Goal: Task Accomplishment & Management: Use online tool/utility

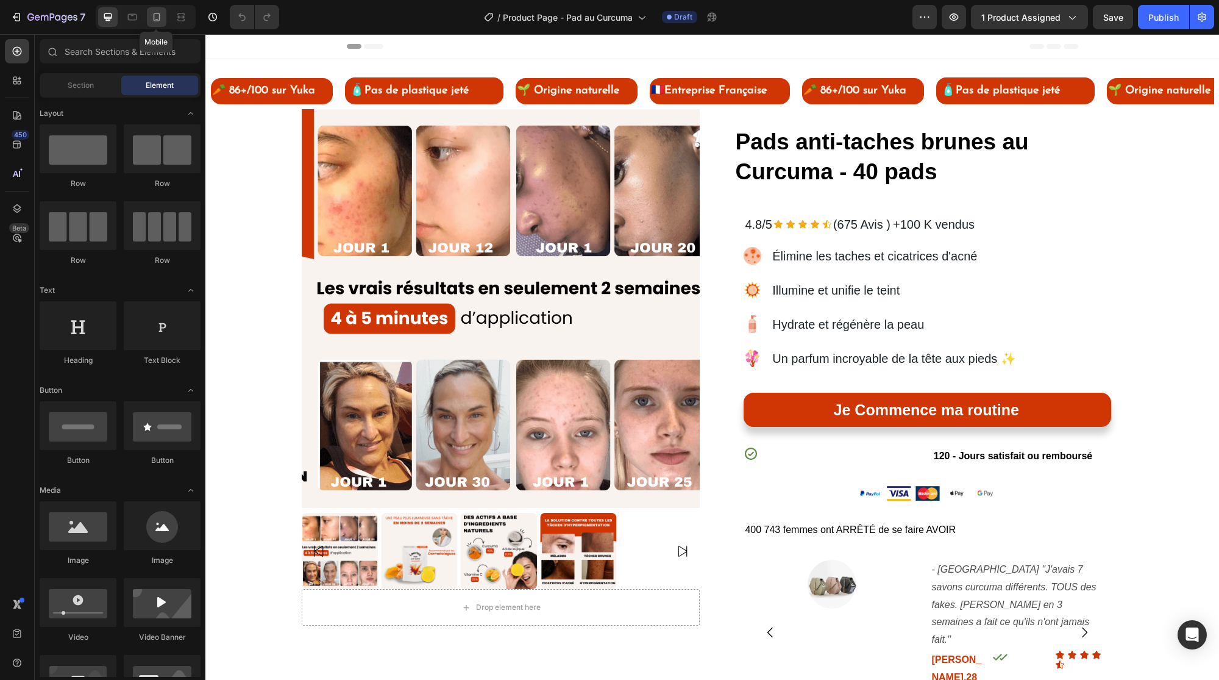
click at [155, 21] on icon at bounding box center [157, 17] width 7 height 9
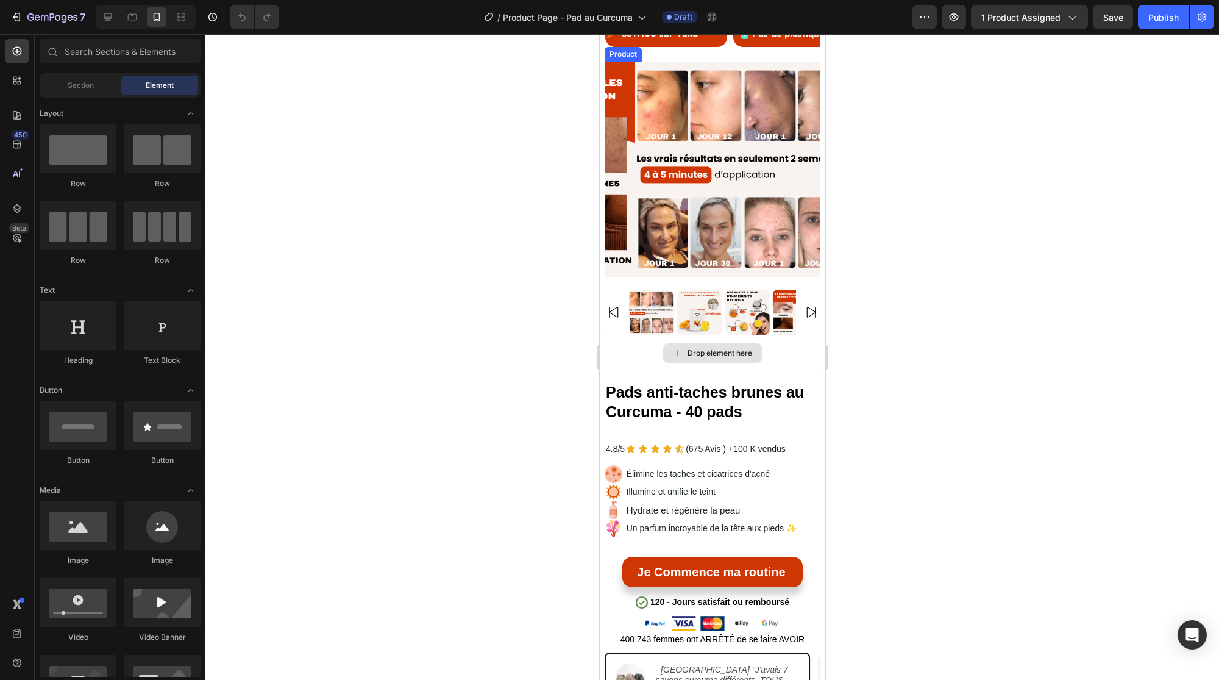
scroll to position [157, 0]
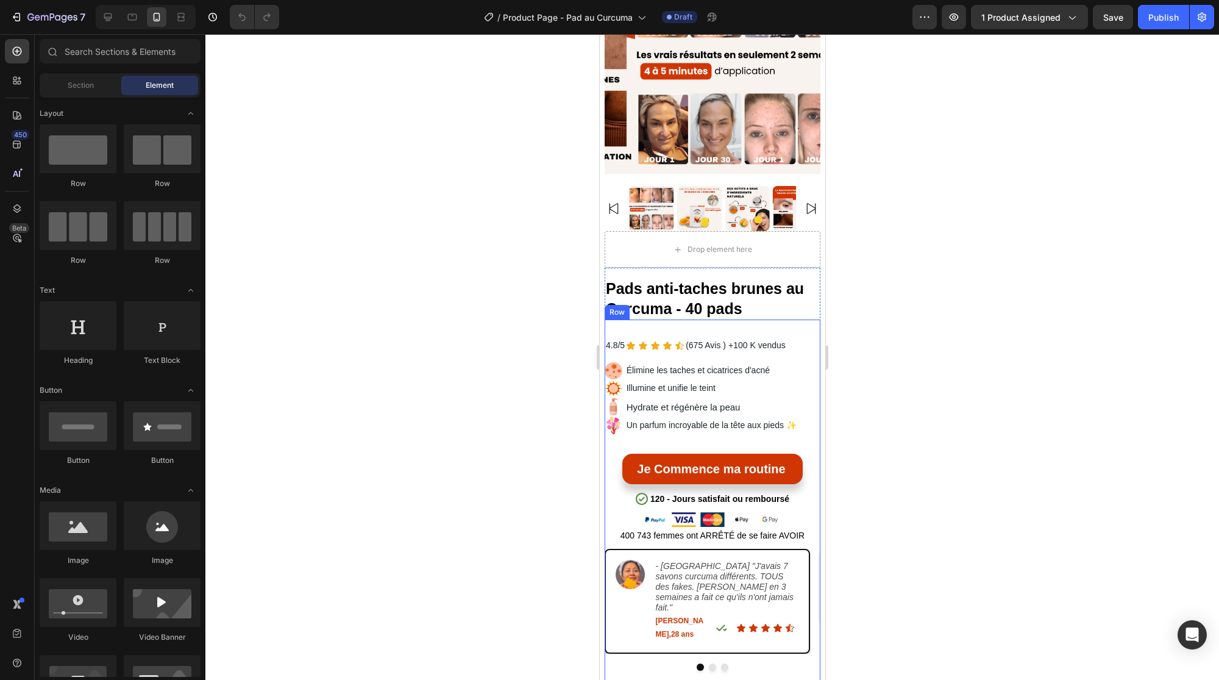
click at [672, 346] on div "4.8/5 Text Block Icon Icon Icon Icon Icon Icon List (675 Avis ) Text Block +100…" at bounding box center [712, 629] width 216 height 586
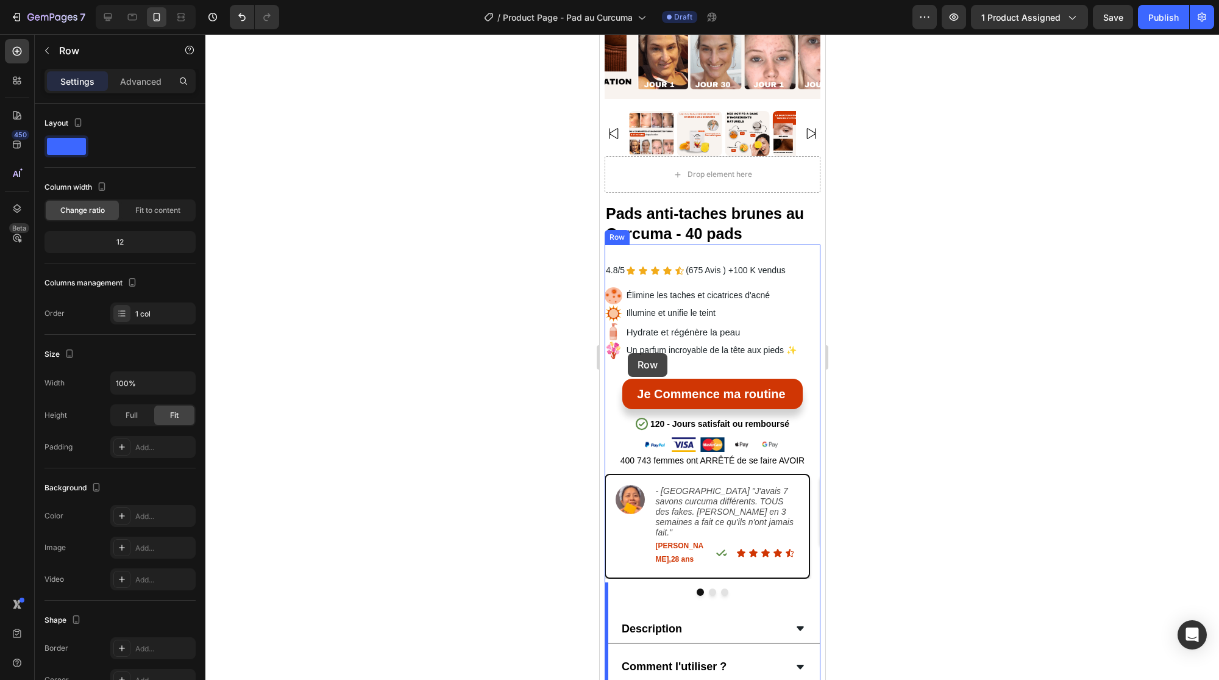
scroll to position [218, 0]
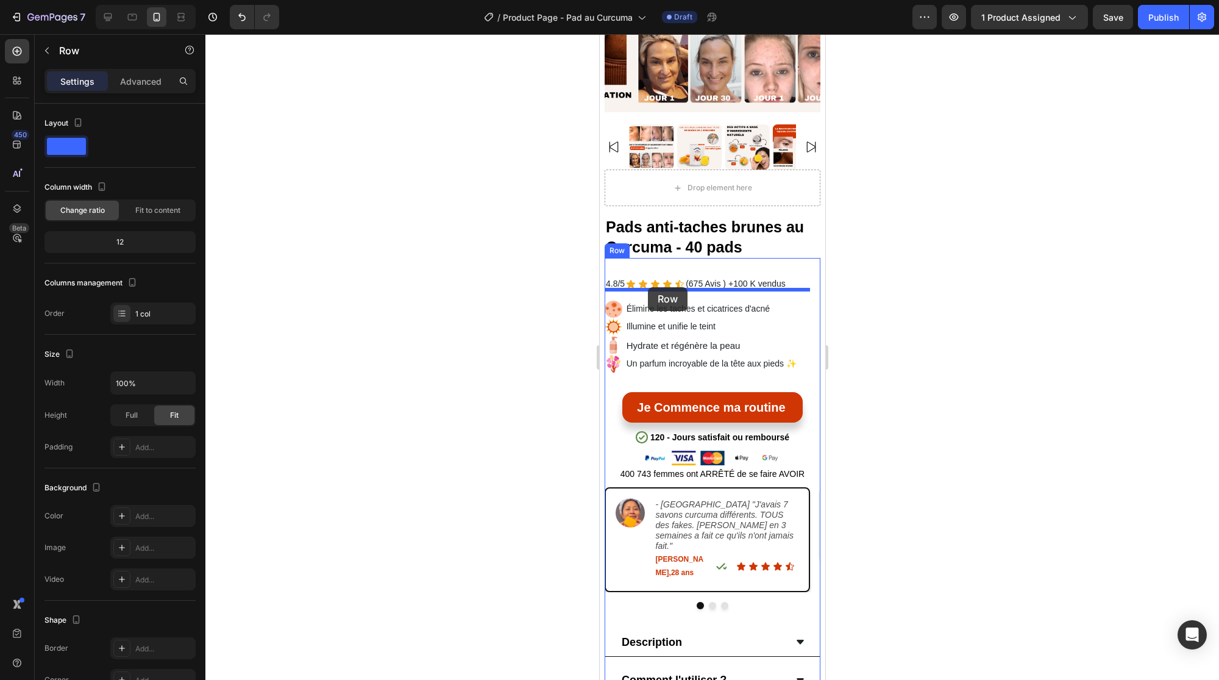
drag, startPoint x: 616, startPoint y: 375, endPoint x: 648, endPoint y: 287, distance: 93.3
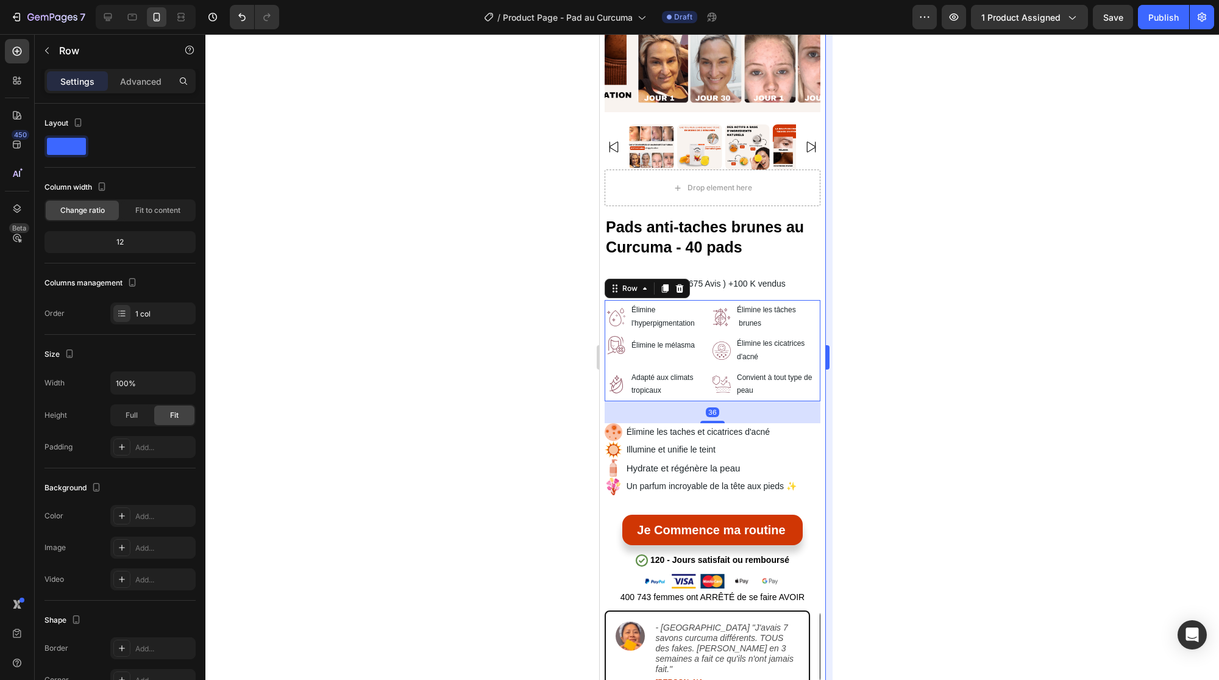
drag, startPoint x: 924, startPoint y: 400, endPoint x: 831, endPoint y: 375, distance: 96.6
click at [918, 394] on div at bounding box center [712, 357] width 1014 height 646
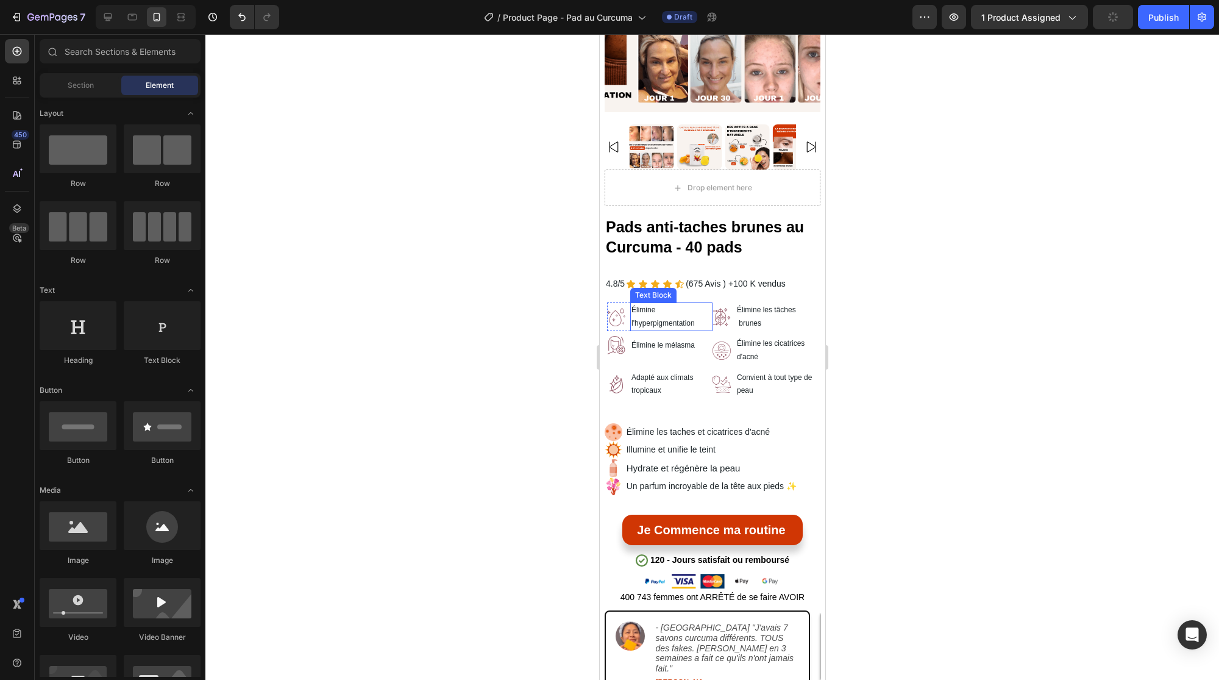
click at [660, 313] on p "Élimine l'hyperpigmentation" at bounding box center [671, 317] width 80 height 26
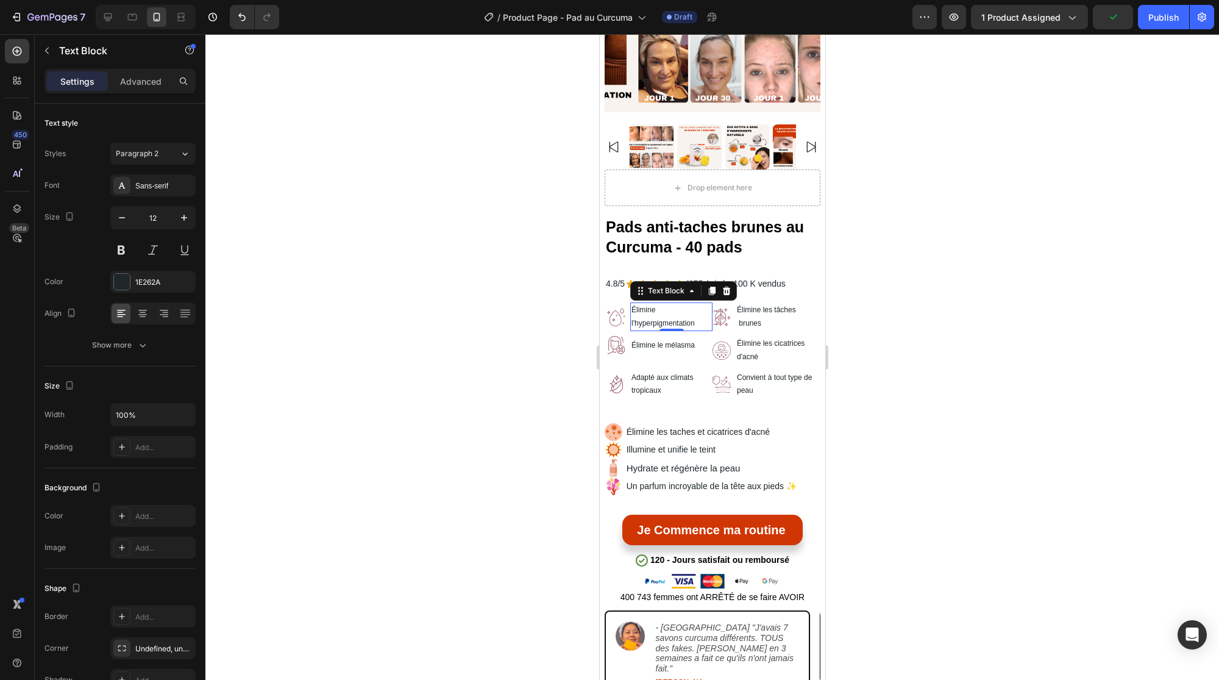
drag, startPoint x: 511, startPoint y: 349, endPoint x: 78, endPoint y: 308, distance: 435.3
click at [511, 349] on div at bounding box center [712, 357] width 1014 height 646
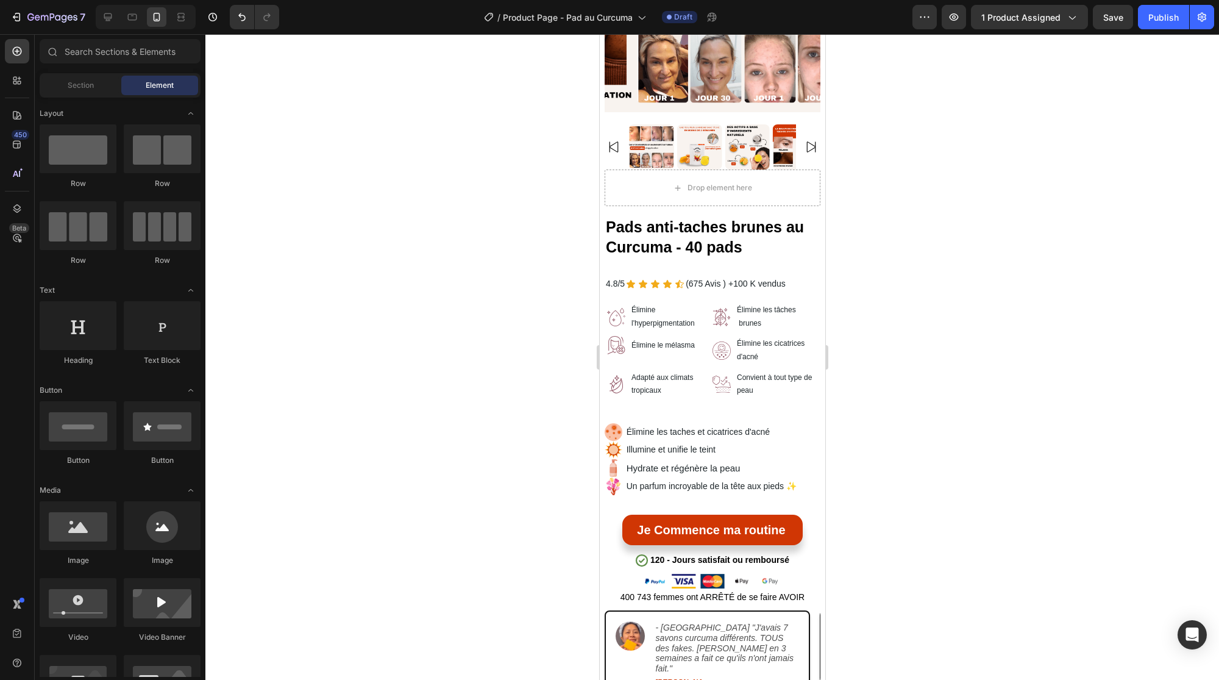
click at [412, 360] on div at bounding box center [712, 357] width 1014 height 646
click at [550, 307] on div at bounding box center [712, 357] width 1014 height 646
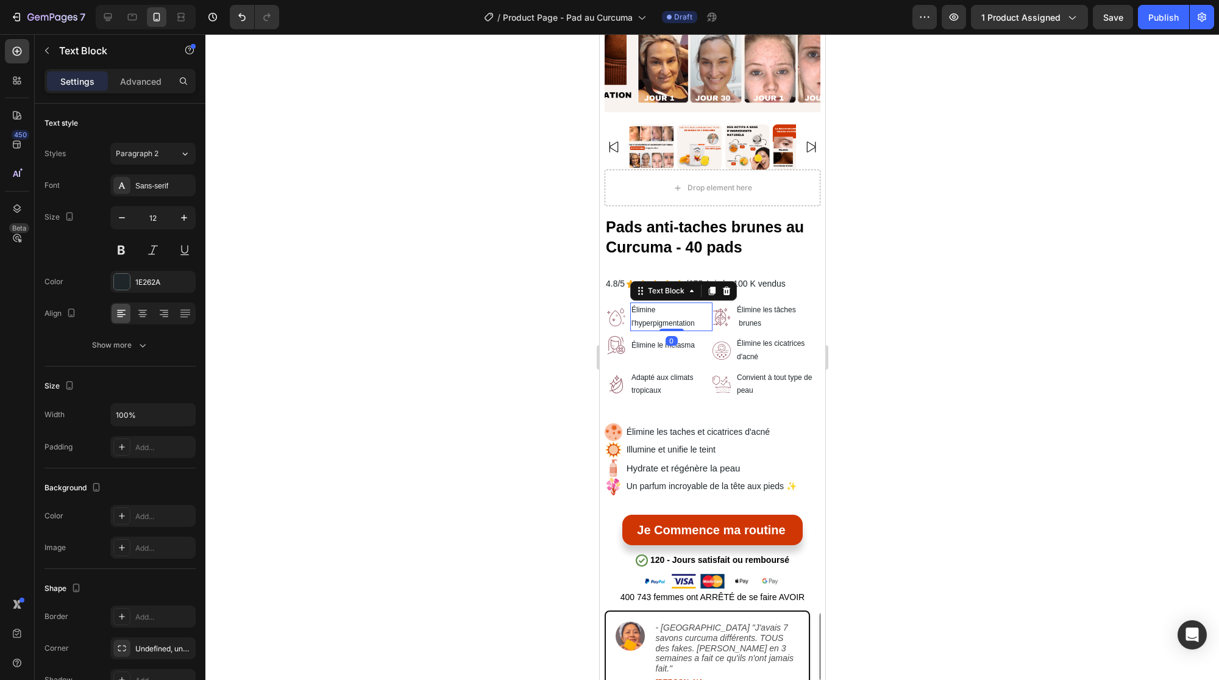
click at [630, 307] on div "Élimine l'hyperpigmentation" at bounding box center [671, 316] width 82 height 29
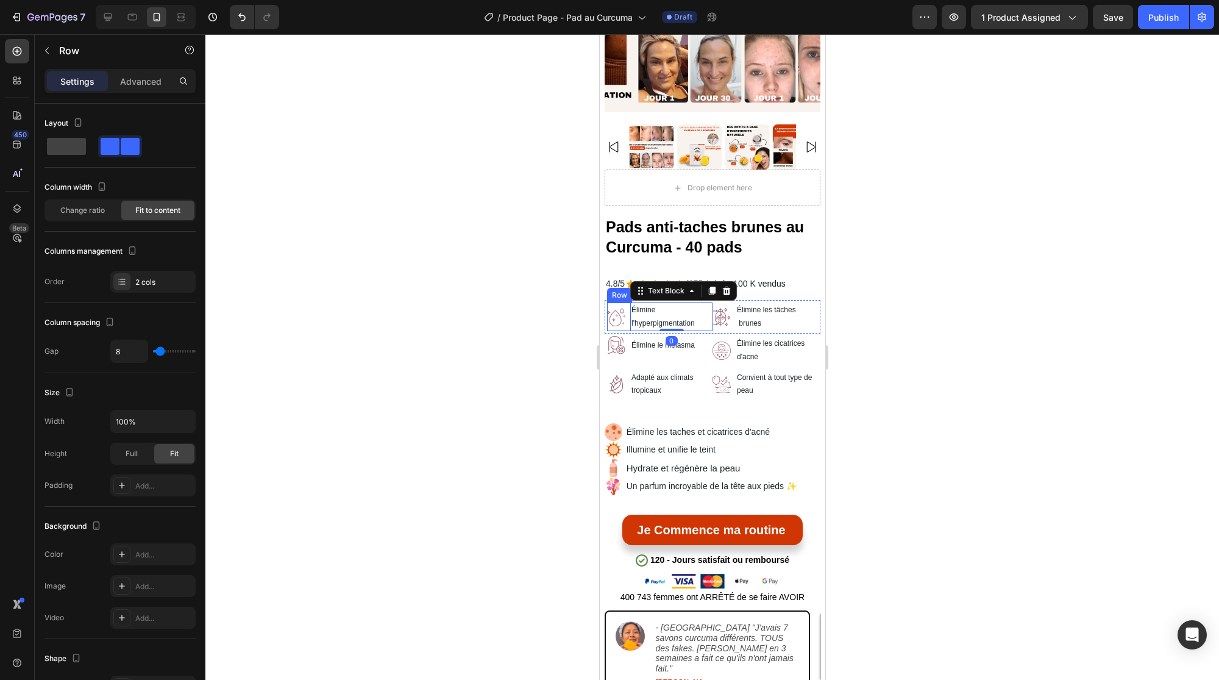
click at [627, 315] on div "Image Élimine l'hyperpigmentation Text Block 0 Row" at bounding box center [659, 316] width 105 height 29
click at [640, 285] on div "Row" at bounding box center [632, 290] width 20 height 11
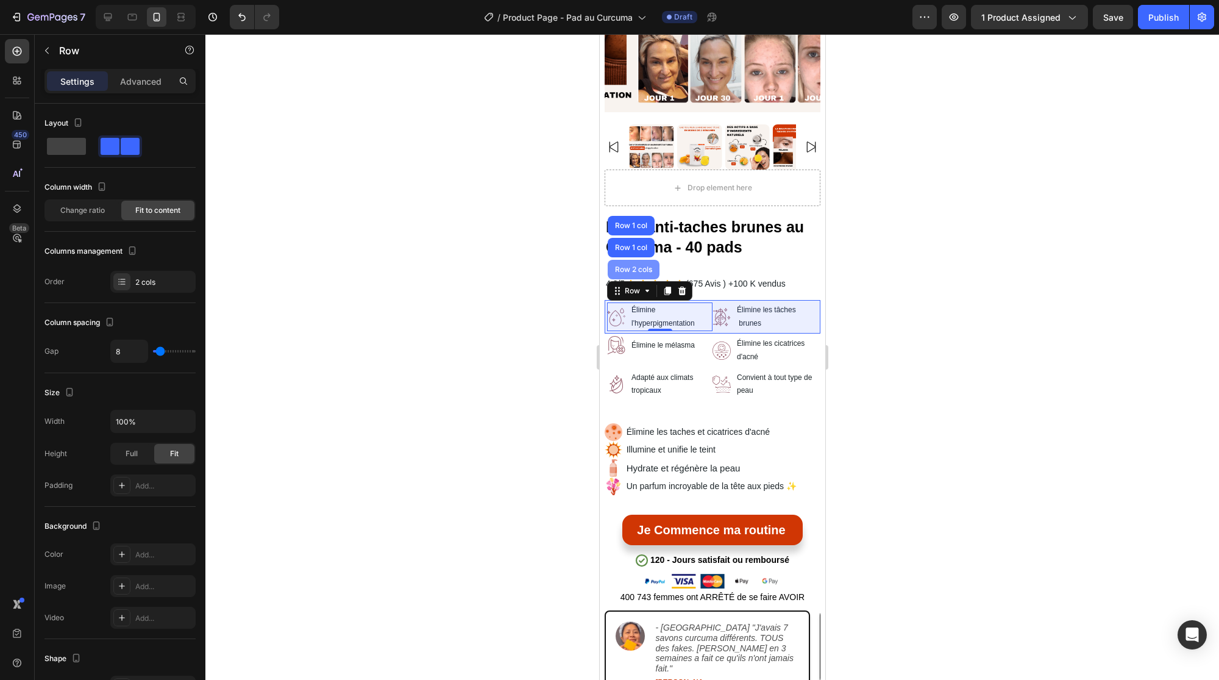
click at [635, 266] on div "Row 2 cols" at bounding box center [633, 269] width 42 height 7
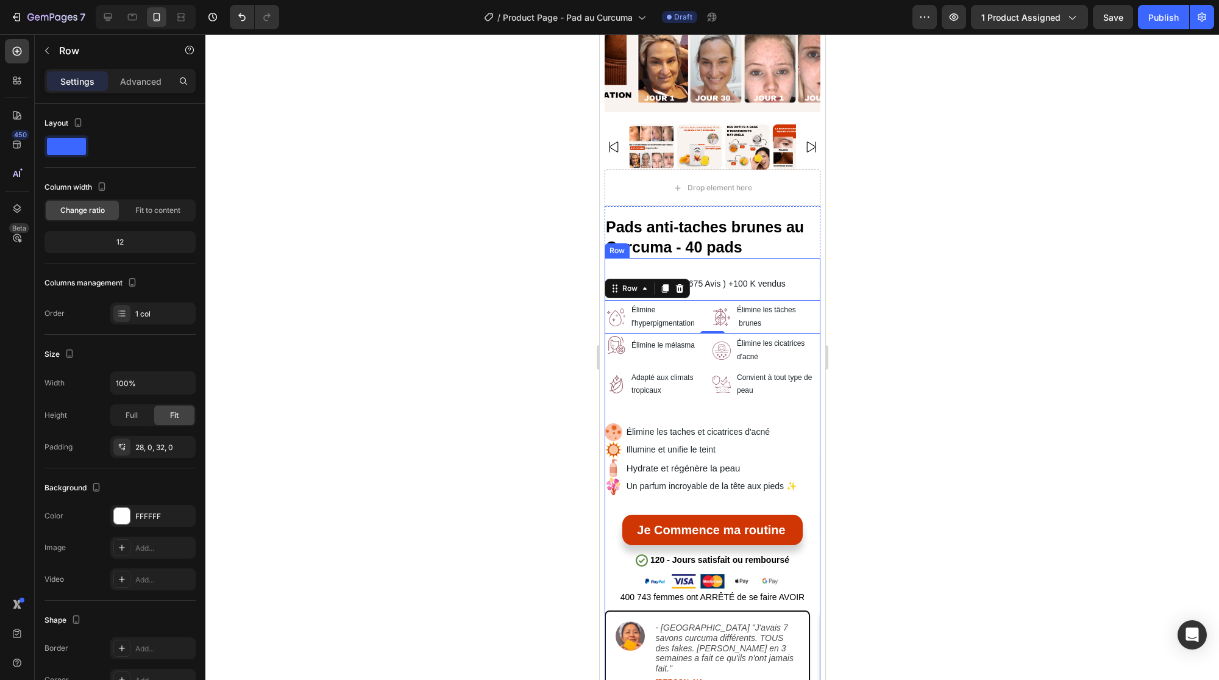
click at [640, 260] on div "4.8/5 Text Block Icon Icon Icon Icon Icon Icon List (675 Avis ) Text Block +100…" at bounding box center [712, 631] width 216 height 746
click at [705, 300] on div "Image Élimine l'hyperpigmentation Text Block Row Image Élimine les tâches brune…" at bounding box center [712, 317] width 216 height 34
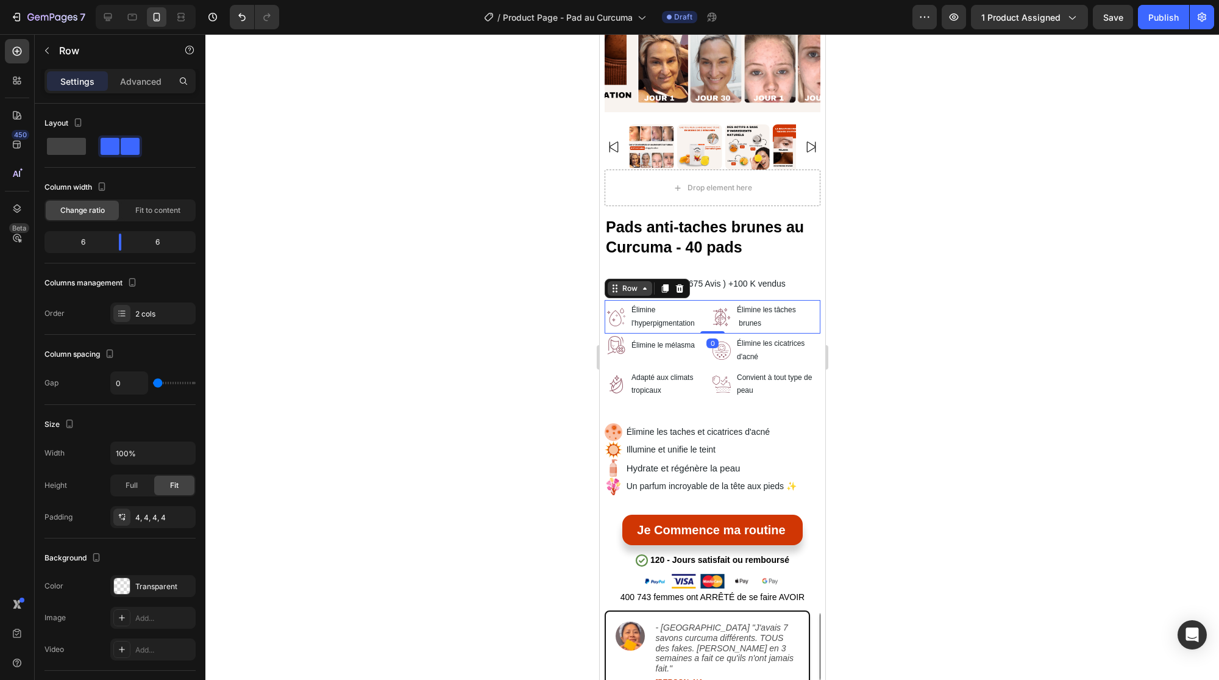
click at [618, 283] on icon at bounding box center [615, 288] width 10 height 10
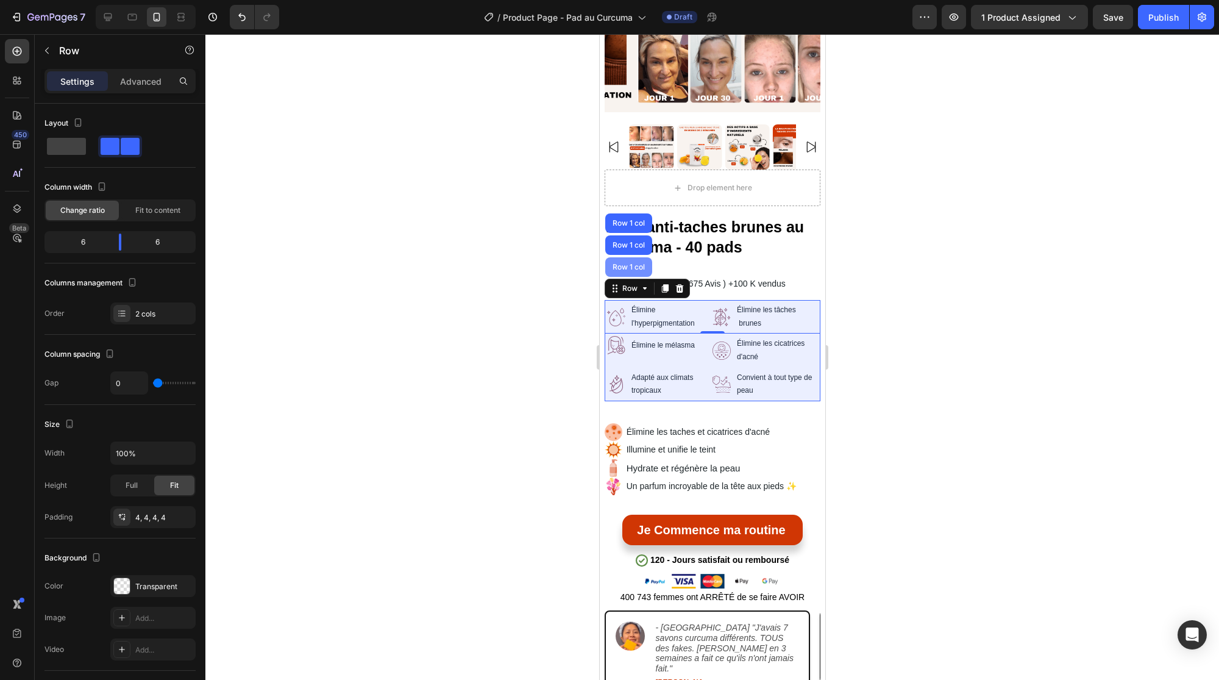
click at [627, 260] on div "Row 1 col" at bounding box center [628, 267] width 47 height 20
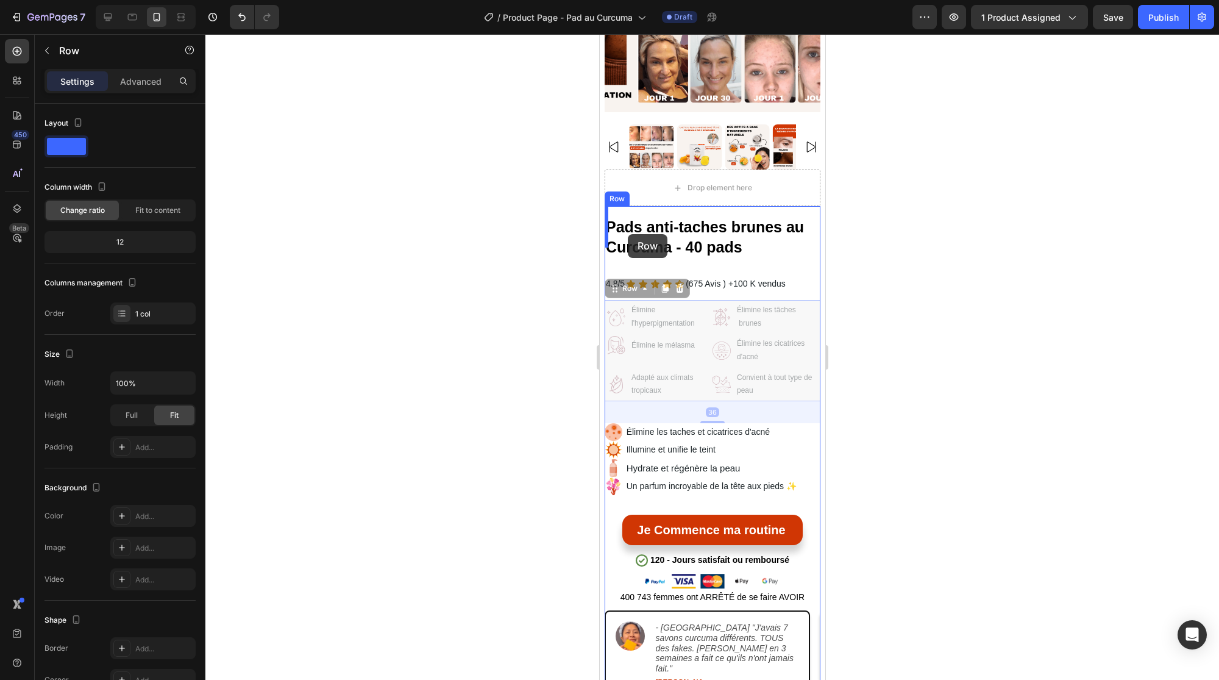
drag, startPoint x: 613, startPoint y: 282, endPoint x: 627, endPoint y: 235, distance: 49.2
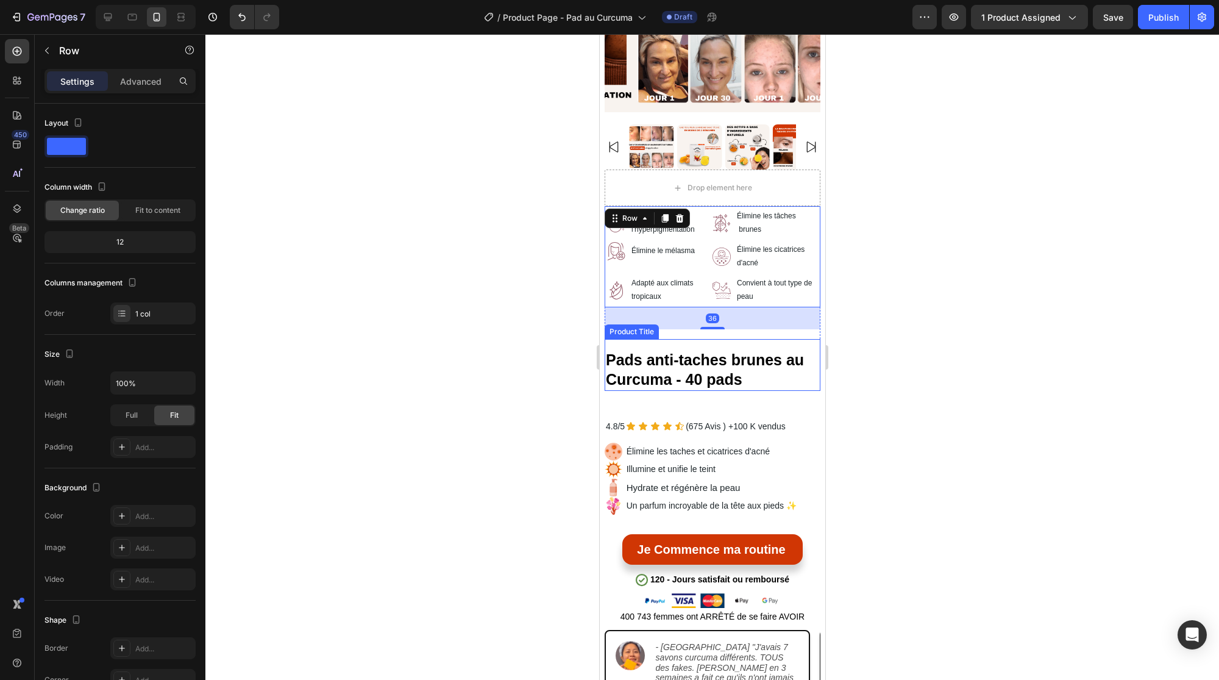
scroll to position [360, 0]
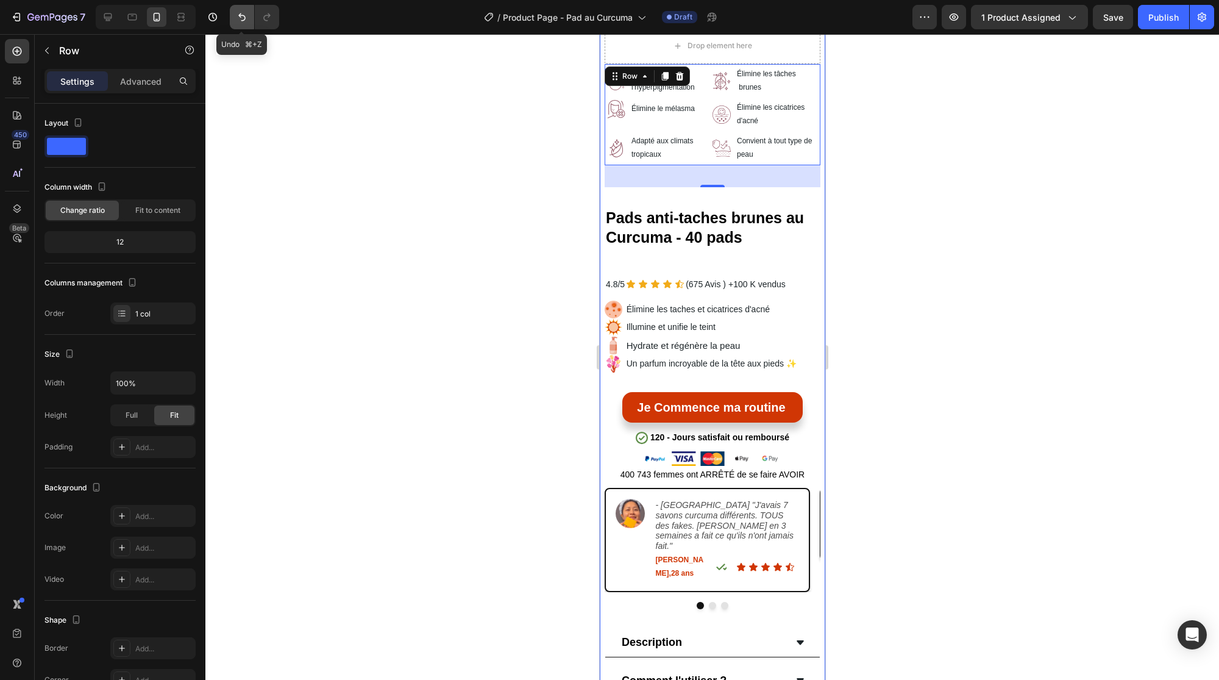
click at [237, 20] on icon "Undo/Redo" at bounding box center [242, 17] width 12 height 12
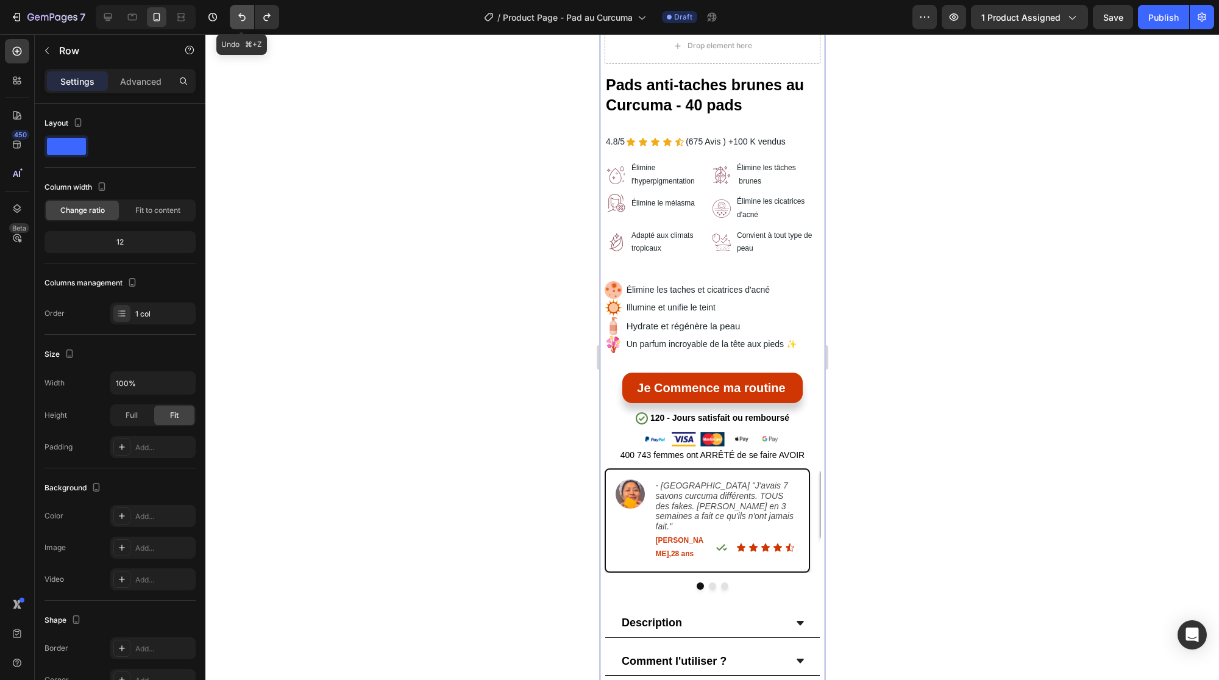
scroll to position [218, 0]
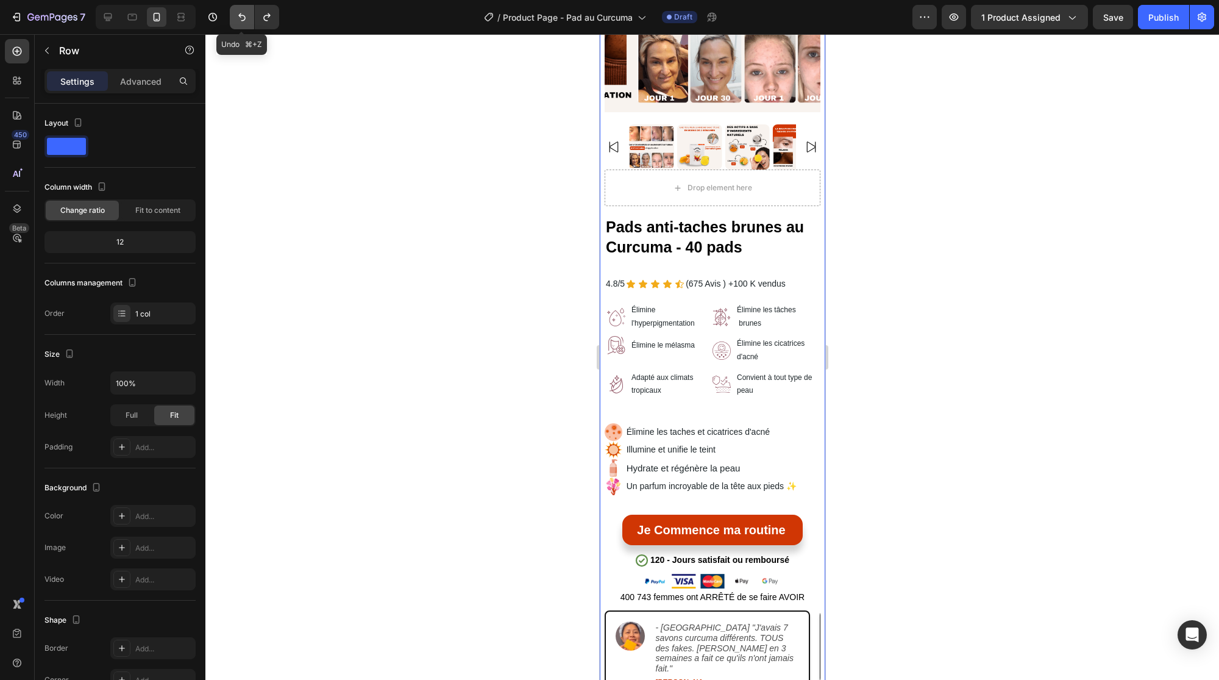
click at [237, 20] on icon "Undo/Redo" at bounding box center [242, 17] width 12 height 12
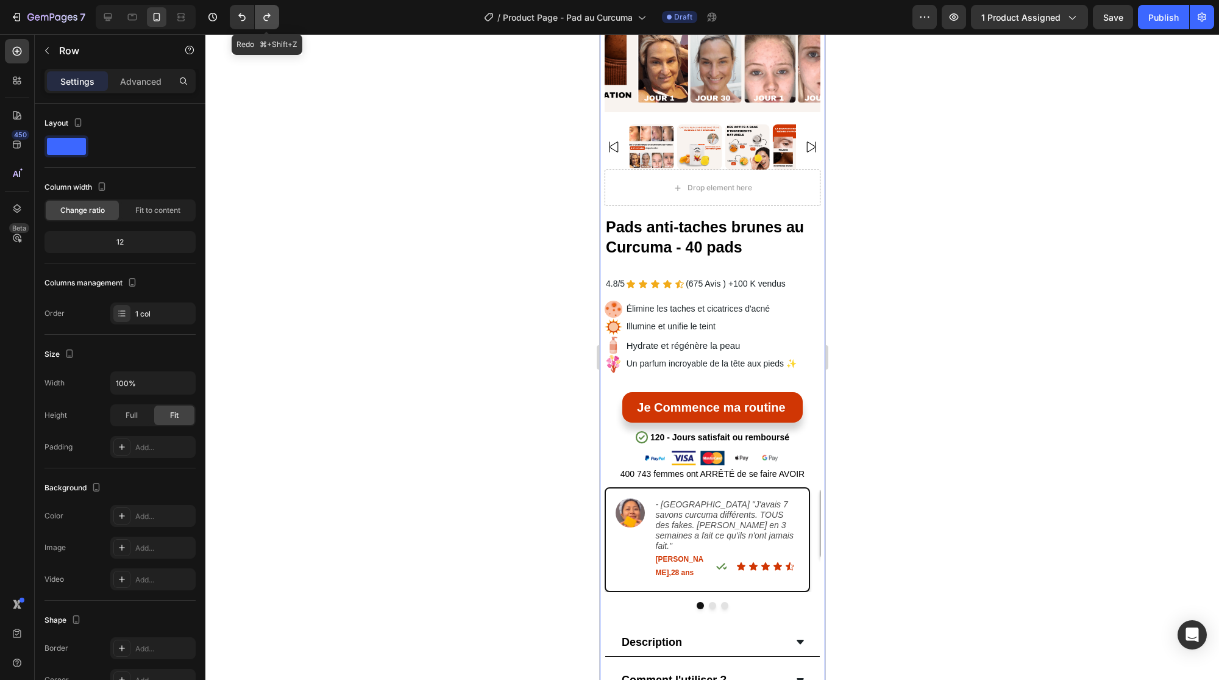
click at [263, 19] on icon "Undo/Redo" at bounding box center [267, 17] width 12 height 12
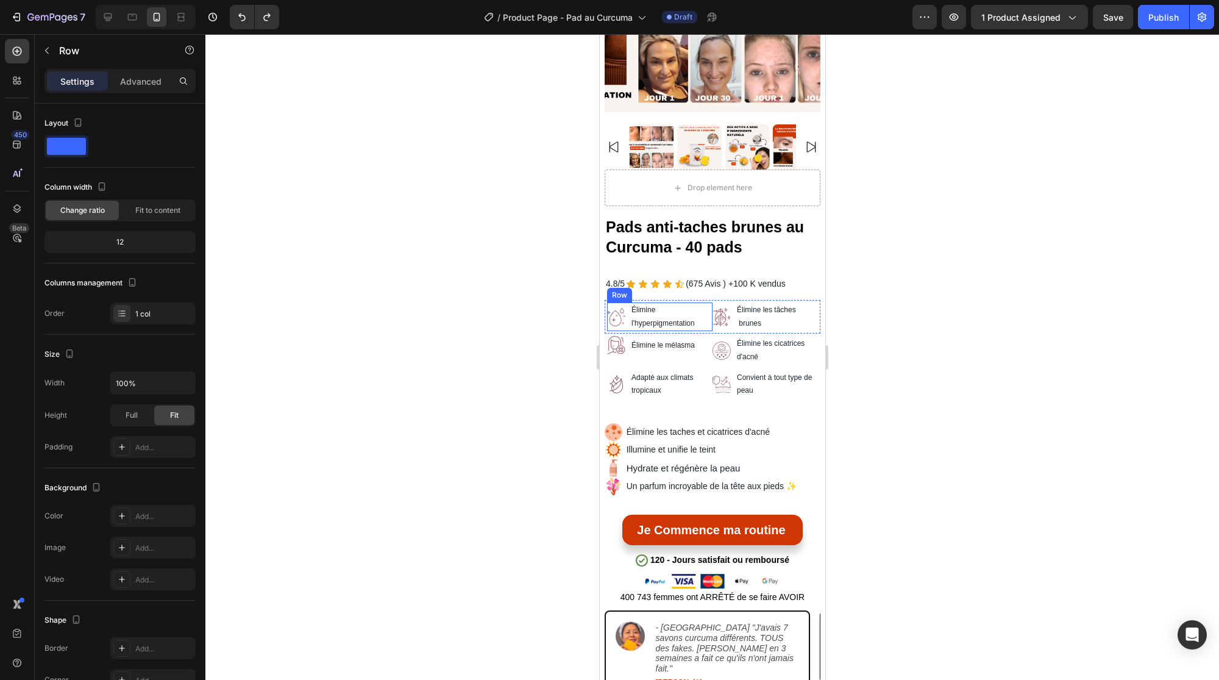
click at [625, 315] on div "Image Élimine l'hyperpigmentation Text Block Row" at bounding box center [659, 316] width 105 height 29
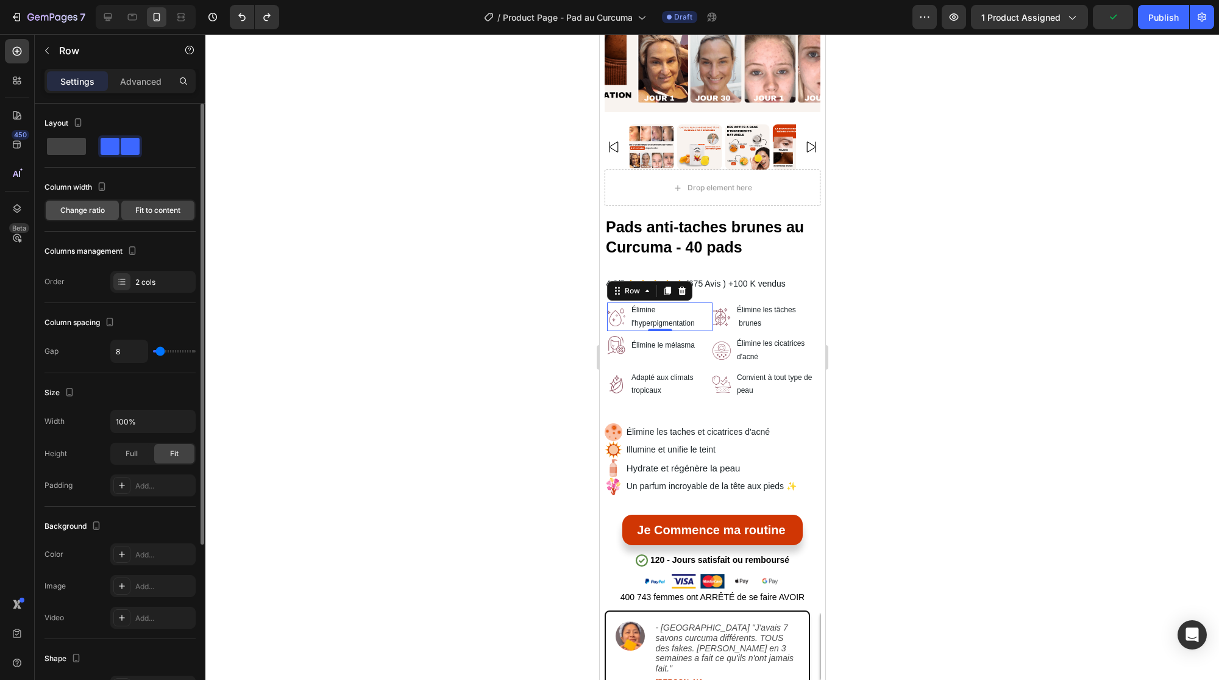
click at [88, 213] on span "Change ratio" at bounding box center [82, 210] width 44 height 11
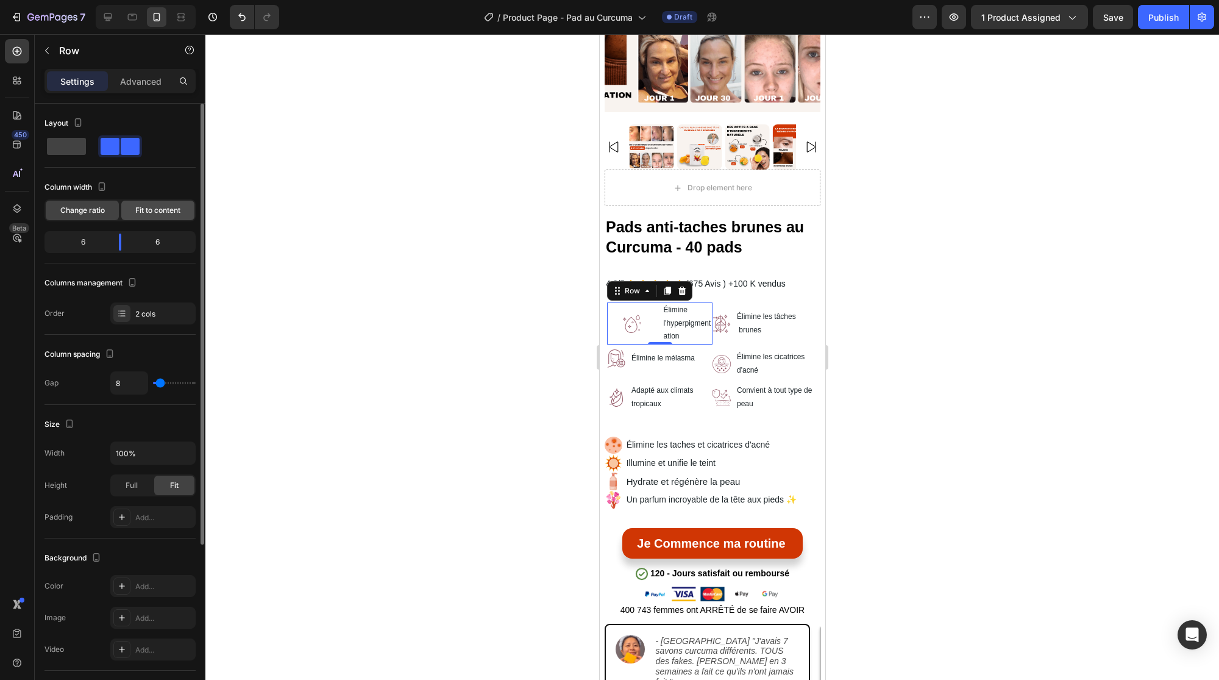
click at [169, 211] on span "Fit to content" at bounding box center [157, 210] width 45 height 11
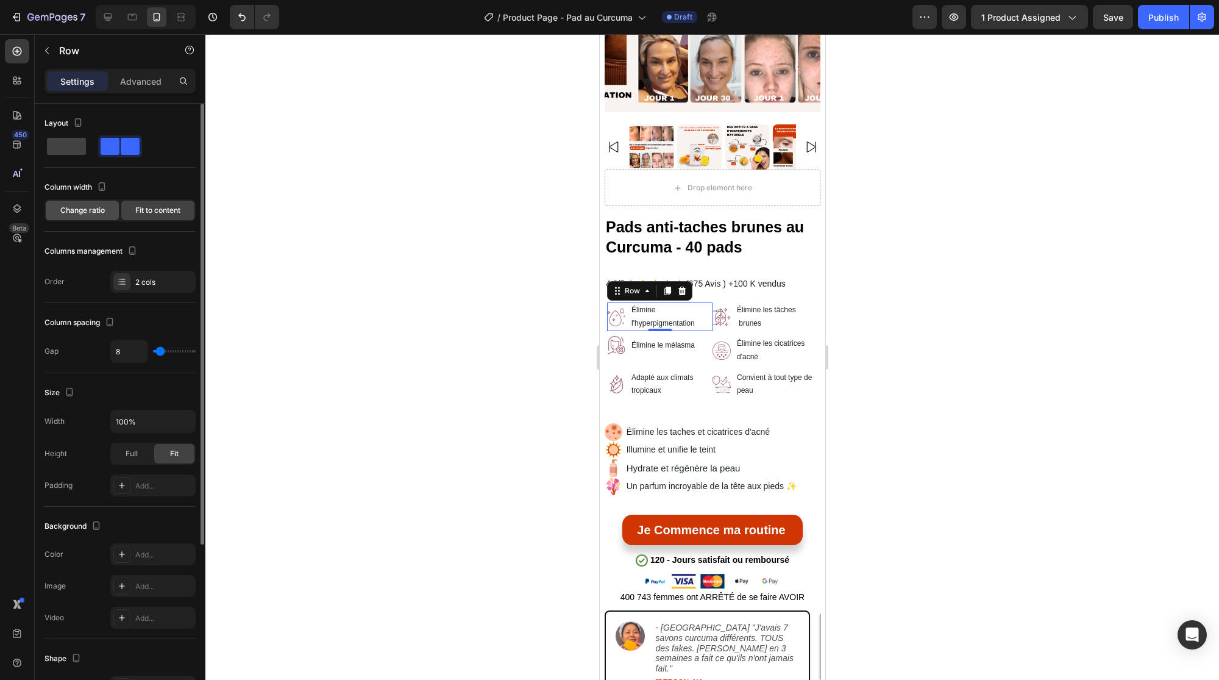
click at [105, 213] on div "Change ratio" at bounding box center [82, 211] width 73 height 20
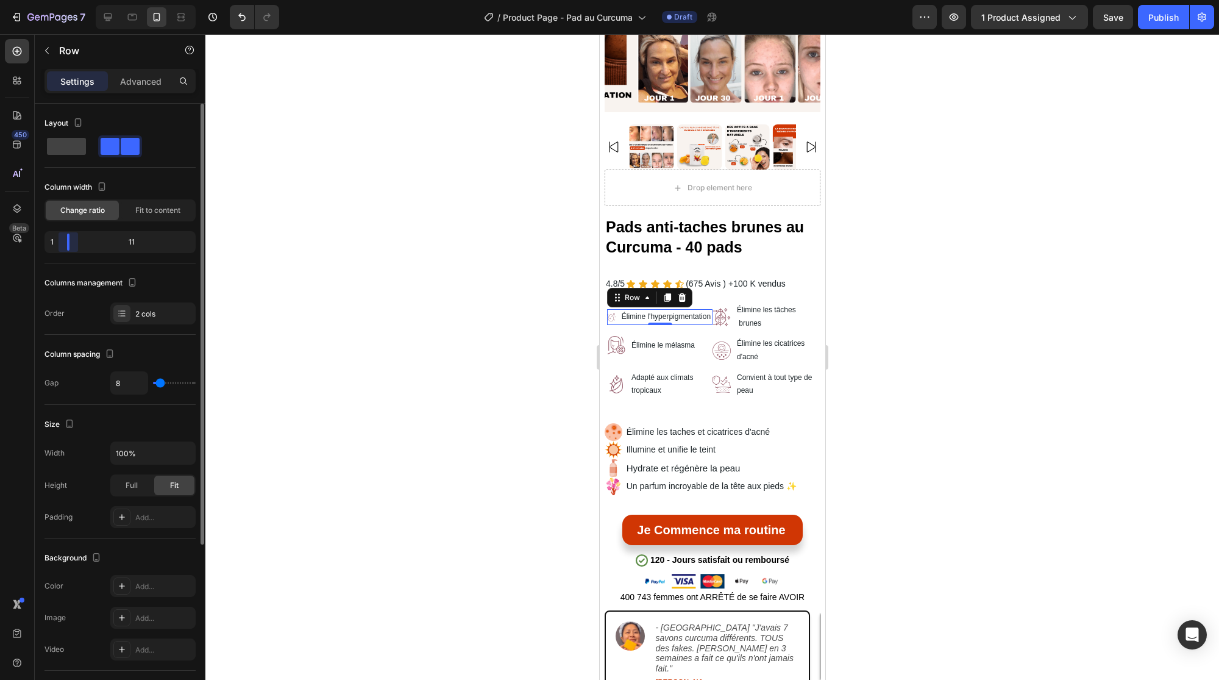
drag, startPoint x: 120, startPoint y: 244, endPoint x: 154, endPoint y: 221, distance: 40.7
click at [38, 0] on body "7 Version history / Product Page - Pad au Curcuma Draft Preview 1 product assig…" at bounding box center [609, 0] width 1219 height 0
click at [157, 212] on span "Fit to content" at bounding box center [157, 210] width 45 height 11
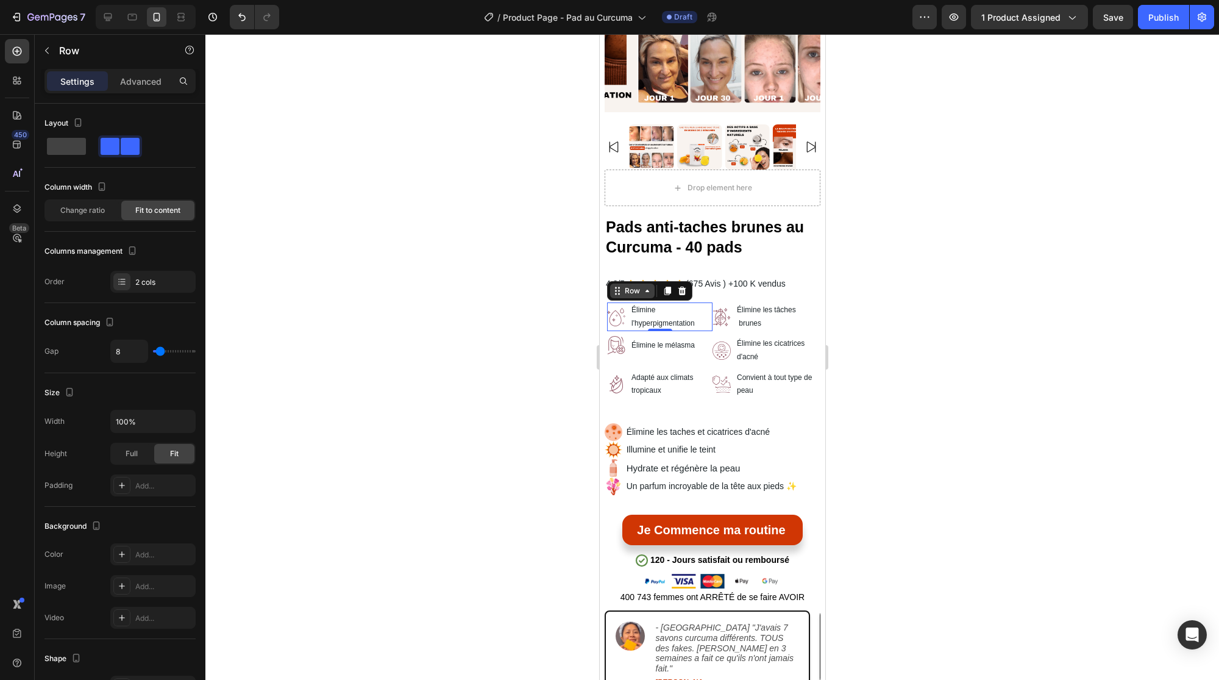
click at [630, 285] on div "Row" at bounding box center [632, 290] width 20 height 11
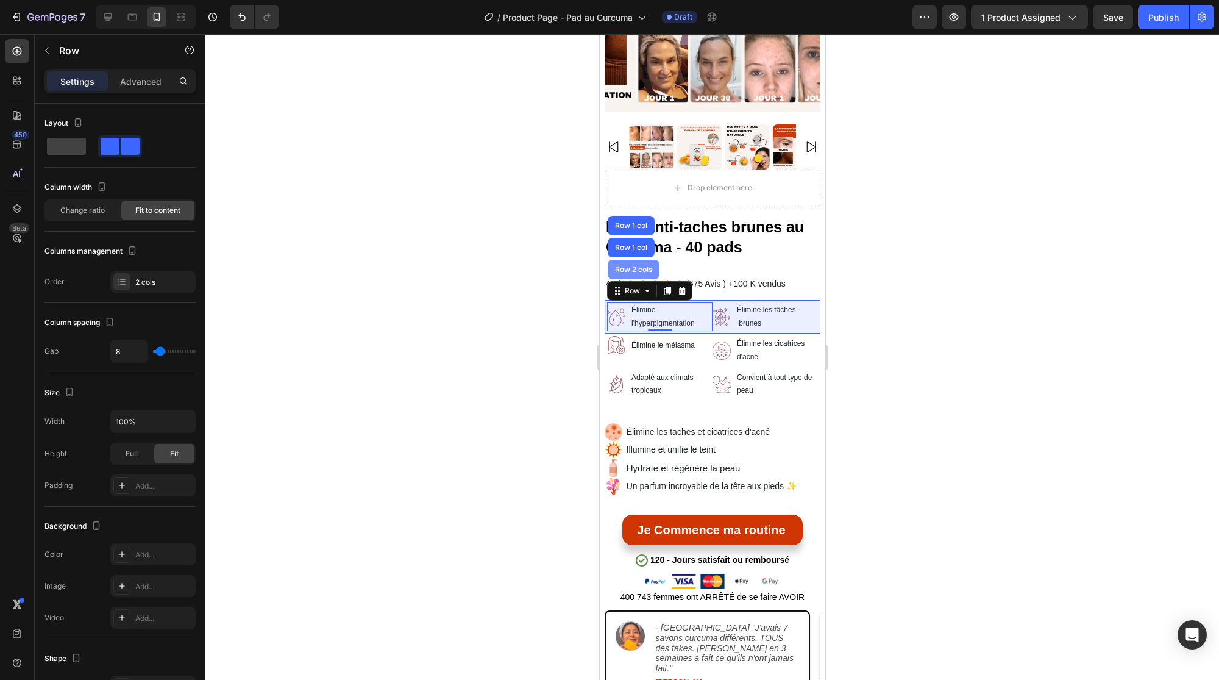
drag, startPoint x: 627, startPoint y: 261, endPoint x: 1093, endPoint y: 285, distance: 466.9
click at [627, 266] on div "Row 2 cols" at bounding box center [633, 269] width 42 height 7
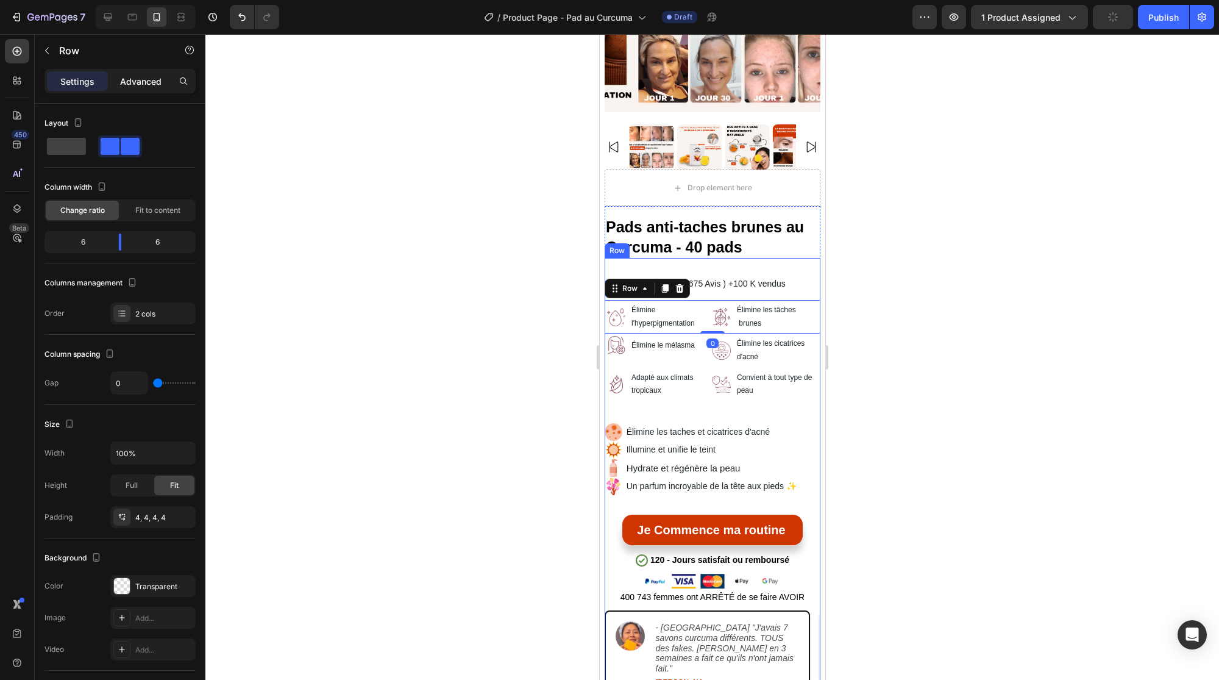
click at [146, 85] on p "Advanced" at bounding box center [140, 81] width 41 height 13
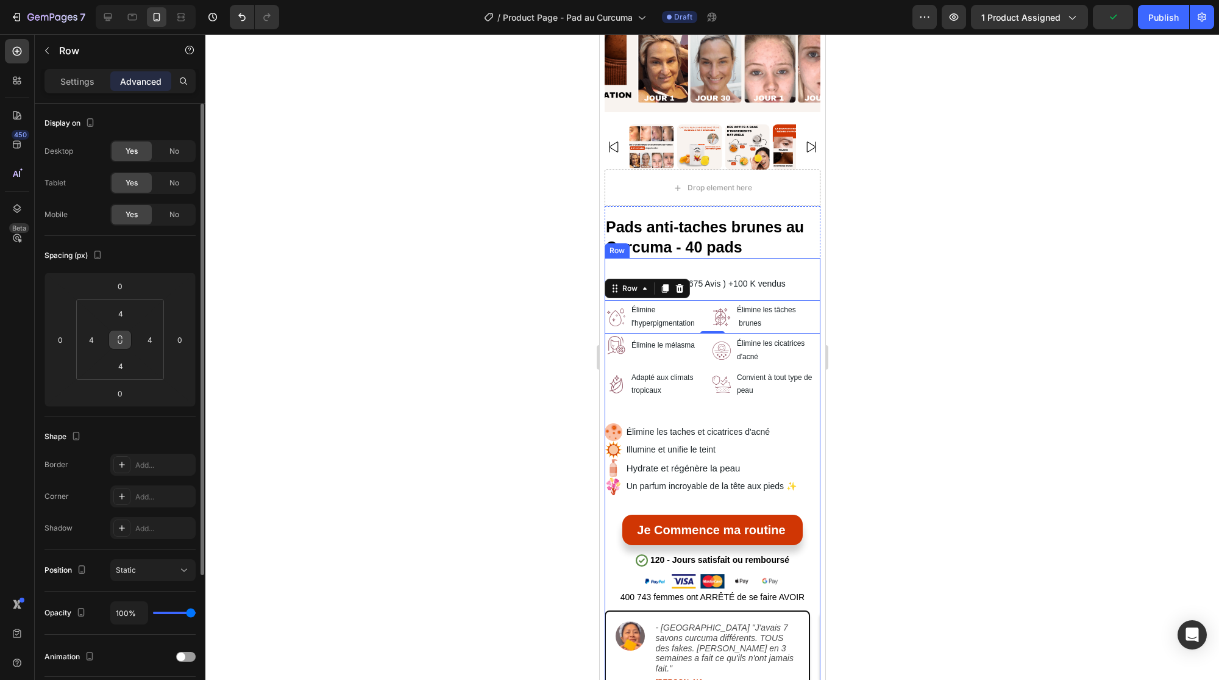
click at [120, 337] on icon at bounding box center [120, 340] width 10 height 10
click at [123, 313] on input "4" at bounding box center [120, 313] width 24 height 18
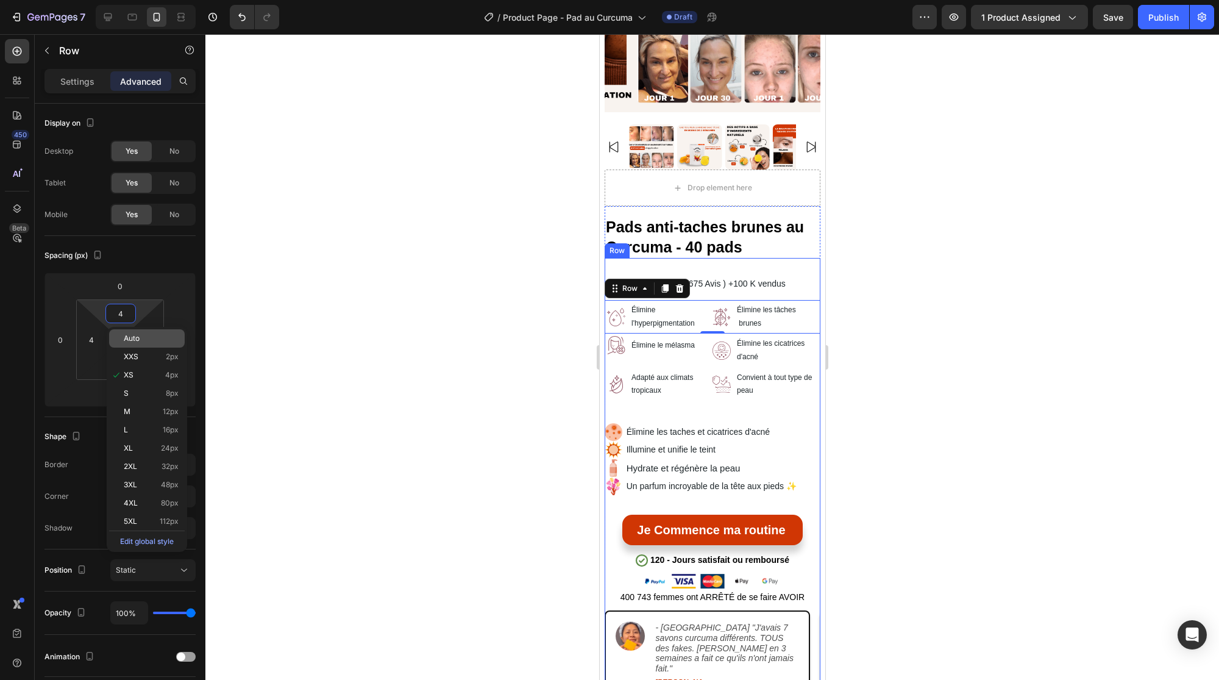
click at [129, 335] on span "Auto" at bounding box center [132, 338] width 16 height 9
type input "Auto"
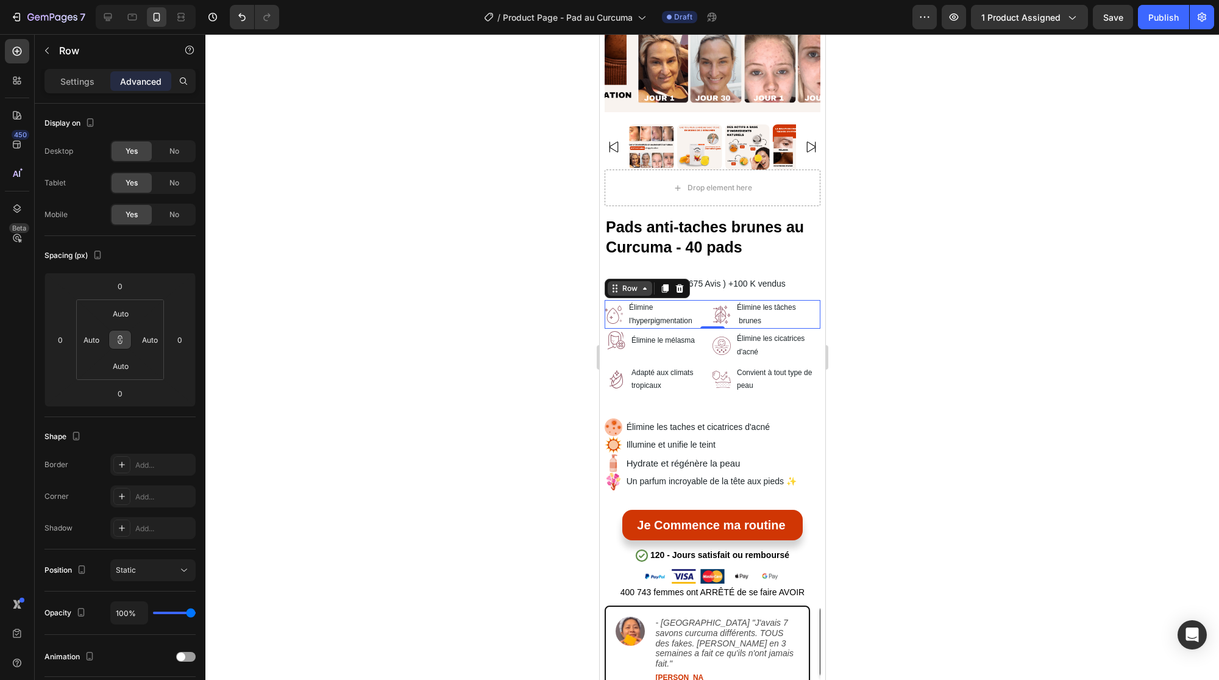
click at [627, 283] on div "Row" at bounding box center [629, 288] width 20 height 11
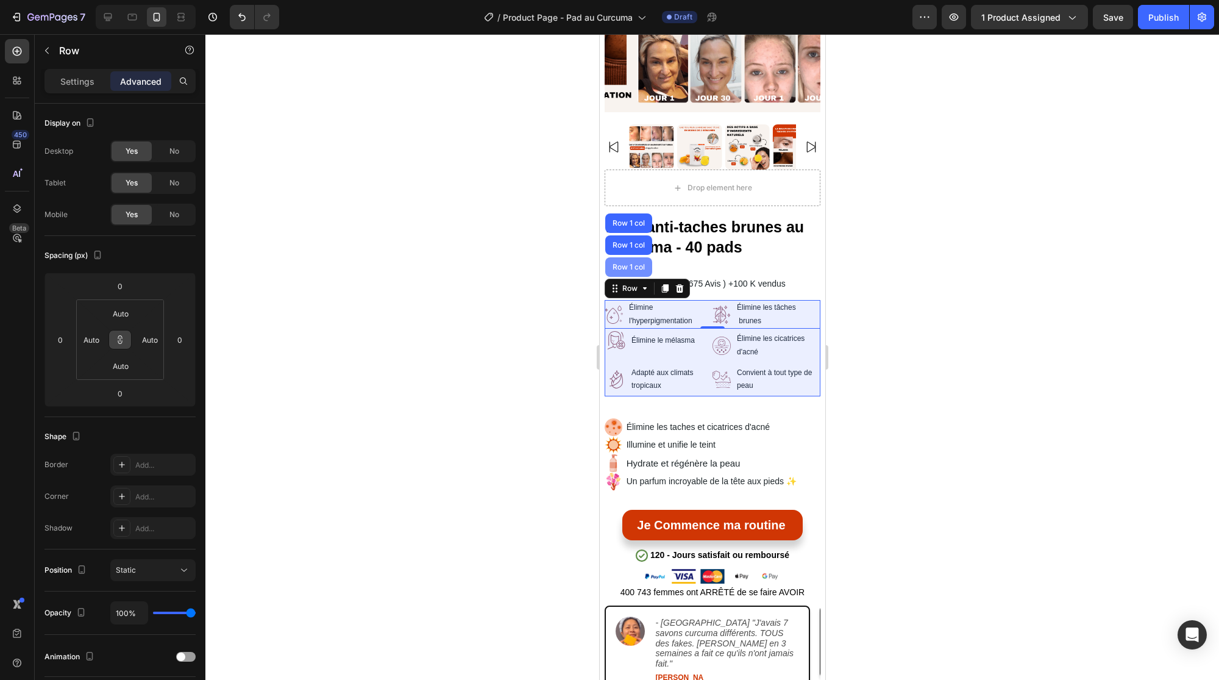
click at [626, 260] on div "Row 1 col" at bounding box center [628, 267] width 47 height 20
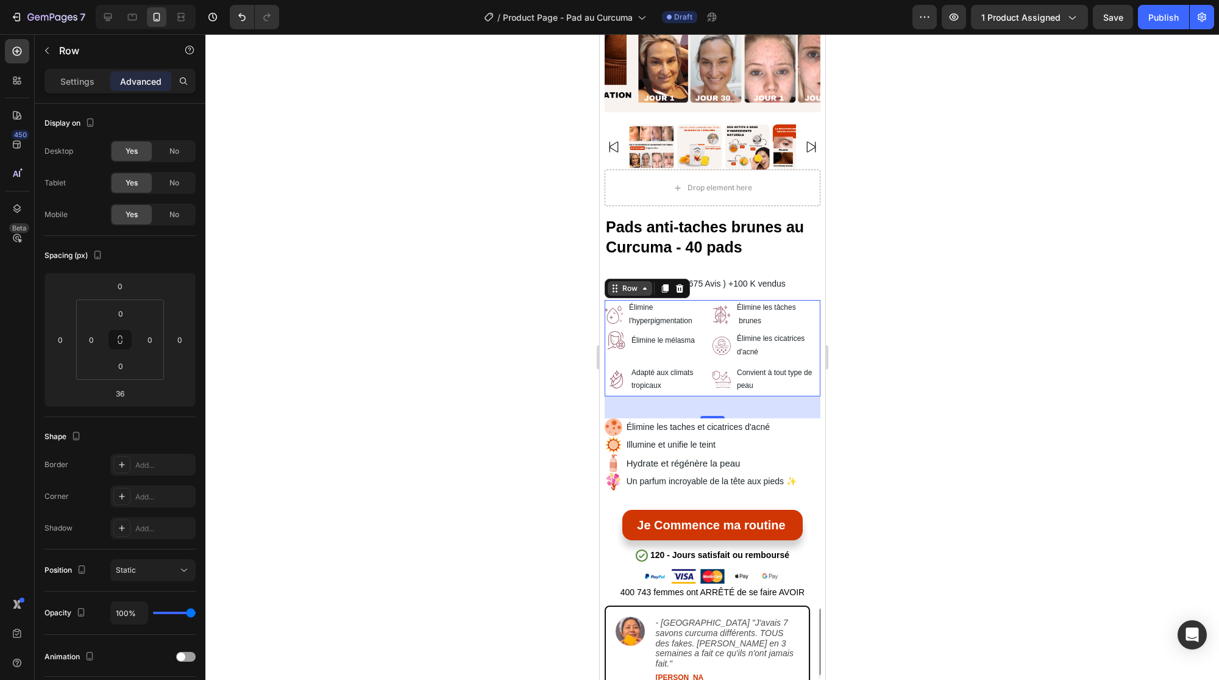
click at [642, 287] on icon at bounding box center [644, 288] width 4 height 2
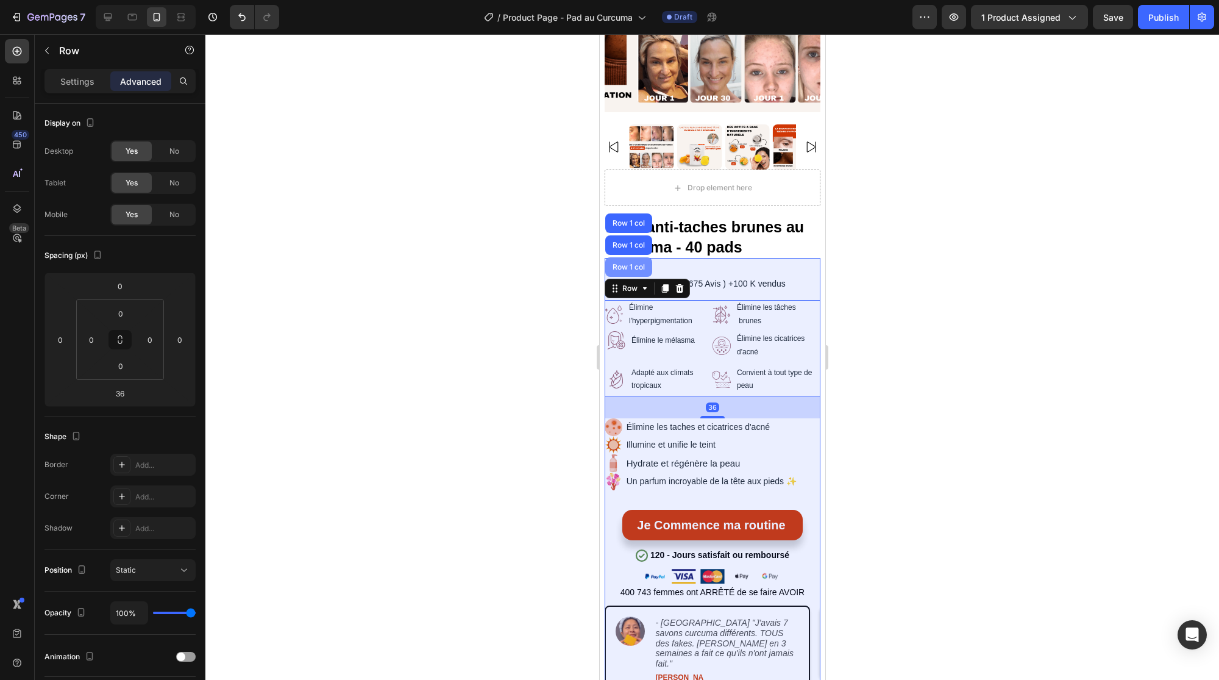
click at [633, 263] on div "Row 1 col" at bounding box center [628, 266] width 37 height 7
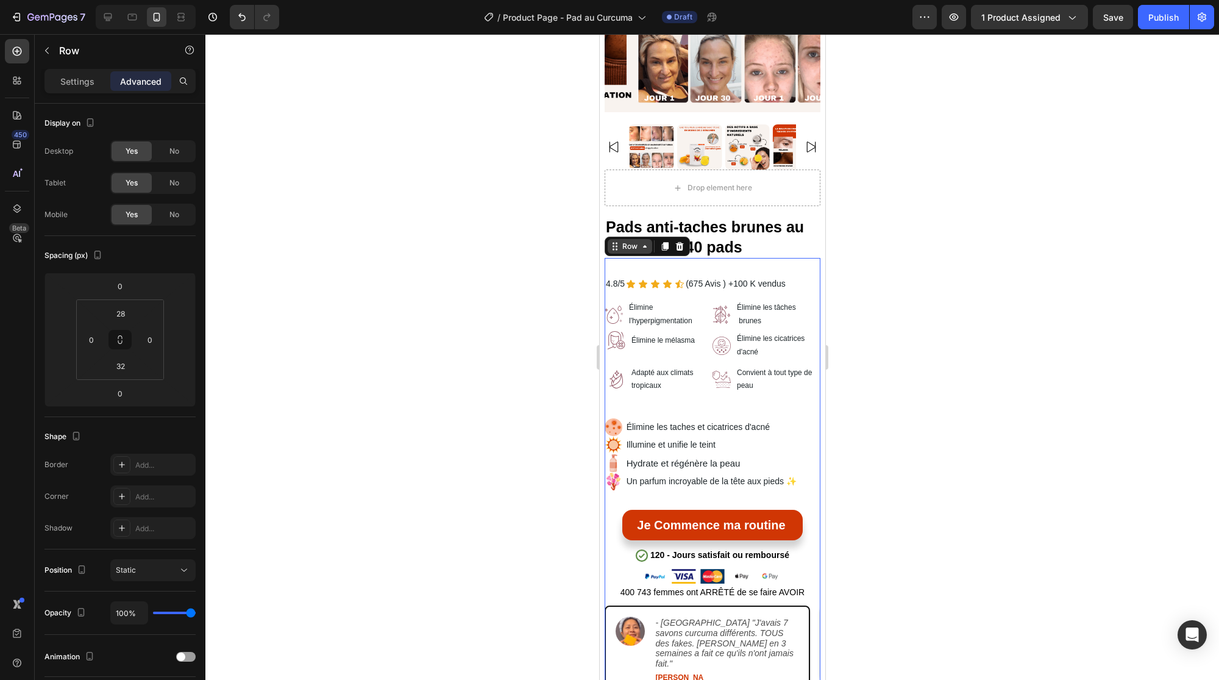
click at [639, 241] on icon at bounding box center [644, 246] width 10 height 10
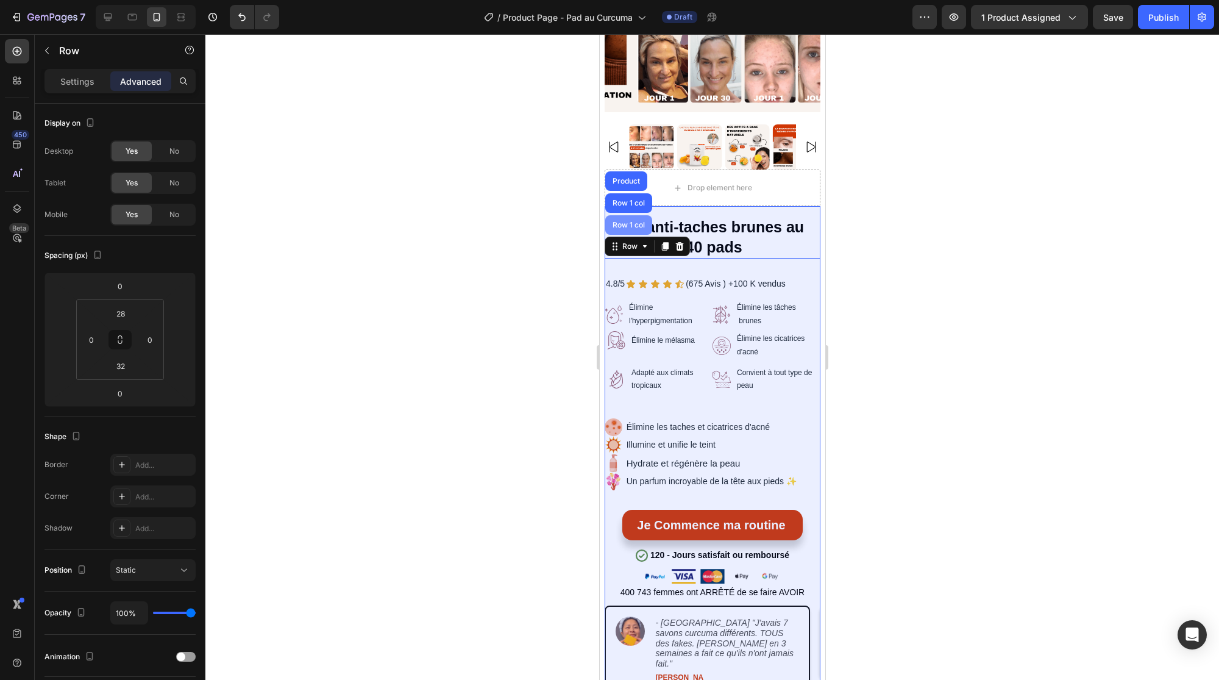
click at [630, 221] on div "Row 1 col" at bounding box center [628, 224] width 37 height 7
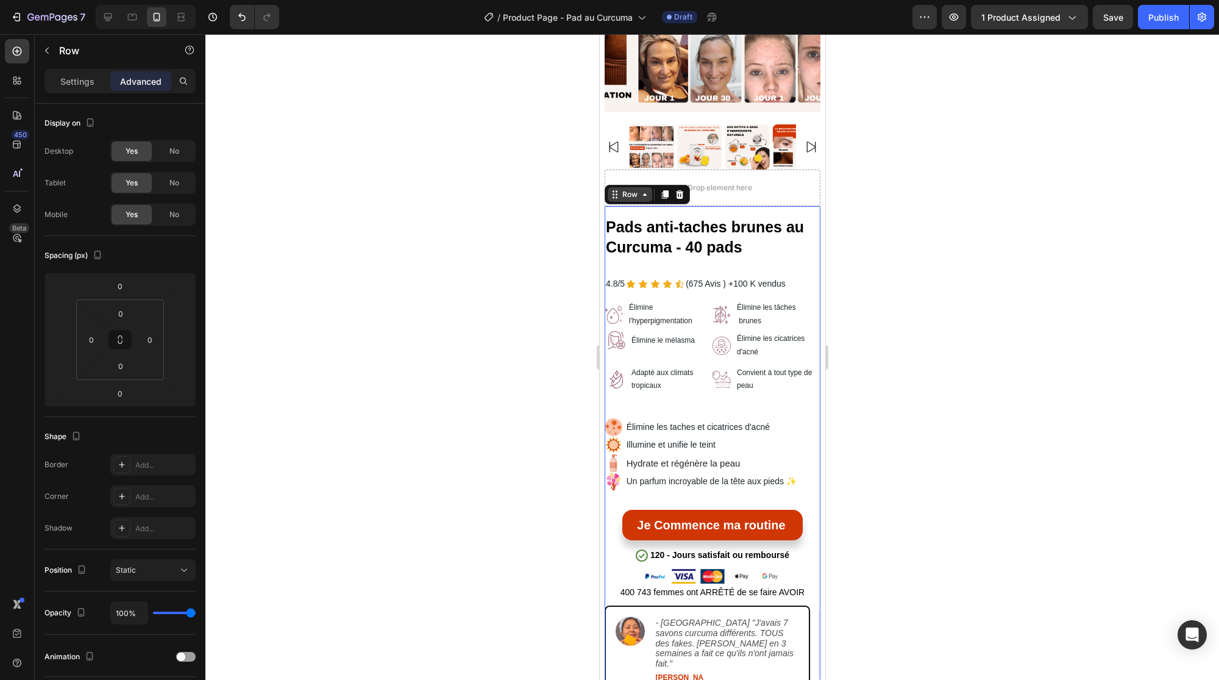
click at [628, 189] on div "Row" at bounding box center [629, 194] width 20 height 11
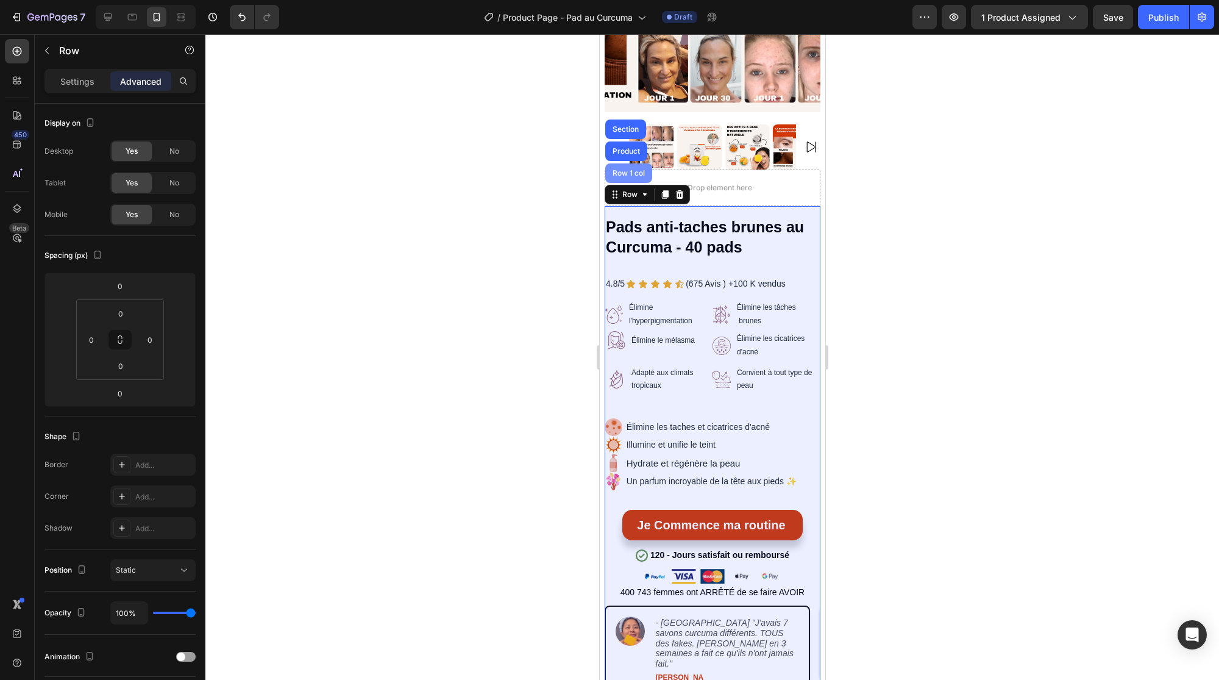
click at [630, 169] on div "Row 1 col" at bounding box center [628, 172] width 37 height 7
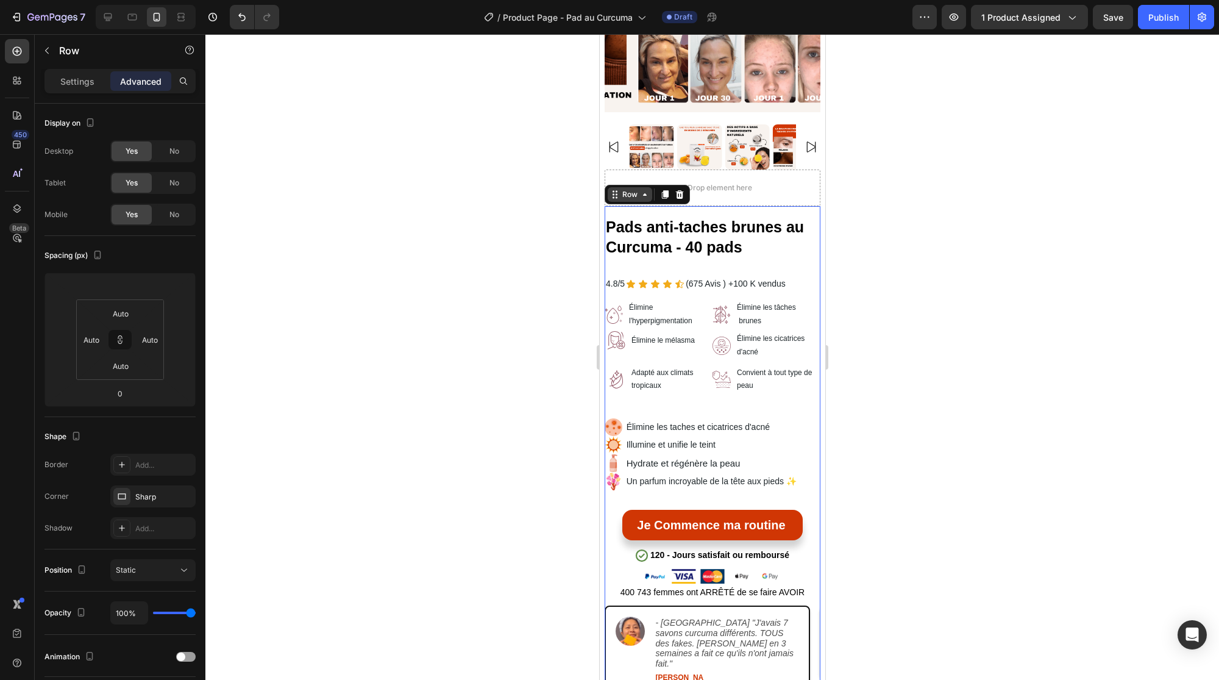
click at [617, 190] on icon at bounding box center [615, 195] width 10 height 10
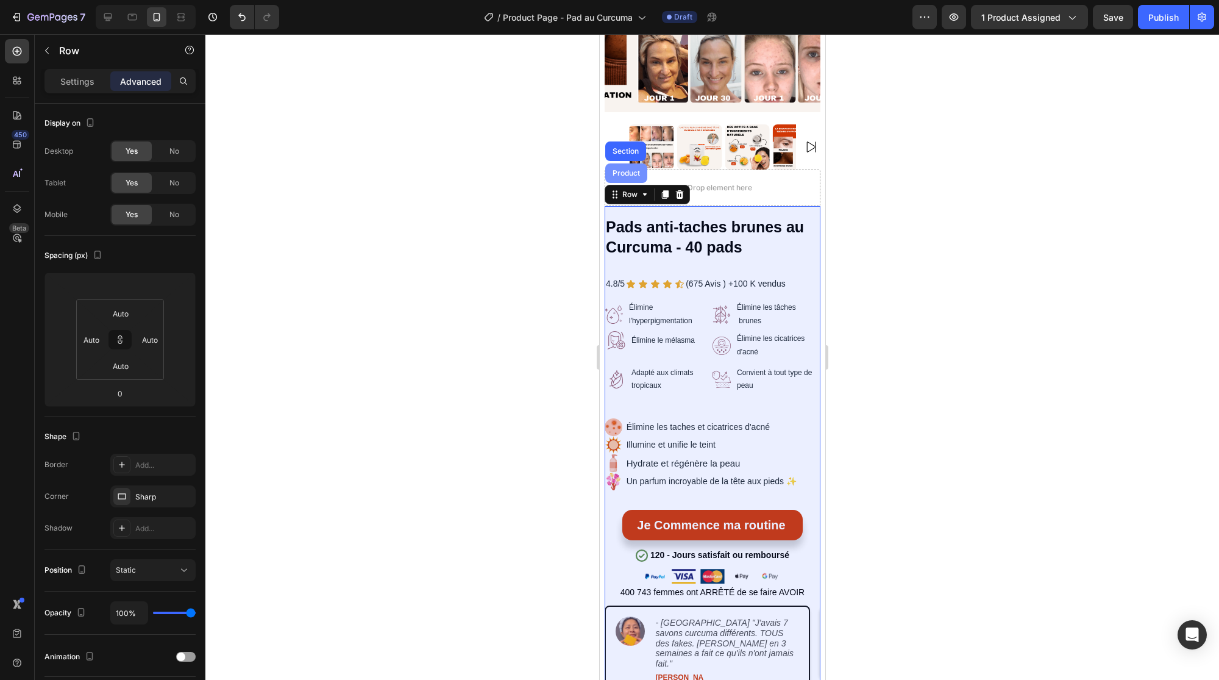
click at [617, 169] on div "Product" at bounding box center [626, 172] width 32 height 7
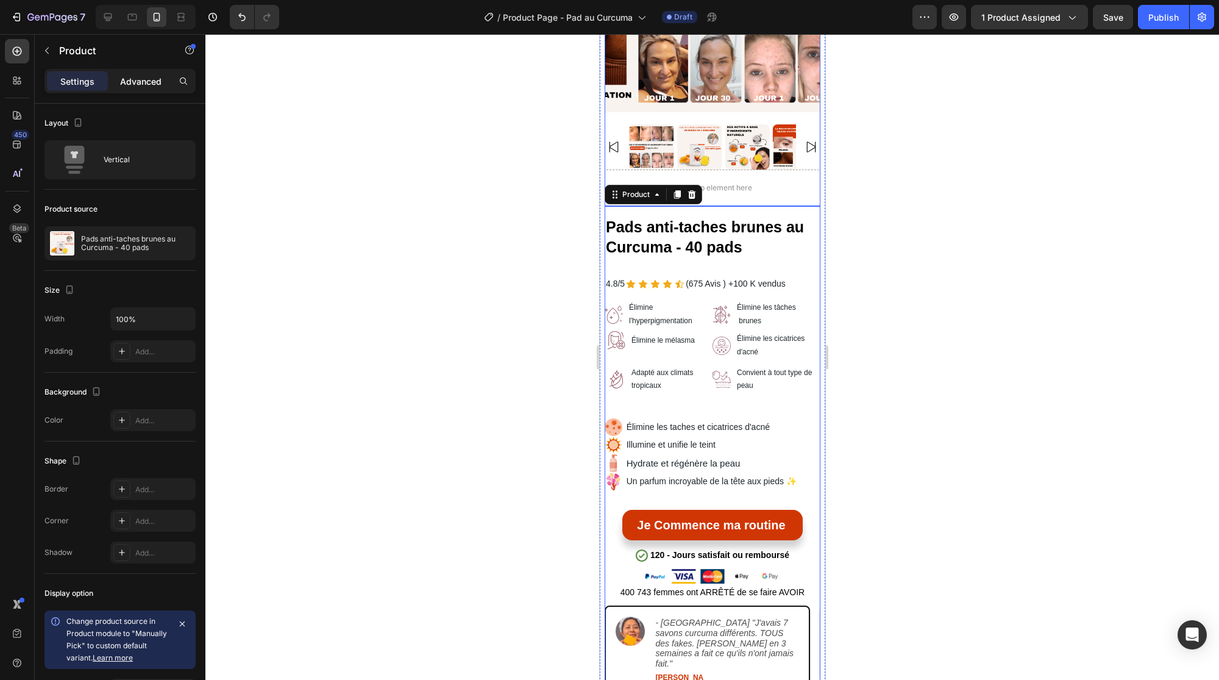
click at [143, 84] on p "Advanced" at bounding box center [140, 81] width 41 height 13
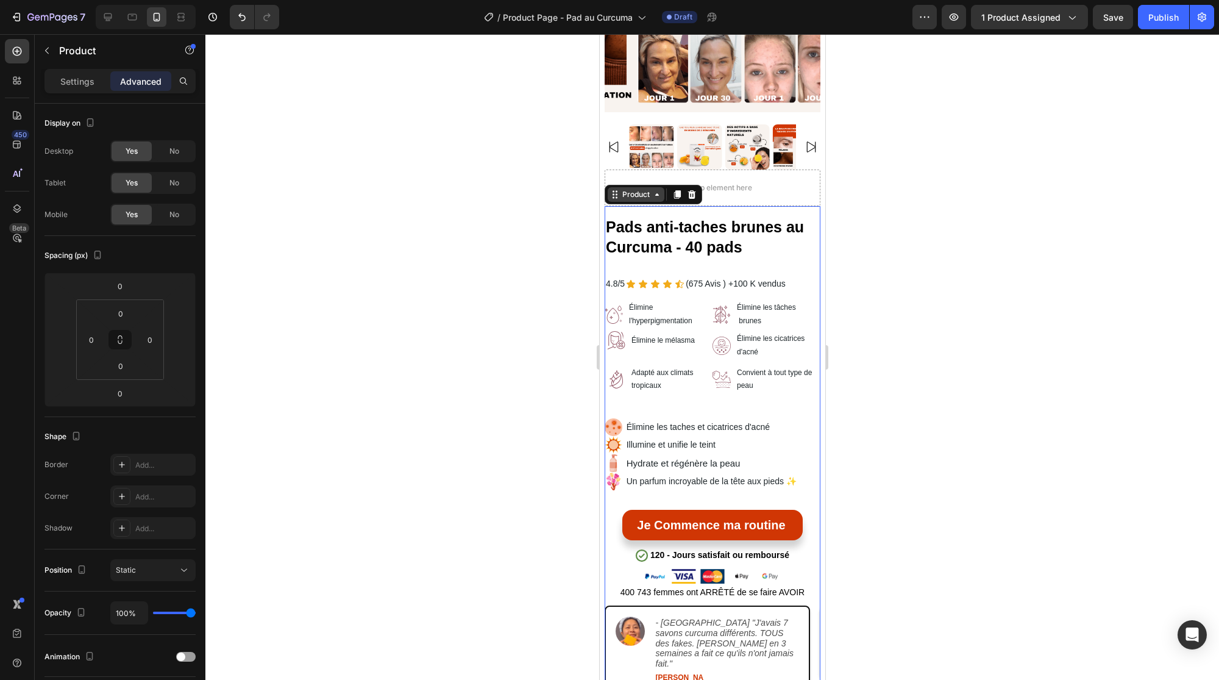
click at [641, 189] on div "Product" at bounding box center [635, 194] width 32 height 11
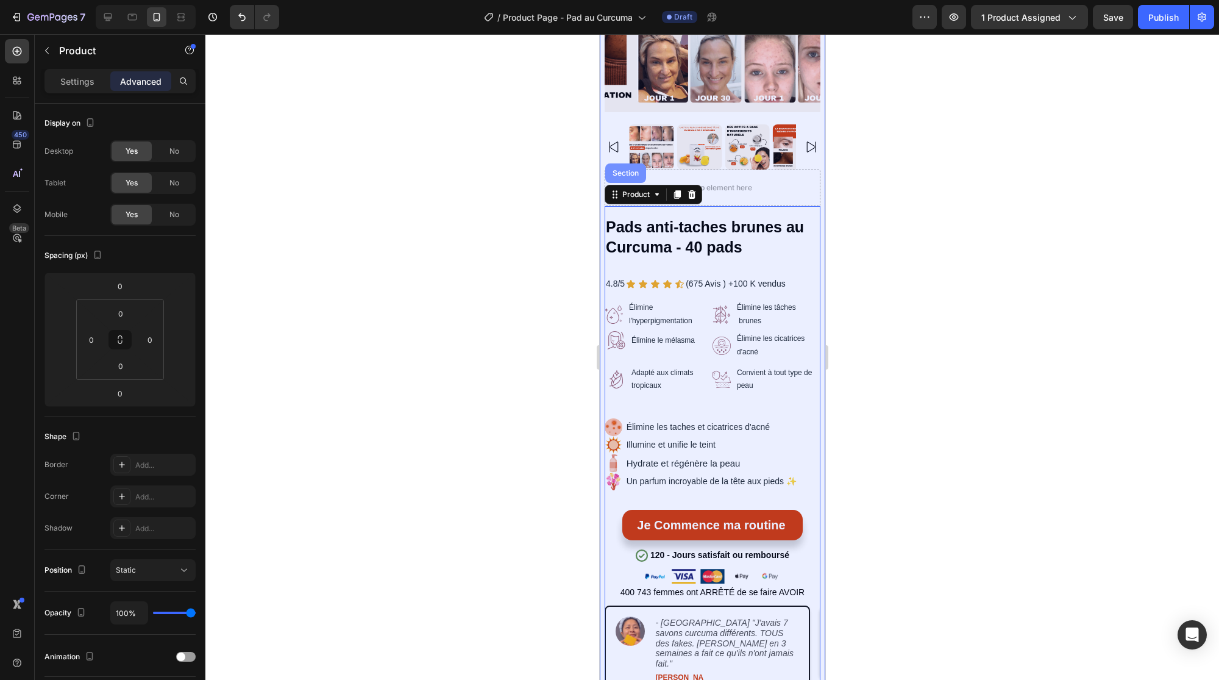
click at [624, 163] on div "Section" at bounding box center [625, 173] width 41 height 20
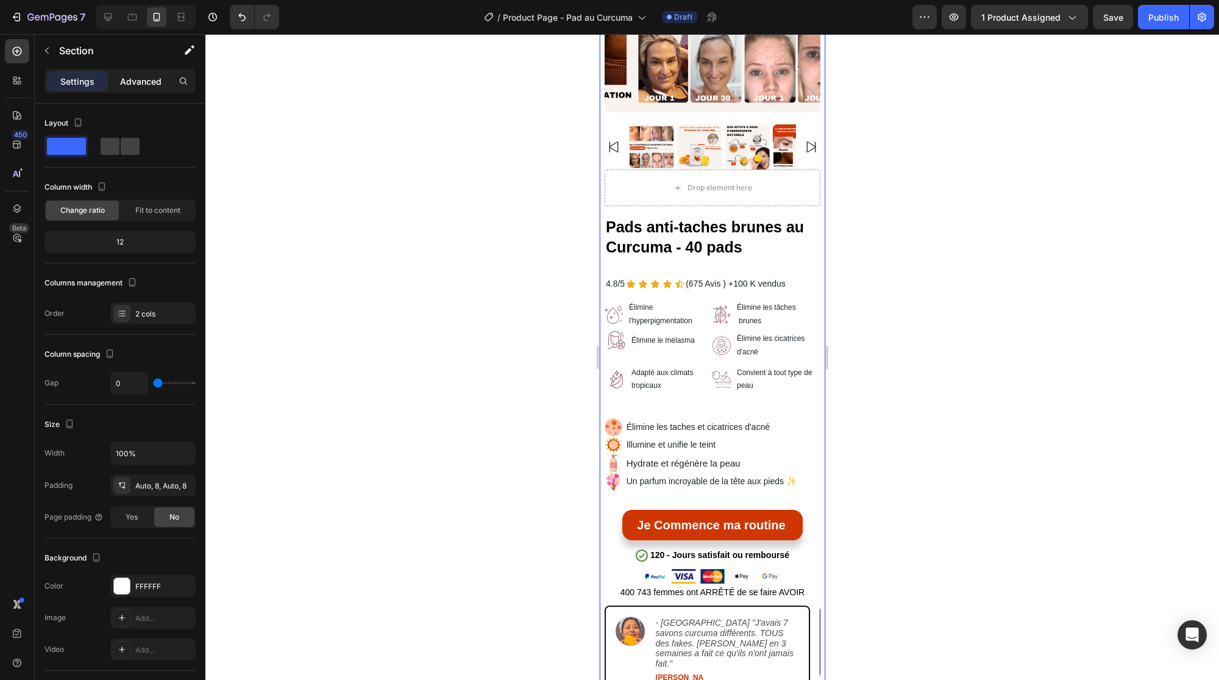
click at [151, 75] on p "Advanced" at bounding box center [140, 81] width 41 height 13
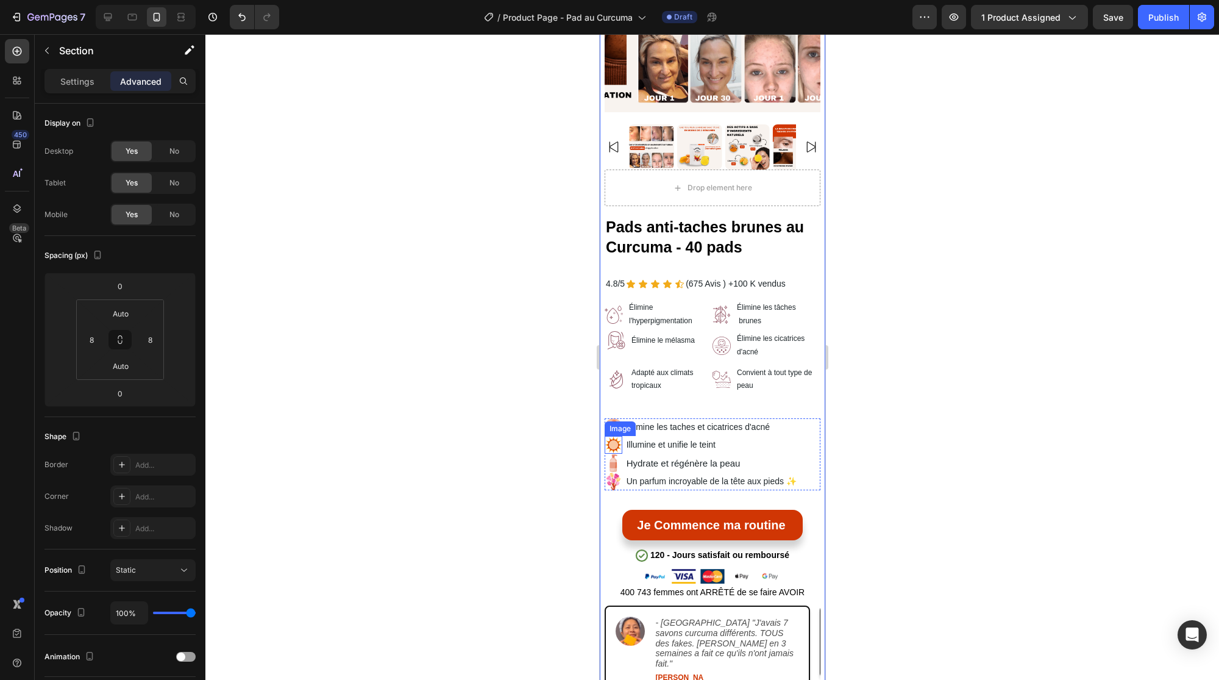
click at [481, 382] on div at bounding box center [712, 357] width 1014 height 646
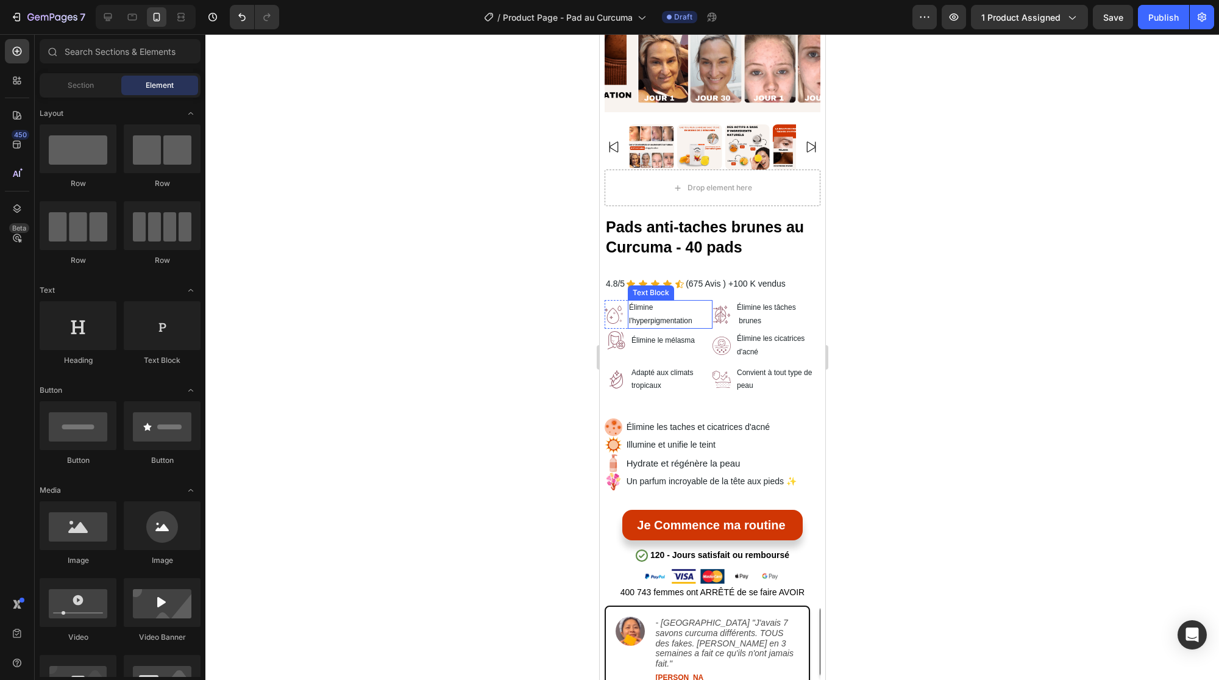
click at [650, 308] on p "Élimine l'hyperpigmentation" at bounding box center [669, 314] width 82 height 26
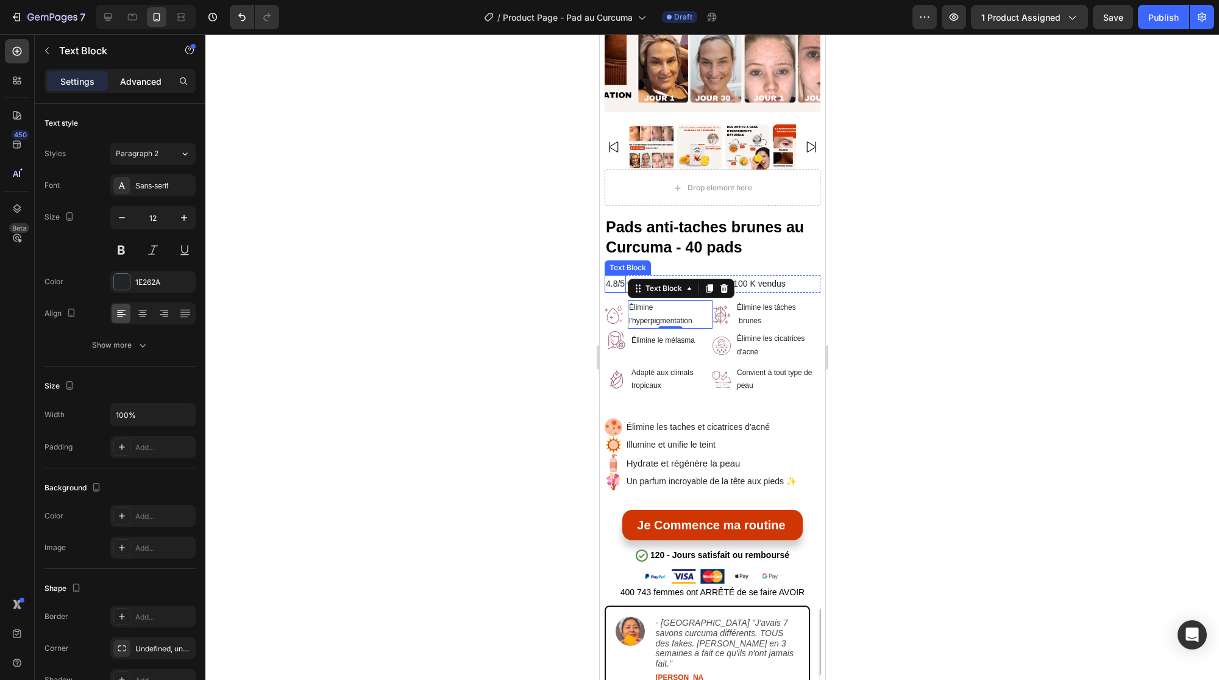
click at [134, 76] on p "Advanced" at bounding box center [140, 81] width 41 height 13
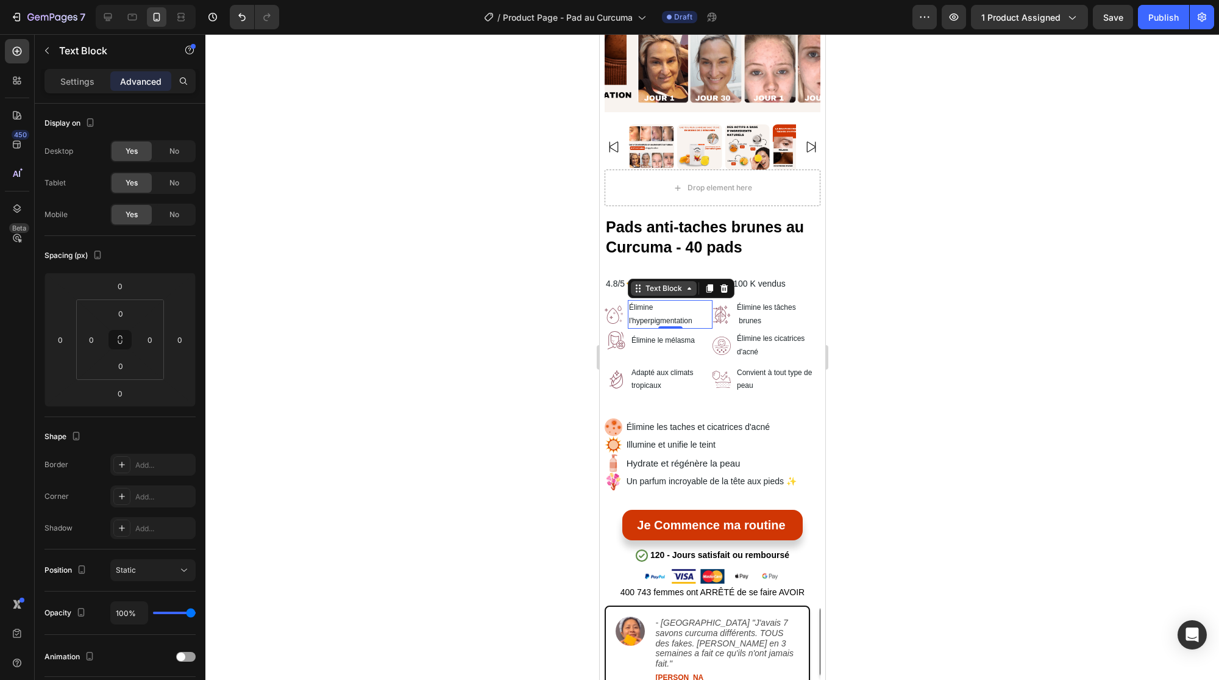
click at [661, 283] on div "Text Block" at bounding box center [662, 288] width 41 height 11
click at [656, 263] on div "Row 2 cols" at bounding box center [654, 266] width 42 height 7
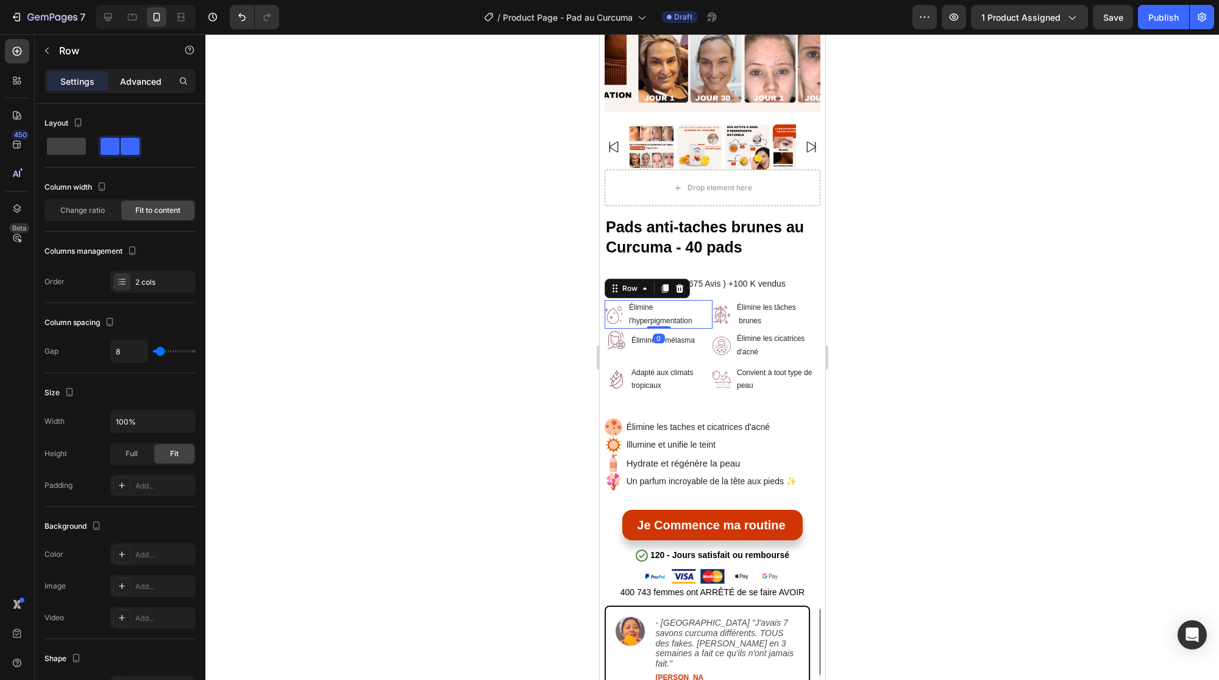
click at [133, 85] on p "Advanced" at bounding box center [140, 81] width 41 height 13
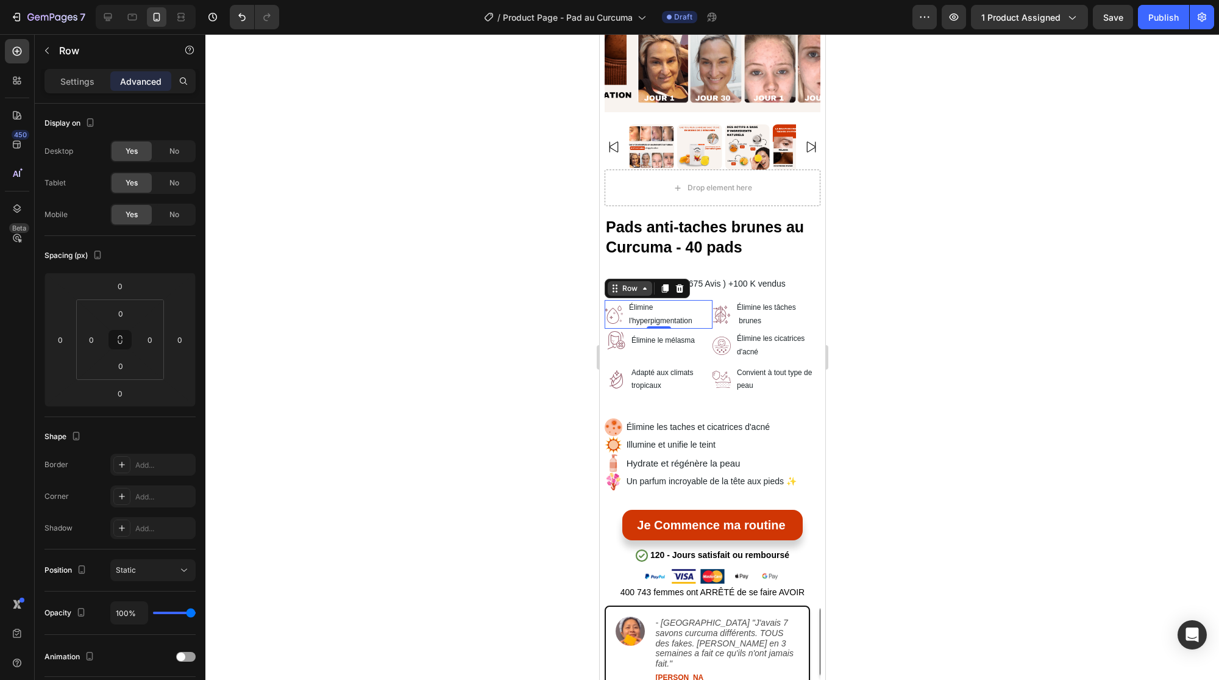
click at [636, 283] on div "Row" at bounding box center [629, 288] width 20 height 11
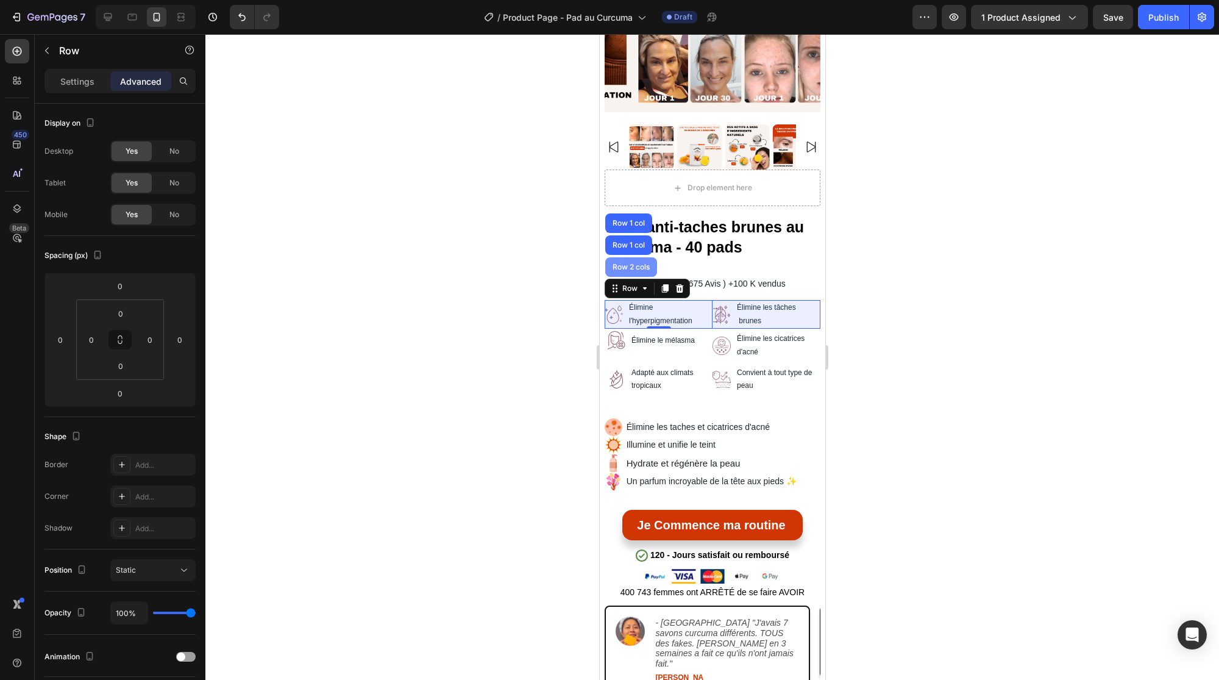
click at [629, 263] on div "Row 2 cols" at bounding box center [631, 266] width 42 height 7
click at [629, 283] on div "Row" at bounding box center [629, 288] width 20 height 11
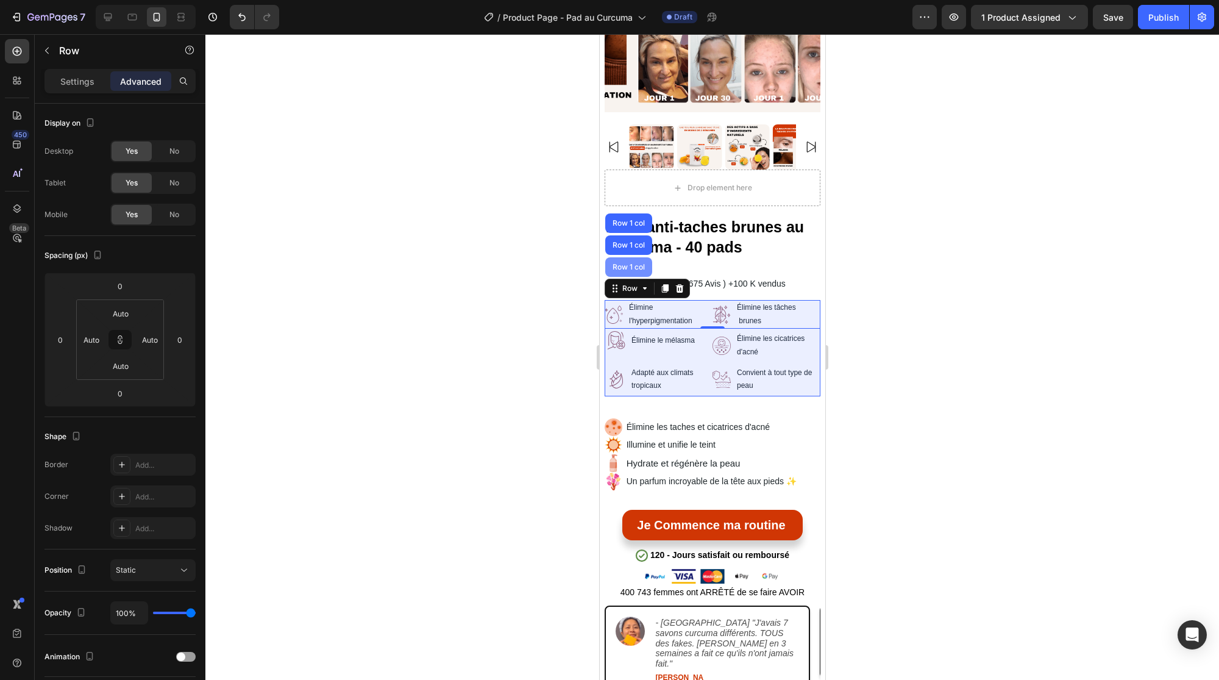
click at [628, 263] on div "Row 1 col" at bounding box center [628, 266] width 37 height 7
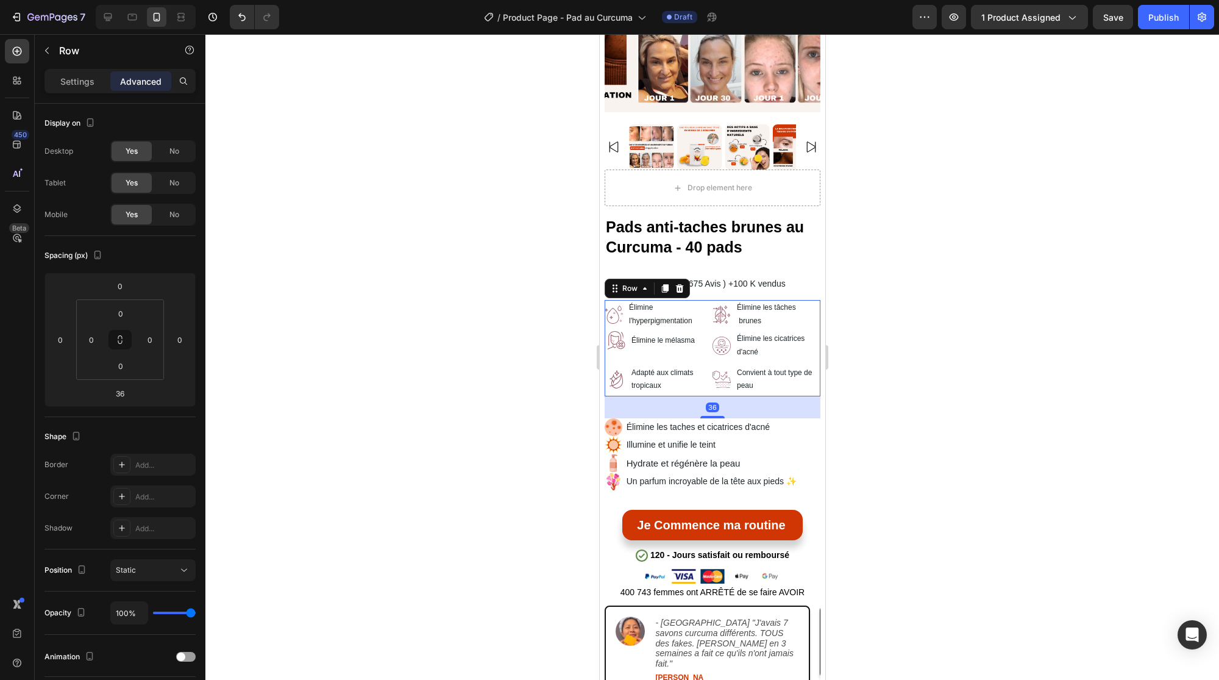
click at [889, 334] on div at bounding box center [712, 357] width 1014 height 646
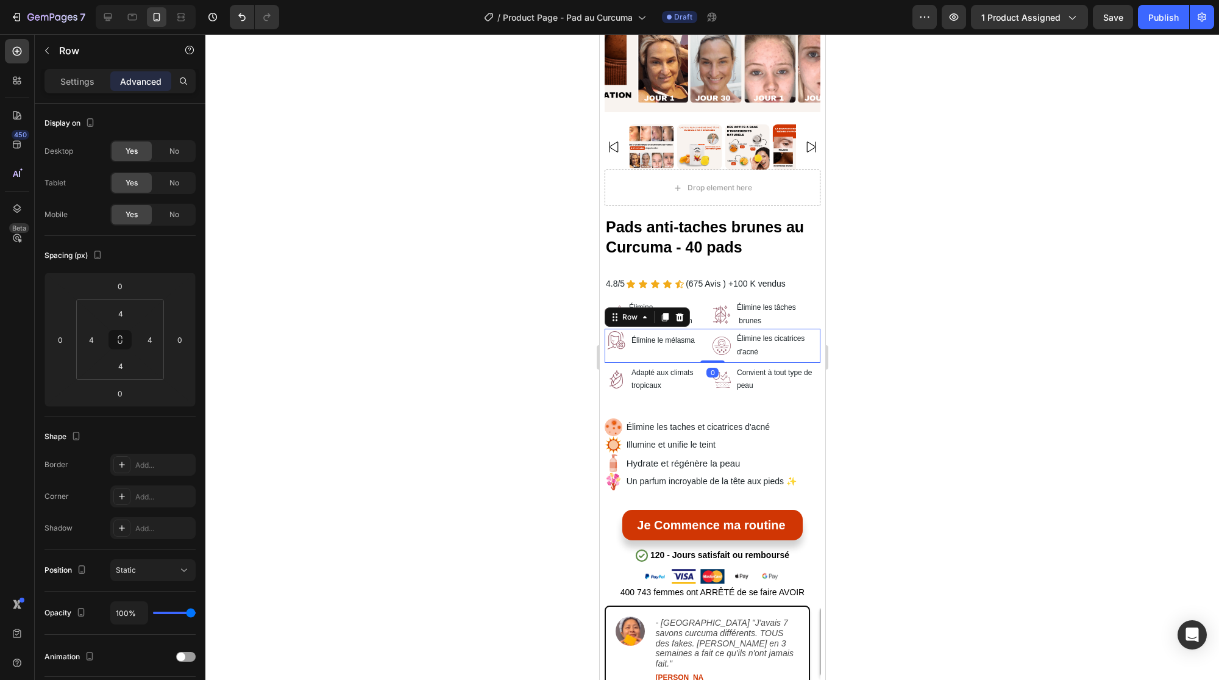
click at [707, 329] on div "Image Élimine le mélasma Text Block Row Image Élimine les cicatrices d'acné Tex…" at bounding box center [712, 346] width 216 height 34
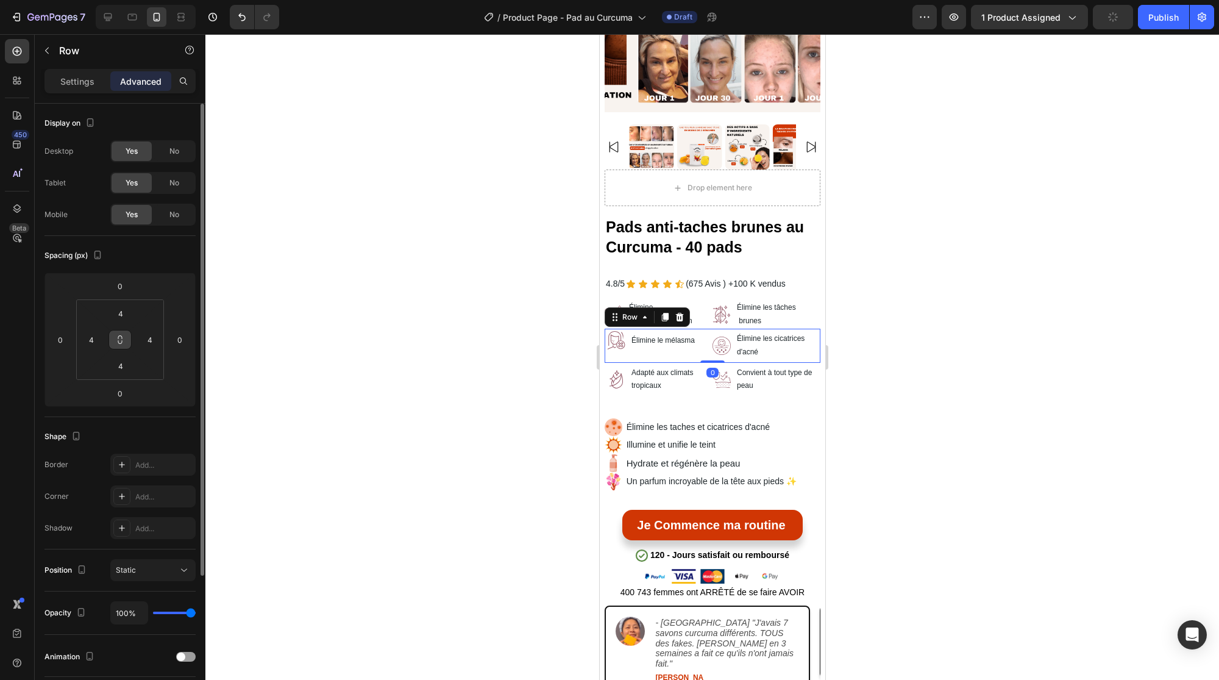
click at [121, 335] on icon at bounding box center [120, 340] width 10 height 10
click at [121, 309] on input "4" at bounding box center [120, 313] width 24 height 18
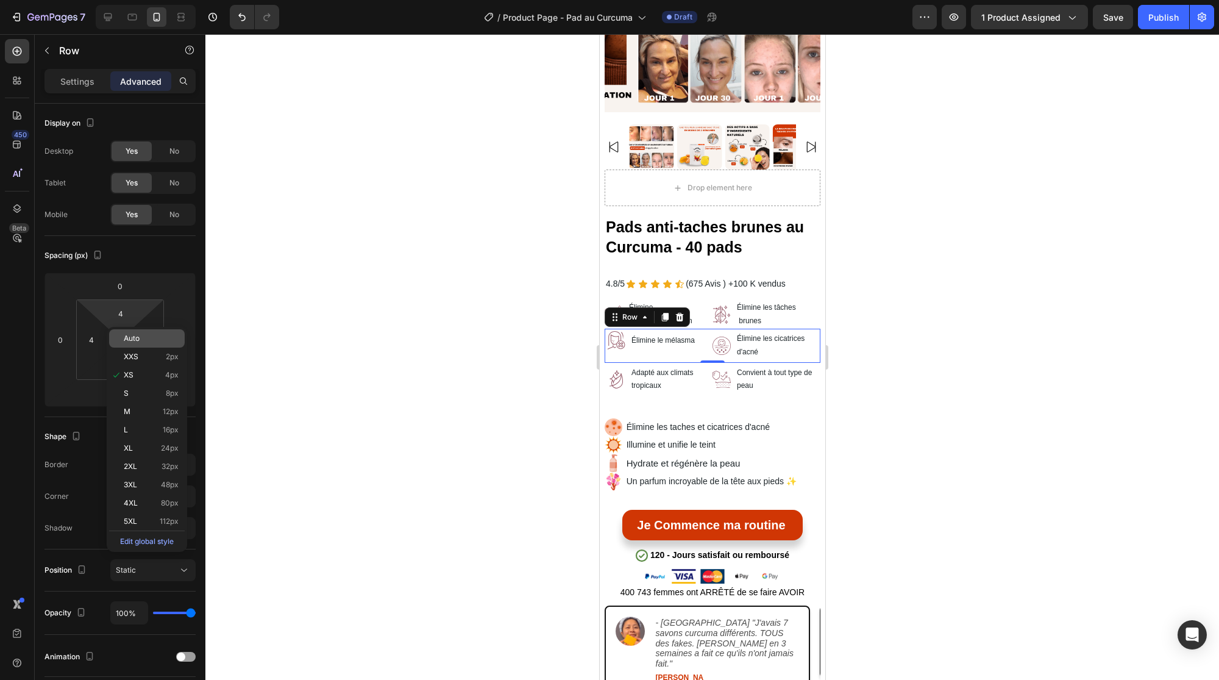
click at [135, 335] on span "Auto" at bounding box center [132, 338] width 16 height 9
type input "Auto"
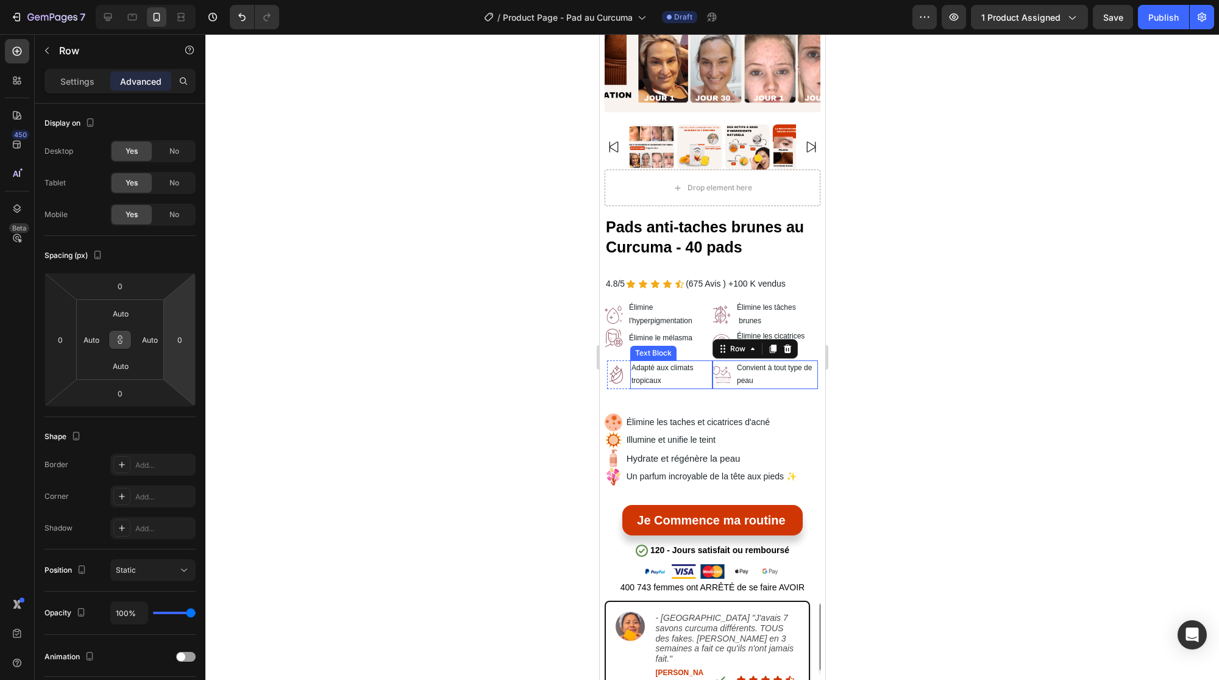
click at [706, 376] on div "Image Adapté aux climats tropicaux Text Block Row Image Convient à tout type de…" at bounding box center [712, 375] width 216 height 34
click at [712, 377] on div "Image" at bounding box center [721, 374] width 18 height 29
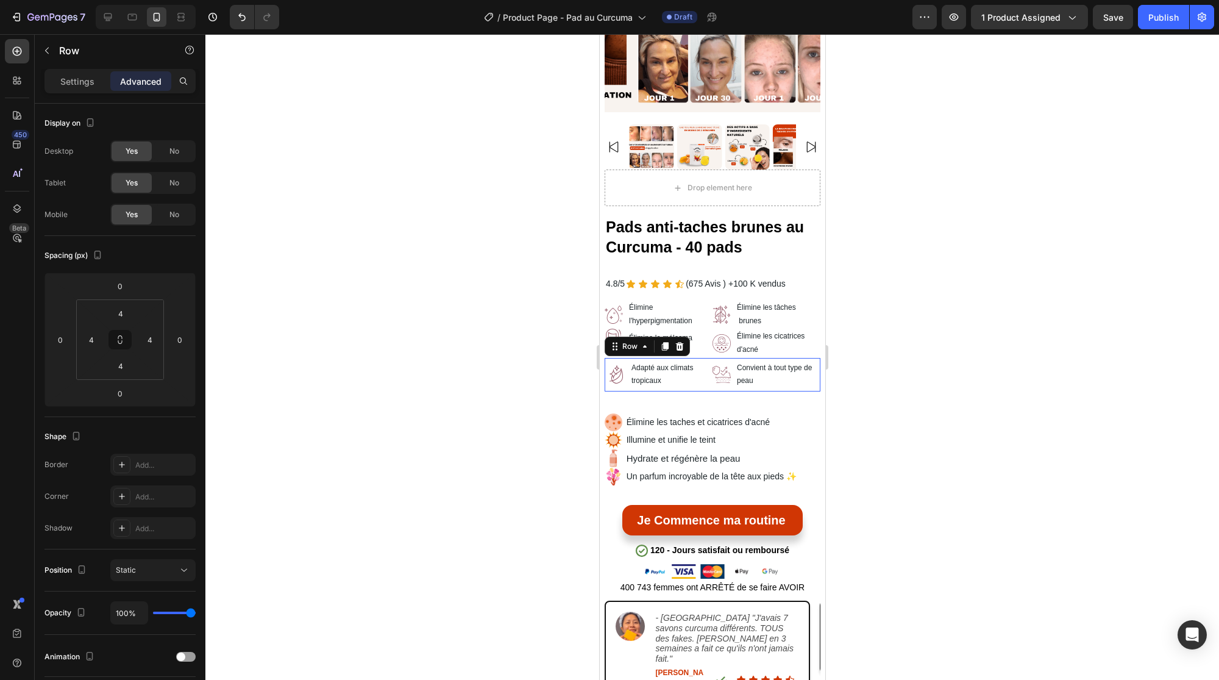
click at [704, 379] on div "Image Adapté aux climats tropicaux Text Block Row Image Convient à tout type de…" at bounding box center [712, 375] width 216 height 34
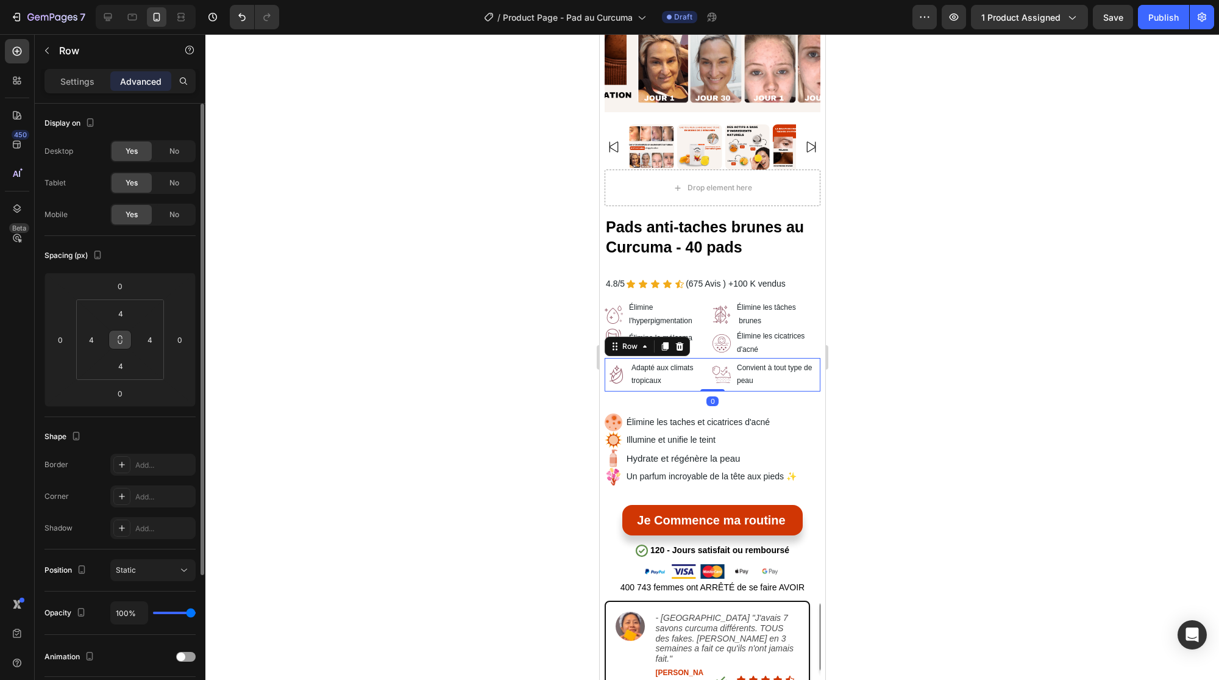
click at [124, 339] on icon at bounding box center [120, 340] width 10 height 10
click at [120, 318] on input "4" at bounding box center [120, 313] width 24 height 18
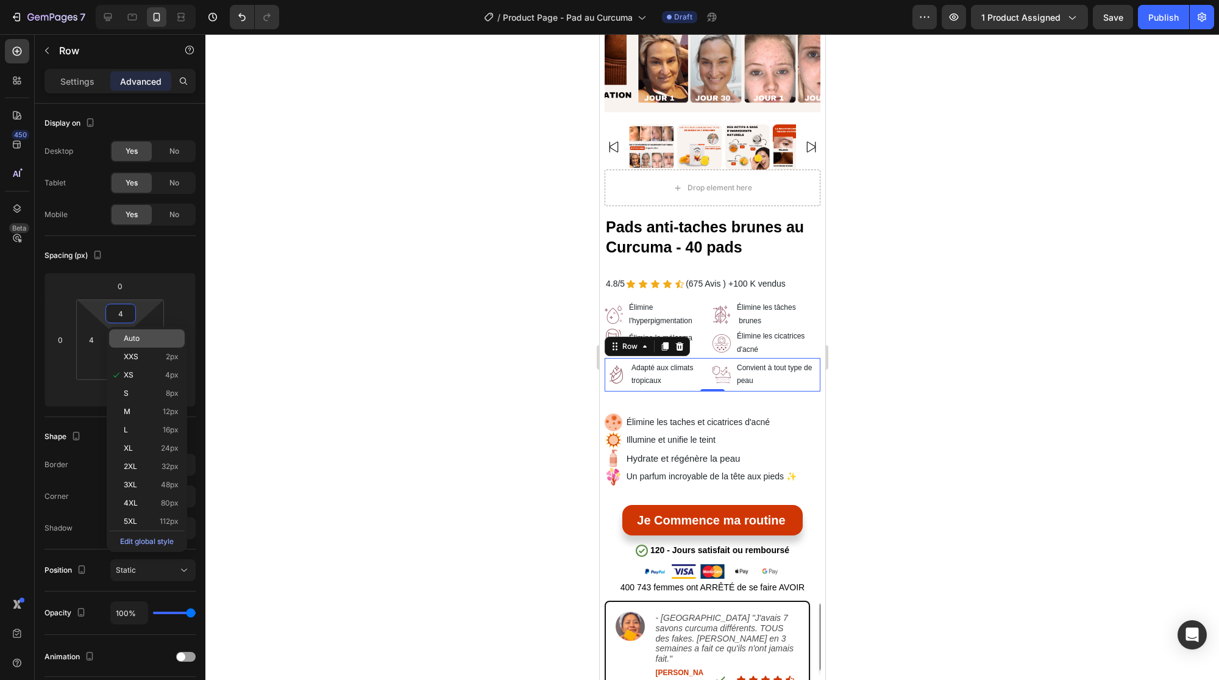
click at [141, 334] on p "Auto" at bounding box center [151, 338] width 55 height 9
type input "Auto"
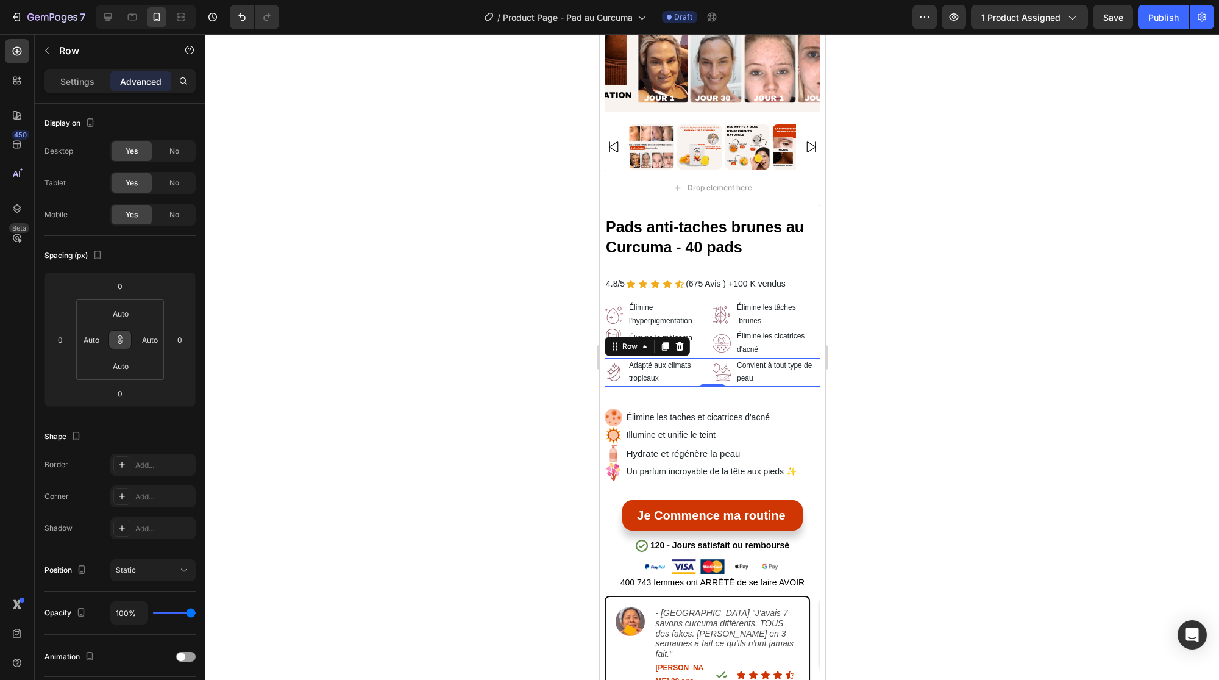
click at [446, 370] on div at bounding box center [712, 357] width 1014 height 646
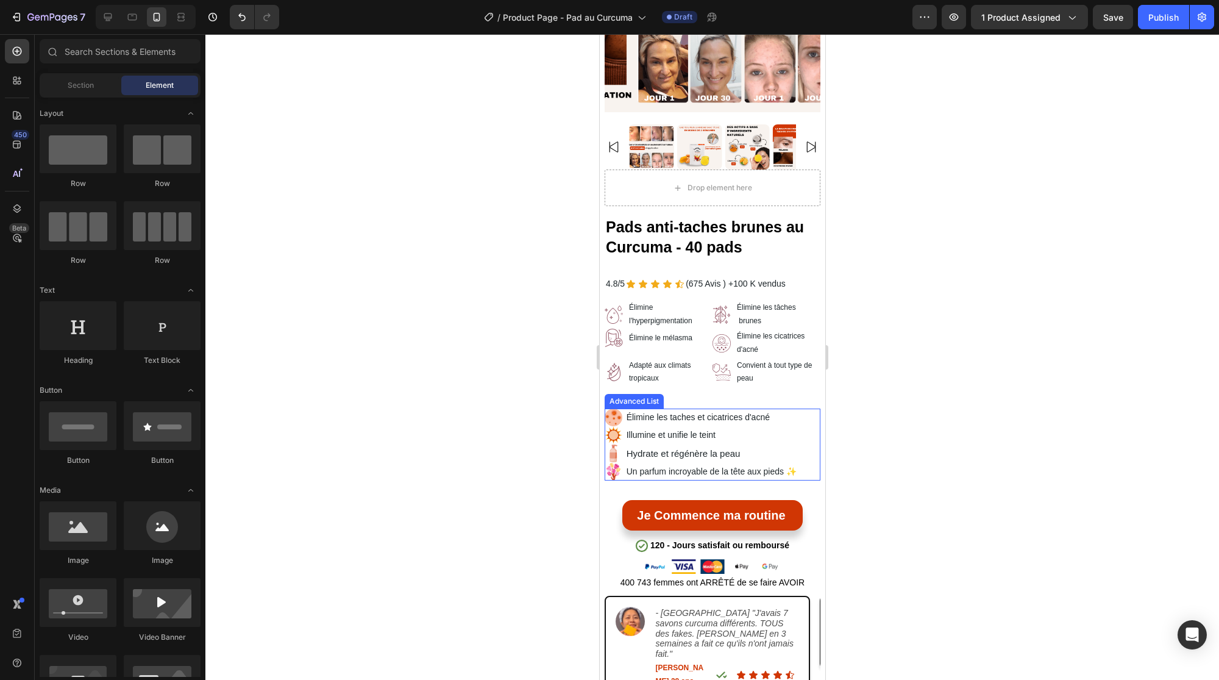
click at [805, 414] on div "Image Élimine les taches et cicatrices d'acné Text Block Image Illumine et unif…" at bounding box center [712, 444] width 216 height 73
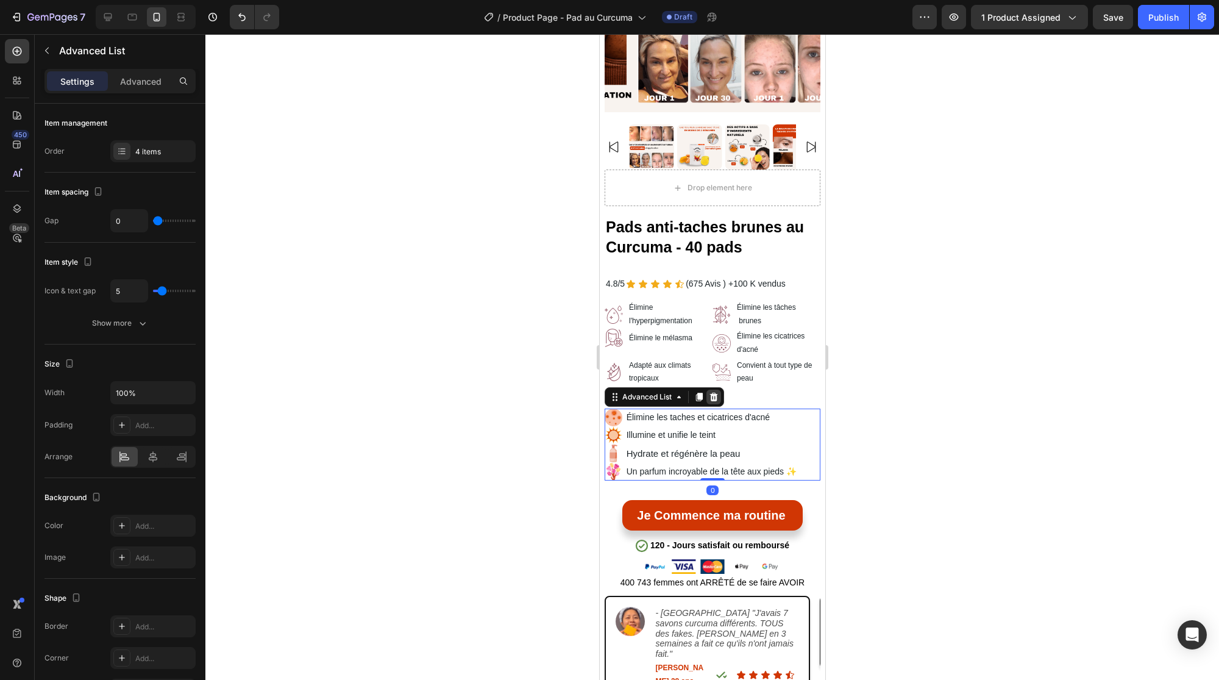
click at [711, 393] on icon at bounding box center [714, 397] width 8 height 9
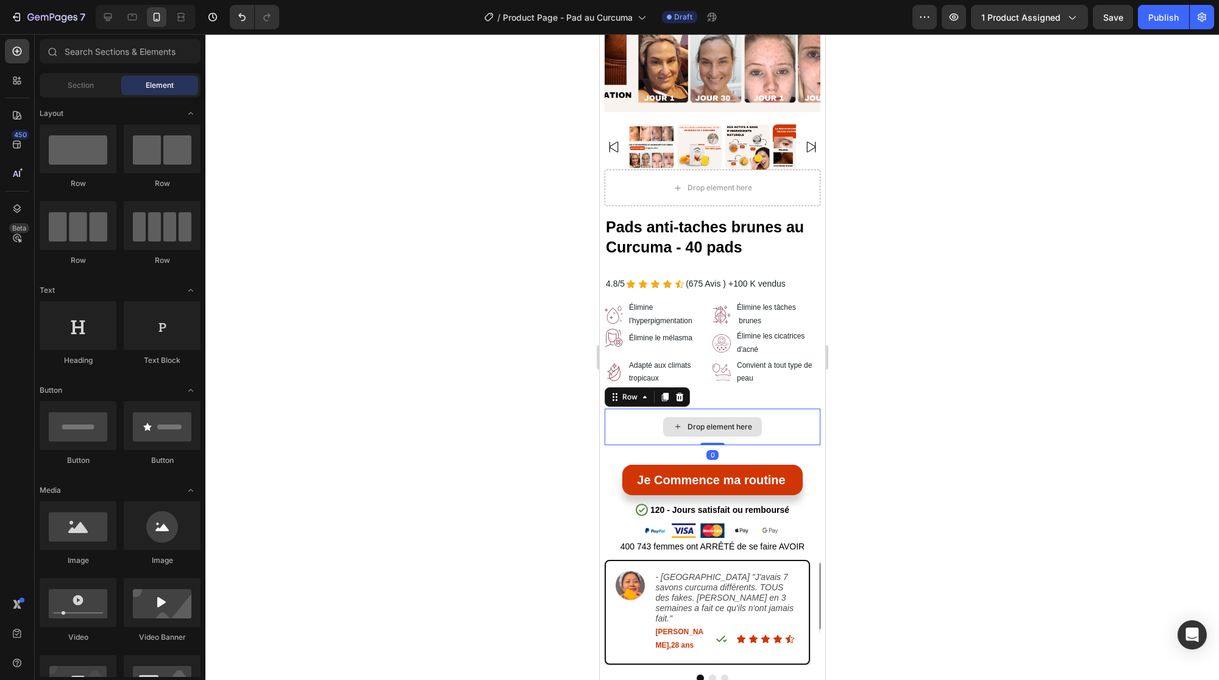
click at [636, 410] on div "Drop element here" at bounding box center [712, 426] width 216 height 37
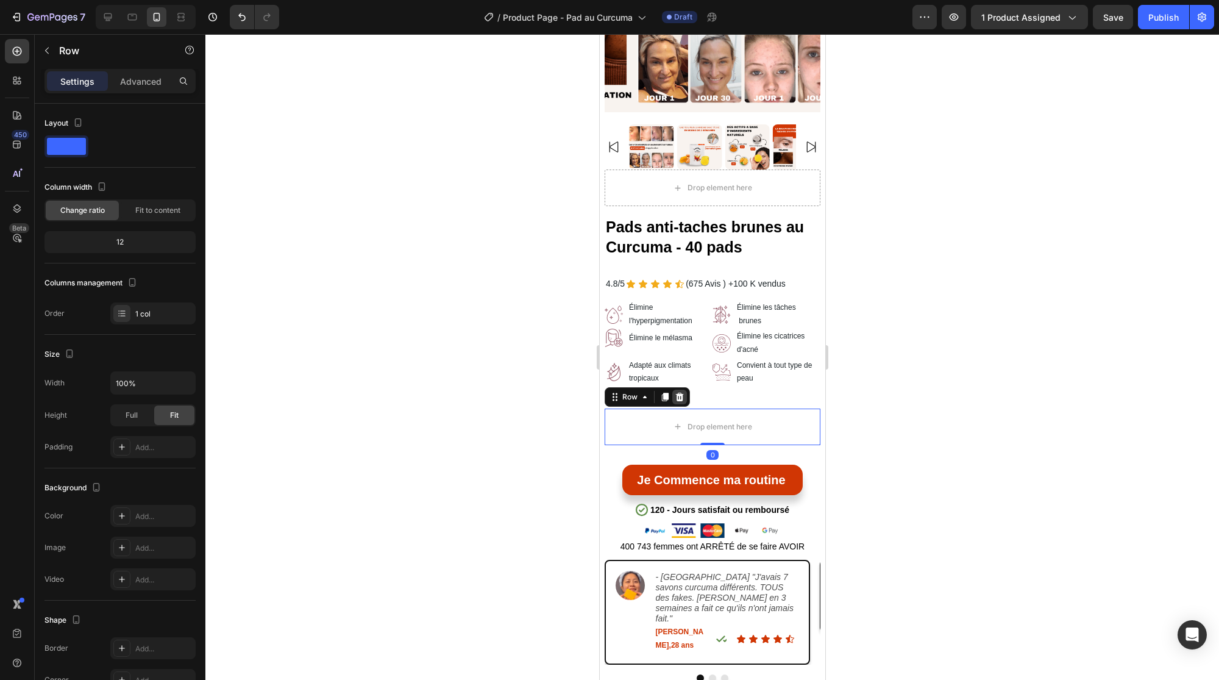
click at [680, 393] on icon at bounding box center [679, 397] width 8 height 9
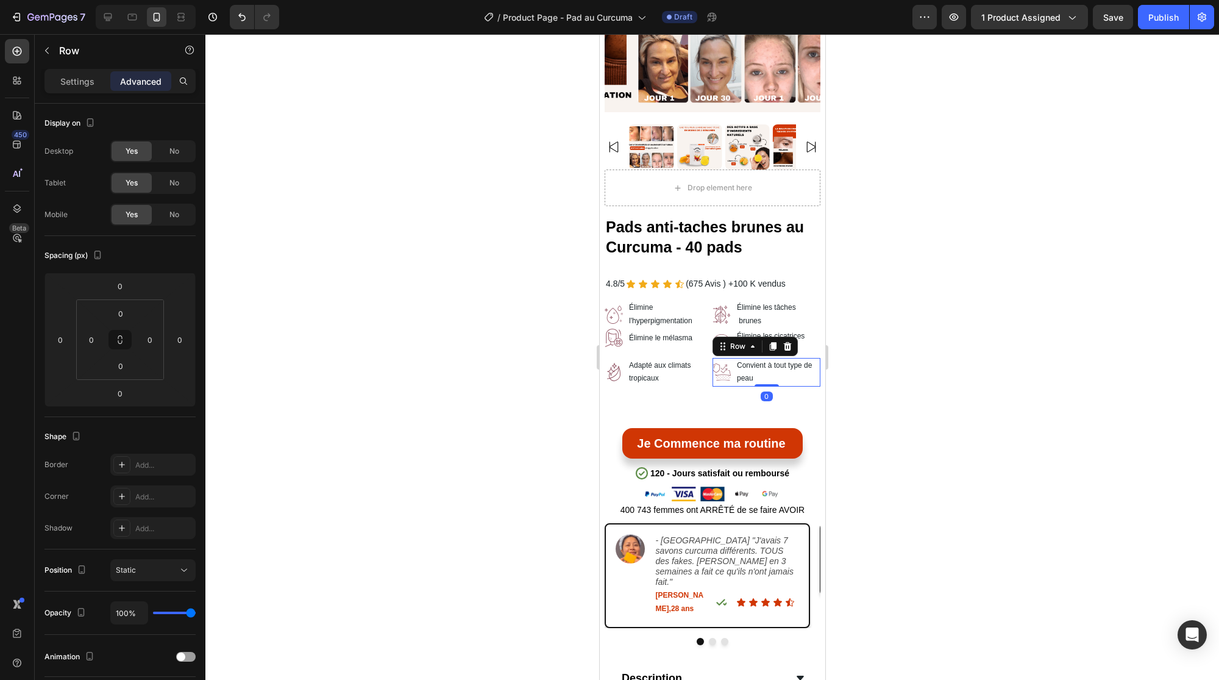
click at [712, 374] on div "Image" at bounding box center [721, 372] width 18 height 29
click at [736, 341] on div "Row" at bounding box center [737, 346] width 20 height 11
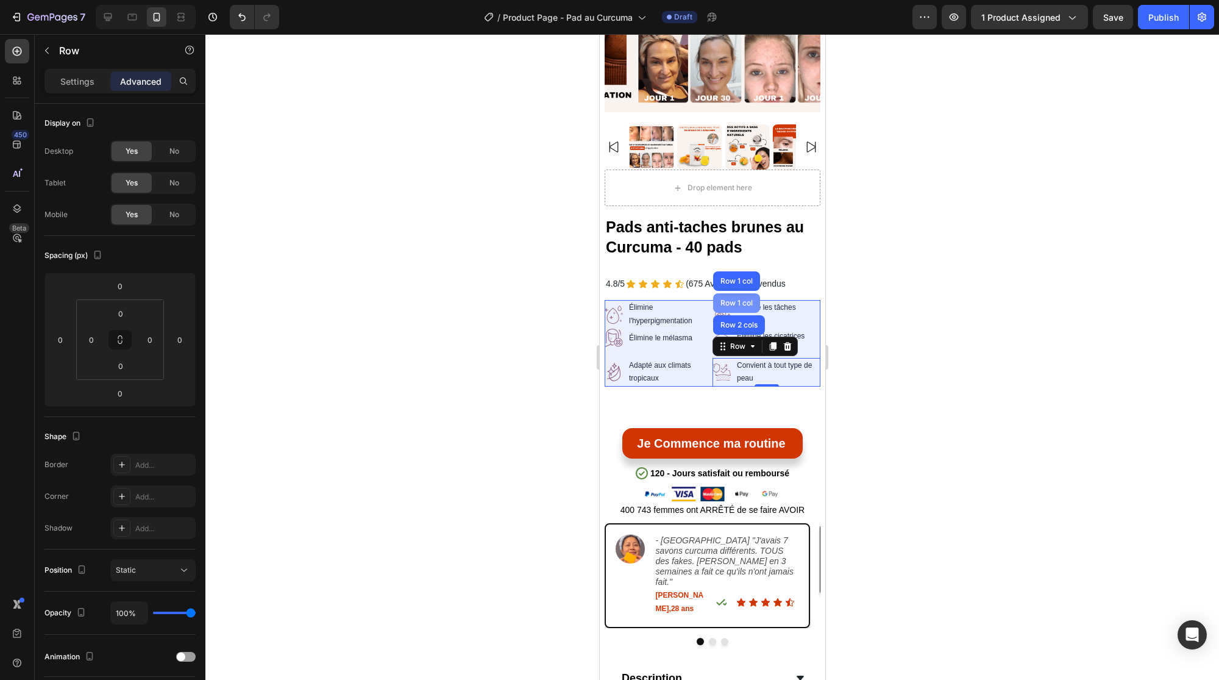
click at [736, 293] on div "Row 1 col" at bounding box center [736, 303] width 47 height 20
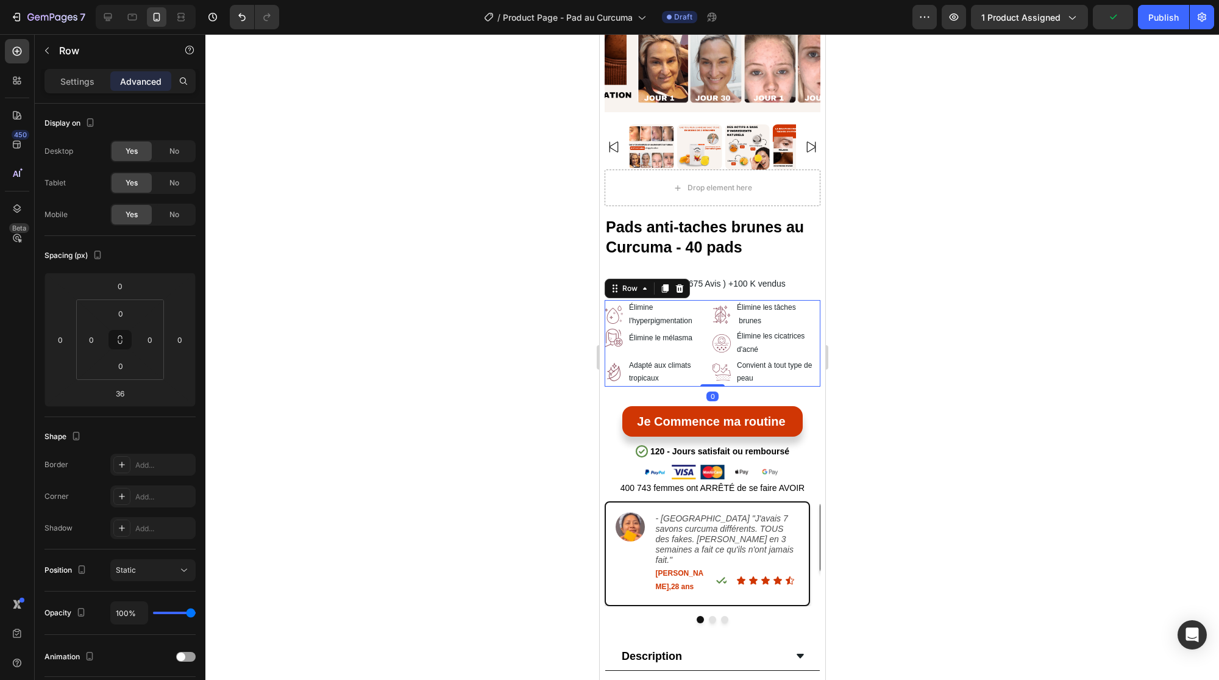
drag, startPoint x: 708, startPoint y: 395, endPoint x: 705, endPoint y: 347, distance: 47.6
click at [705, 348] on div "Image Élimine l'hyperpigmentation Text Block Row Image Élimine les tâches brune…" at bounding box center [712, 343] width 216 height 87
type input "0"
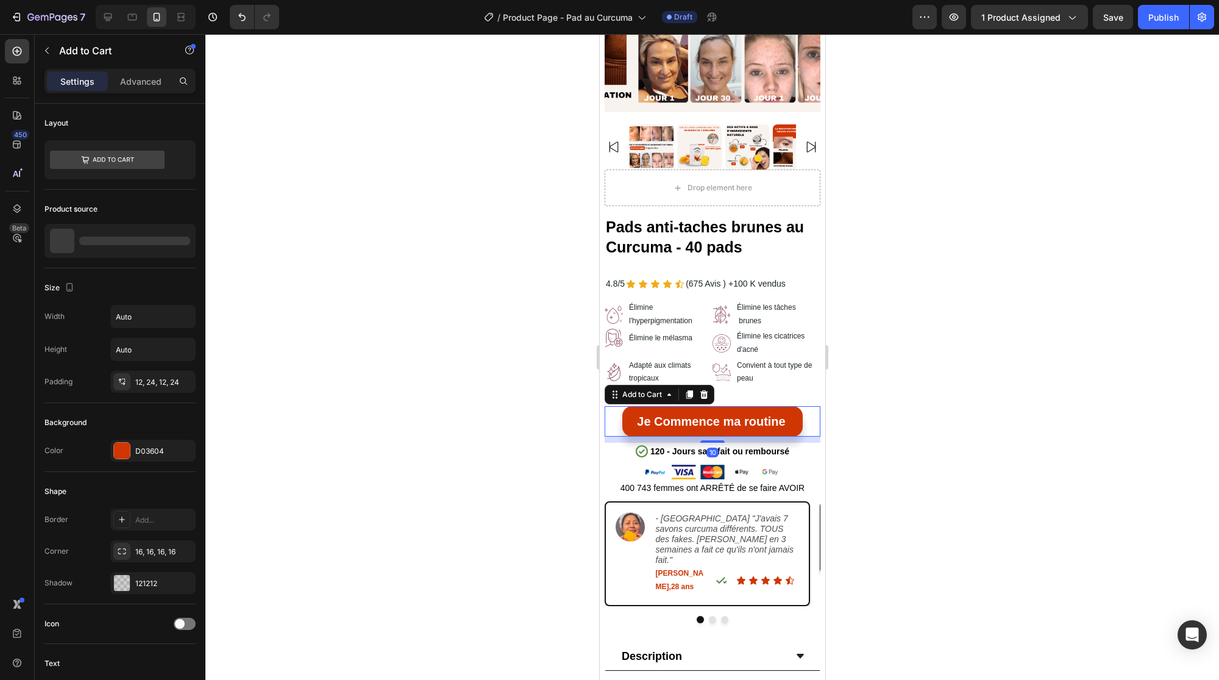
click at [615, 406] on div "Je Commence ma routine Add to Cart 10" at bounding box center [712, 421] width 216 height 30
click at [482, 400] on div at bounding box center [712, 357] width 1014 height 646
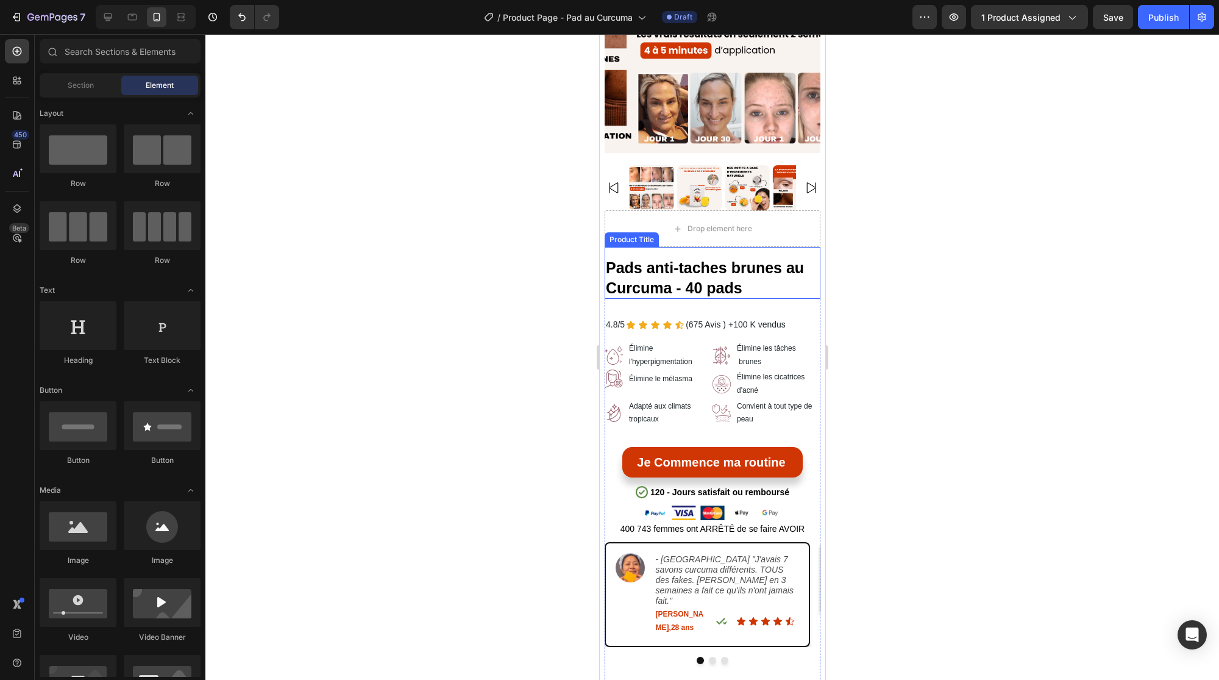
scroll to position [177, 0]
click at [713, 302] on div "4.8/5 Text Block Icon Icon Icon Icon Icon Icon List (675 Avis ) Text Block +100…" at bounding box center [712, 617] width 216 height 637
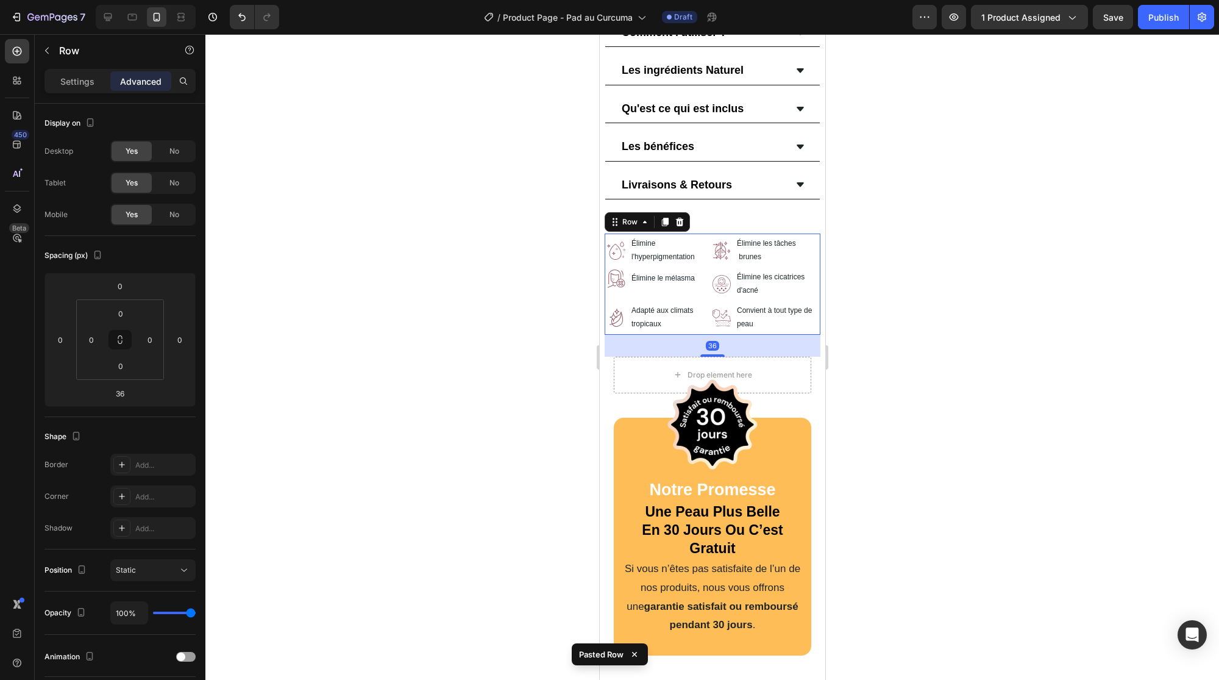
scroll to position [873, 0]
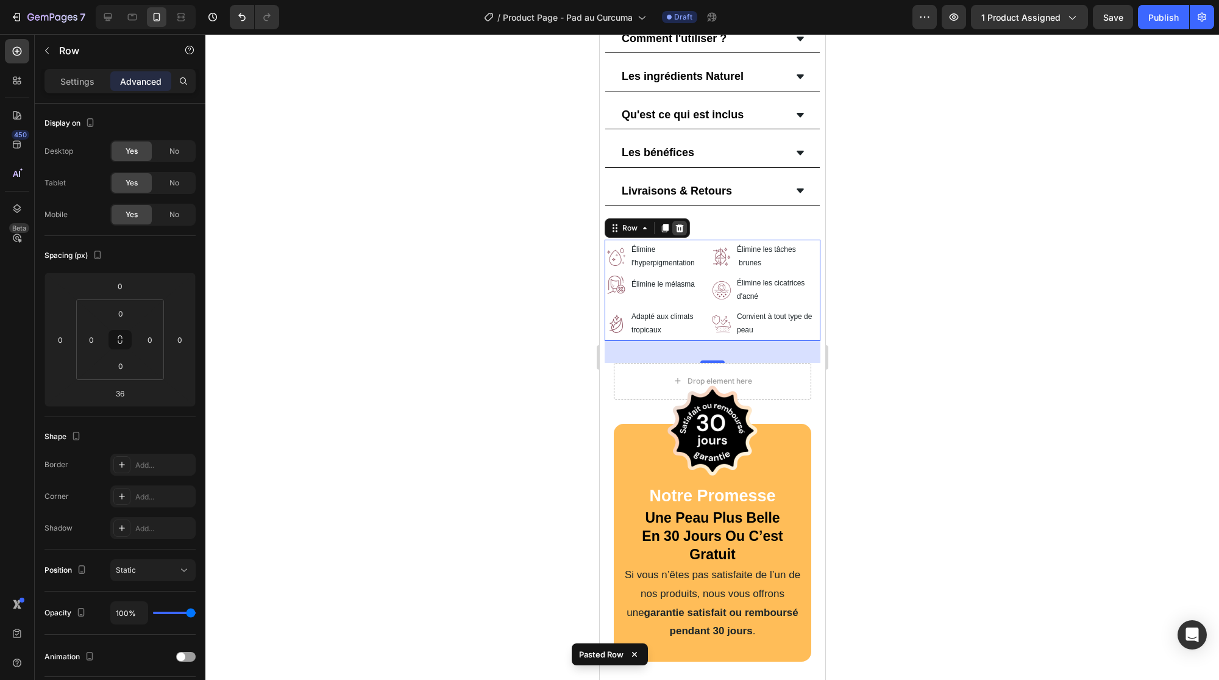
click at [676, 218] on div "Row" at bounding box center [646, 228] width 85 height 20
click at [681, 223] on icon at bounding box center [679, 228] width 10 height 10
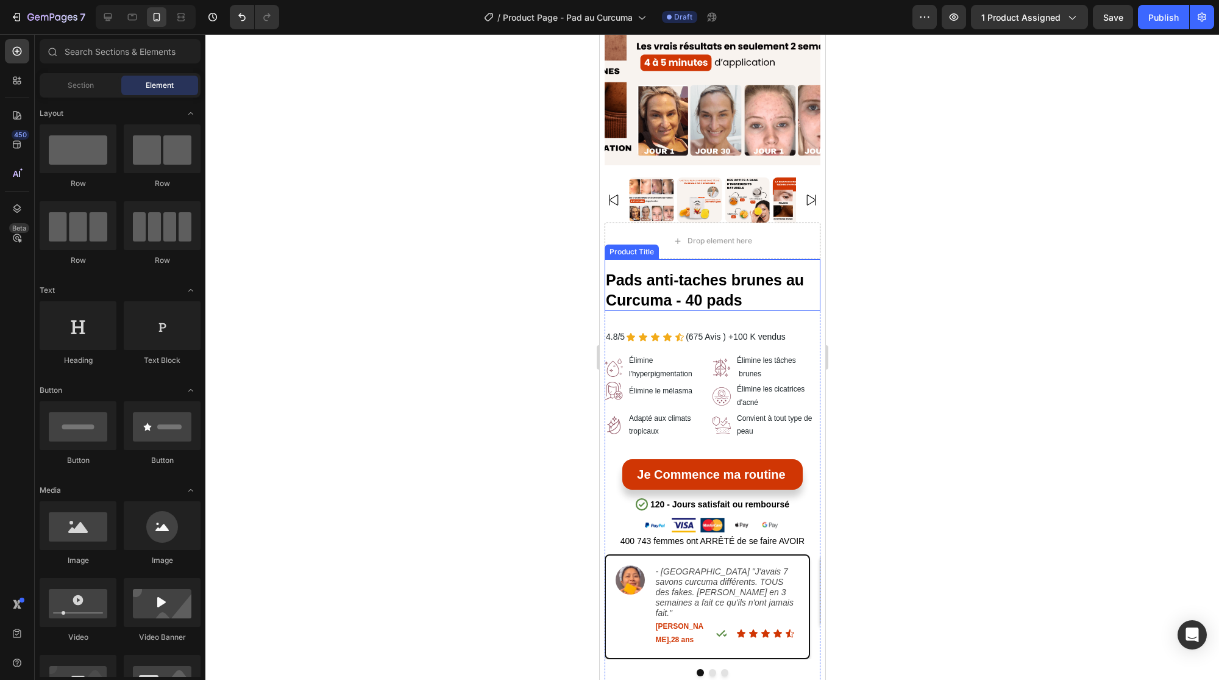
scroll to position [173, 0]
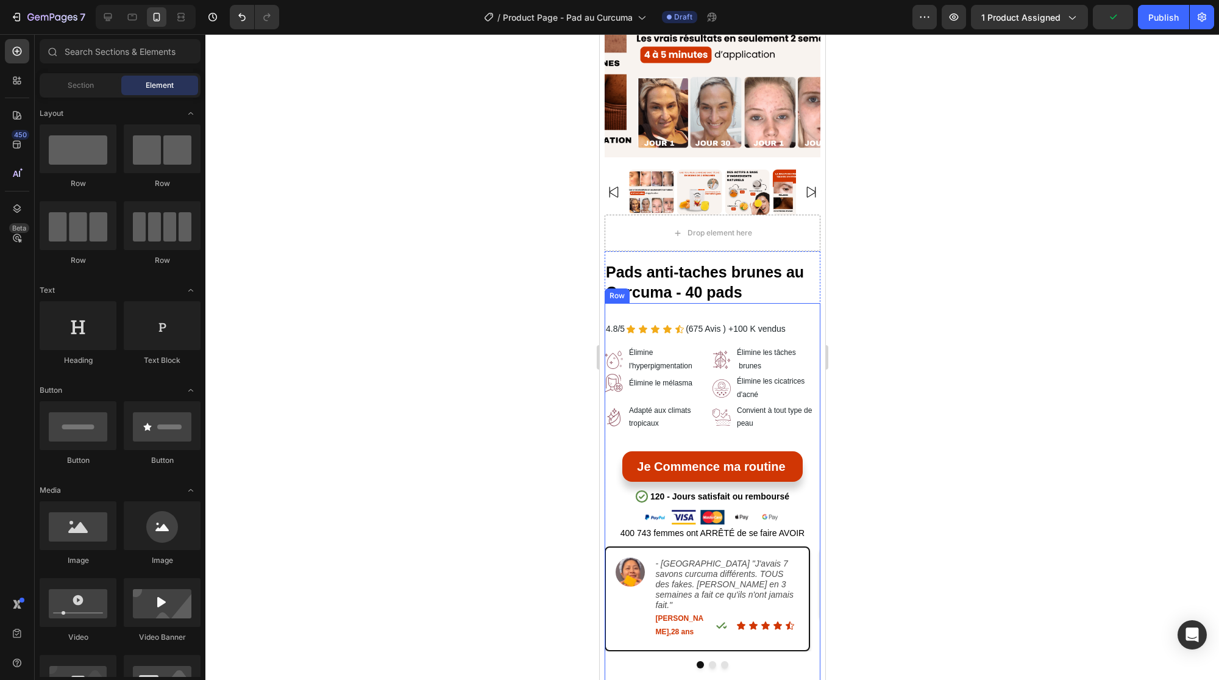
click at [678, 303] on div "4.8/5 Text Block Icon Icon Icon Icon Icon Icon List (675 Avis ) Text Block +100…" at bounding box center [712, 621] width 216 height 637
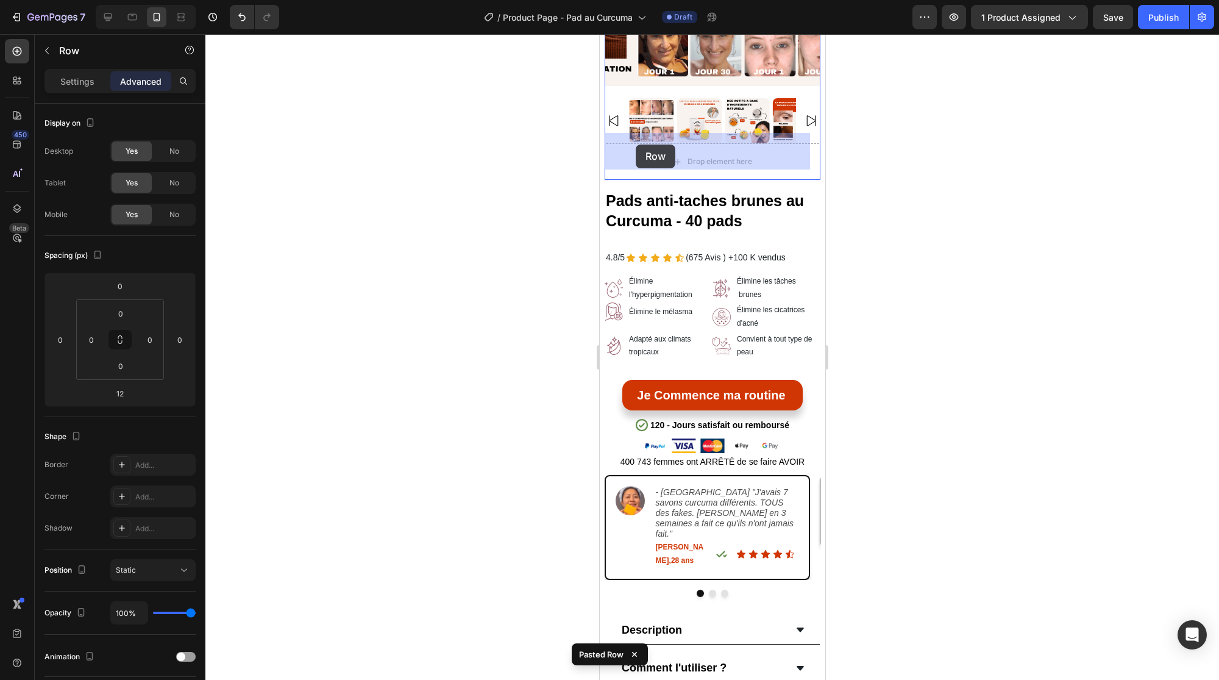
scroll to position [202, 0]
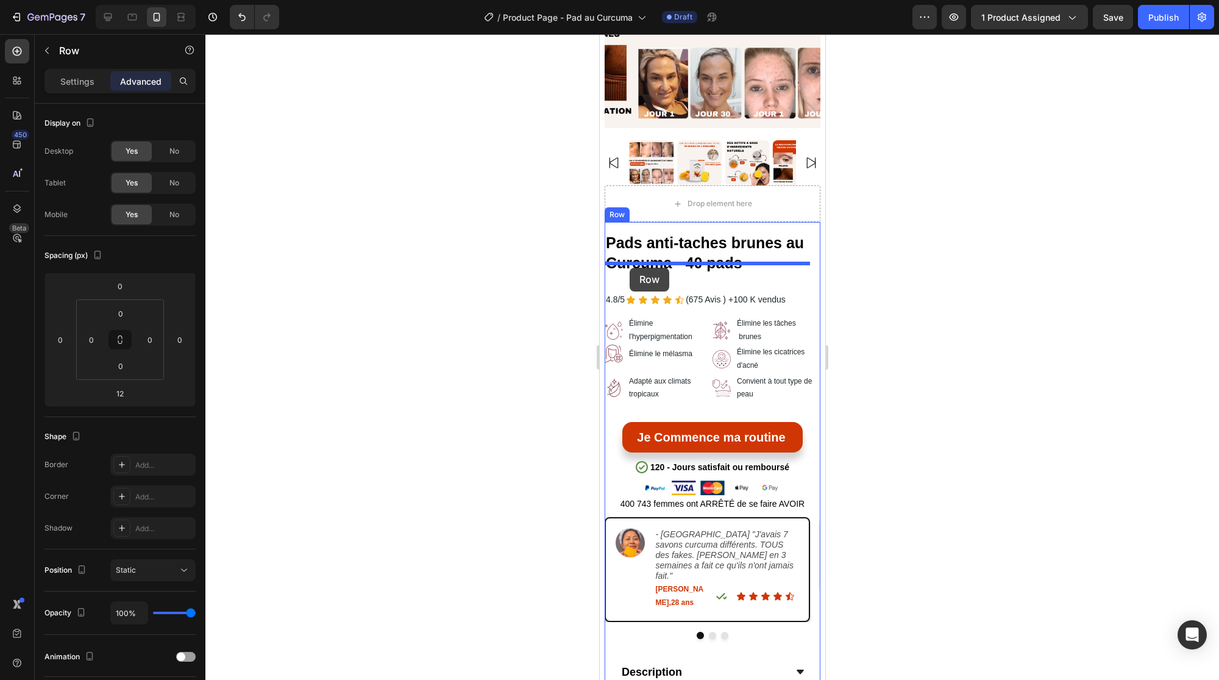
drag, startPoint x: 611, startPoint y: 121, endPoint x: 697, endPoint y: 288, distance: 187.6
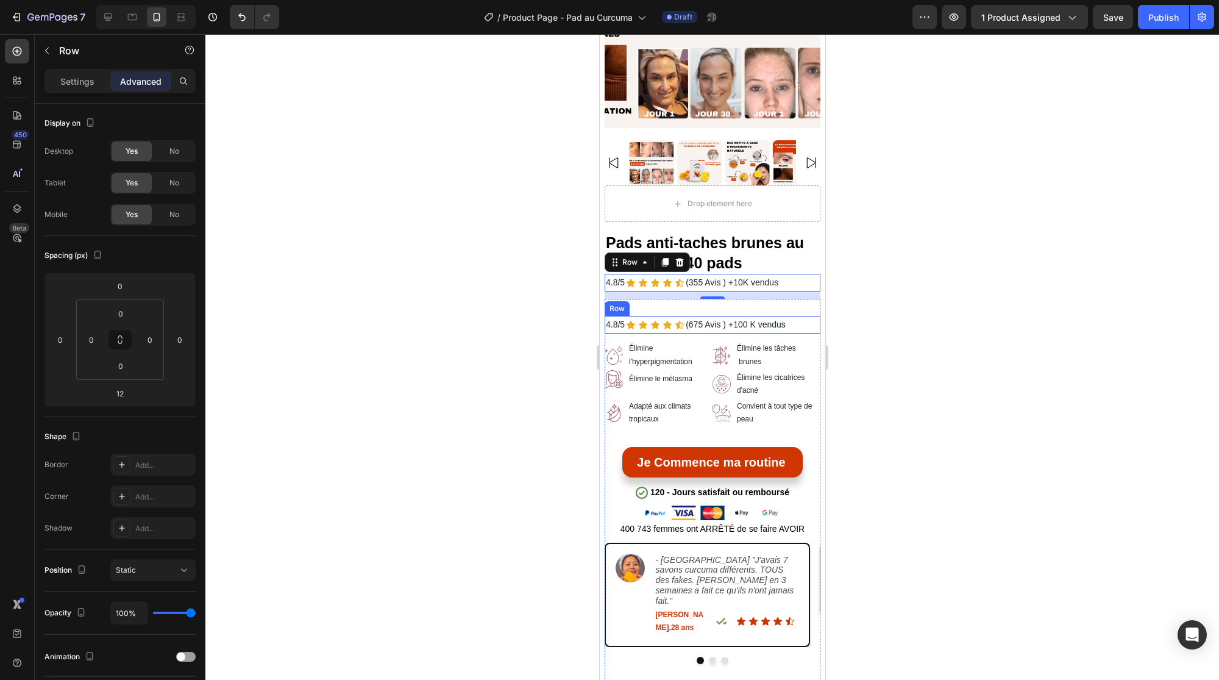
click at [793, 316] on div "4.8/5 Text Block Icon Icon Icon Icon Icon Icon List (675 Avis ) Text Block +100…" at bounding box center [712, 325] width 216 height 18
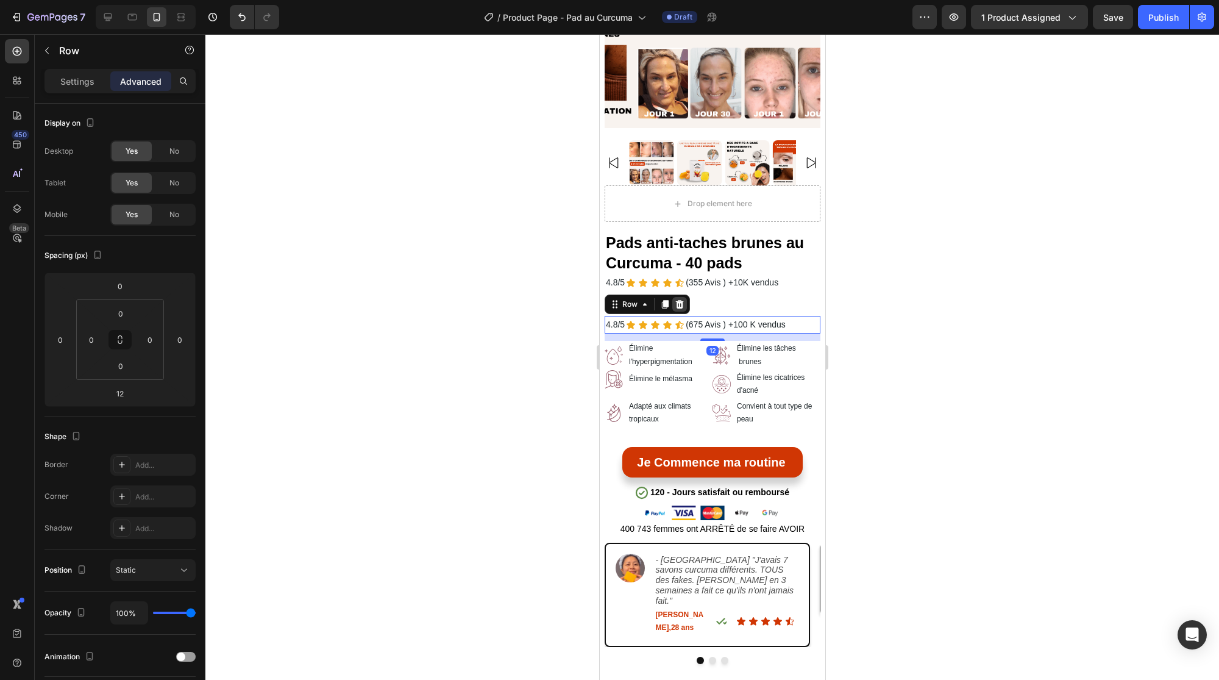
click at [674, 299] on icon at bounding box center [679, 304] width 10 height 10
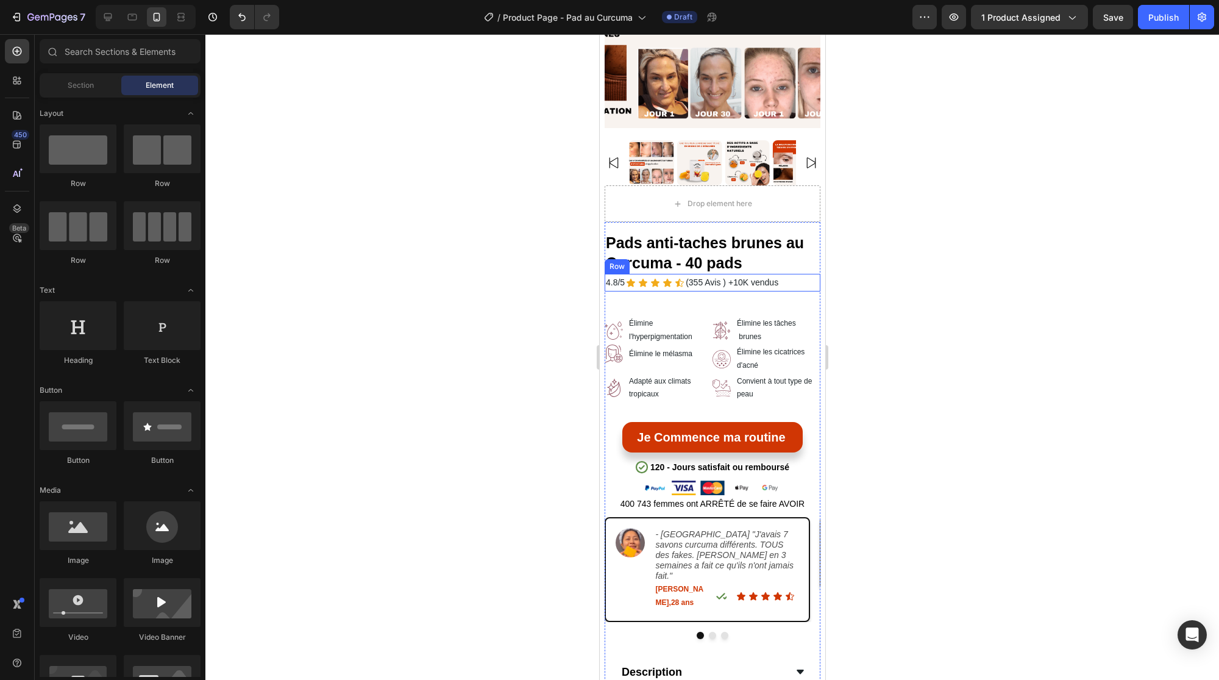
click at [788, 275] on div "4.8/5 Text Block Icon Icon Icon Icon Icon Icon List (355 Avis ) Text Block +10K…" at bounding box center [712, 283] width 216 height 18
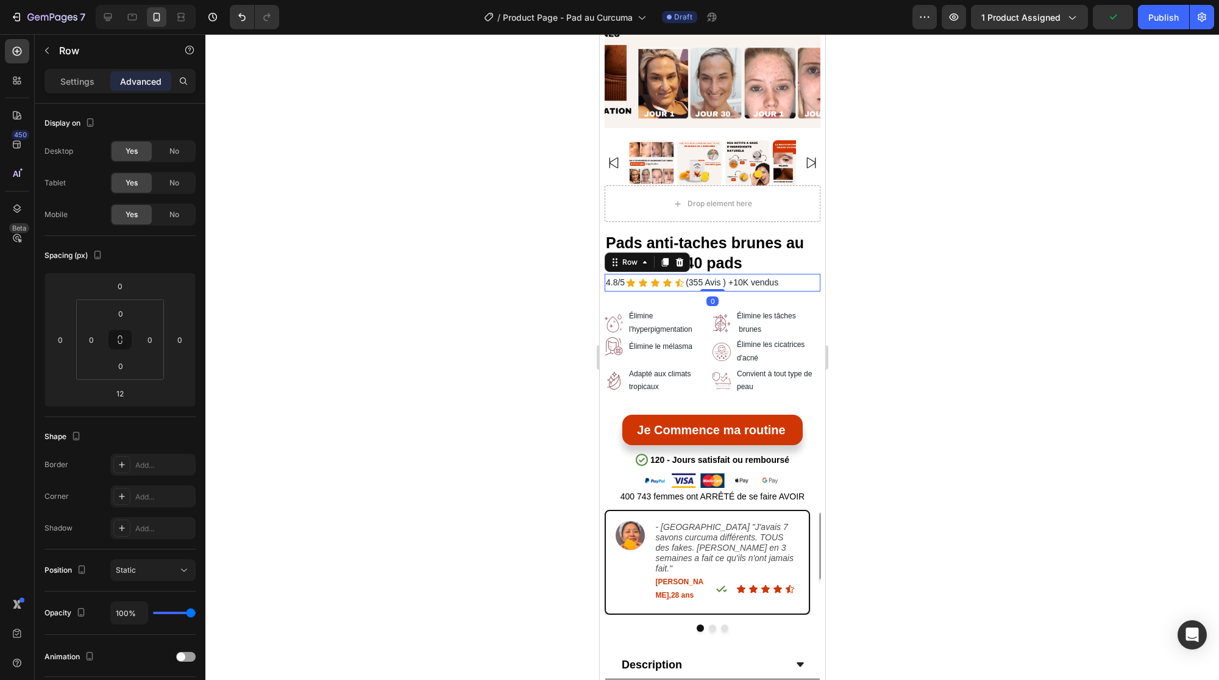
drag, startPoint x: 702, startPoint y: 286, endPoint x: 696, endPoint y: 271, distance: 16.4
click at [697, 274] on div "4.8/5 Text Block Icon Icon Icon Icon Icon Icon List (355 Avis ) Text Block +10K…" at bounding box center [712, 283] width 216 height 18
type input "0"
click at [658, 295] on div "Image Élimine l'hyperpigmentation Text Block Row Image Élimine les tâches brune…" at bounding box center [712, 597] width 216 height 612
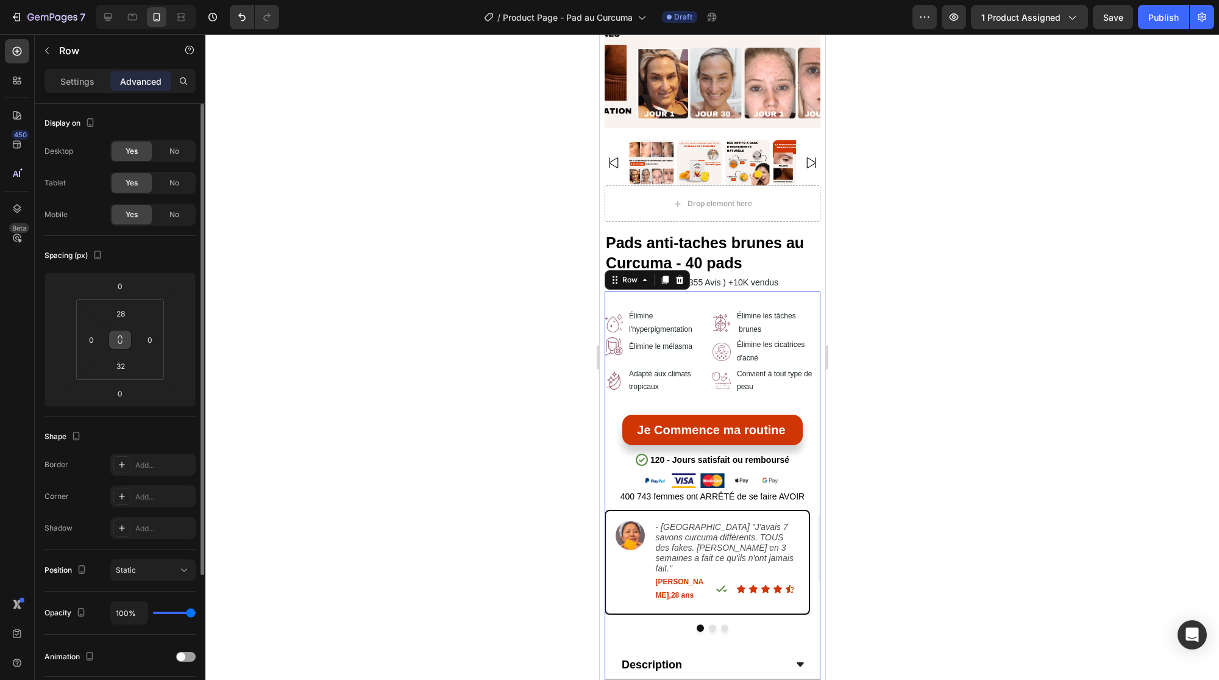
click at [117, 336] on icon at bounding box center [120, 340] width 10 height 10
click at [126, 315] on input "28" at bounding box center [120, 313] width 24 height 18
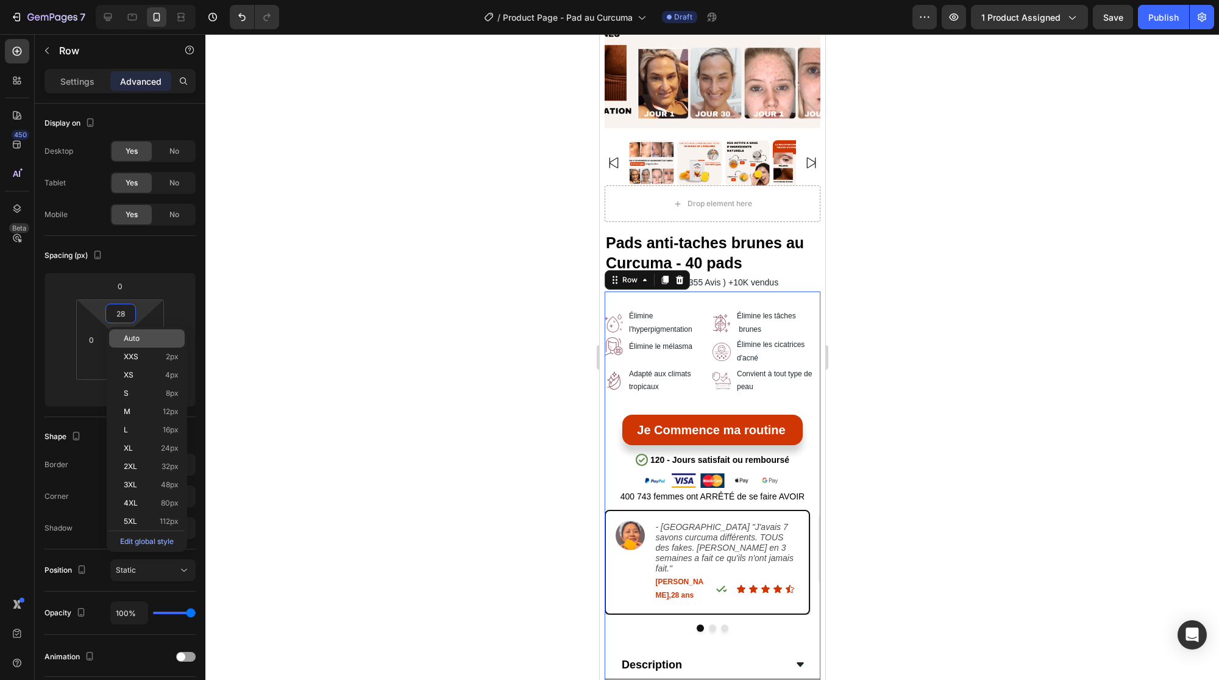
click at [127, 336] on span "Auto" at bounding box center [132, 338] width 16 height 9
type input "Auto"
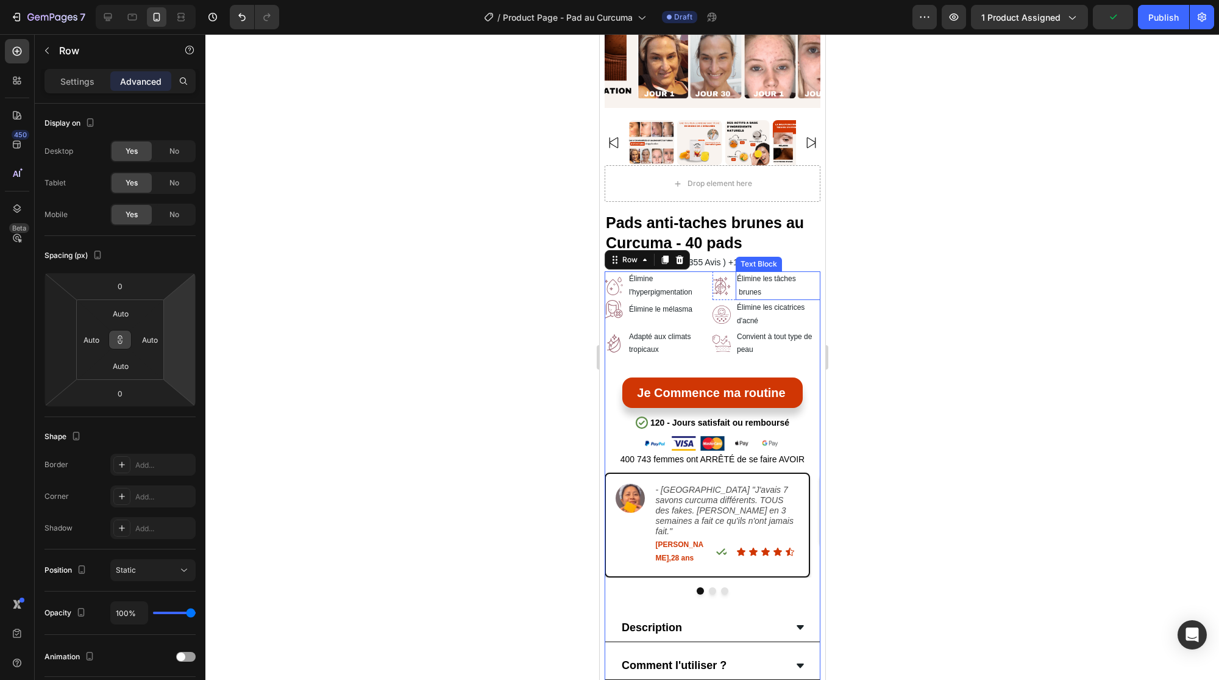
scroll to position [197, 0]
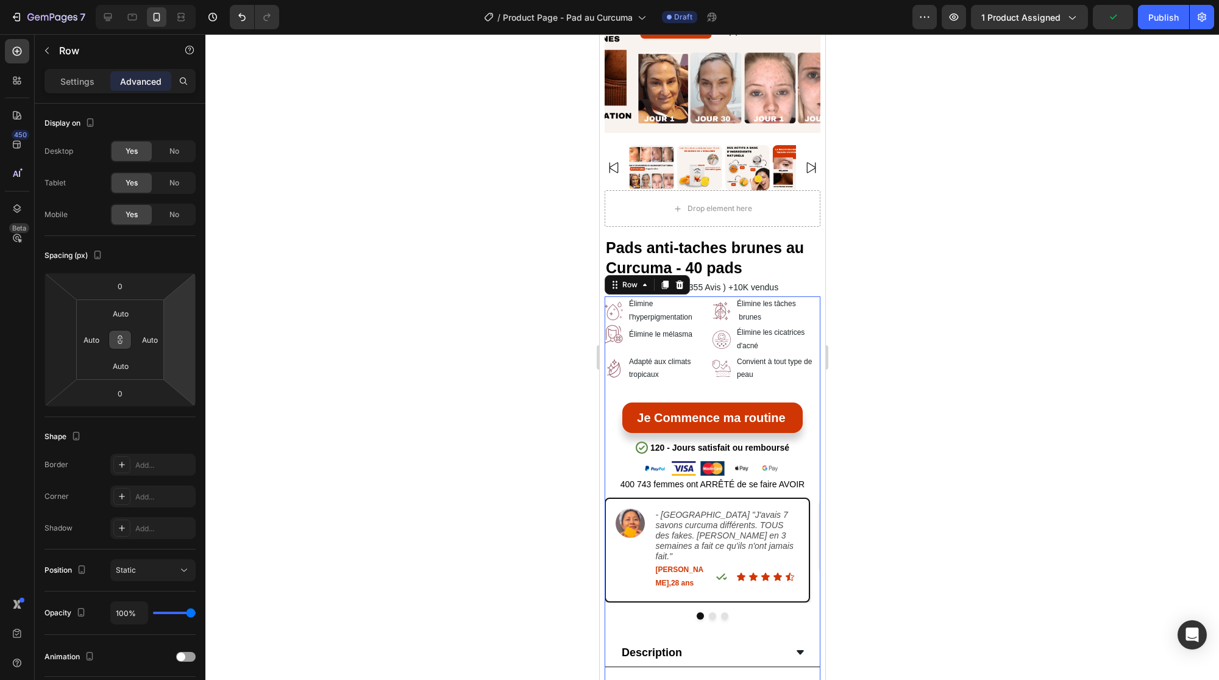
drag, startPoint x: 880, startPoint y: 279, endPoint x: 872, endPoint y: 285, distance: 9.9
click at [880, 279] on div at bounding box center [712, 357] width 1014 height 646
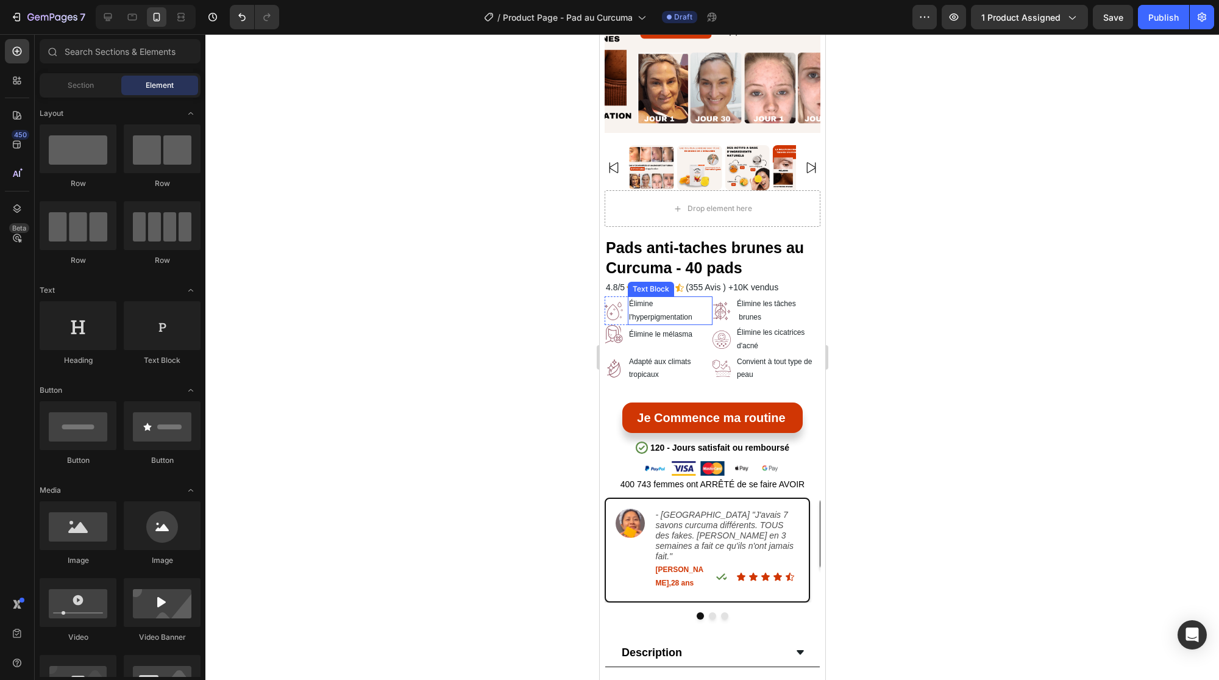
click at [705, 299] on div "Élimine l'hyperpigmentation" at bounding box center [669, 310] width 85 height 29
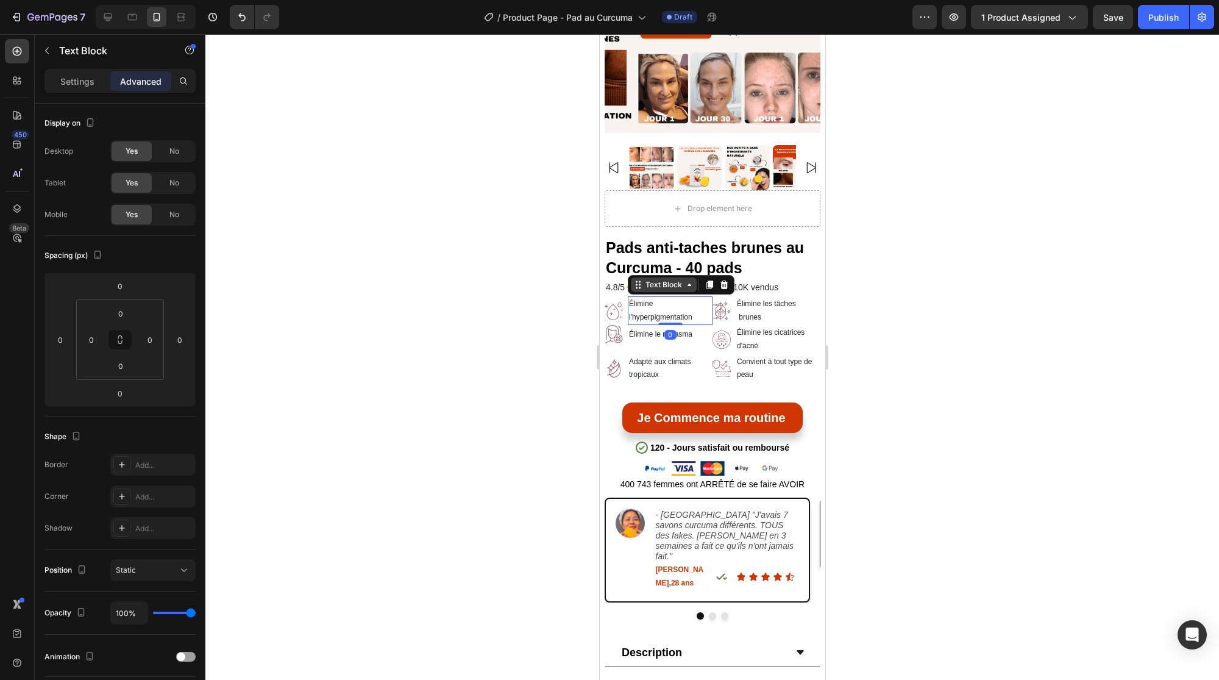
click at [641, 280] on icon at bounding box center [638, 285] width 10 height 10
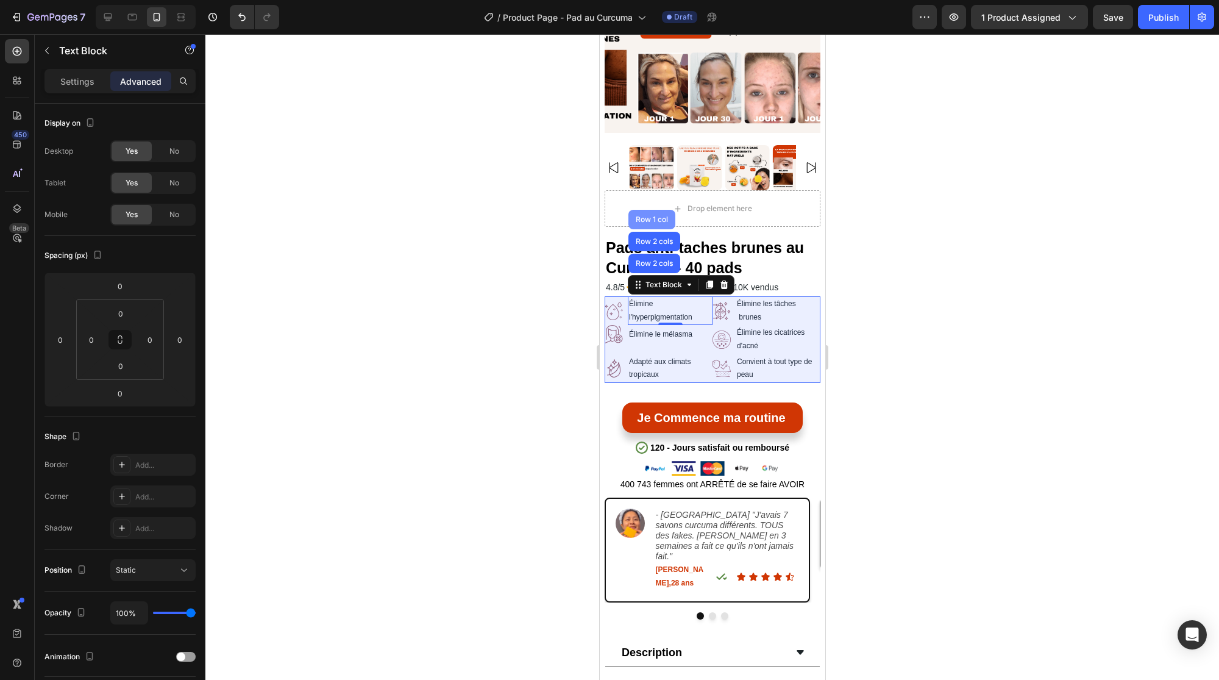
click at [653, 216] on div "Row 1 col" at bounding box center [651, 219] width 37 height 7
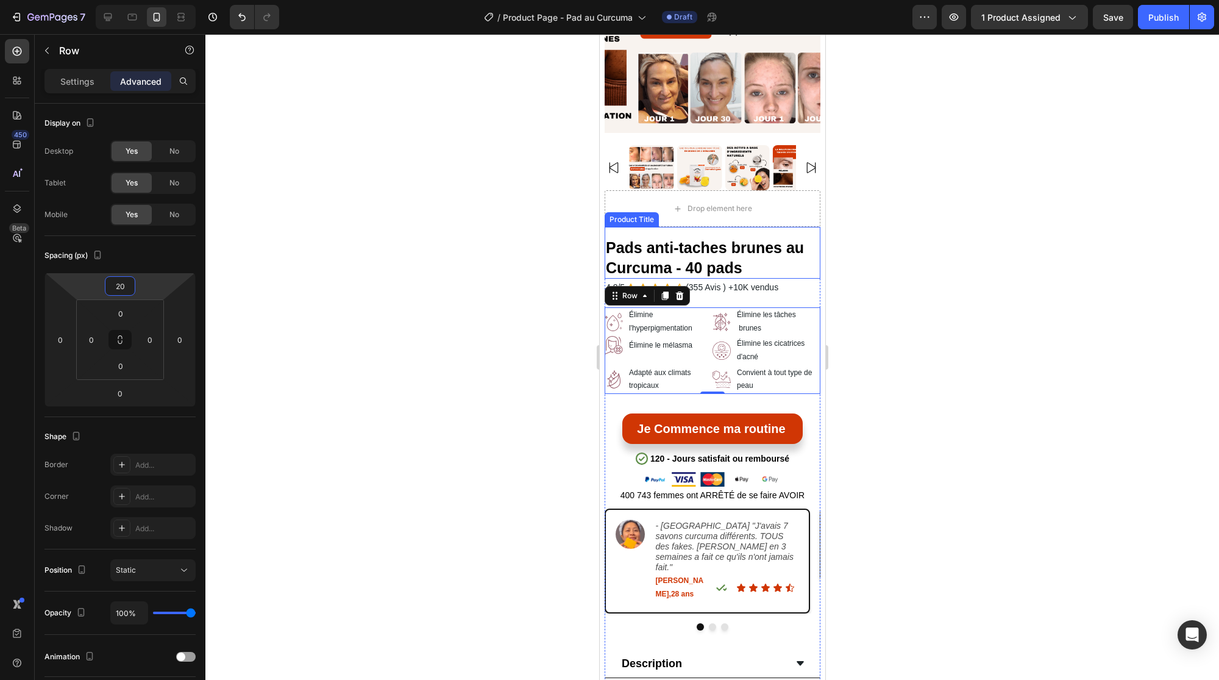
type input "24"
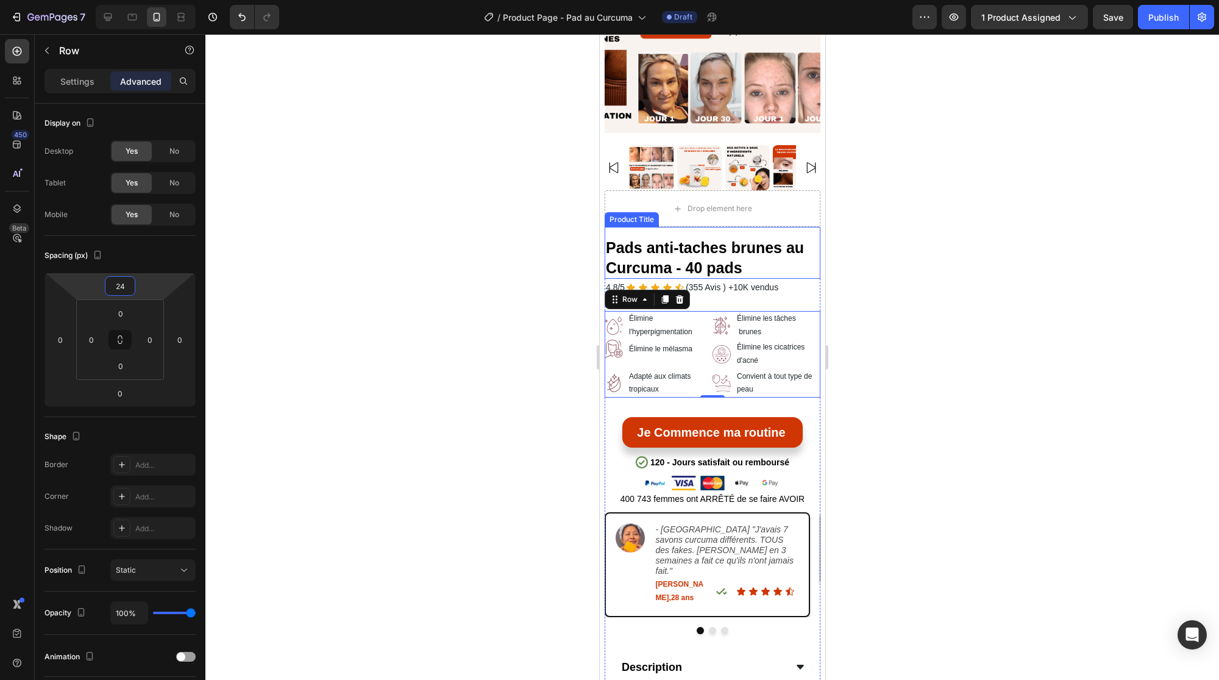
drag, startPoint x: 154, startPoint y: 277, endPoint x: 155, endPoint y: 270, distance: 7.4
click at [155, 0] on html "7 Version history / Product Page - Pad au Curcuma Draft Preview 1 product assig…" at bounding box center [609, 0] width 1219 height 0
click at [934, 276] on div at bounding box center [712, 357] width 1014 height 646
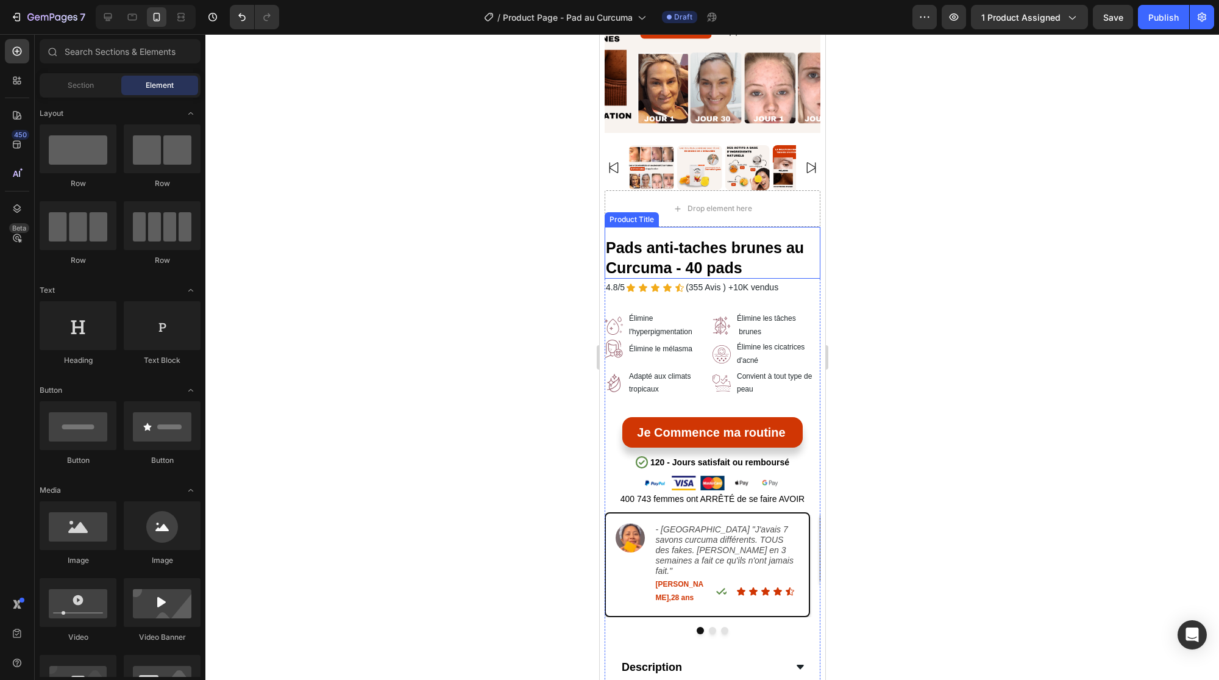
click at [769, 246] on h1 "Pads anti-taches brunes au Curcuma - 40 pads" at bounding box center [712, 258] width 216 height 42
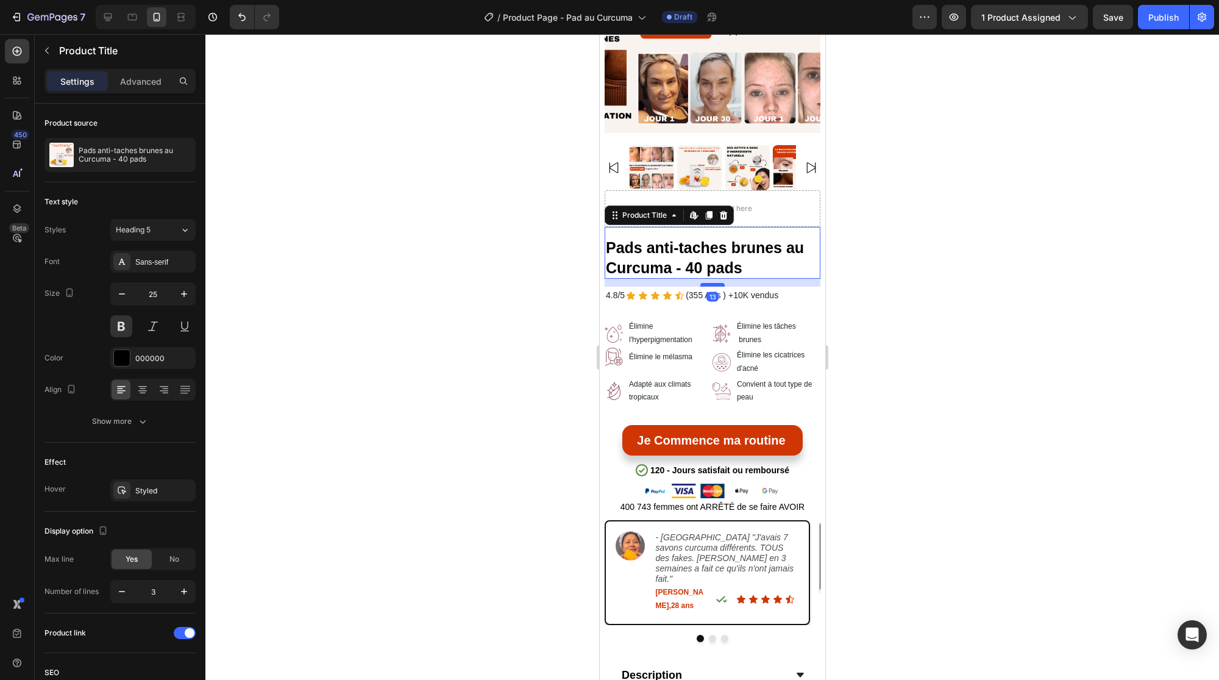
drag, startPoint x: 718, startPoint y: 266, endPoint x: 717, endPoint y: 274, distance: 8.0
click at [717, 283] on div at bounding box center [712, 285] width 24 height 4
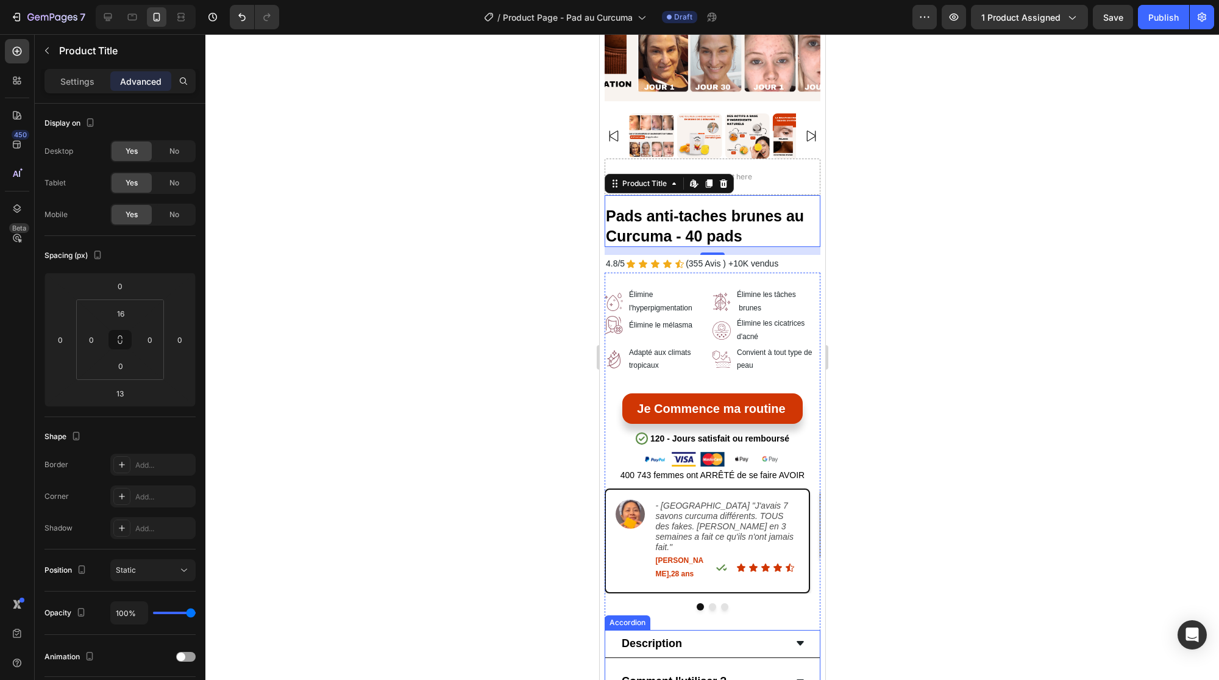
scroll to position [407, 0]
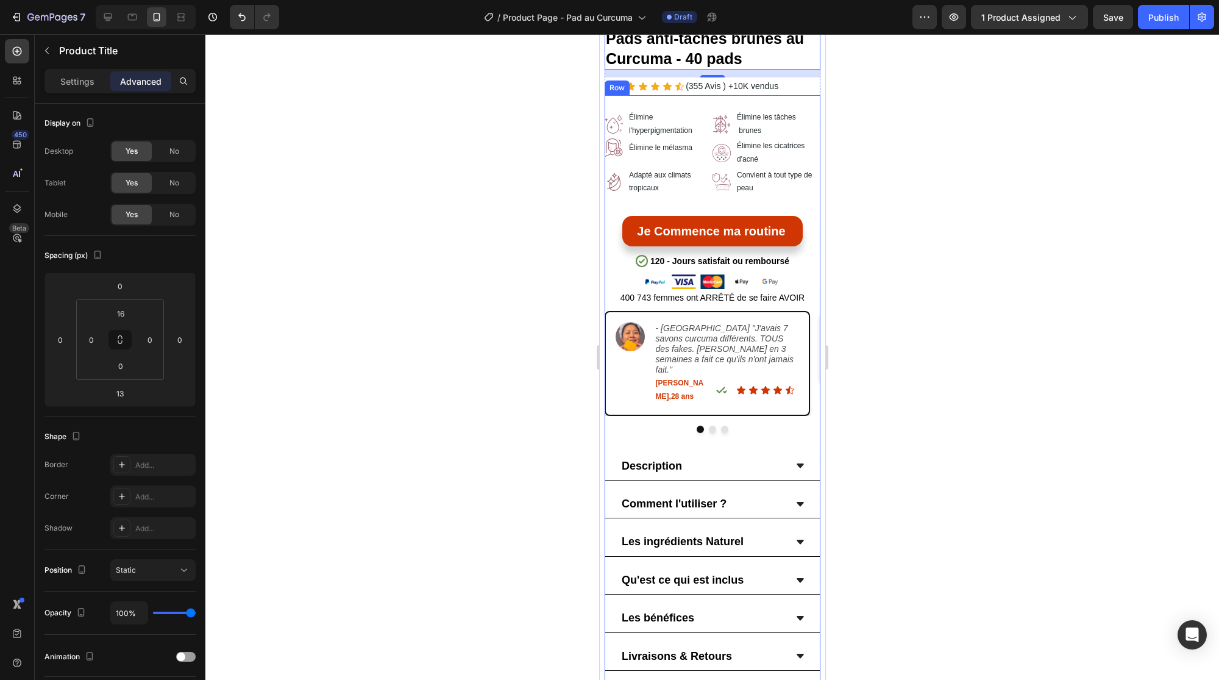
click at [658, 416] on div "Image - [GEOGRAPHIC_DATA] "J'avais 7 savons curcuma différents. TOUS des fakes.…" at bounding box center [712, 381] width 216 height 141
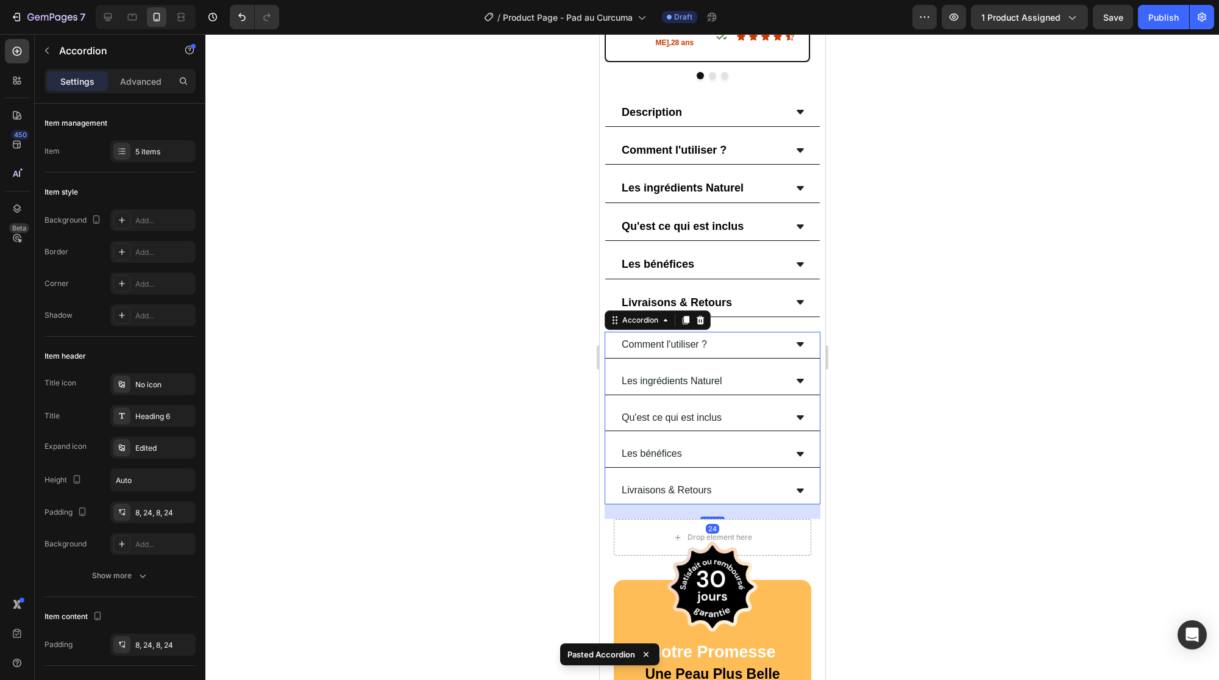
scroll to position [608, 0]
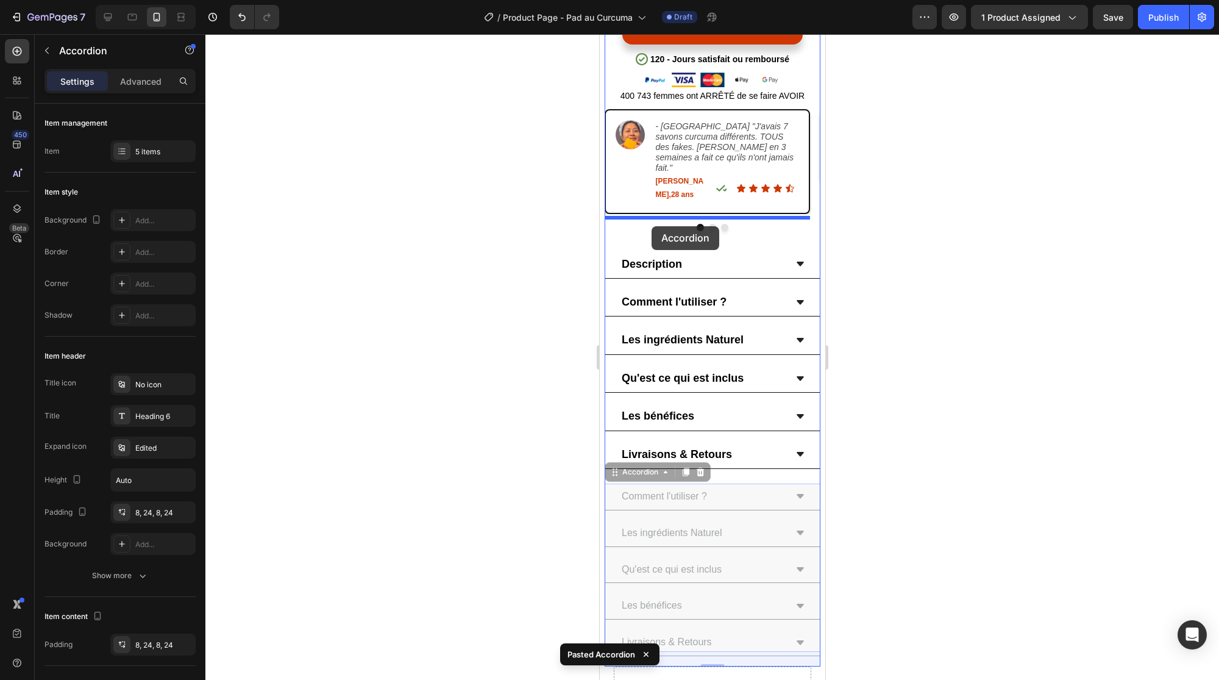
drag, startPoint x: 613, startPoint y: 429, endPoint x: 652, endPoint y: 226, distance: 206.6
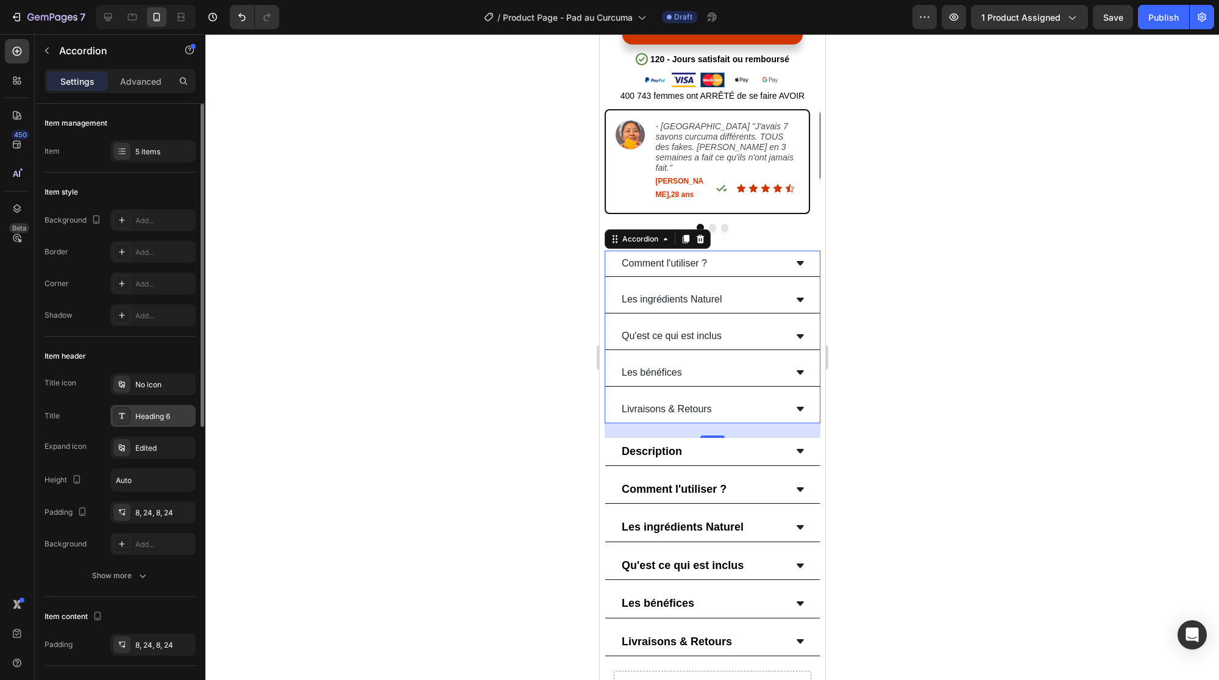
click at [157, 417] on div "Heading 6" at bounding box center [163, 416] width 57 height 11
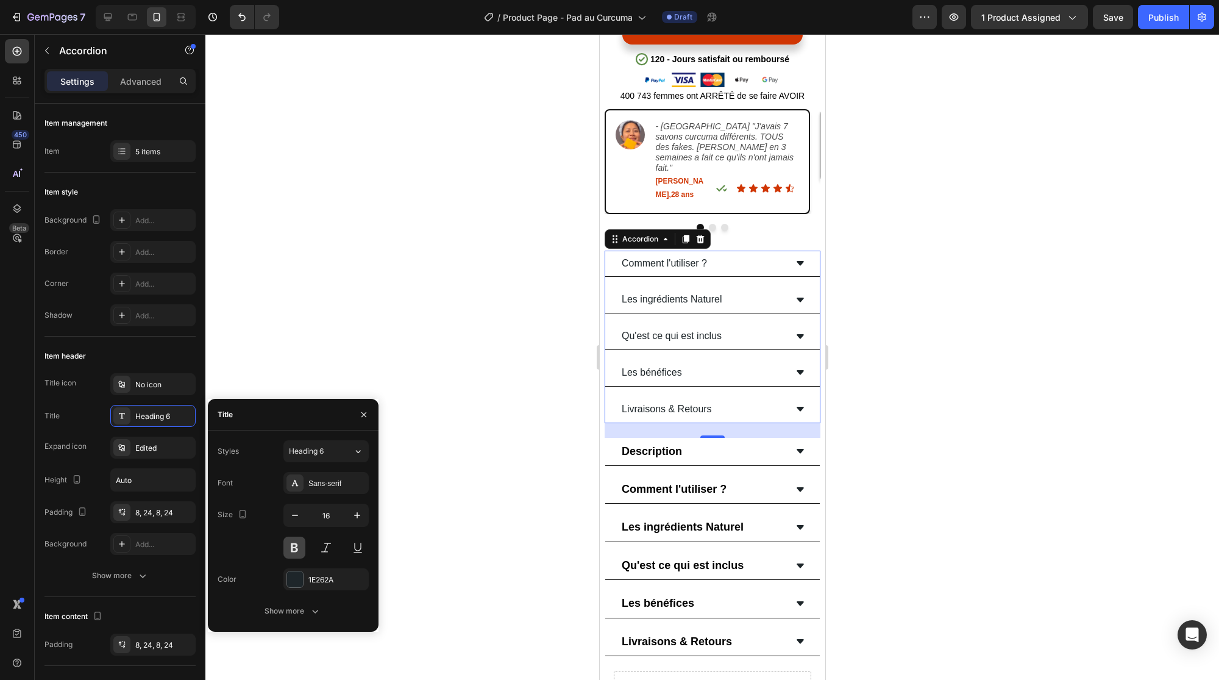
click at [294, 544] on button at bounding box center [294, 547] width 22 height 22
click at [297, 578] on div at bounding box center [295, 579] width 16 height 16
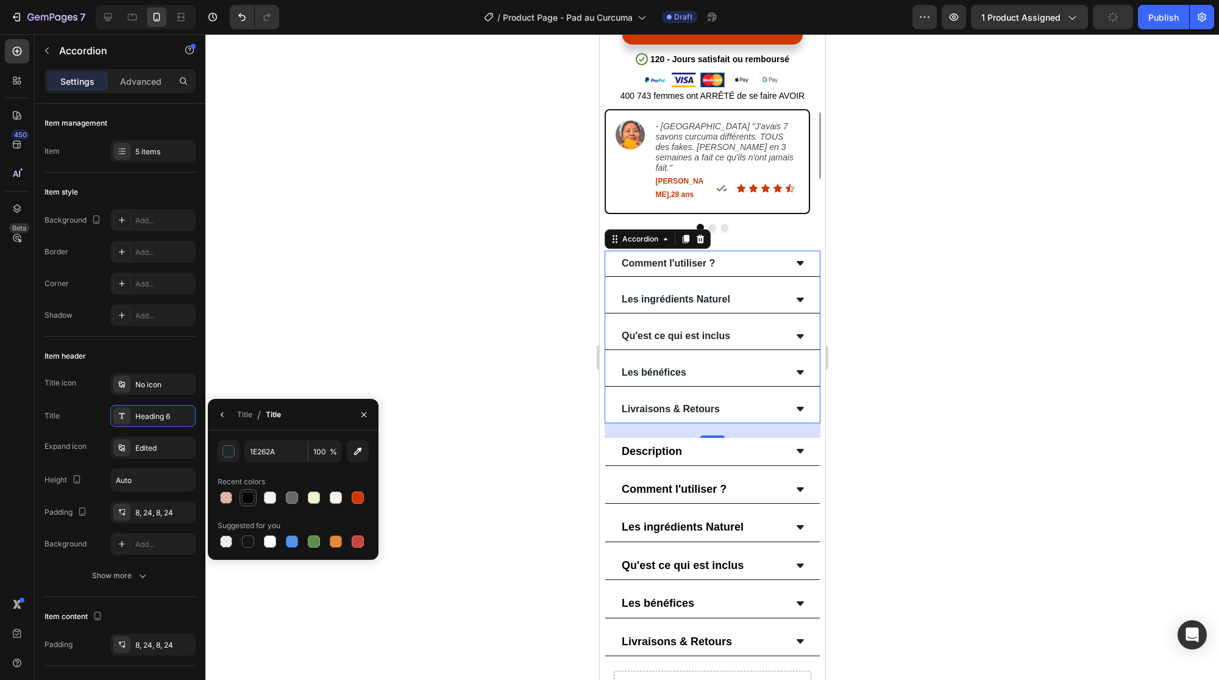
click at [247, 500] on div at bounding box center [248, 497] width 12 height 12
type input "000000"
click at [247, 416] on div "Title" at bounding box center [244, 414] width 15 height 11
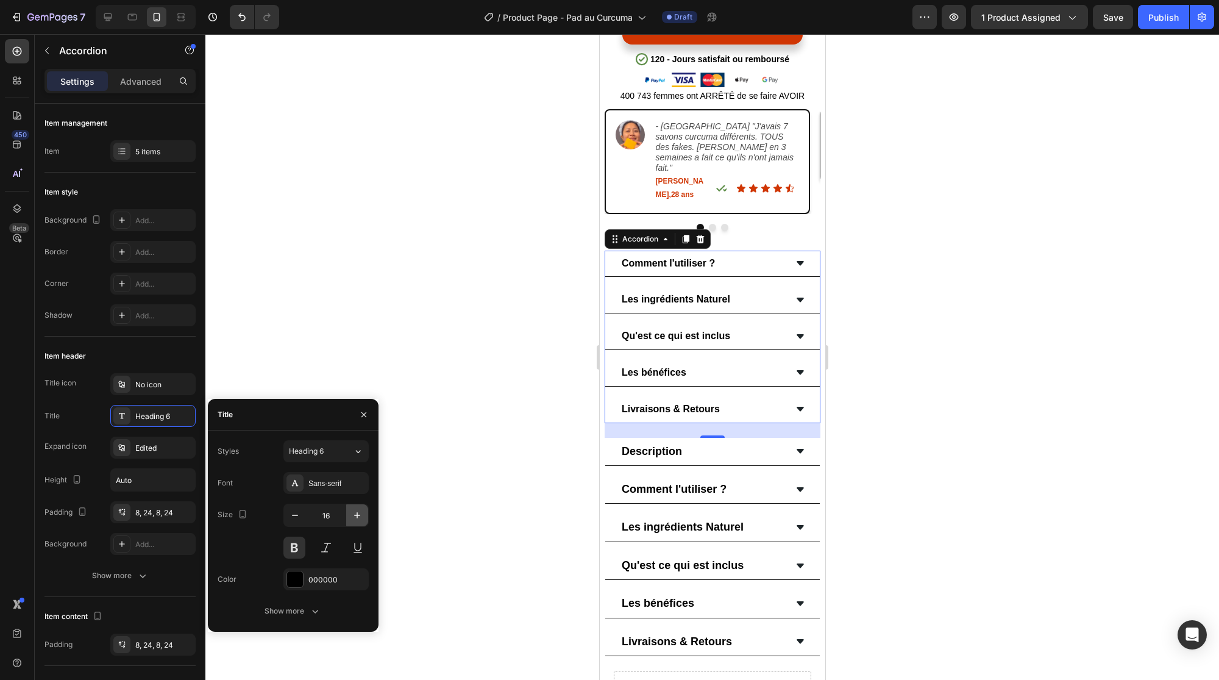
click at [355, 513] on icon "button" at bounding box center [357, 515] width 12 height 12
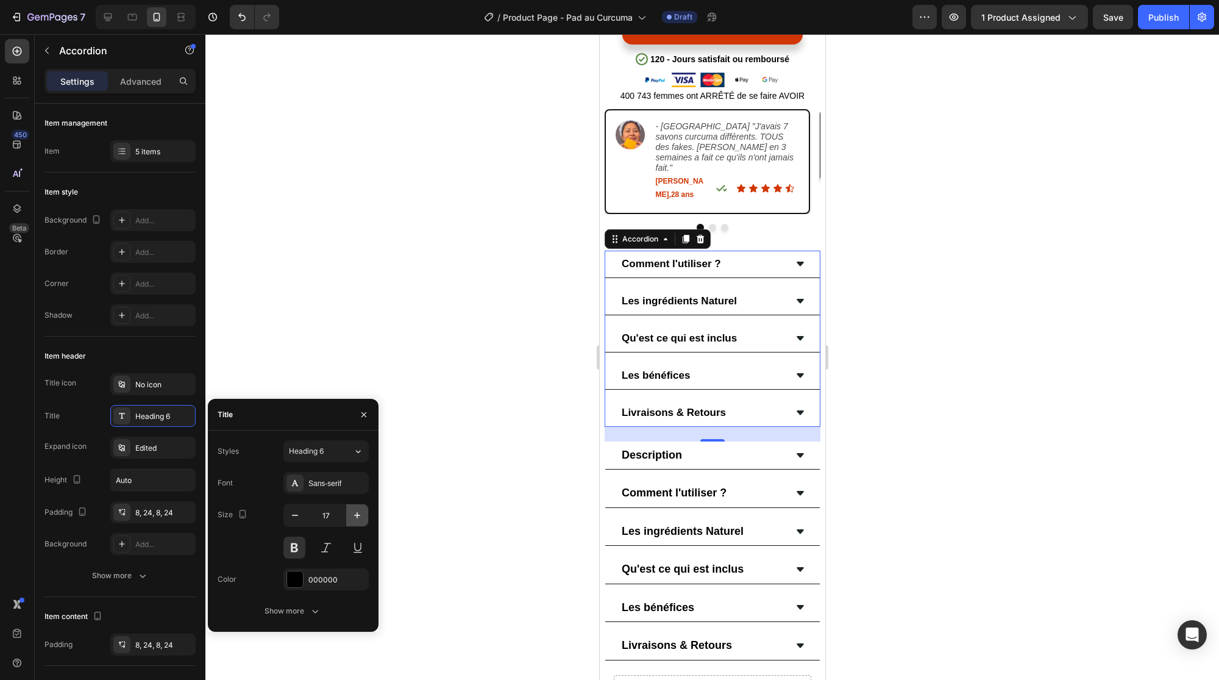
click at [355, 513] on icon "button" at bounding box center [357, 515] width 12 height 12
type input "18"
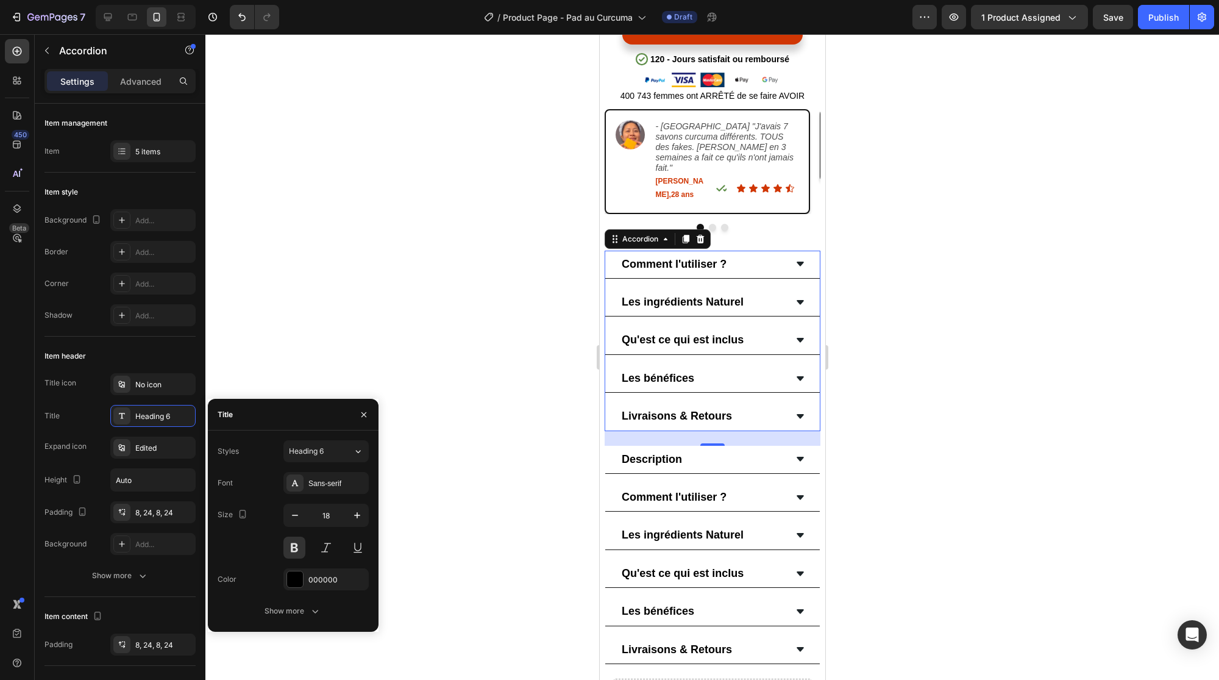
click at [503, 419] on div at bounding box center [712, 357] width 1014 height 646
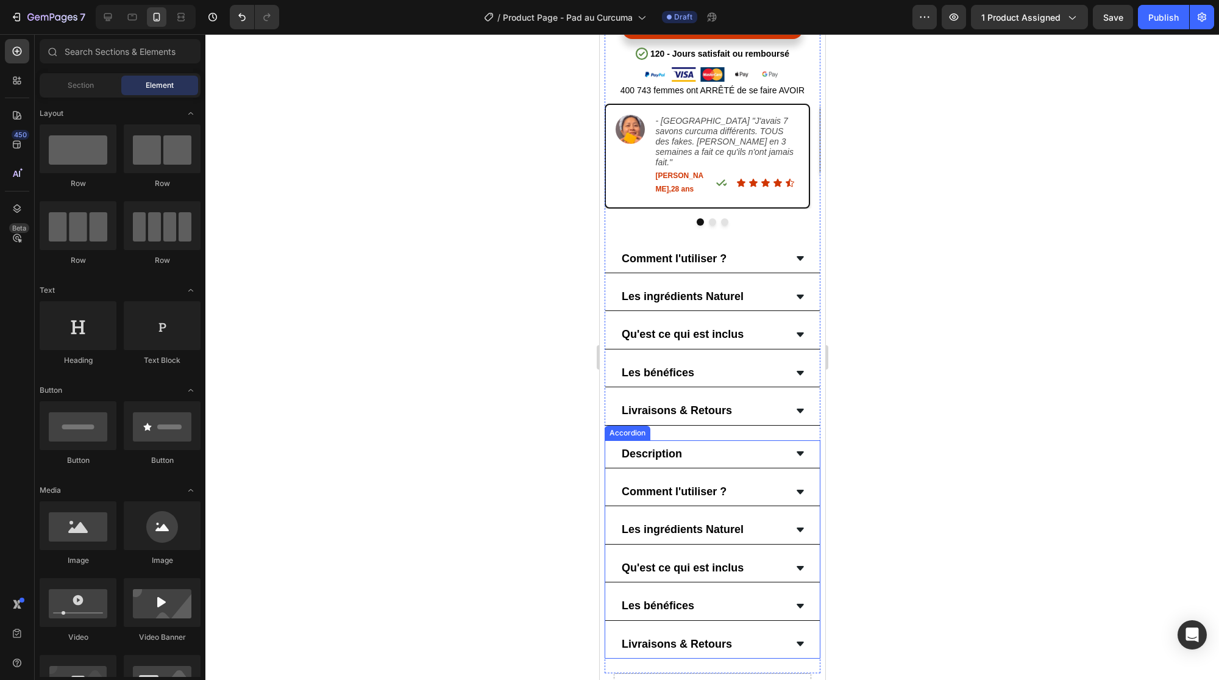
scroll to position [622, 0]
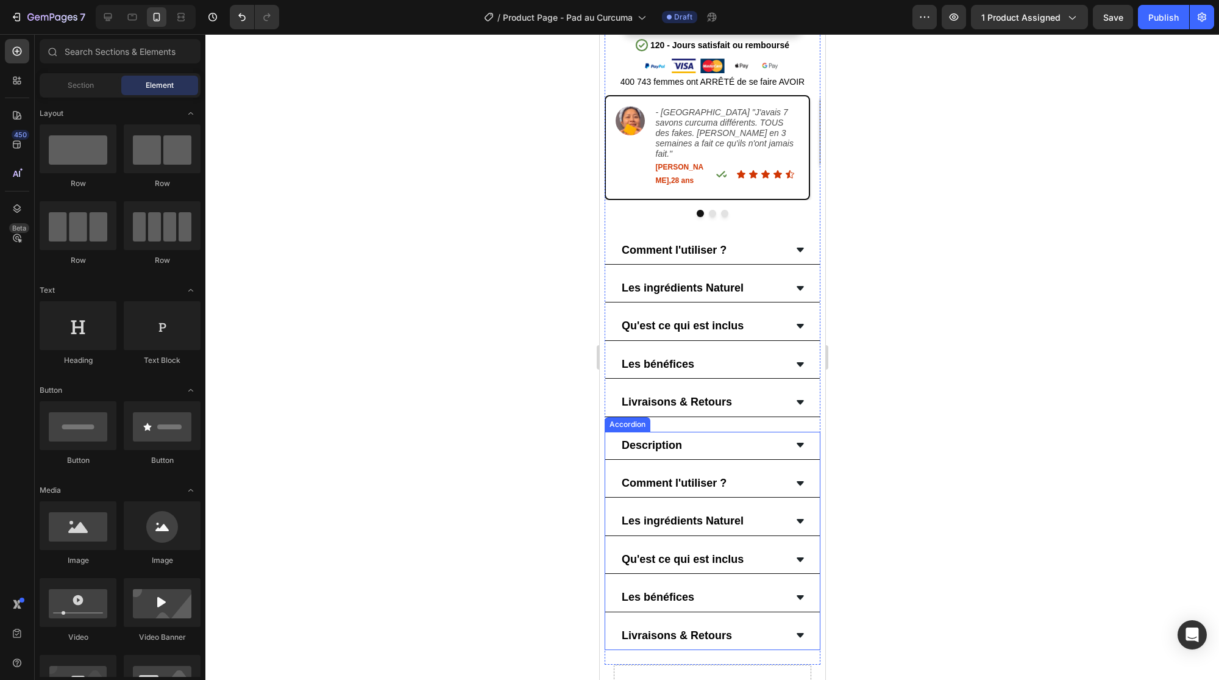
click at [722, 436] on div "Description" at bounding box center [702, 445] width 166 height 18
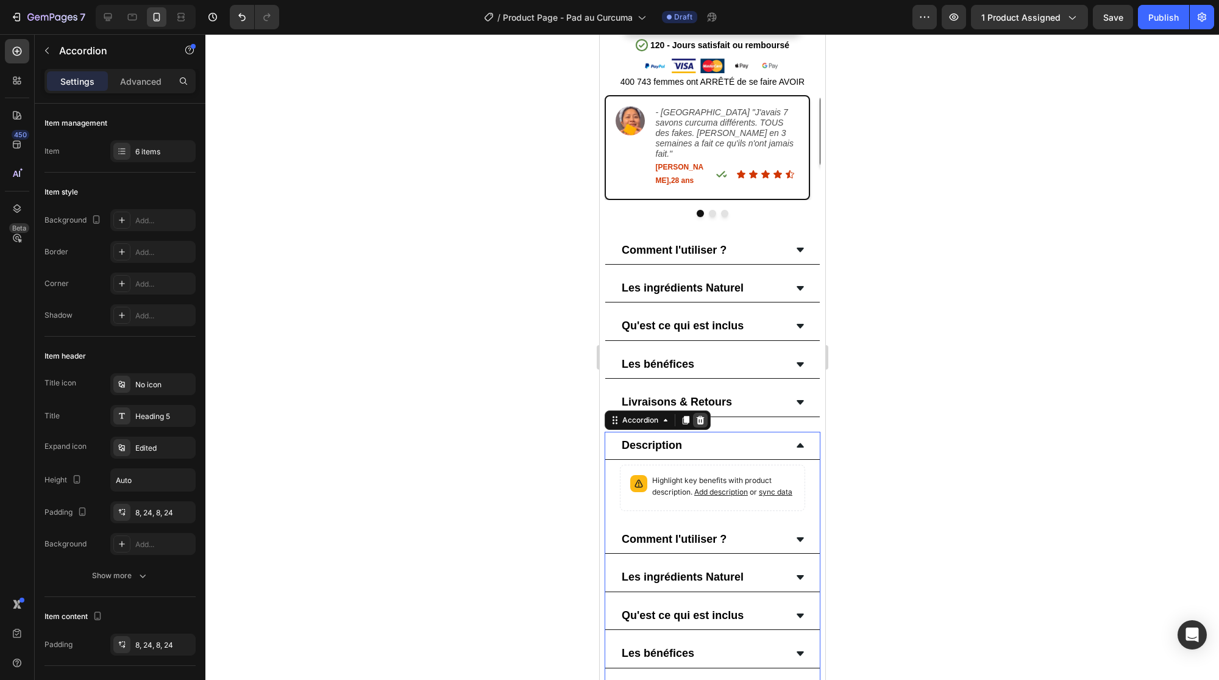
click at [702, 416] on icon at bounding box center [700, 420] width 8 height 9
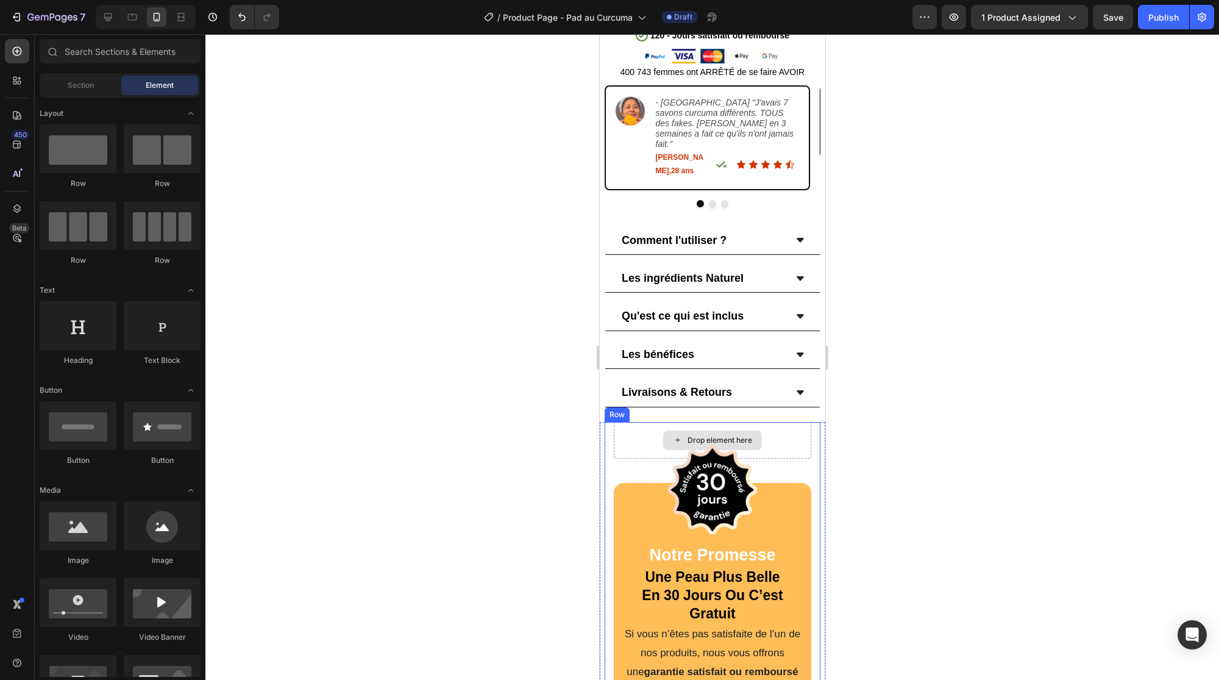
scroll to position [638, 0]
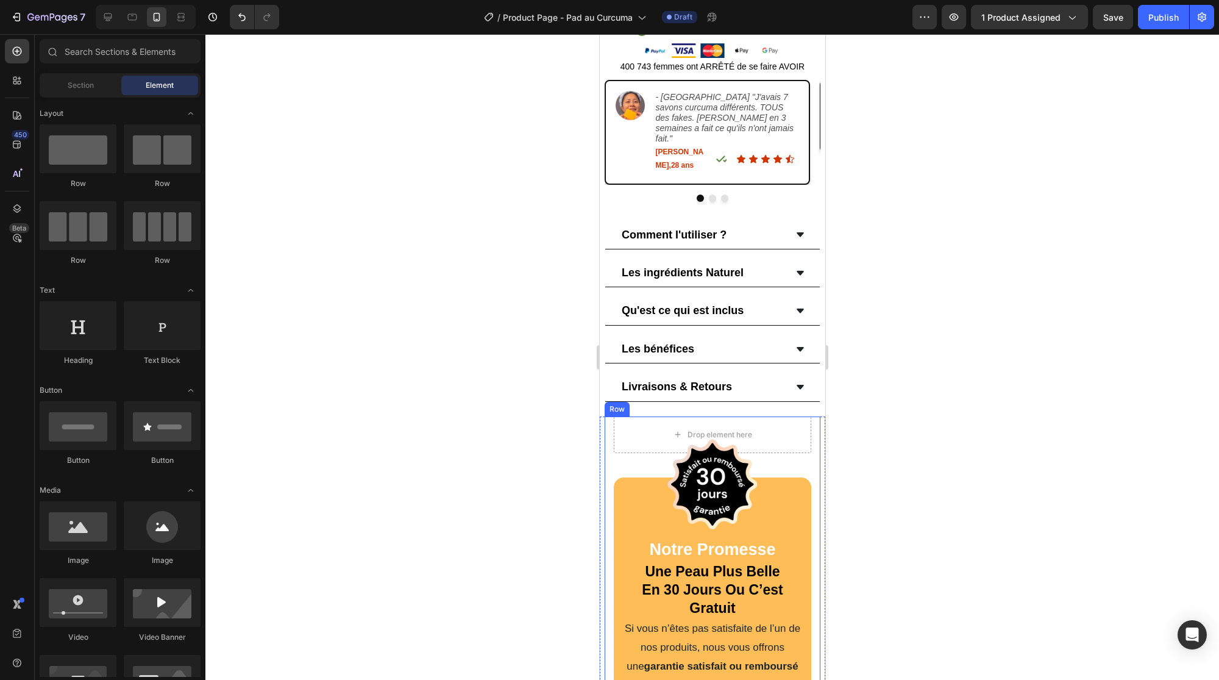
click at [610, 416] on div "Image Row Notre Promesse Text Block une peau plus belle en 30 jours ou c’est gr…" at bounding box center [712, 567] width 216 height 303
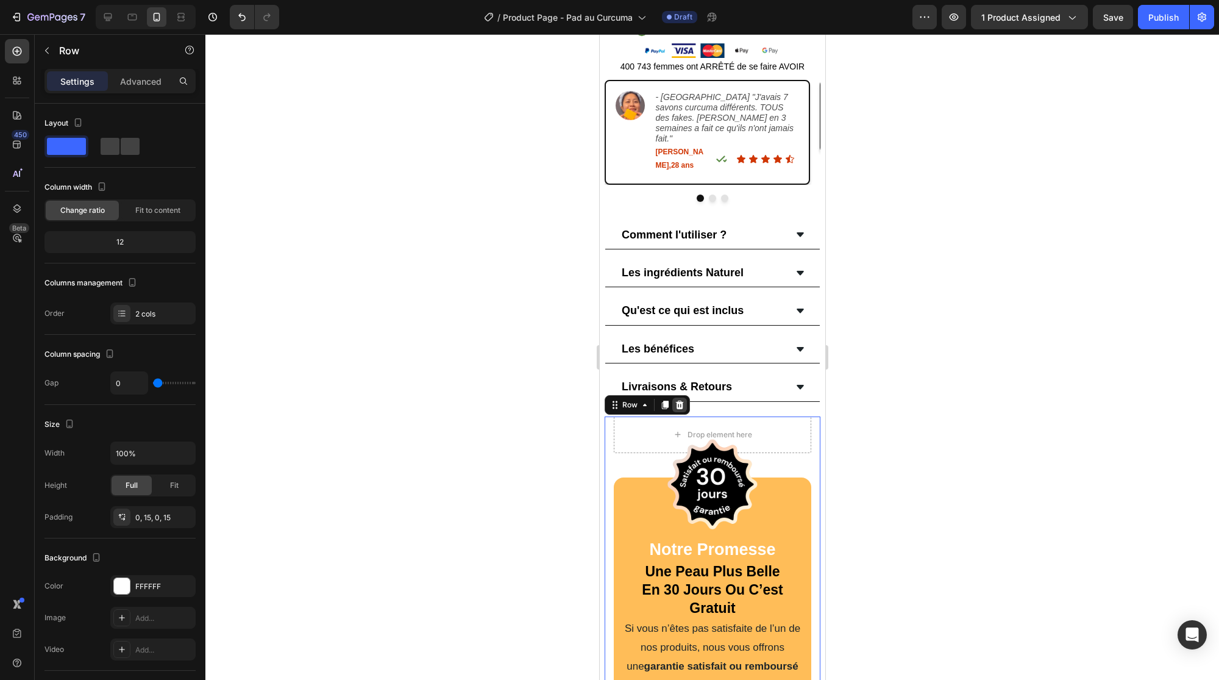
click at [678, 400] on icon at bounding box center [679, 404] width 8 height 9
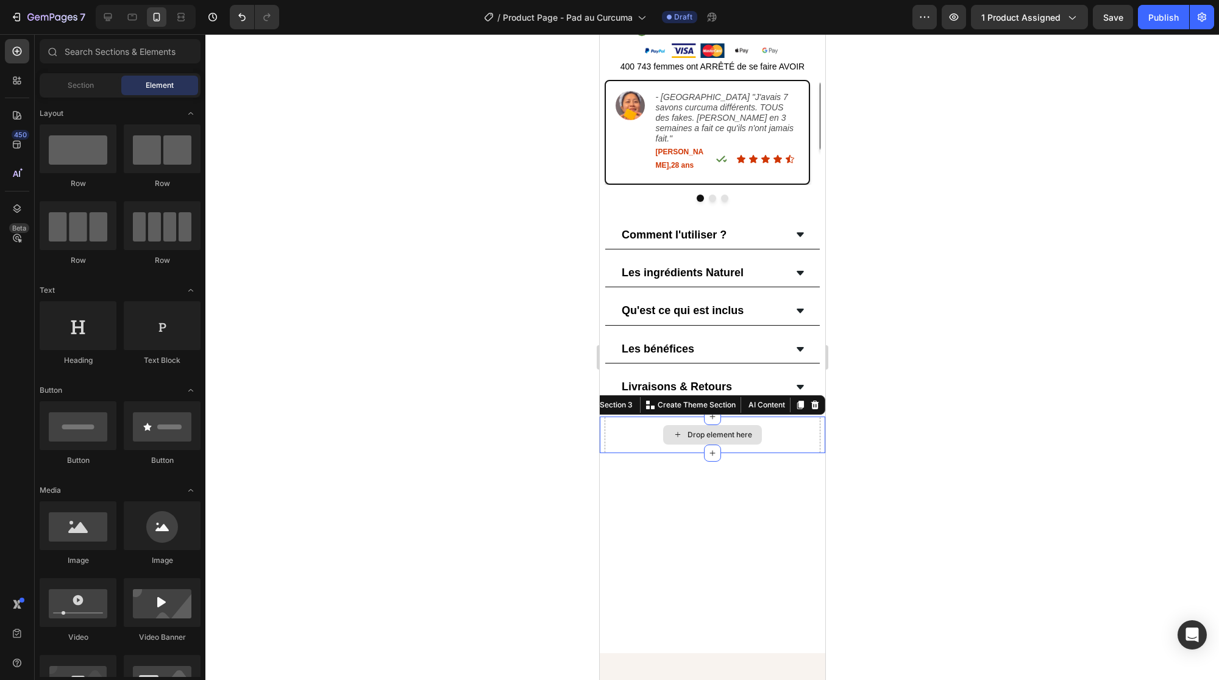
click at [609, 416] on div "Drop element here" at bounding box center [712, 434] width 216 height 37
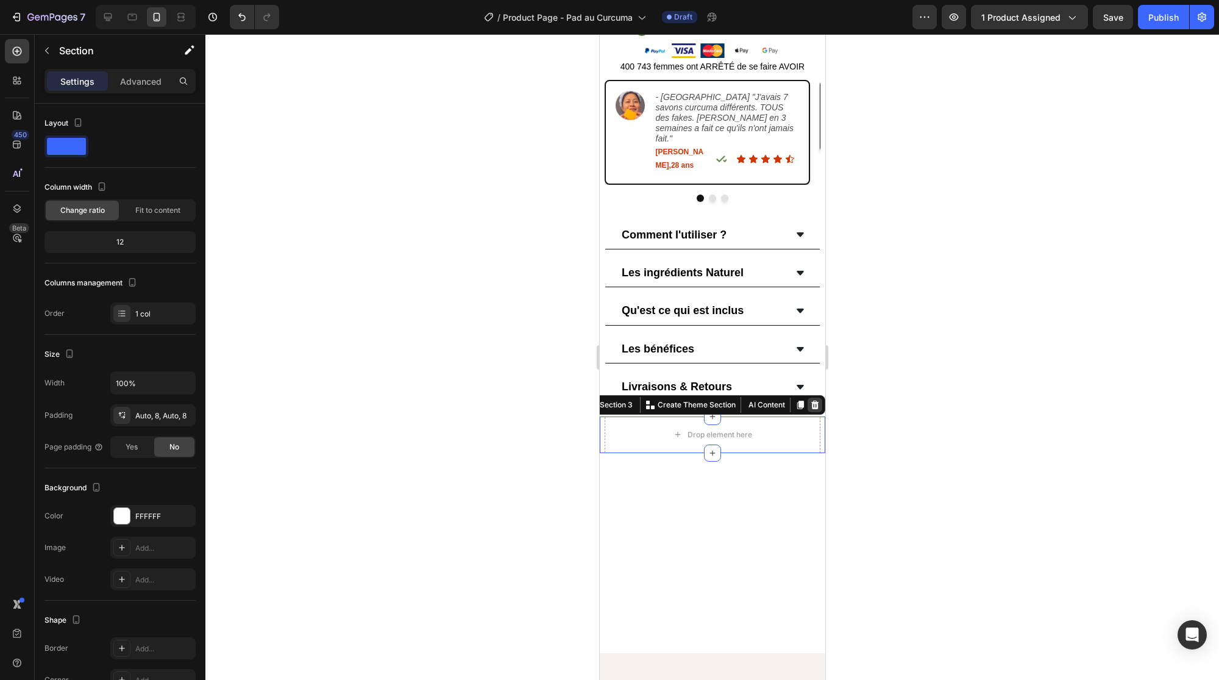
click at [809, 400] on icon at bounding box center [814, 405] width 10 height 10
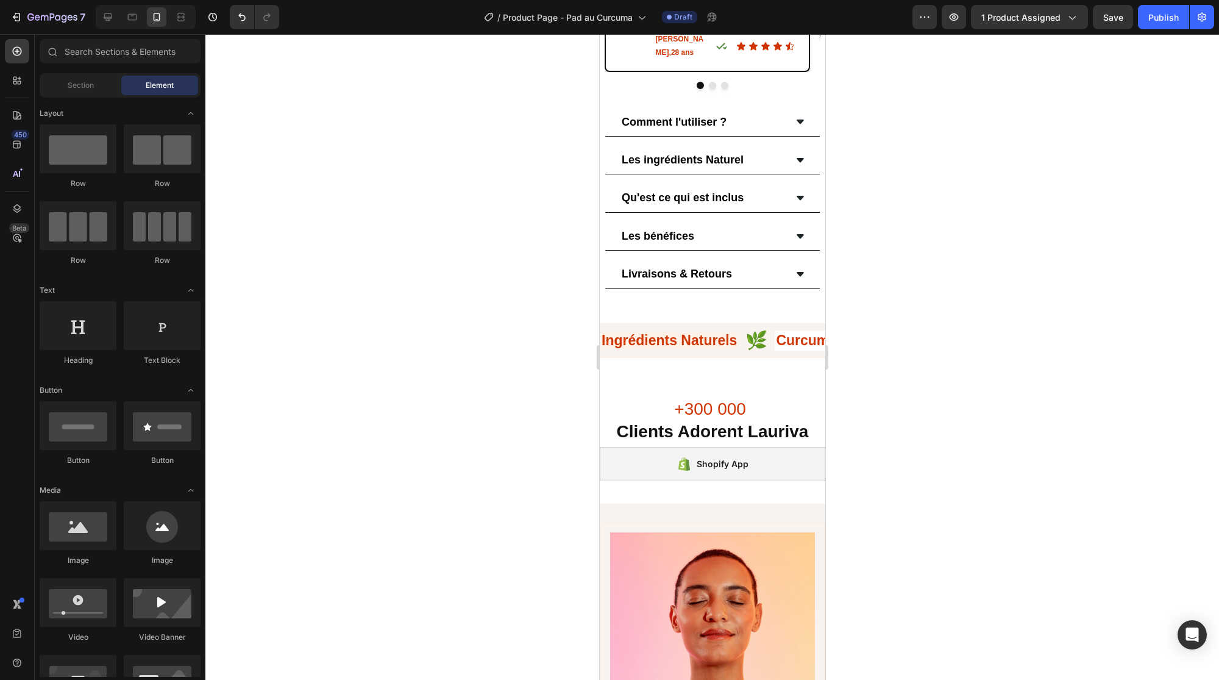
scroll to position [751, 0]
click at [107, 20] on icon at bounding box center [108, 17] width 12 height 12
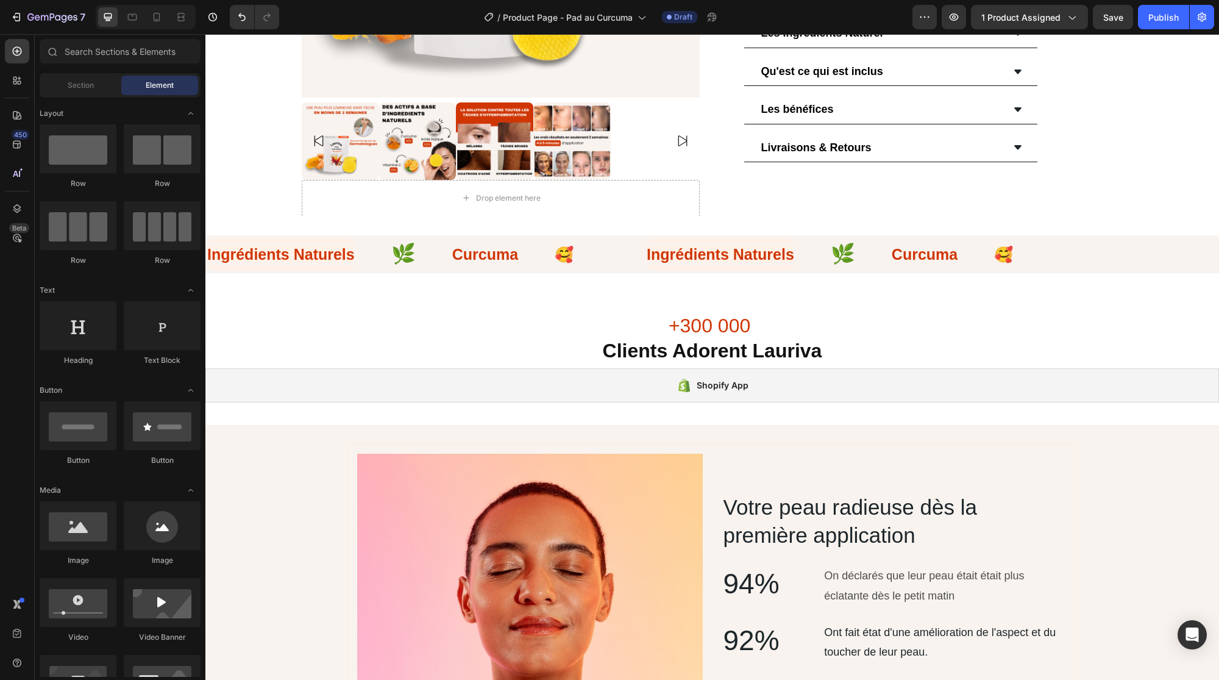
scroll to position [656, 0]
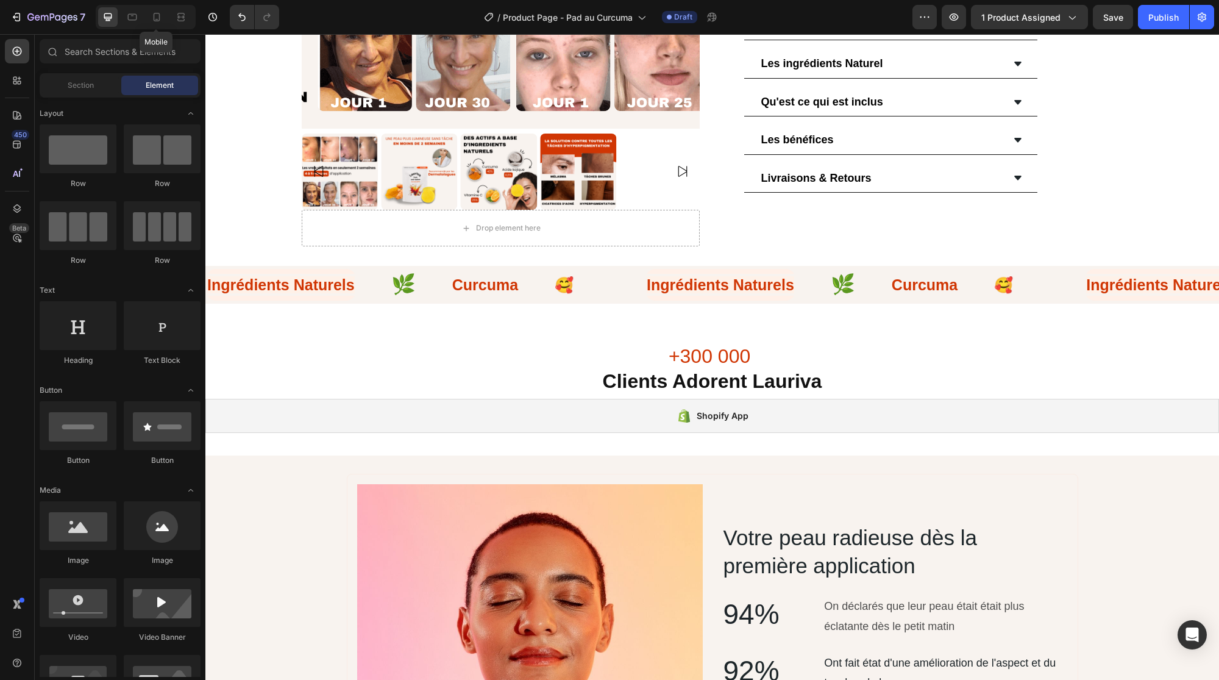
drag, startPoint x: 152, startPoint y: 18, endPoint x: 165, endPoint y: 38, distance: 23.3
click at [153, 18] on icon at bounding box center [157, 17] width 12 height 12
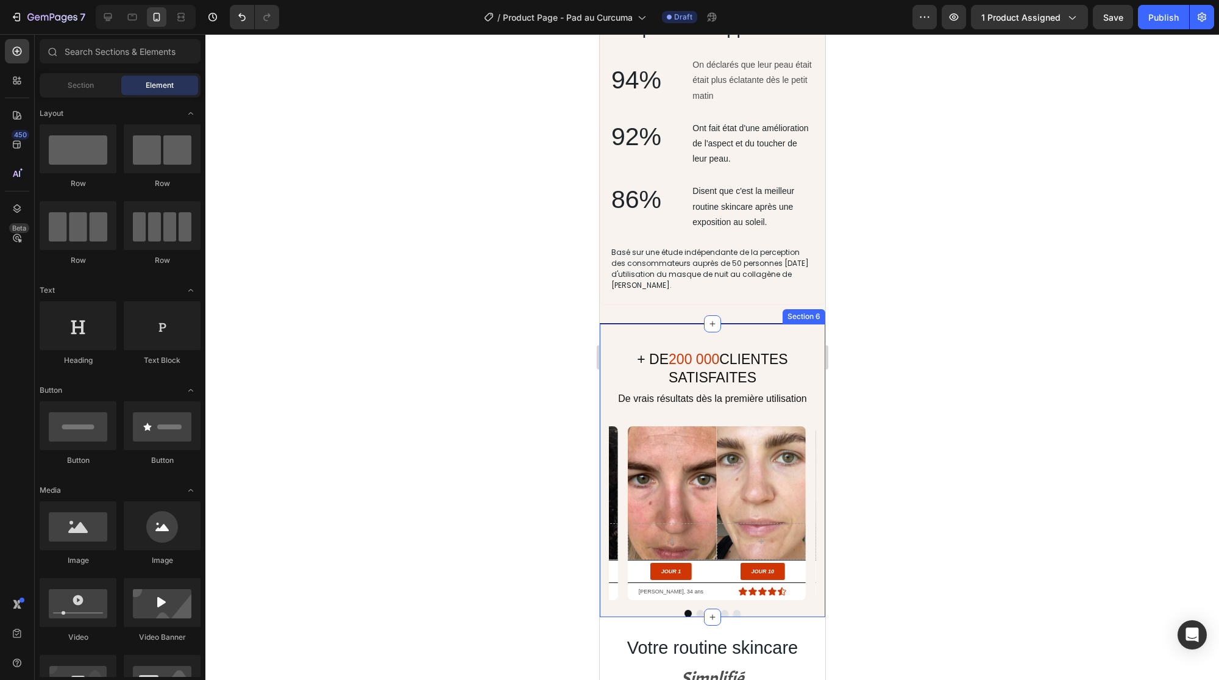
scroll to position [1458, 0]
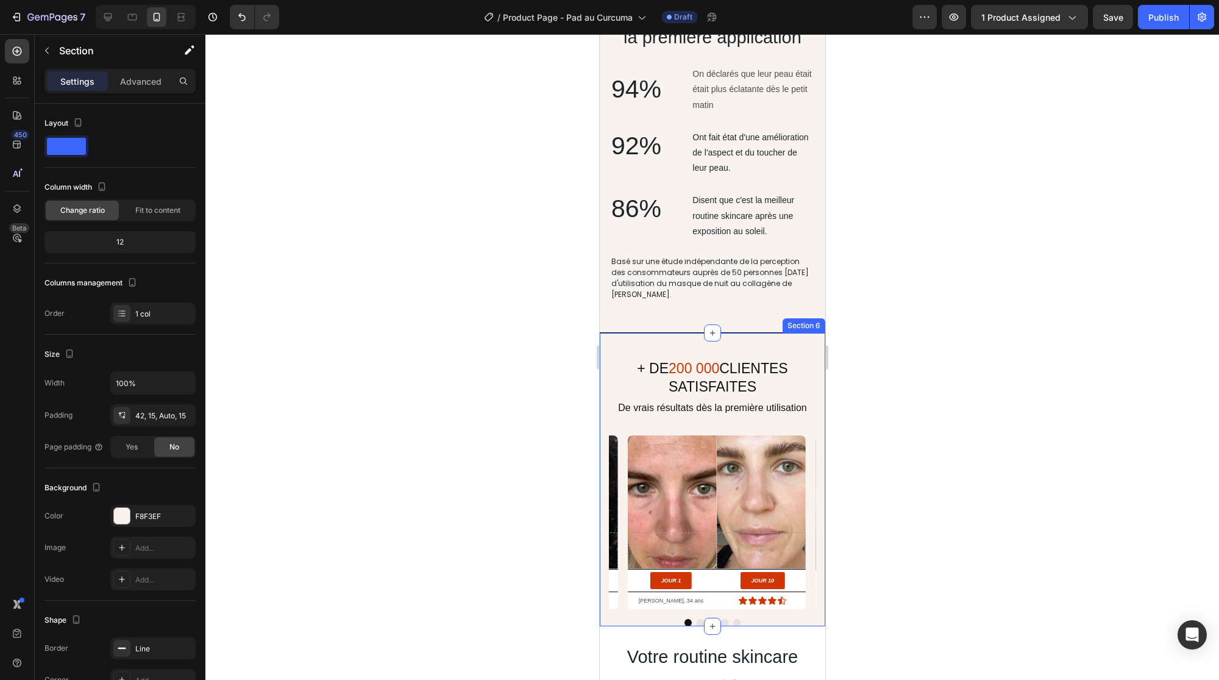
click at [641, 342] on div "+ DE 200 000 CLIENTES SATISFAITES Heading De vrais résultats dès la première ut…" at bounding box center [712, 479] width 226 height 294
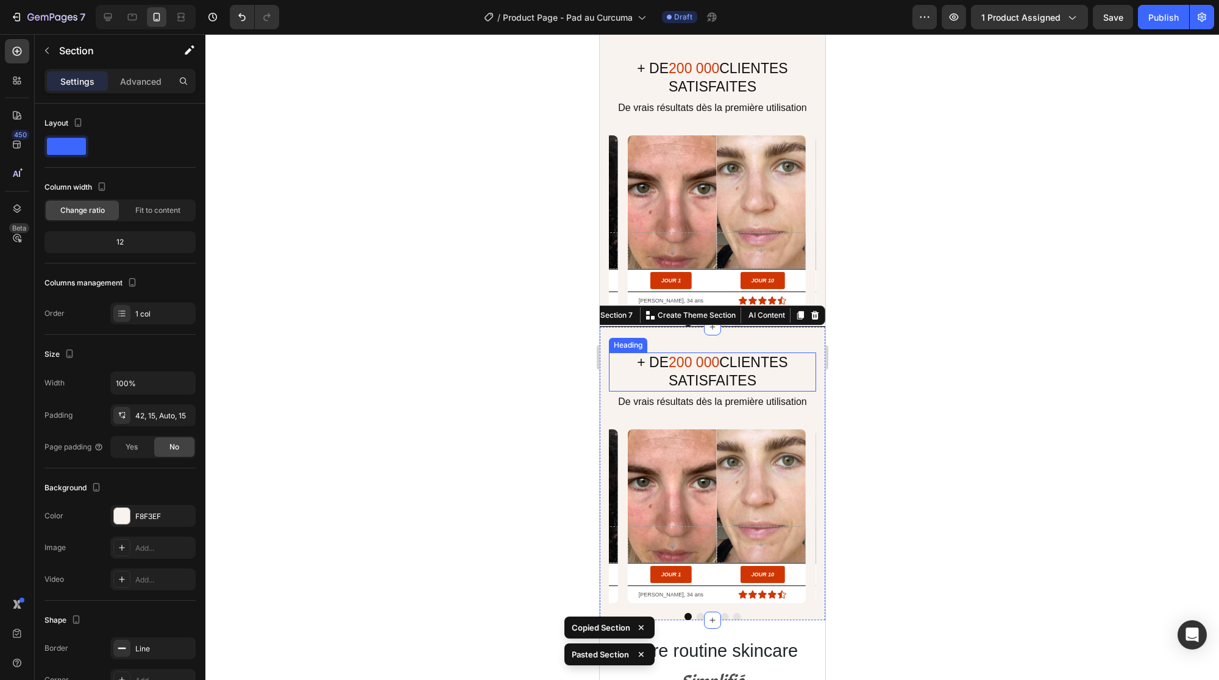
scroll to position [1689, 0]
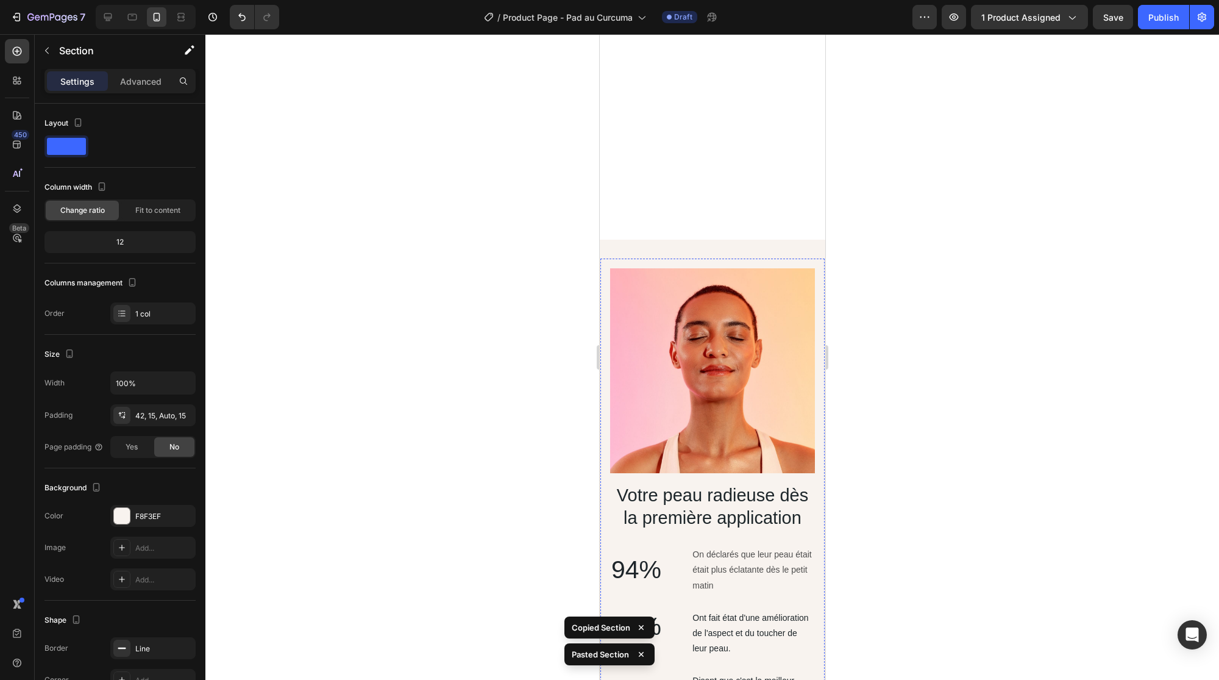
drag, startPoint x: 638, startPoint y: 372, endPoint x: 683, endPoint y: 272, distance: 108.9
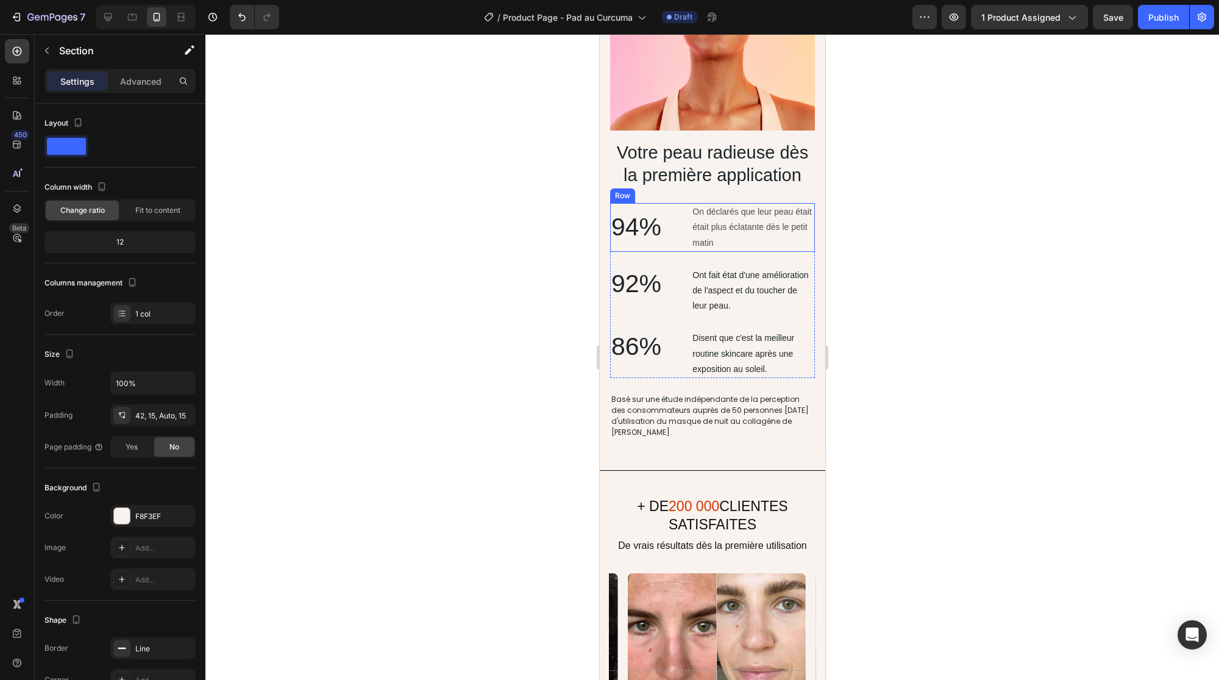
scroll to position [1749, 0]
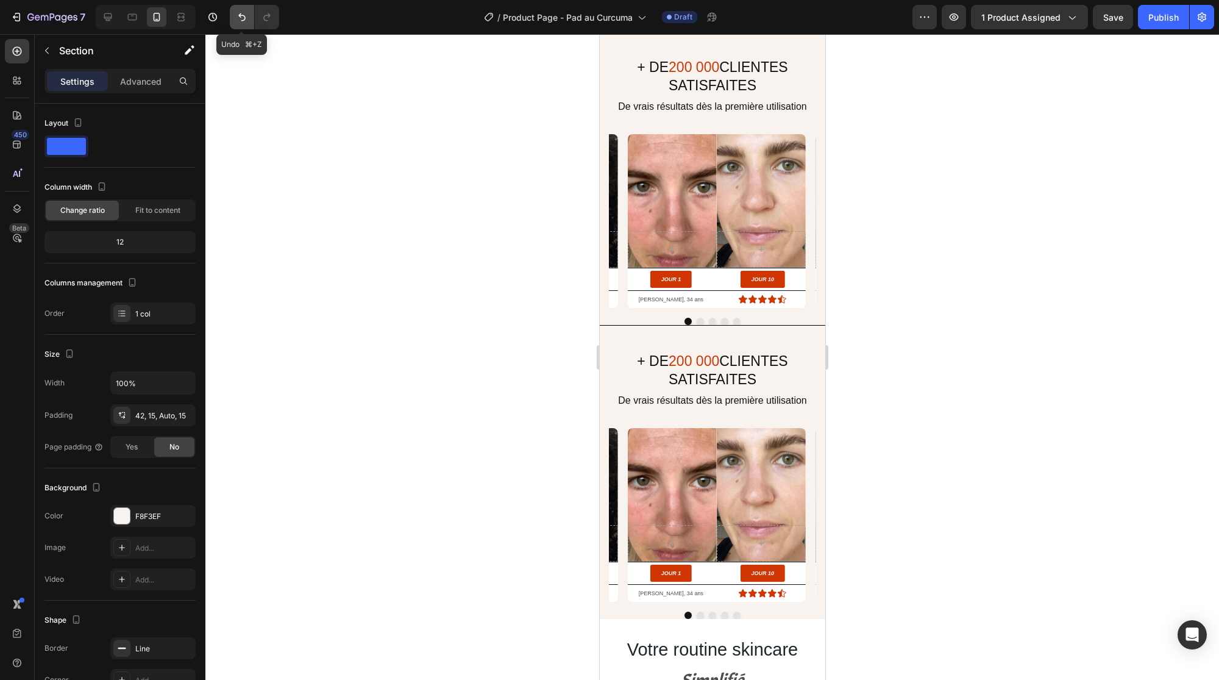
click at [241, 18] on icon "Undo/Redo" at bounding box center [242, 17] width 12 height 12
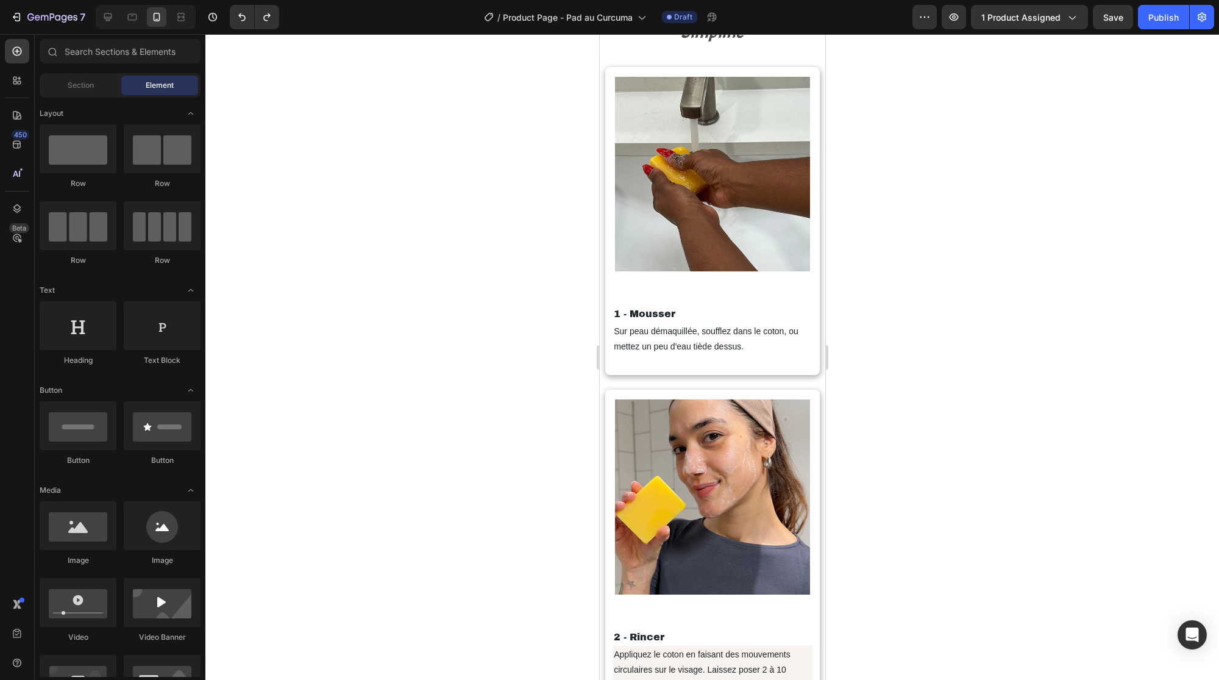
scroll to position [2103, 0]
click at [735, 323] on p "Sur peau démaquillée, soufflez dans le coton, ou mettez un peu d'eau tiède dess…" at bounding box center [711, 338] width 197 height 30
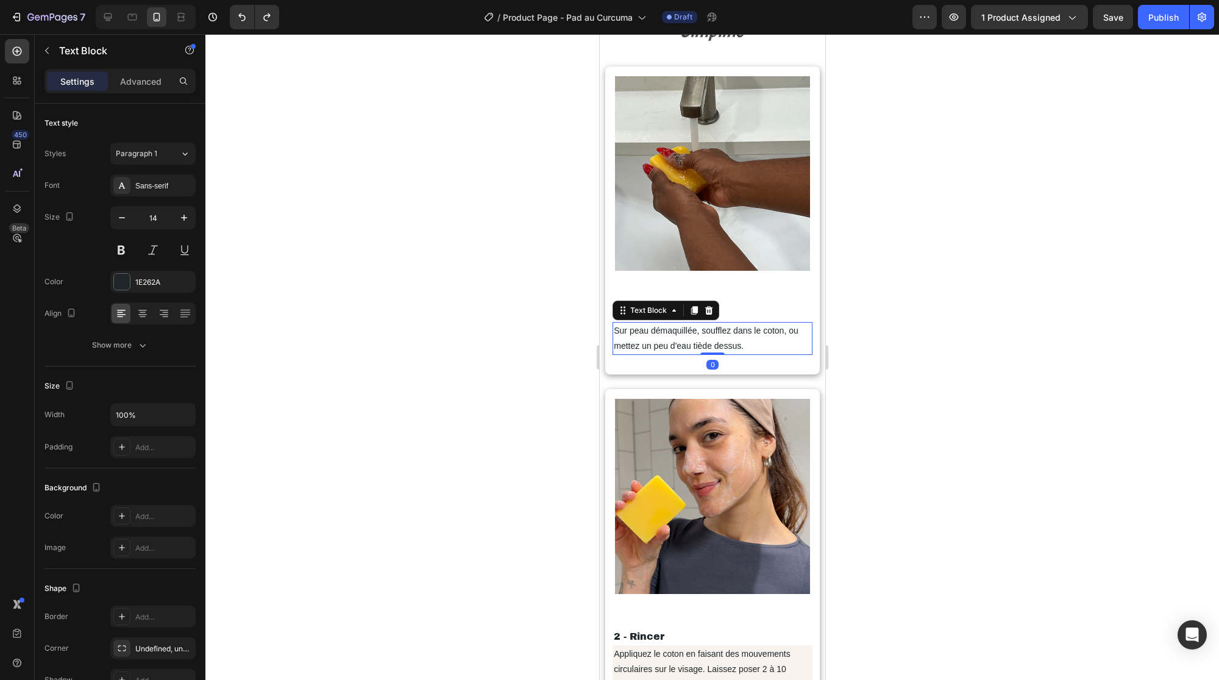
click at [734, 327] on p "Sur peau démaquillée, soufflez dans le coton, ou mettez un peu d'eau tiède dess…" at bounding box center [711, 338] width 197 height 30
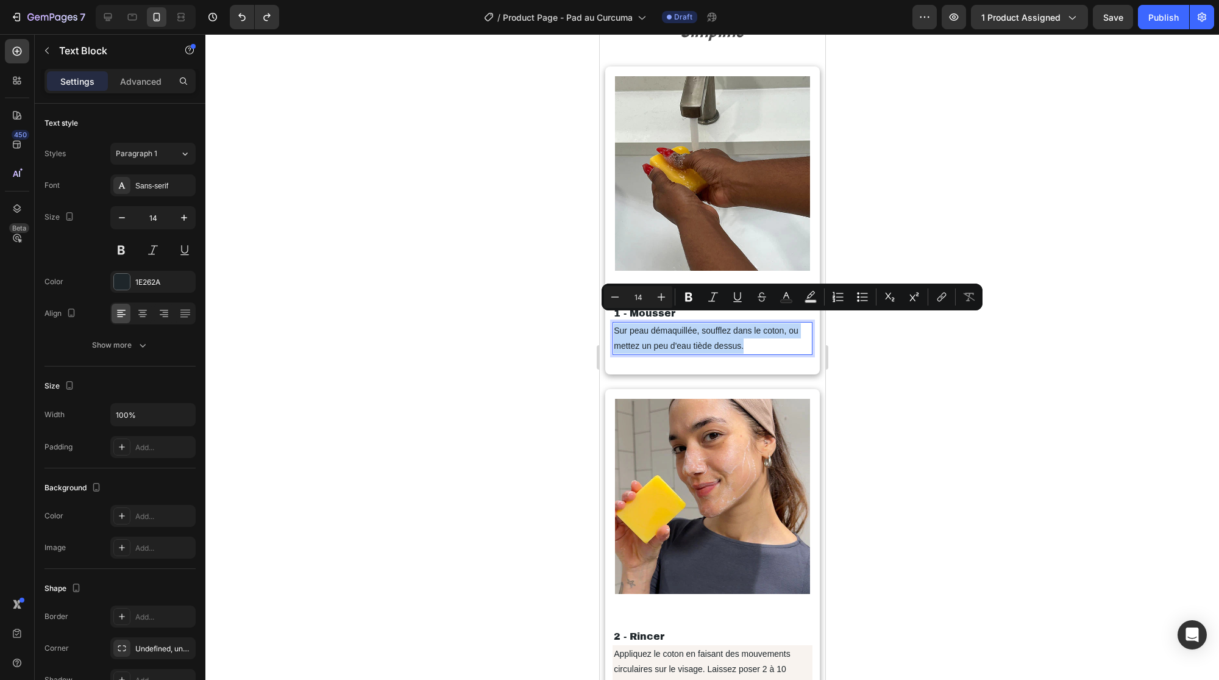
drag, startPoint x: 745, startPoint y: 333, endPoint x: 613, endPoint y: 321, distance: 133.4
click at [613, 323] on p "Sur peau démaquillée, soufflez dans le coton, ou mettez un peu d'eau tiède dess…" at bounding box center [711, 338] width 197 height 30
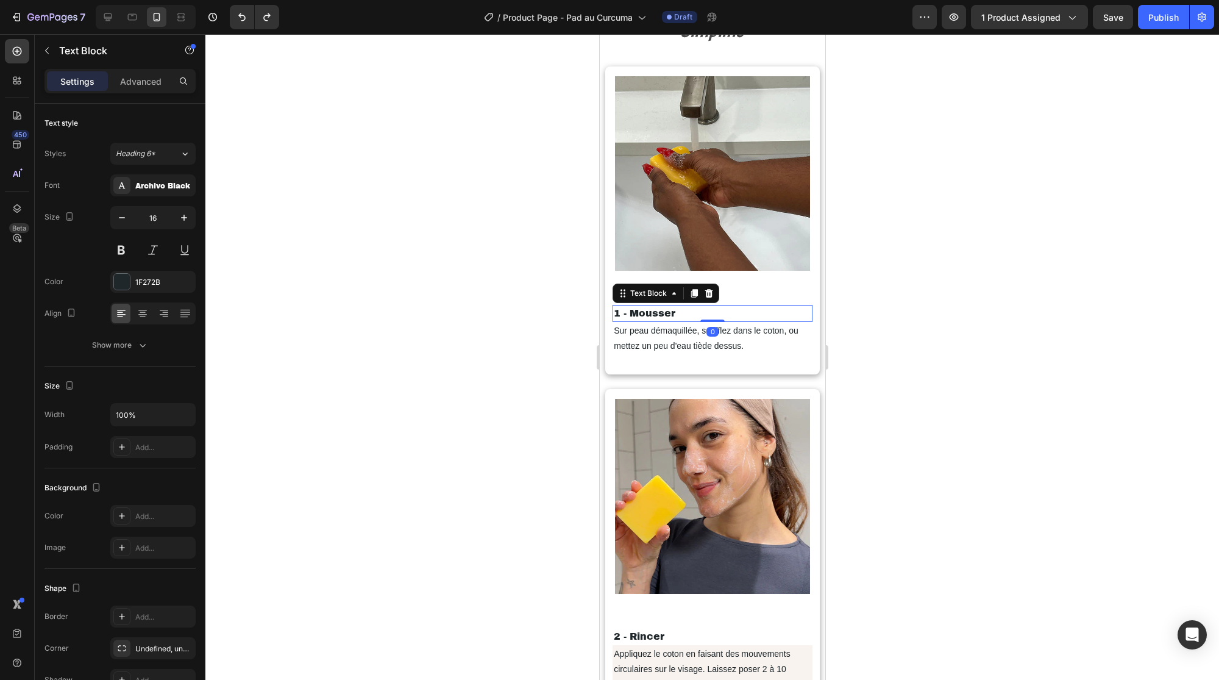
click at [669, 306] on p "1 - Mousser" at bounding box center [711, 313] width 197 height 15
click at [676, 306] on p "1 - Mousser" at bounding box center [711, 313] width 197 height 15
drag, startPoint x: 684, startPoint y: 305, endPoint x: 614, endPoint y: 303, distance: 69.5
click at [614, 306] on p "1 - Mousser" at bounding box center [711, 313] width 197 height 15
click at [661, 629] on p "2 - Rincer" at bounding box center [711, 636] width 197 height 15
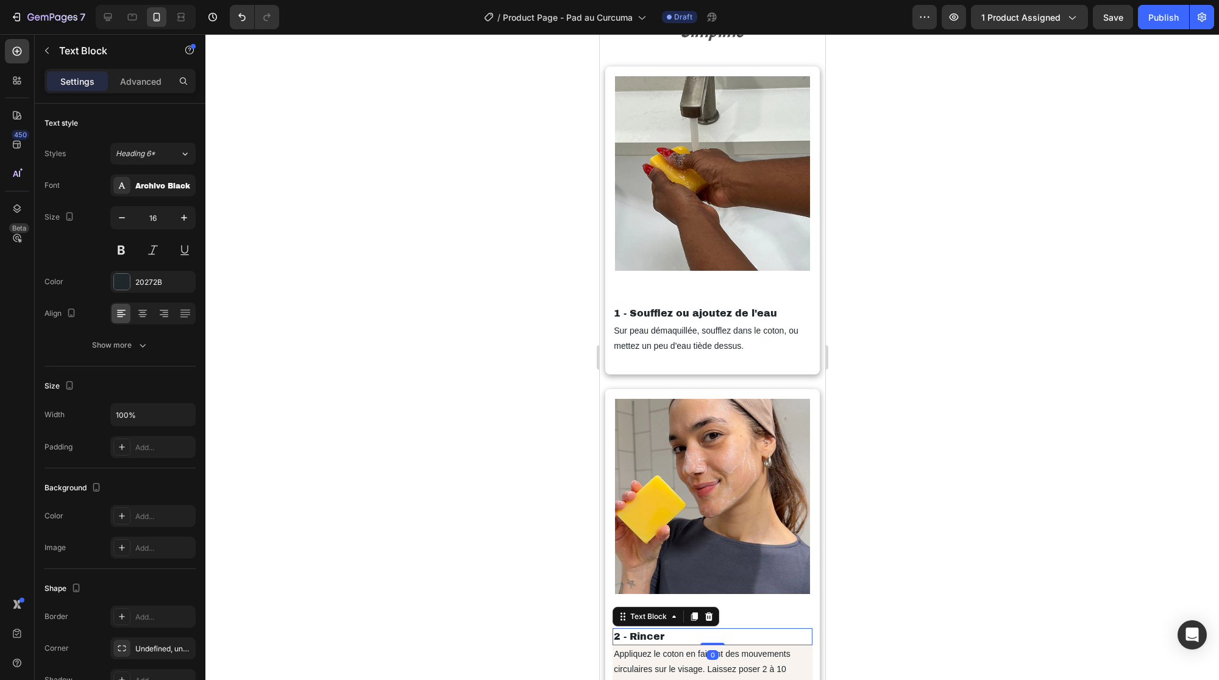
click at [661, 629] on p "2 - Rincer" at bounding box center [711, 636] width 197 height 15
drag, startPoint x: 671, startPoint y: 617, endPoint x: 615, endPoint y: 617, distance: 55.5
click at [615, 629] on p "2 - Rincer" at bounding box center [711, 636] width 197 height 15
click at [536, 591] on div at bounding box center [712, 357] width 1014 height 646
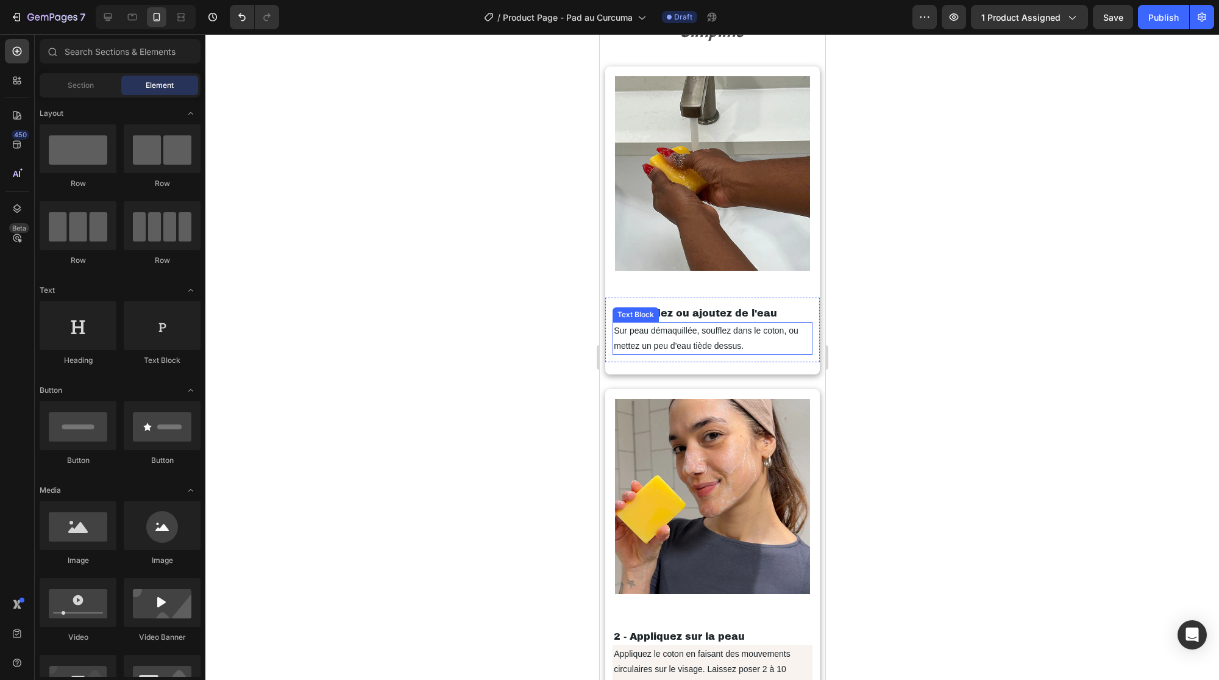
click at [694, 332] on p "Sur peau démaquillée, soufflez dans le coton, ou mettez un peu d'eau tiède dess…" at bounding box center [711, 338] width 197 height 30
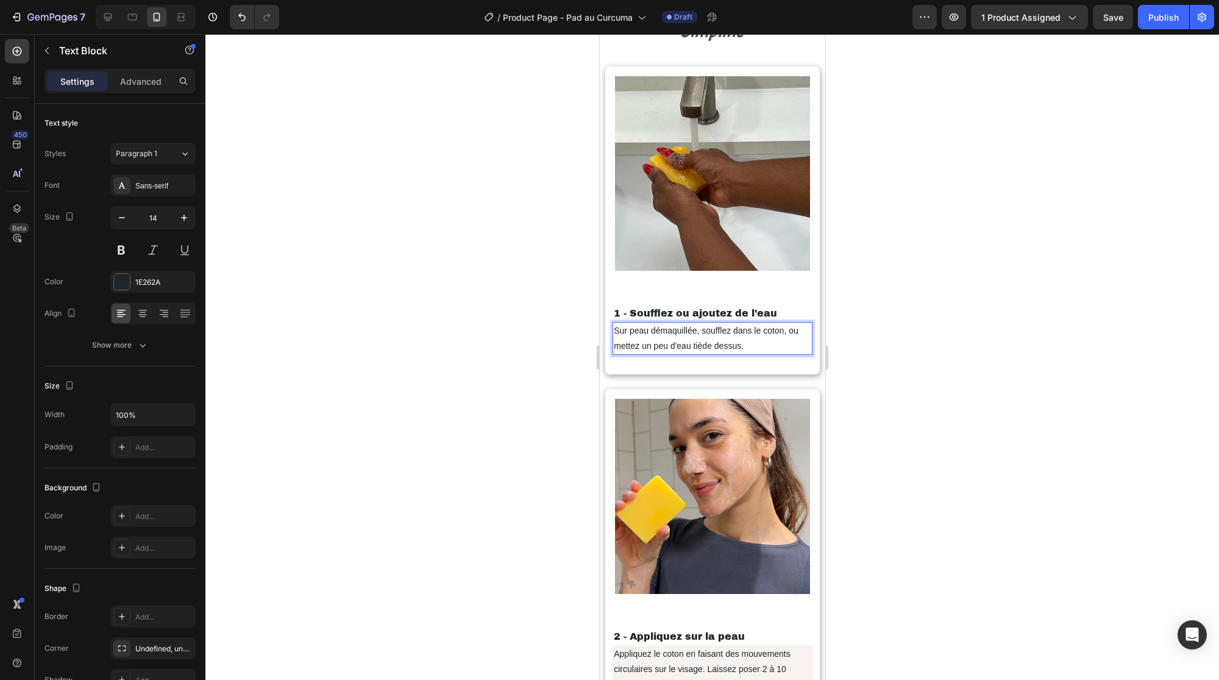
click at [733, 336] on p "Sur peau démaquillée, soufflez dans le coton, ou mettez un peu d'eau tiède dess…" at bounding box center [711, 338] width 197 height 30
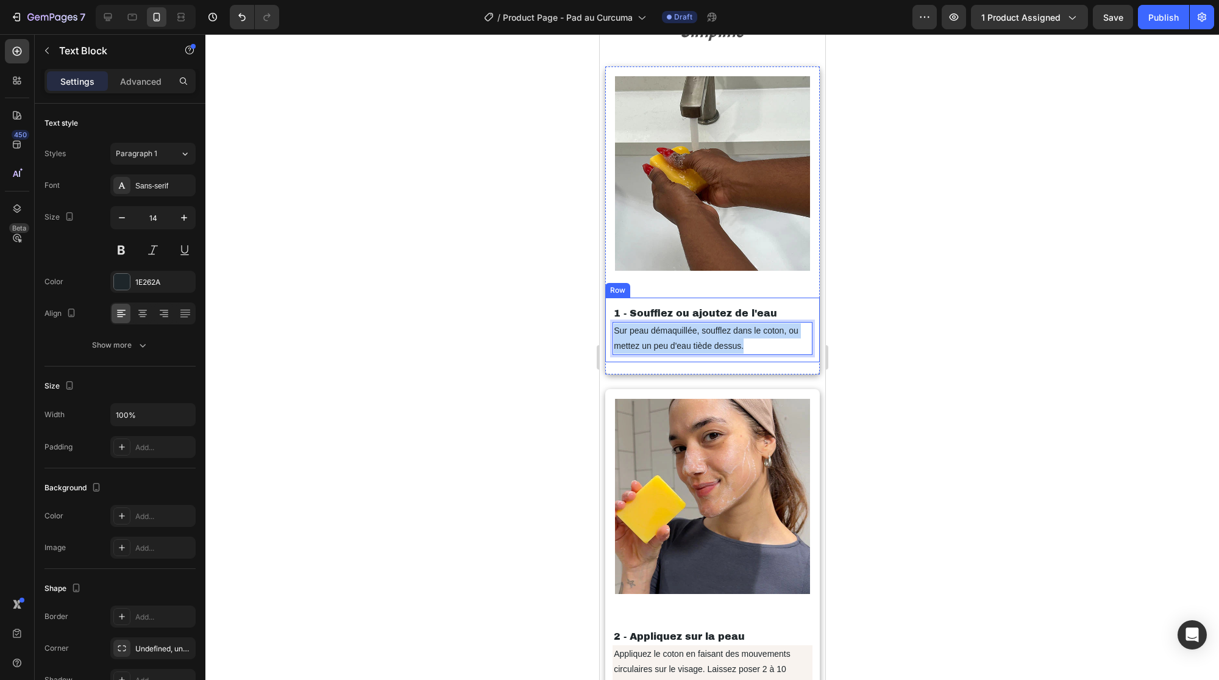
drag, startPoint x: 726, startPoint y: 334, endPoint x: 611, endPoint y: 321, distance: 115.3
click at [611, 321] on div "1 - Soufflez ou ajoutez de l'eau Text Block Sur peau démaquillée, soufflez dans…" at bounding box center [712, 329] width 215 height 65
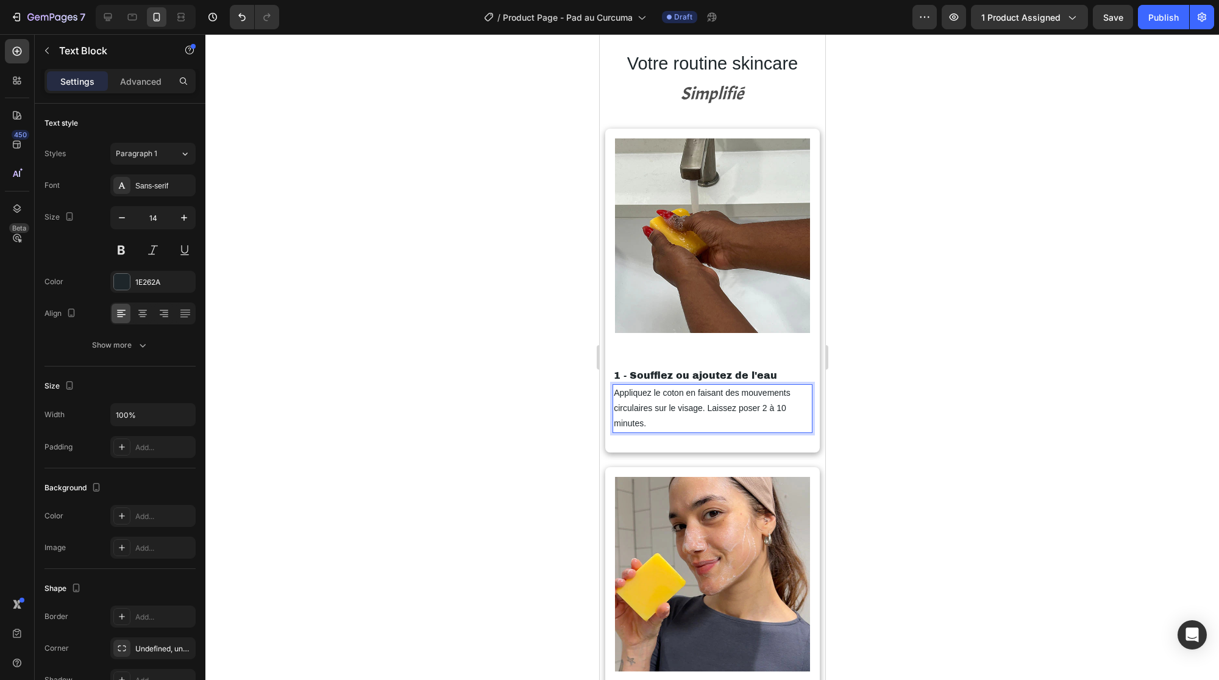
scroll to position [2074, 0]
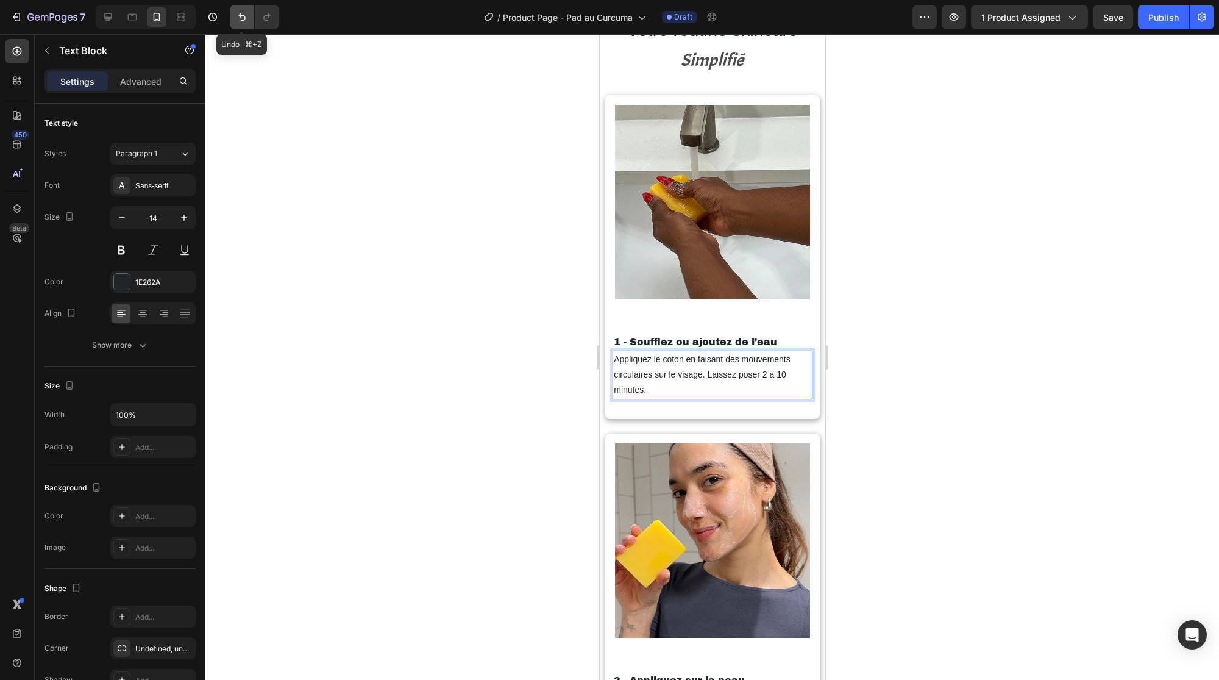
click at [246, 23] on icon "Undo/Redo" at bounding box center [242, 17] width 12 height 12
click at [239, 19] on icon "Undo/Redo" at bounding box center [242, 17] width 12 height 12
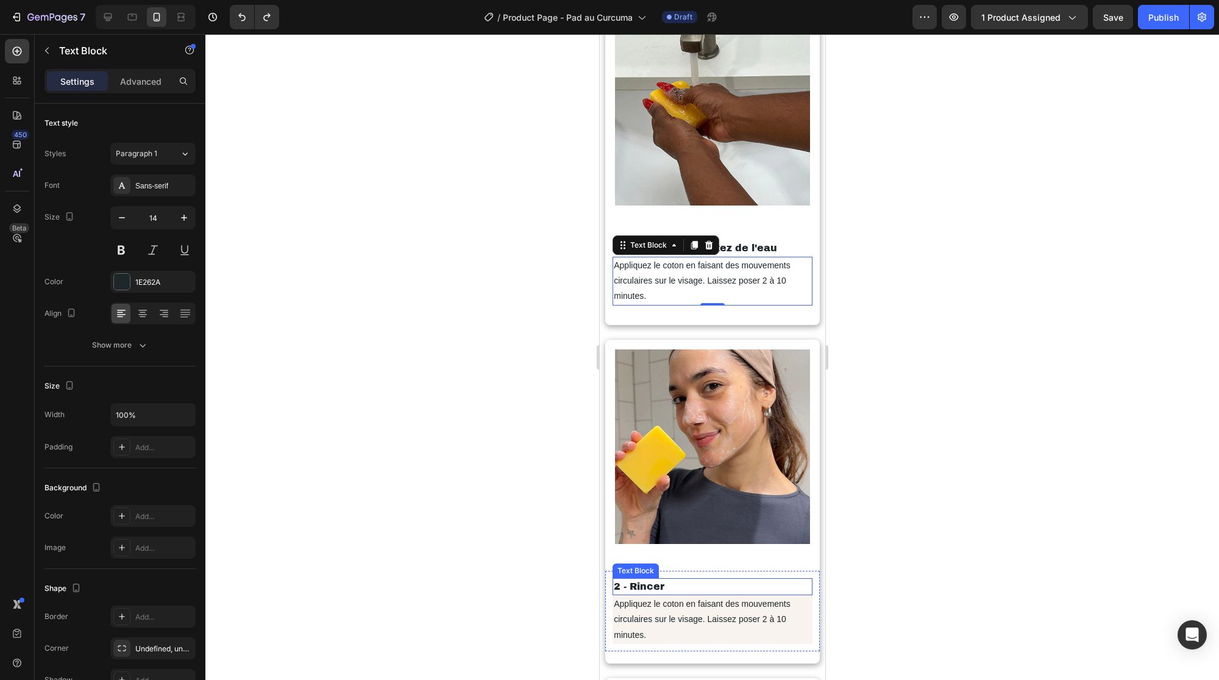
scroll to position [2328, 0]
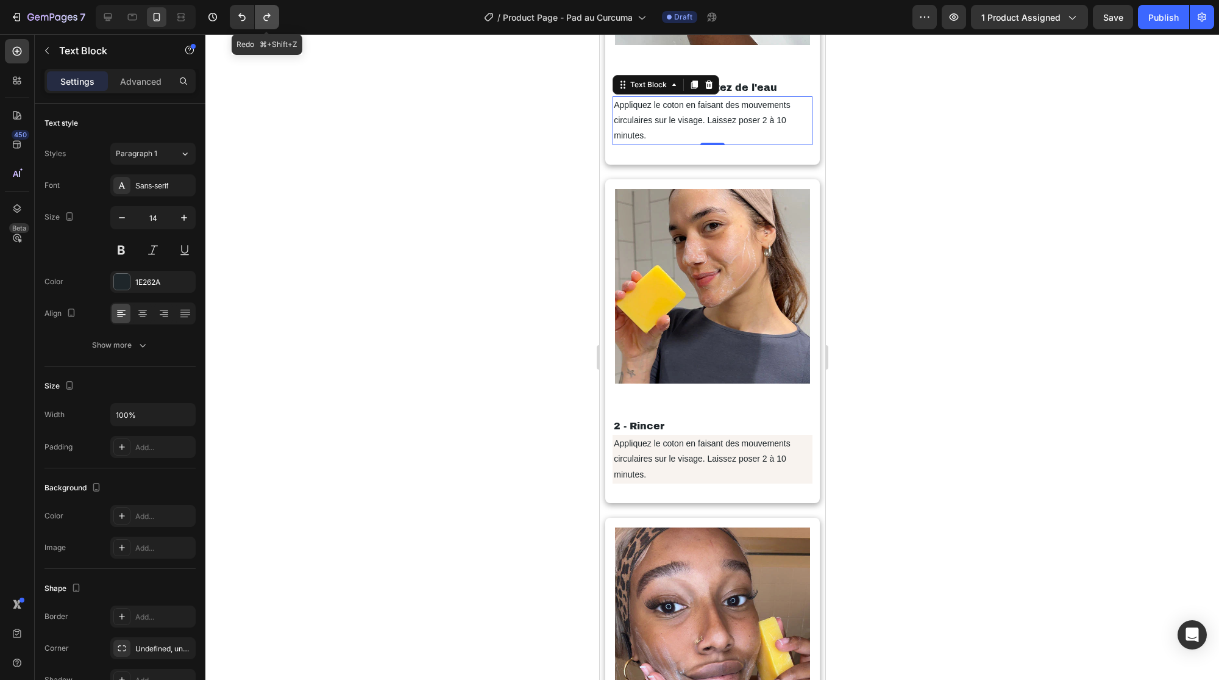
click at [272, 19] on button "Undo/Redo" at bounding box center [267, 17] width 24 height 24
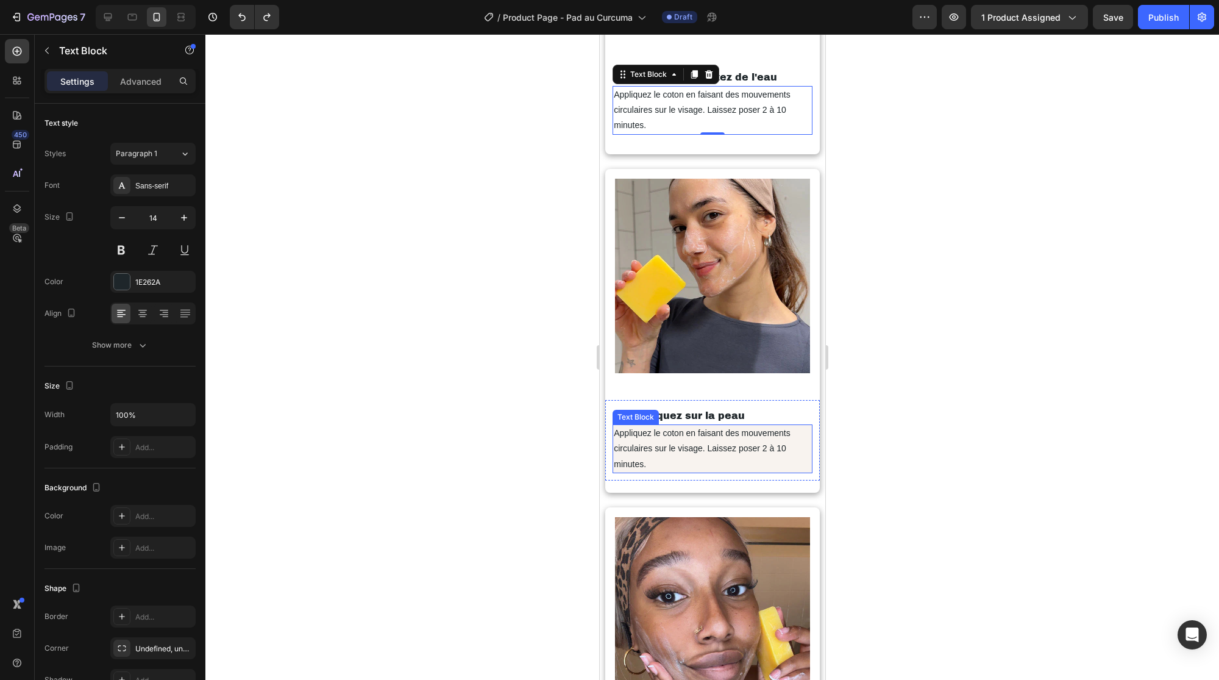
scroll to position [2341, 0]
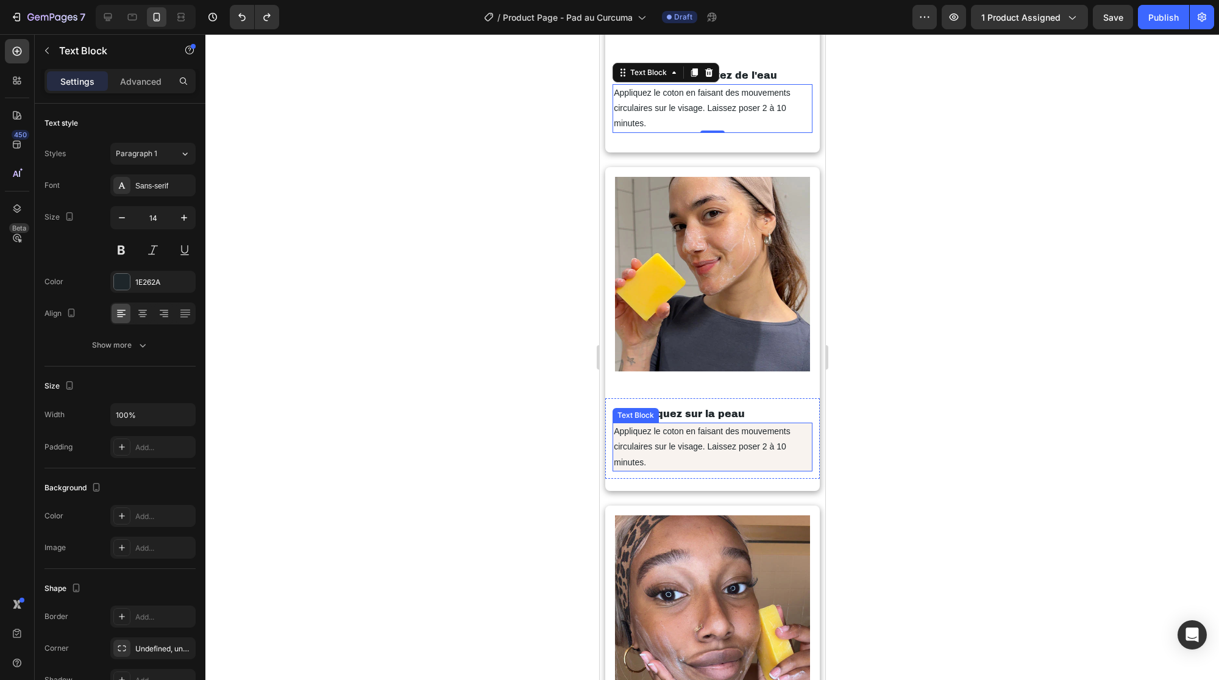
click at [649, 432] on p "Appliquez le coton en faisant des mouvements circulaires sur le visage. Laissez…" at bounding box center [711, 447] width 197 height 46
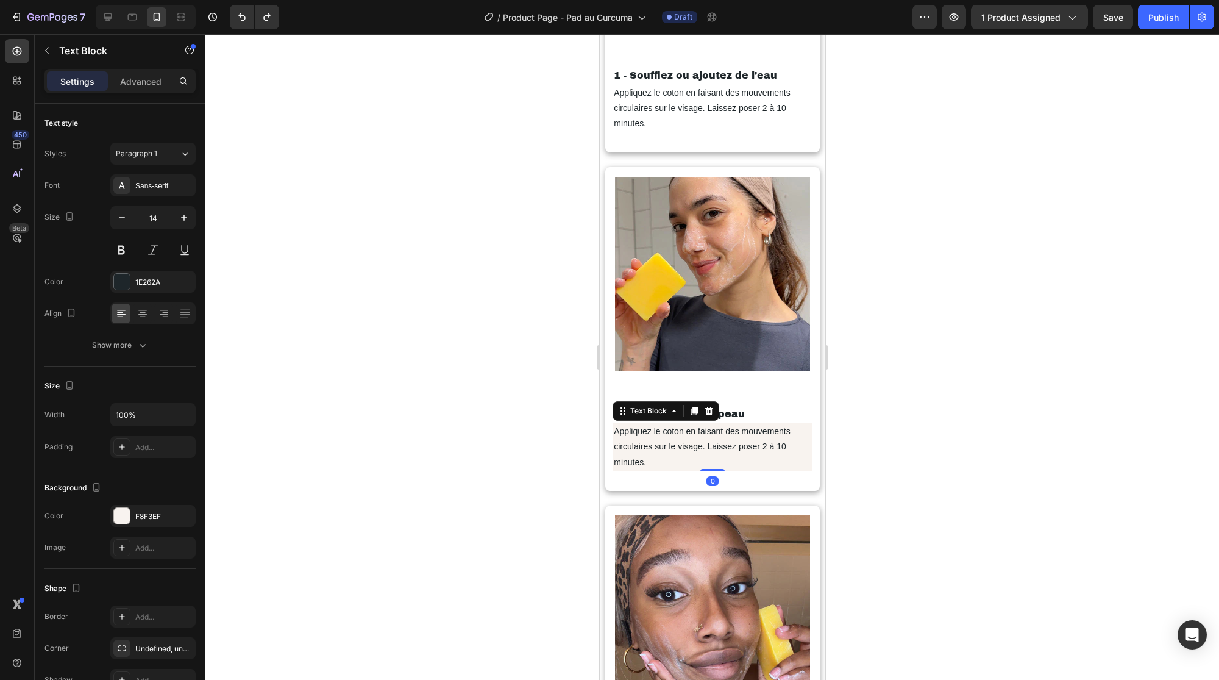
click at [658, 438] on p "Appliquez le coton en faisant des mouvements circulaires sur le visage. Laissez…" at bounding box center [711, 447] width 197 height 46
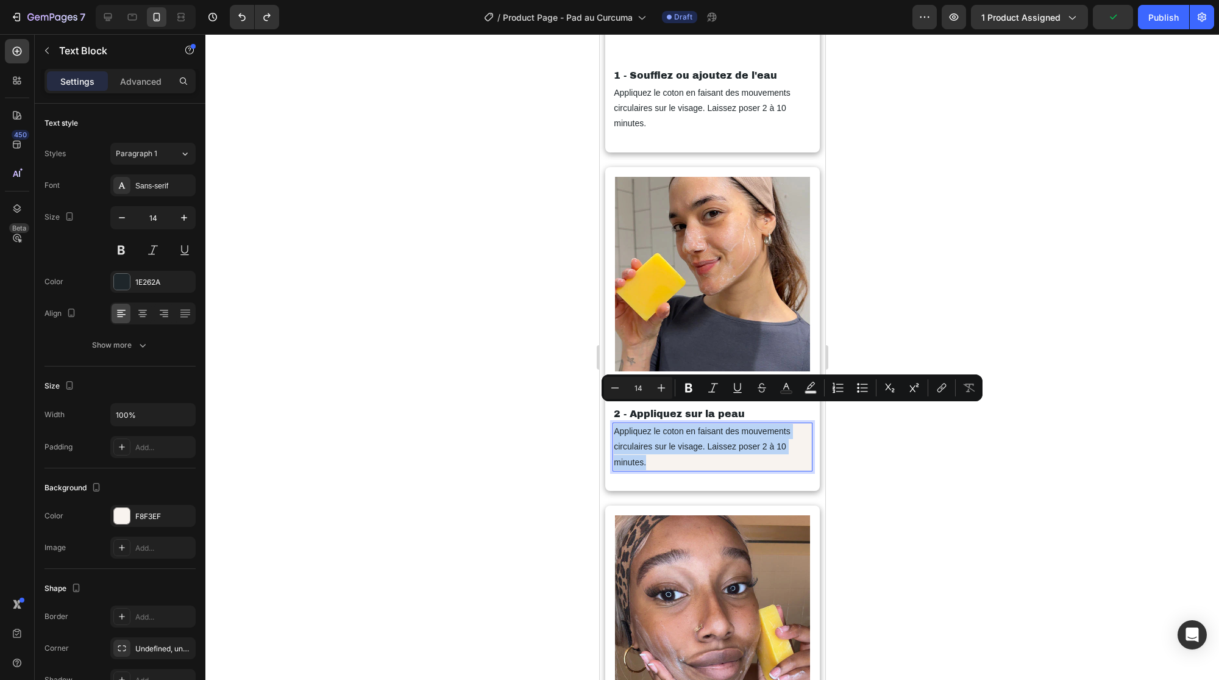
drag, startPoint x: 655, startPoint y: 443, endPoint x: 1193, endPoint y: 444, distance: 538.2
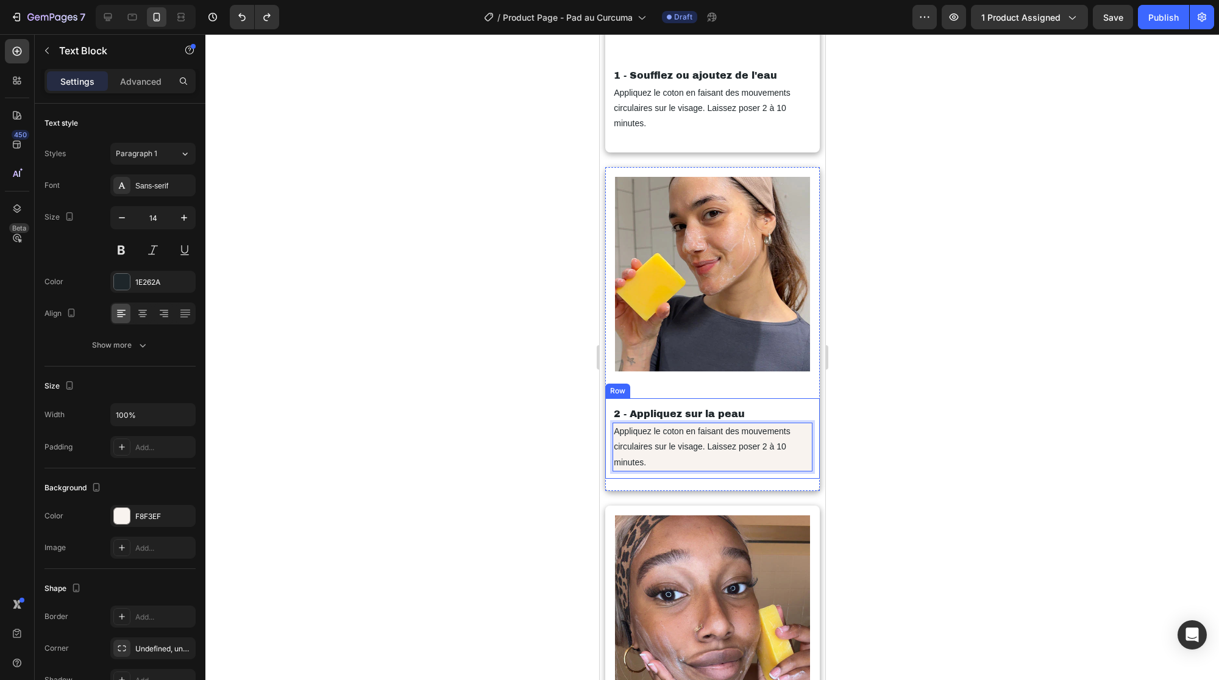
click at [530, 442] on div at bounding box center [712, 357] width 1014 height 646
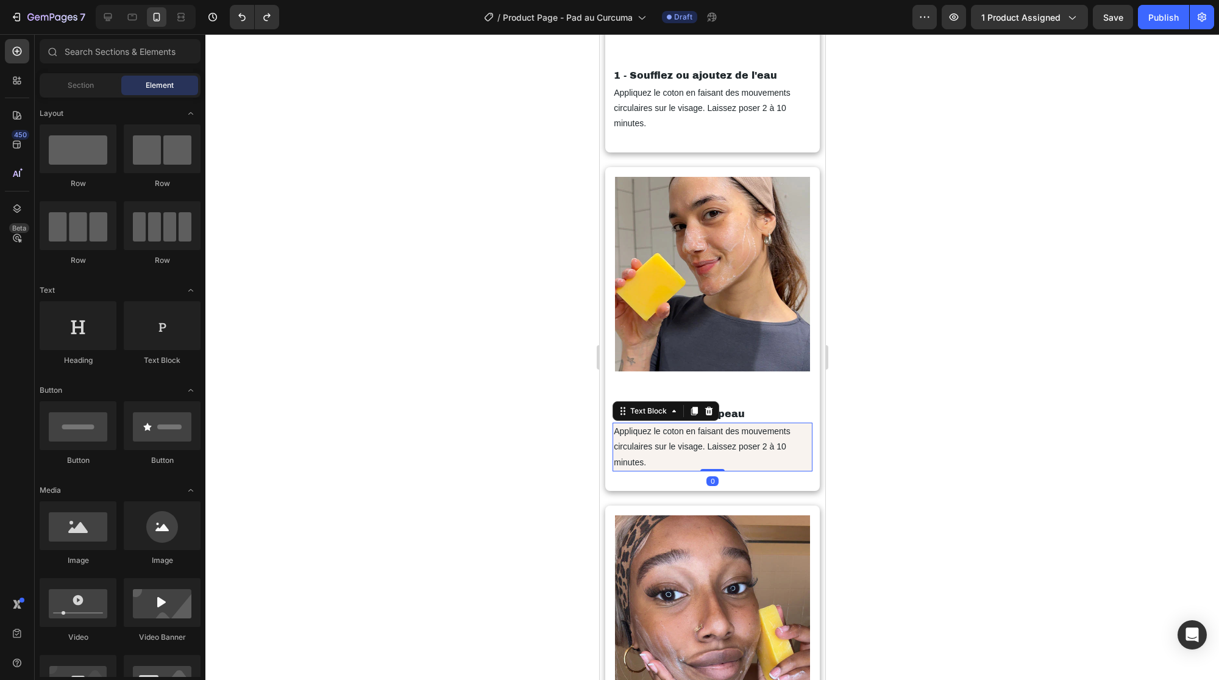
click at [727, 437] on p "Appliquez le coton en faisant des mouvements circulaires sur le visage. Laissez…" at bounding box center [711, 447] width 197 height 46
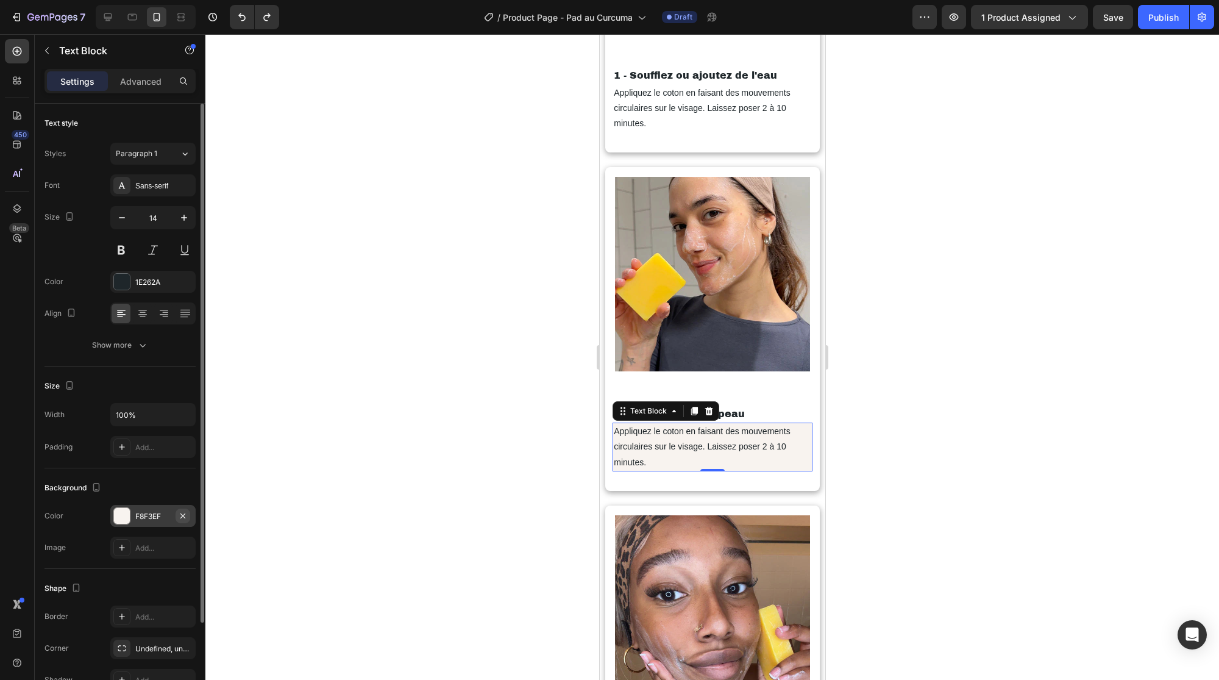
click at [186, 513] on icon "button" at bounding box center [183, 516] width 10 height 10
click at [375, 456] on div at bounding box center [712, 357] width 1014 height 646
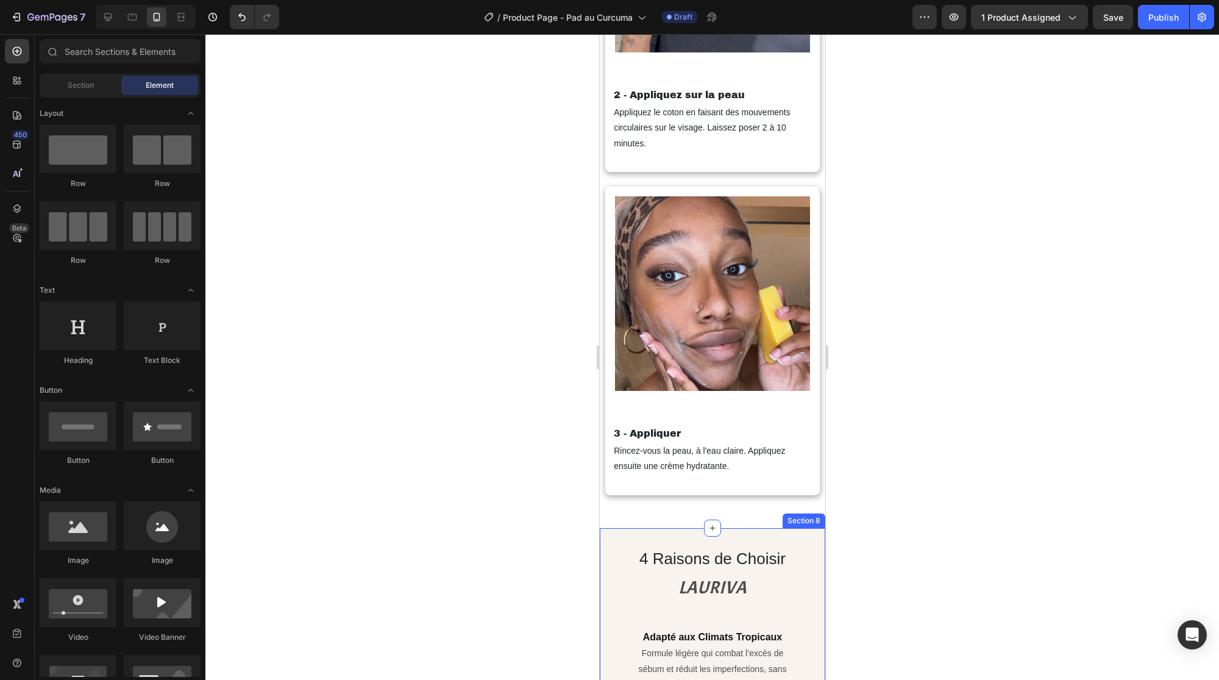
scroll to position [2693, 0]
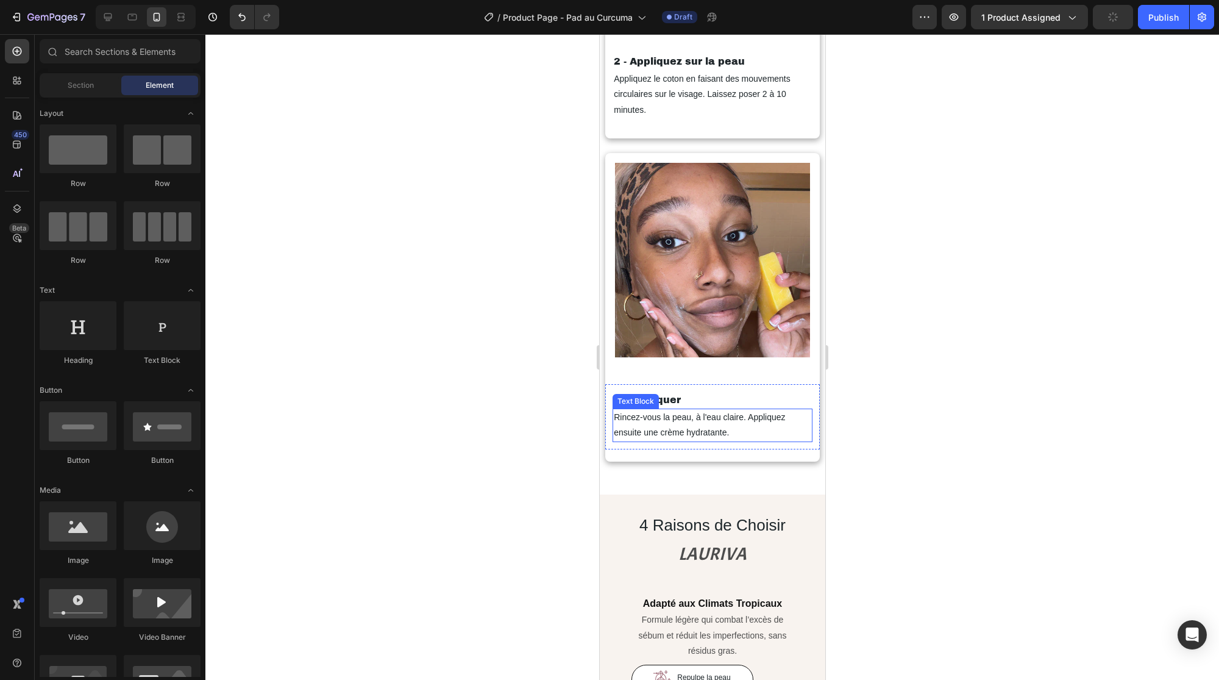
click at [667, 393] on p "3 - Appliquer" at bounding box center [711, 400] width 197 height 15
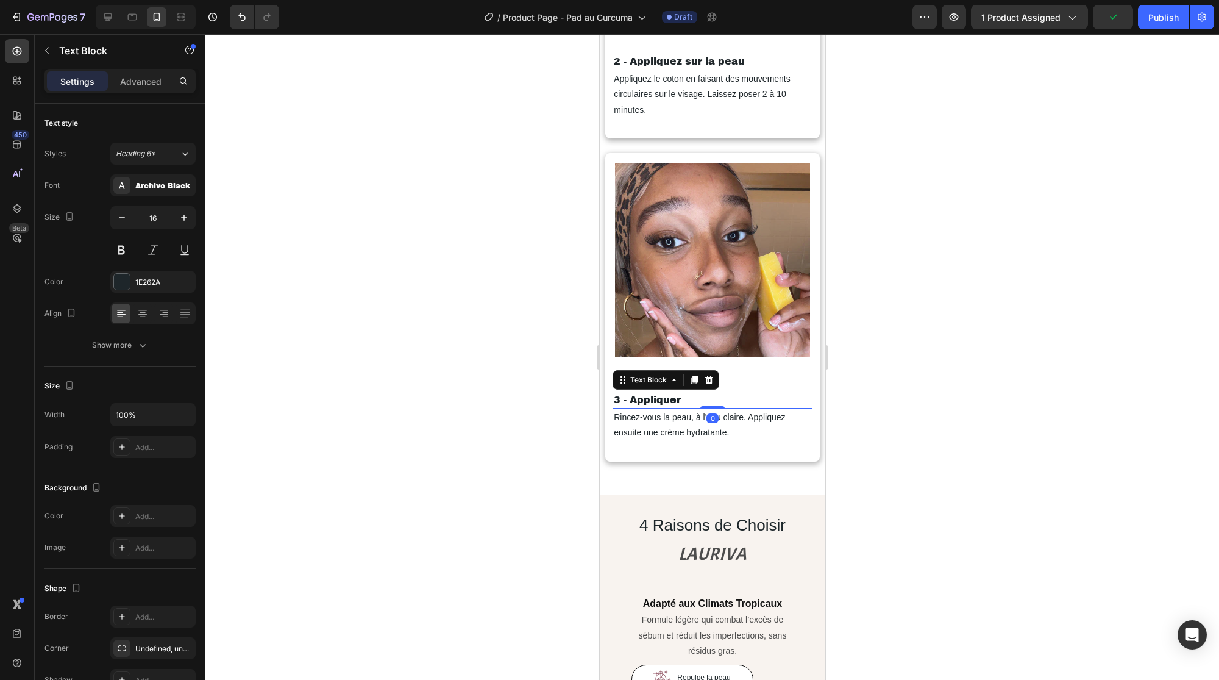
click at [677, 393] on p "3 - Appliquer" at bounding box center [711, 400] width 197 height 15
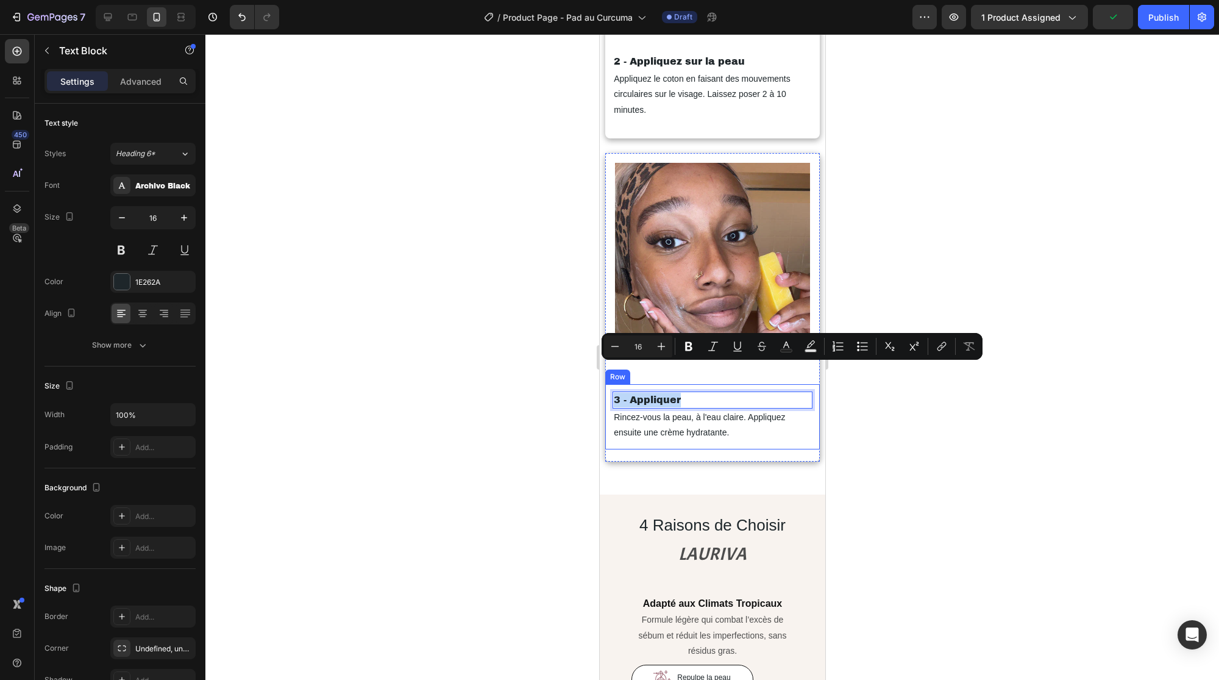
drag, startPoint x: 694, startPoint y: 371, endPoint x: 607, endPoint y: 375, distance: 87.3
click at [607, 384] on div "3 - Appliquer Text Block 0 Rincez-vous la peau, à l'eau claire. Appliquez ensui…" at bounding box center [712, 416] width 215 height 65
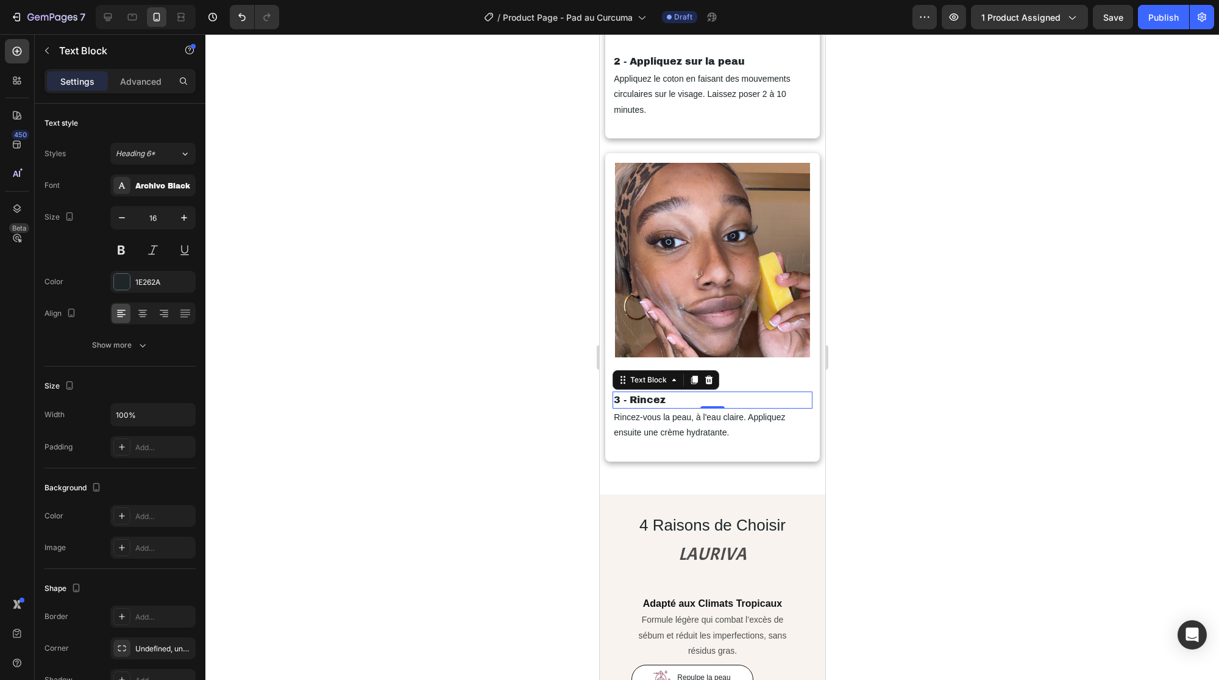
click at [538, 371] on div at bounding box center [712, 357] width 1014 height 646
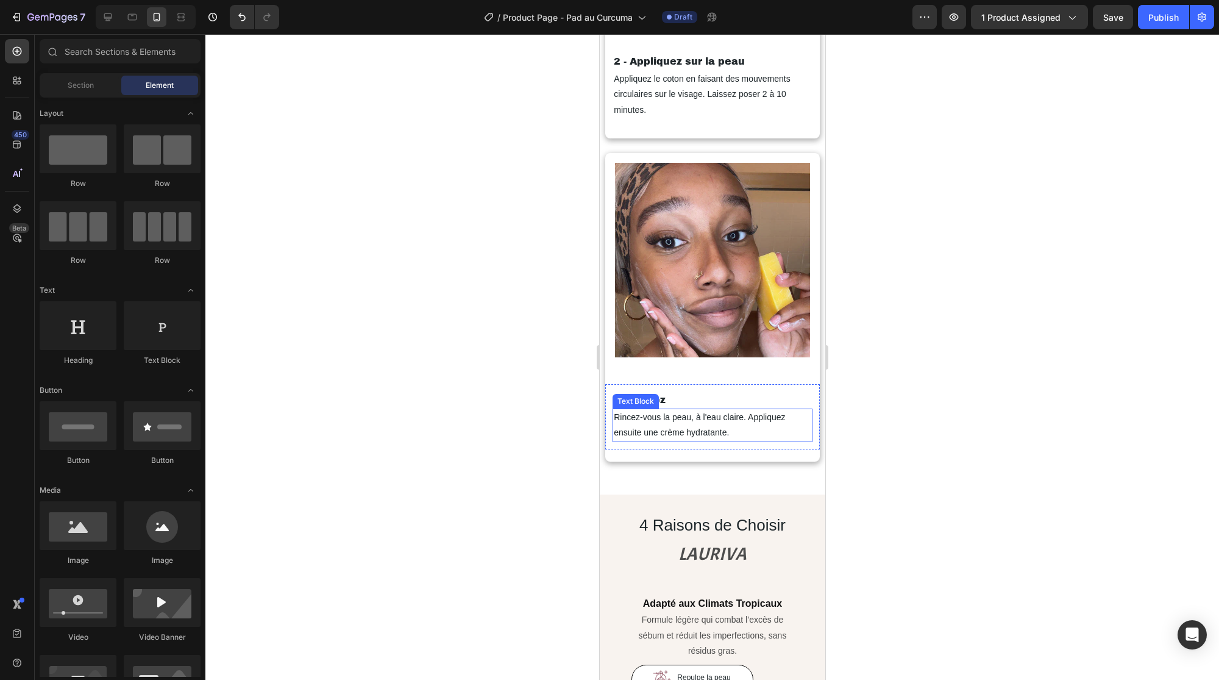
click at [723, 410] on p "Rincez-vous la peau, à l'eau claire. Appliquez ensuite une crème hydratante." at bounding box center [711, 425] width 197 height 30
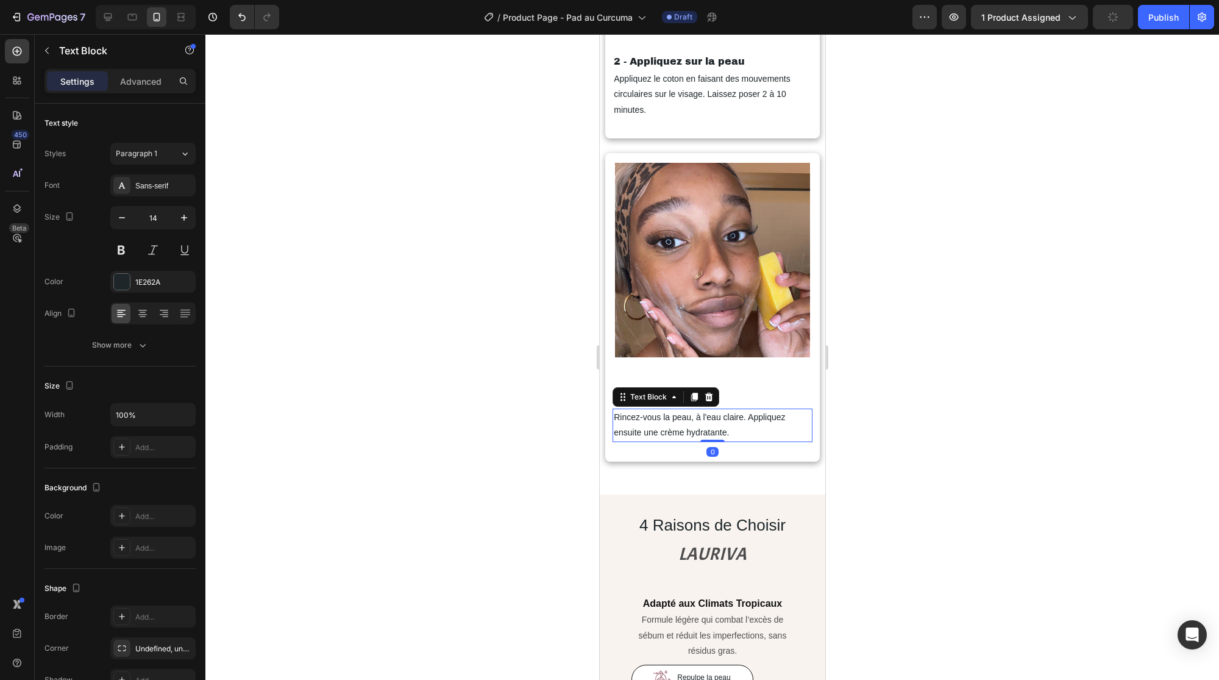
click at [725, 410] on p "Rincez-vous la peau, à l'eau claire. Appliquez ensuite une crème hydratante." at bounding box center [711, 425] width 197 height 30
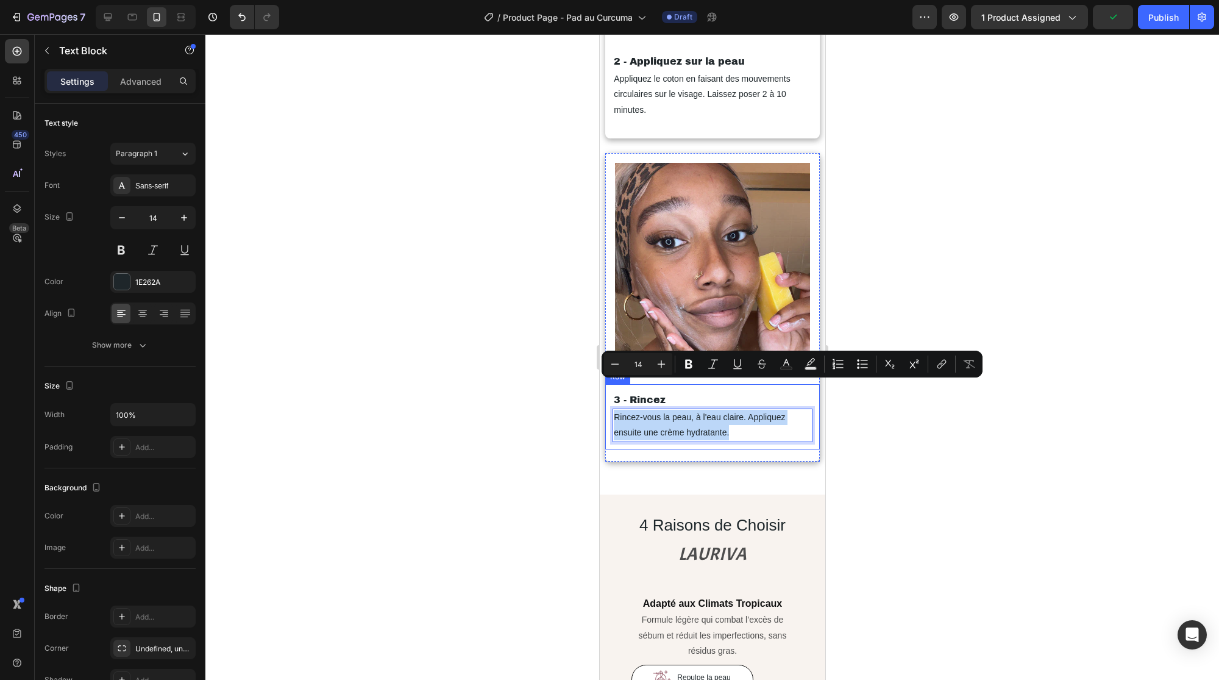
drag, startPoint x: 733, startPoint y: 401, endPoint x: 610, endPoint y: 383, distance: 123.8
click at [610, 384] on div "3 - Rincez Text Block Rincez-vous la peau, à l'eau claire. Appliquez ensuite un…" at bounding box center [712, 416] width 215 height 65
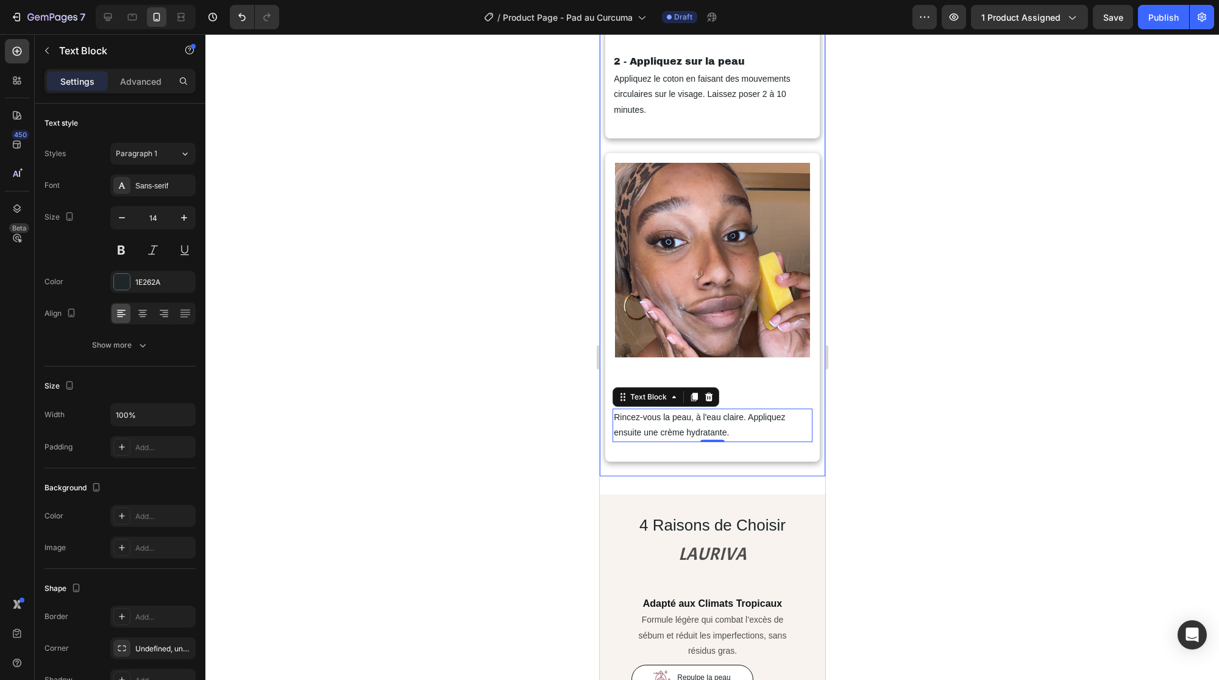
click at [521, 390] on div at bounding box center [712, 357] width 1014 height 646
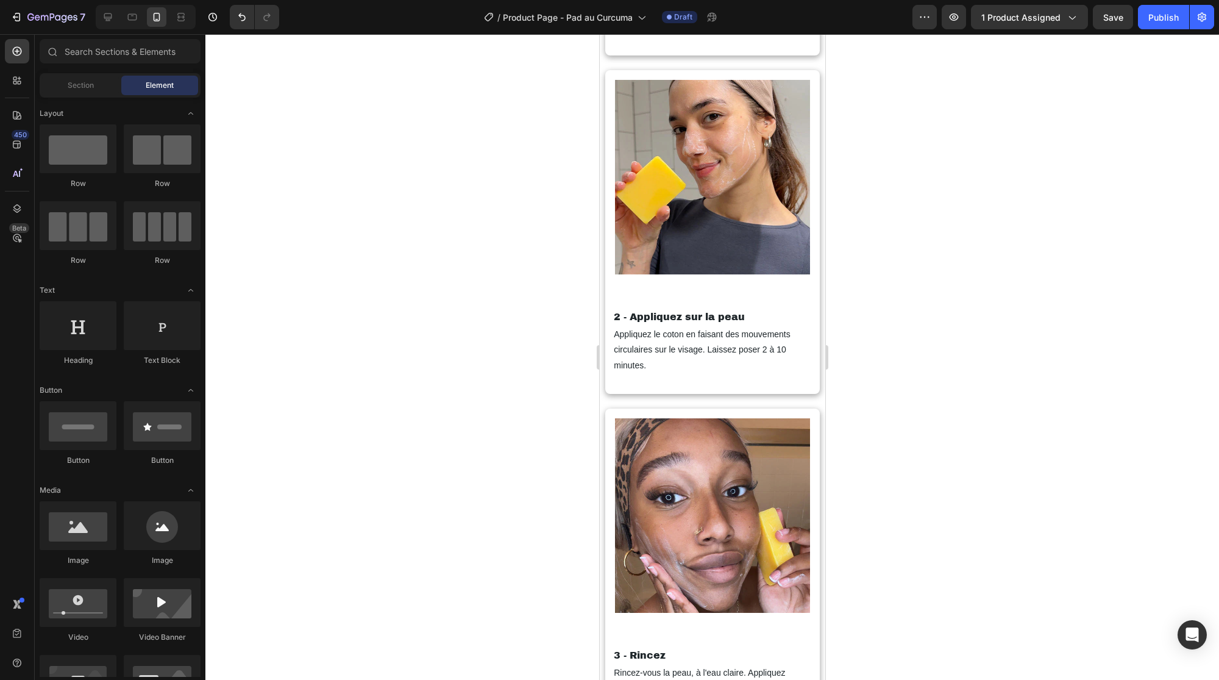
scroll to position [2435, 0]
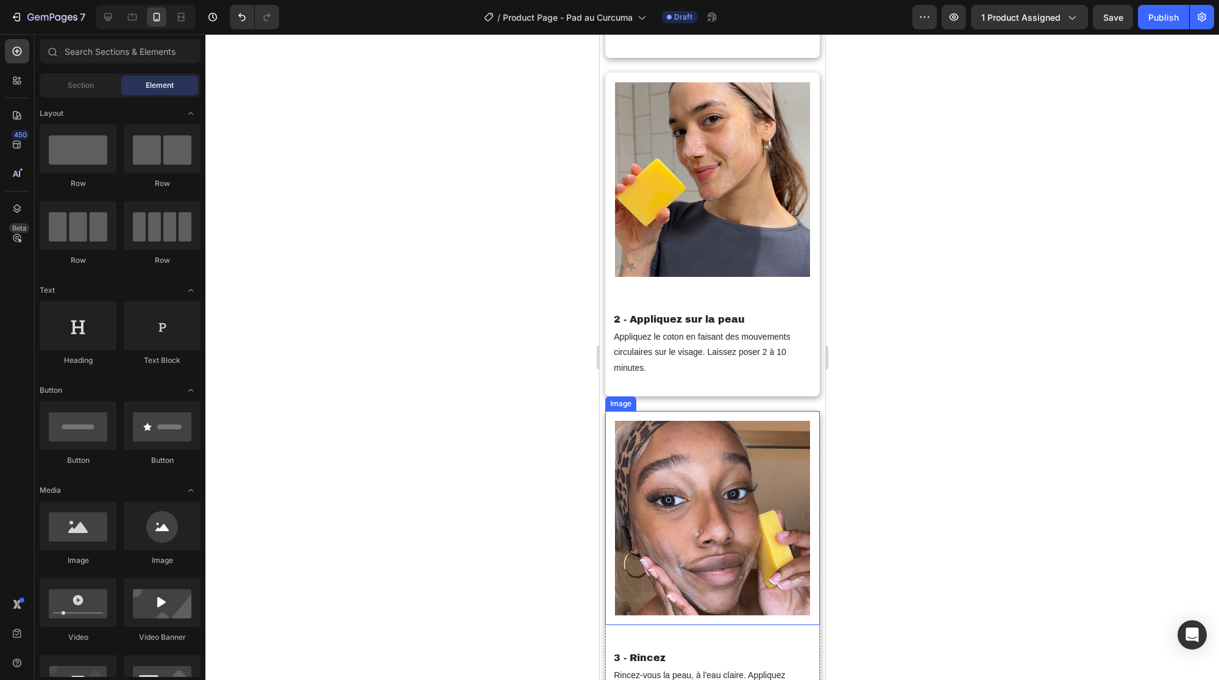
click at [704, 485] on img at bounding box center [711, 518] width 195 height 195
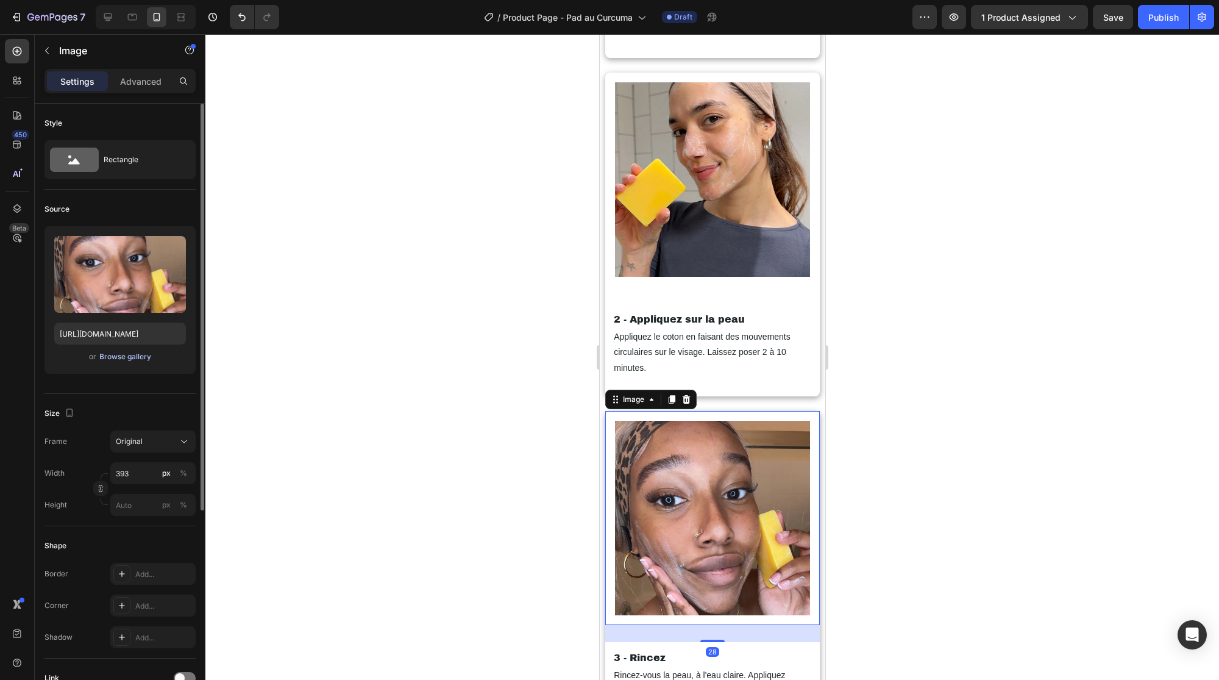
click at [119, 357] on div "Browse gallery" at bounding box center [125, 356] width 52 height 11
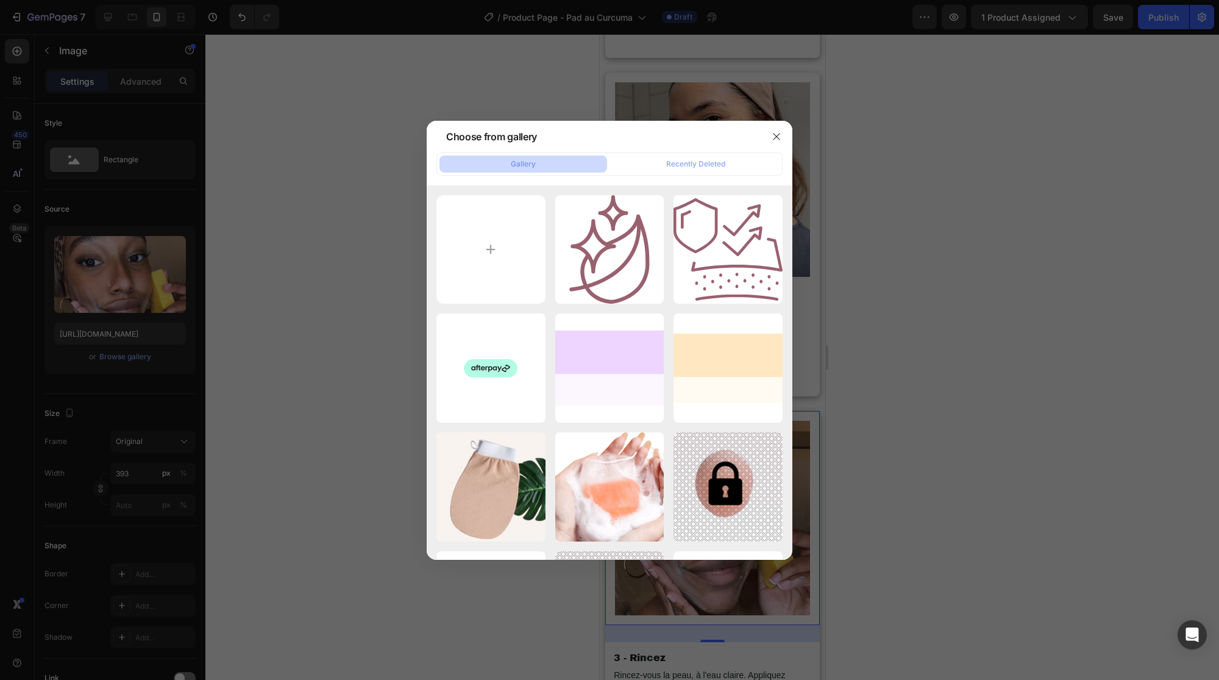
type input "C:\fakepath\gempages_535254655878300694-38749e15-dc3e-4a15-ba6e-fef8bbd8781c.we…"
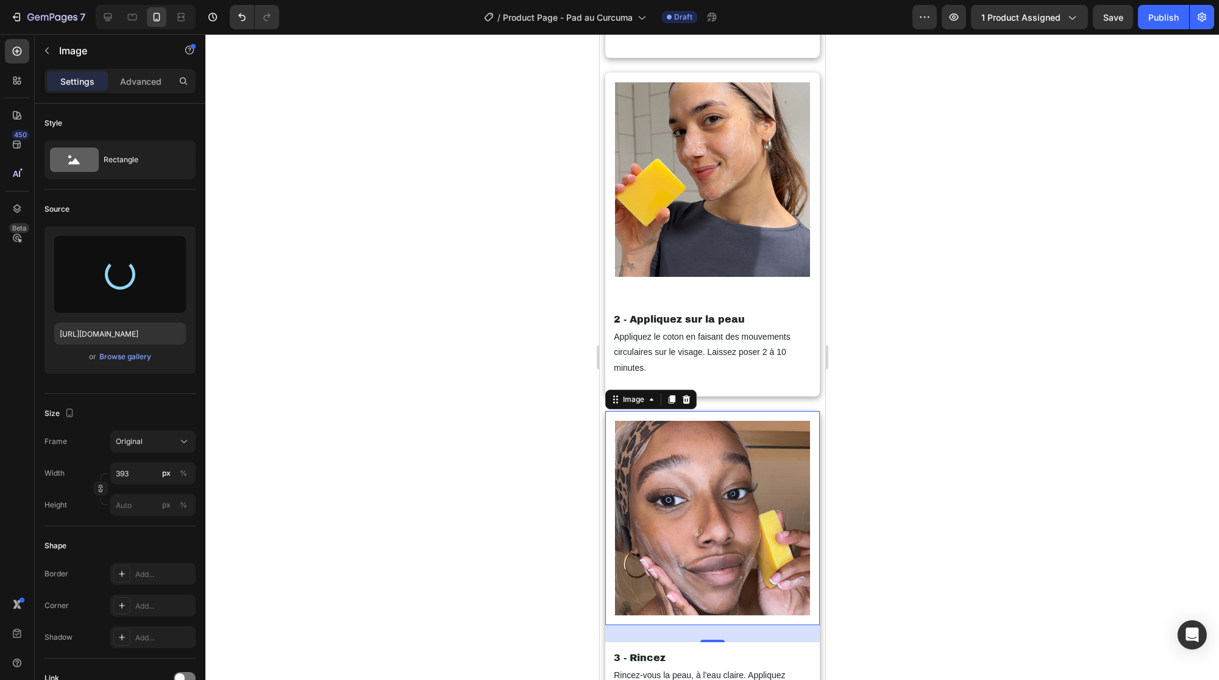
type input "[URL][DOMAIN_NAME]"
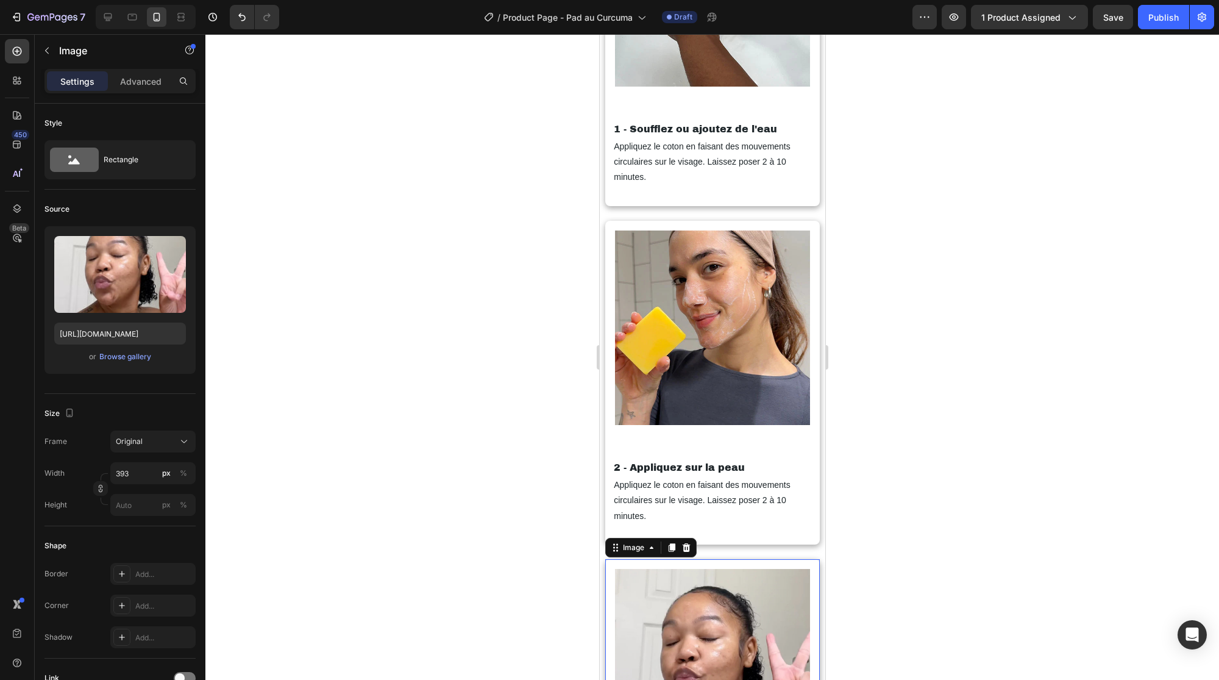
scroll to position [2261, 0]
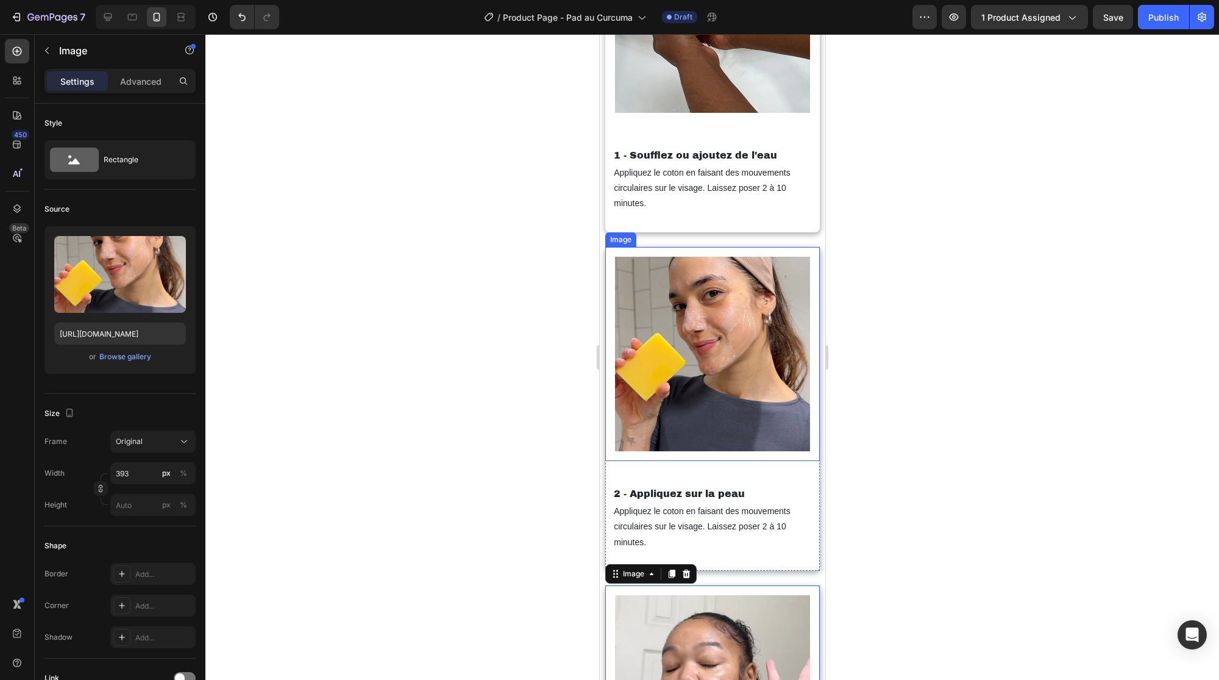
click at [685, 353] on img at bounding box center [711, 354] width 195 height 195
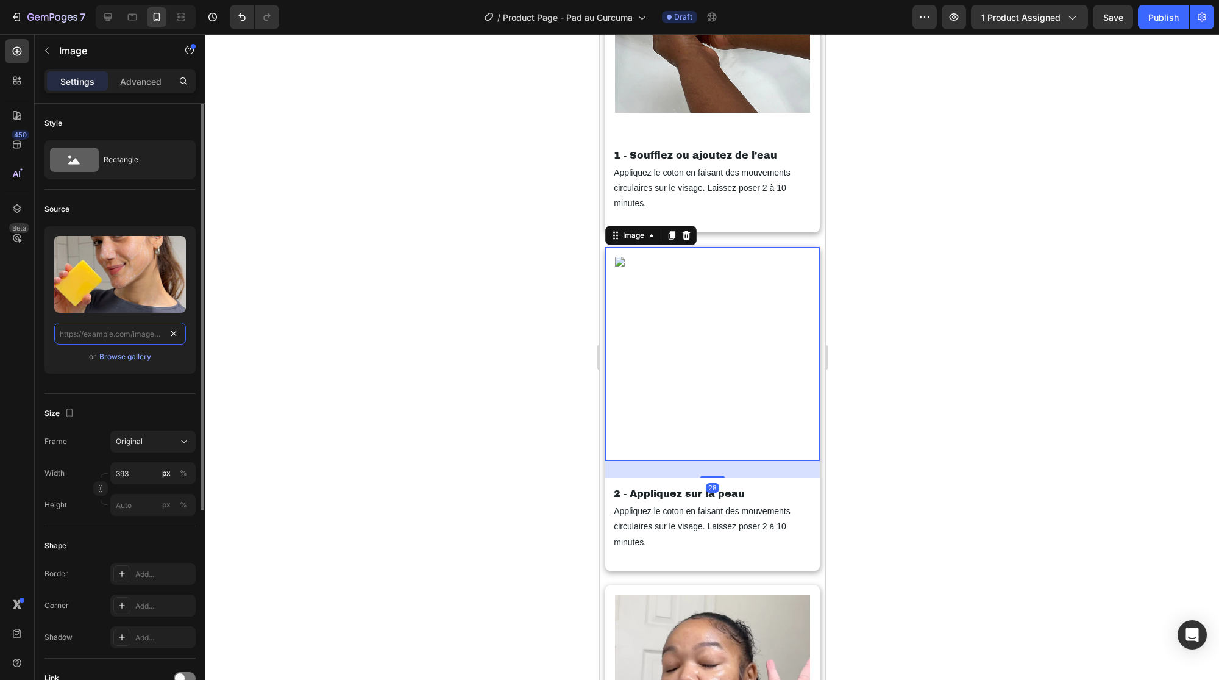
scroll to position [0, 0]
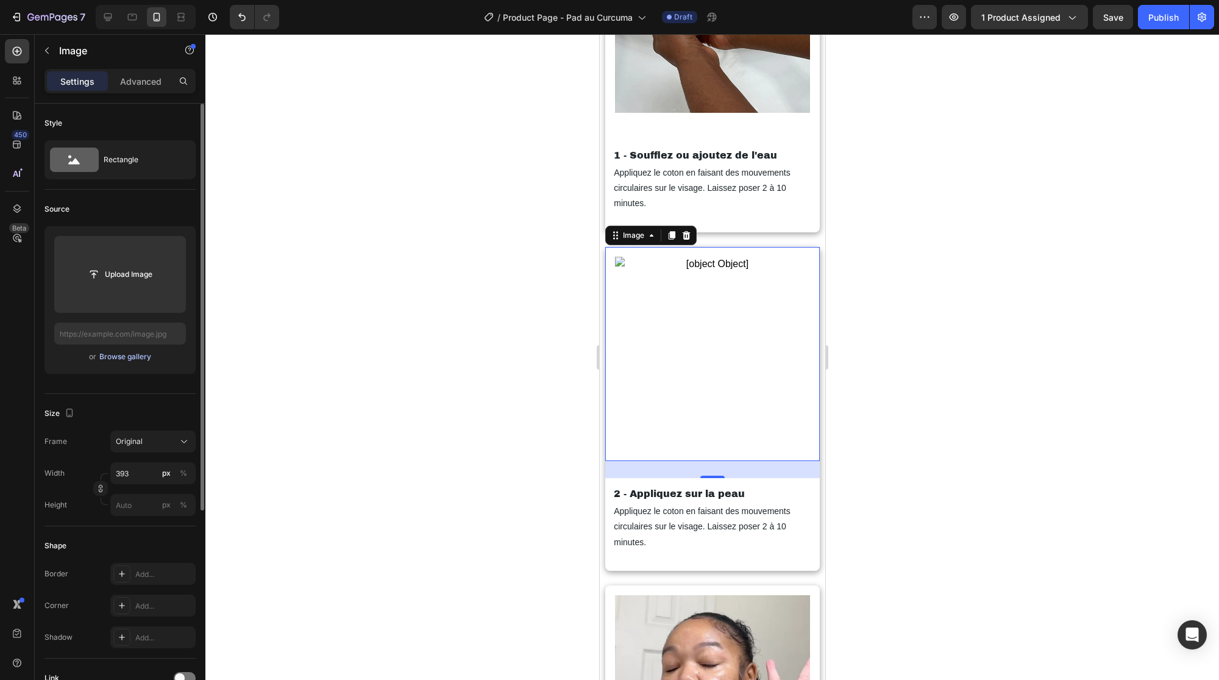
click at [121, 358] on div "Browse gallery" at bounding box center [125, 356] width 52 height 11
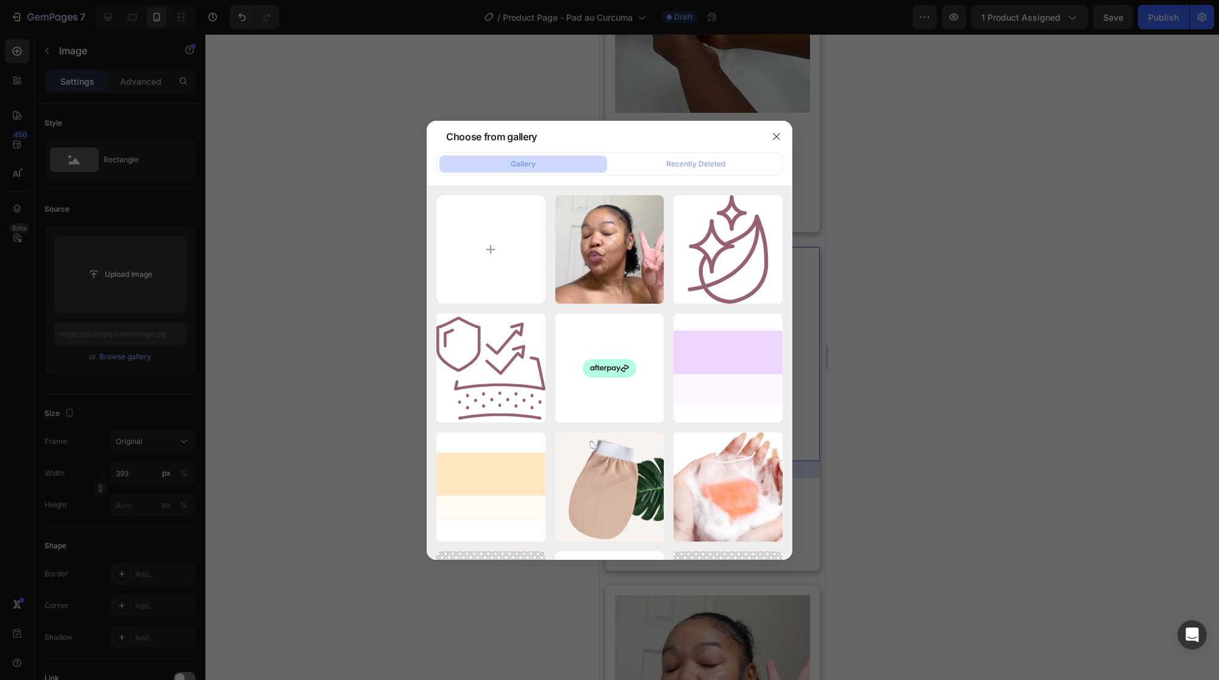
type input "C:\fakepath\gempages_535254655878300694-d6d4c404-b64b-485a-b50a-6e58191d2912.we…"
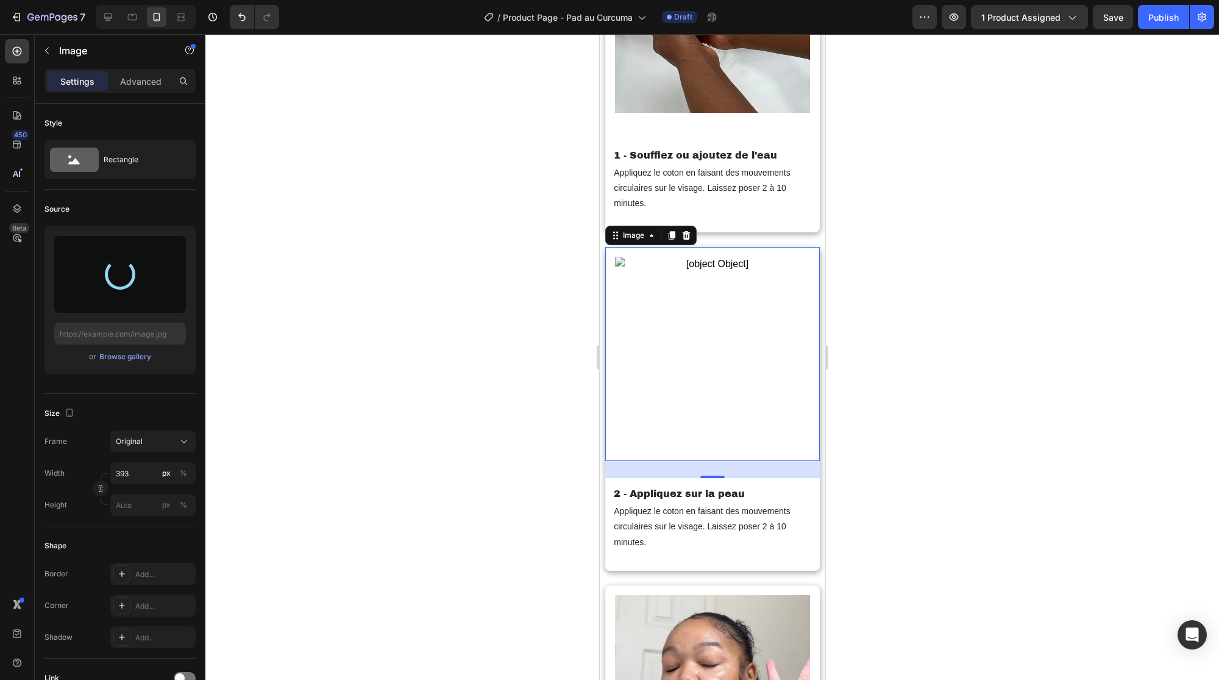
type input "[URL][DOMAIN_NAME]"
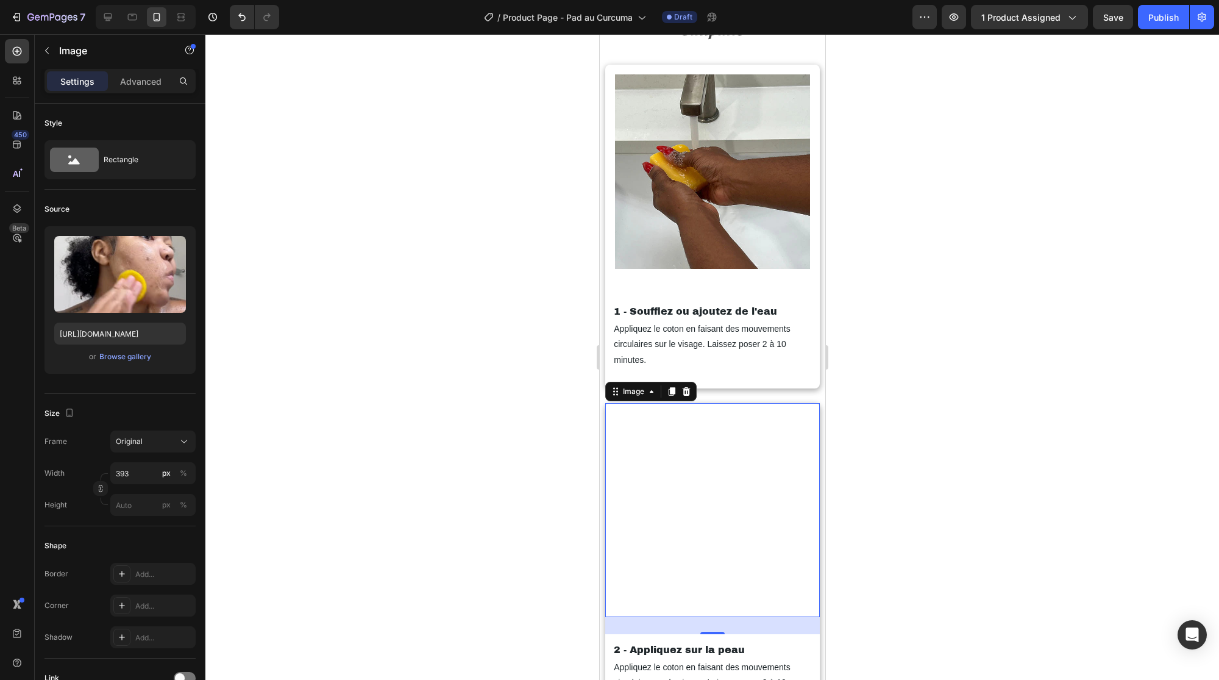
scroll to position [1953, 0]
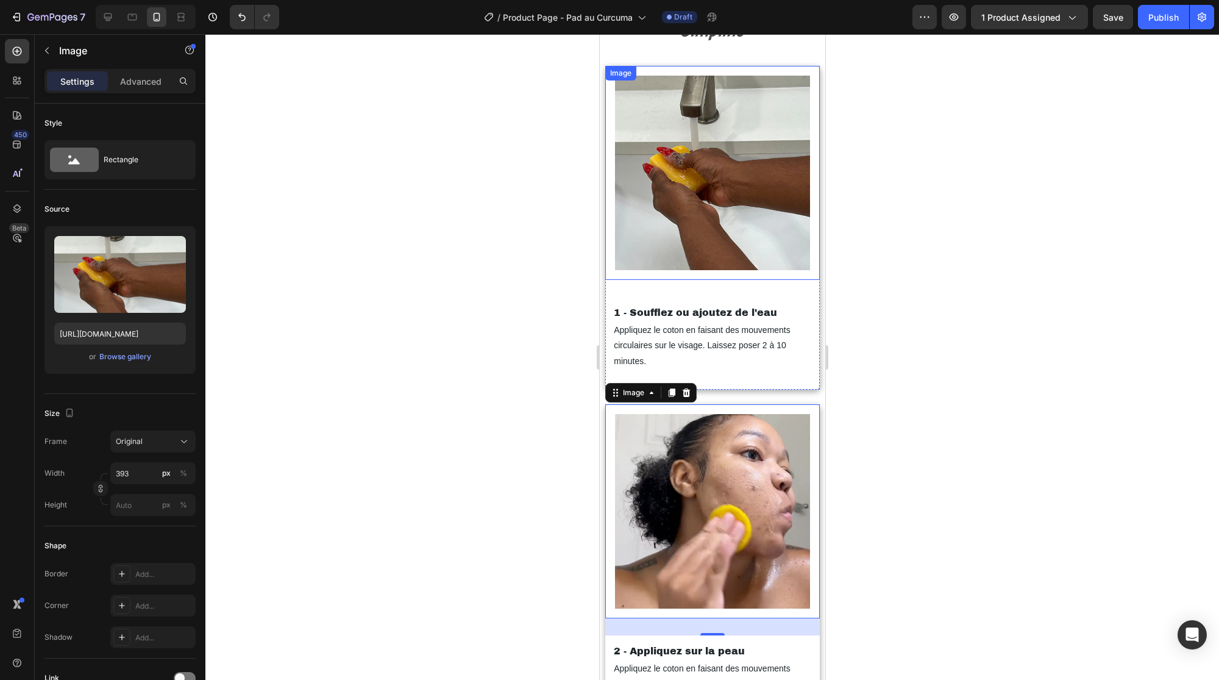
click at [695, 174] on img at bounding box center [711, 173] width 195 height 195
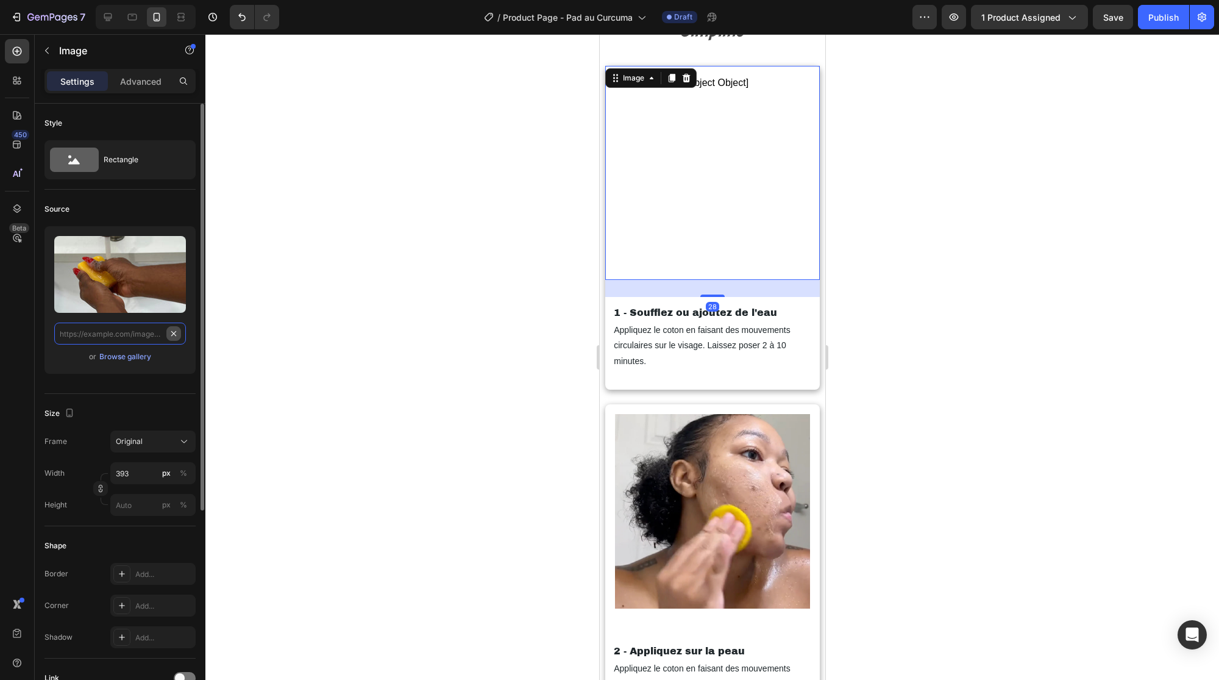
scroll to position [0, 0]
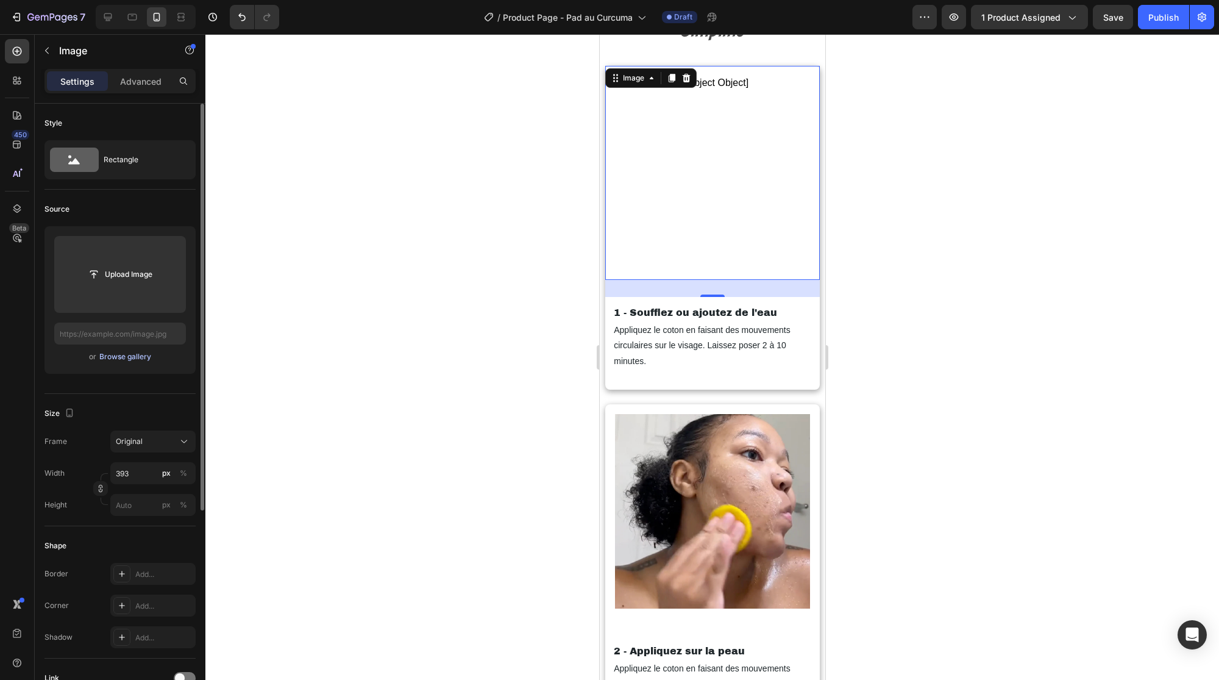
click at [113, 358] on div "Browse gallery" at bounding box center [125, 356] width 52 height 11
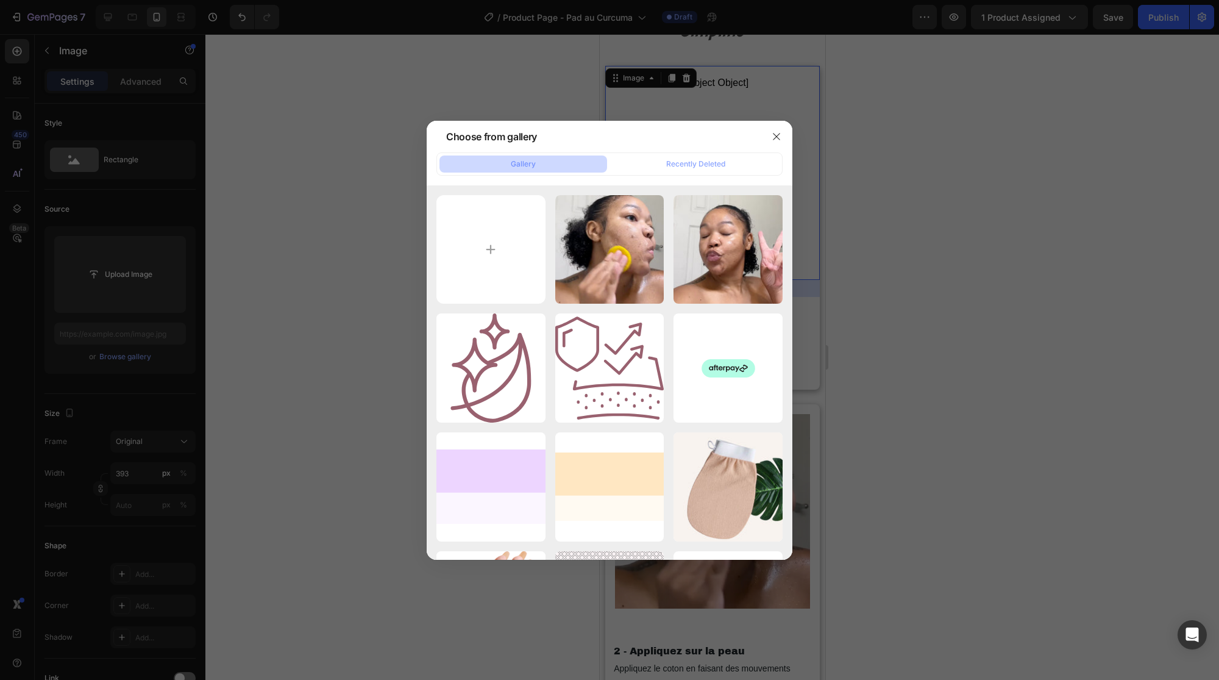
type input "C:\fakepath\gempages_535254655878300694-e69779e3-1756-4850-b7ee-96710eff3e78.we…"
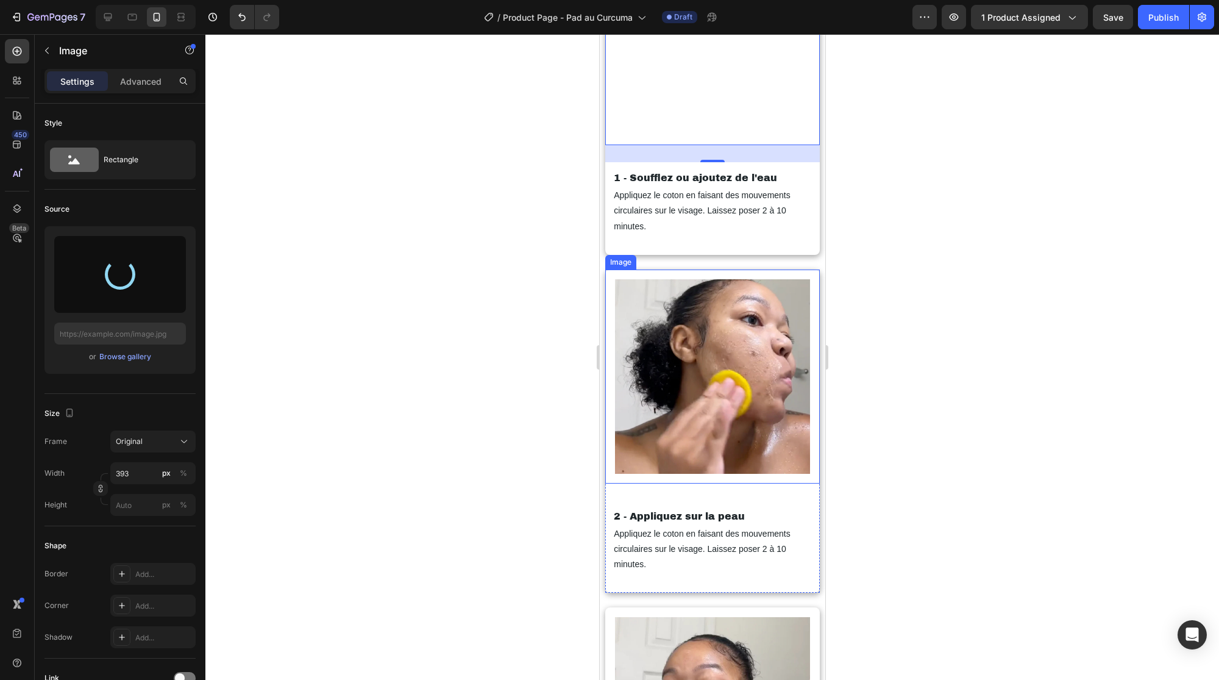
type input "[URL][DOMAIN_NAME]"
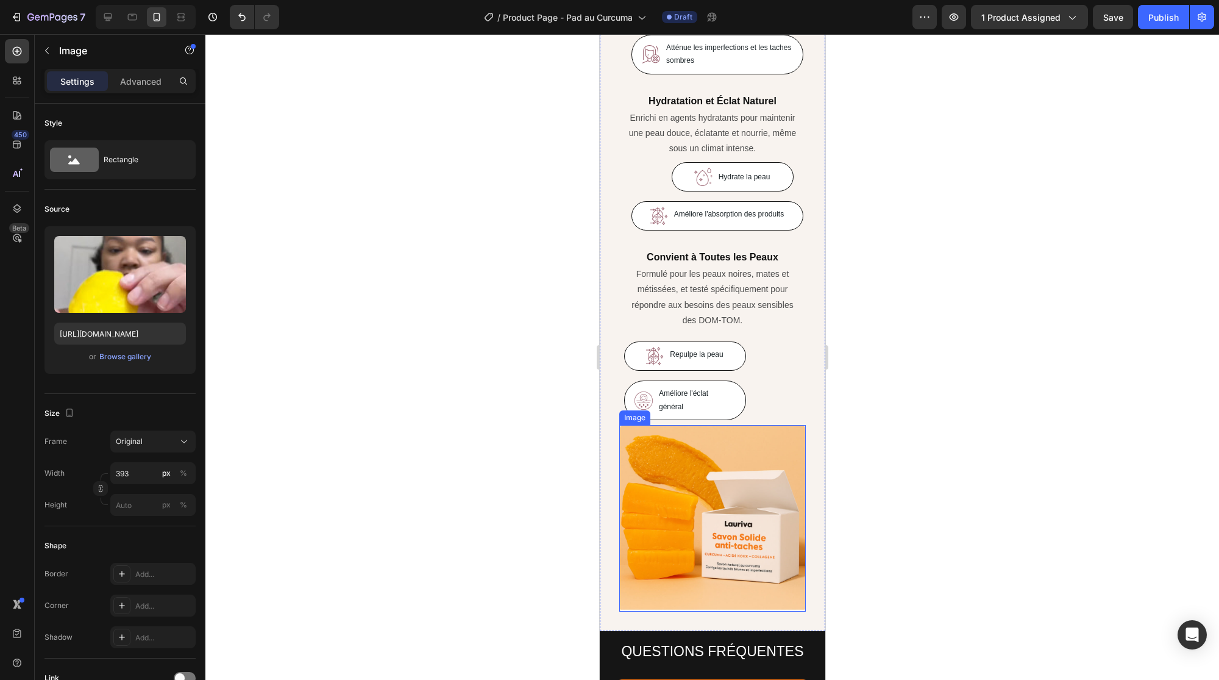
scroll to position [3354, 0]
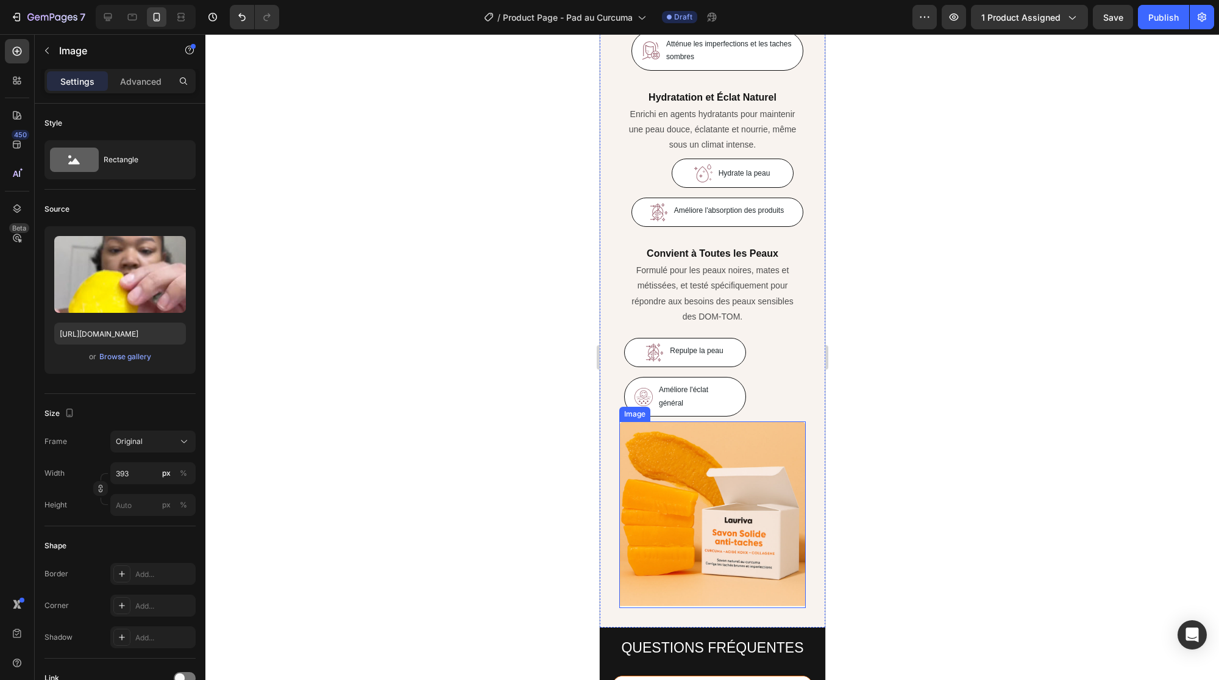
click at [724, 485] on img at bounding box center [712, 514] width 187 height 187
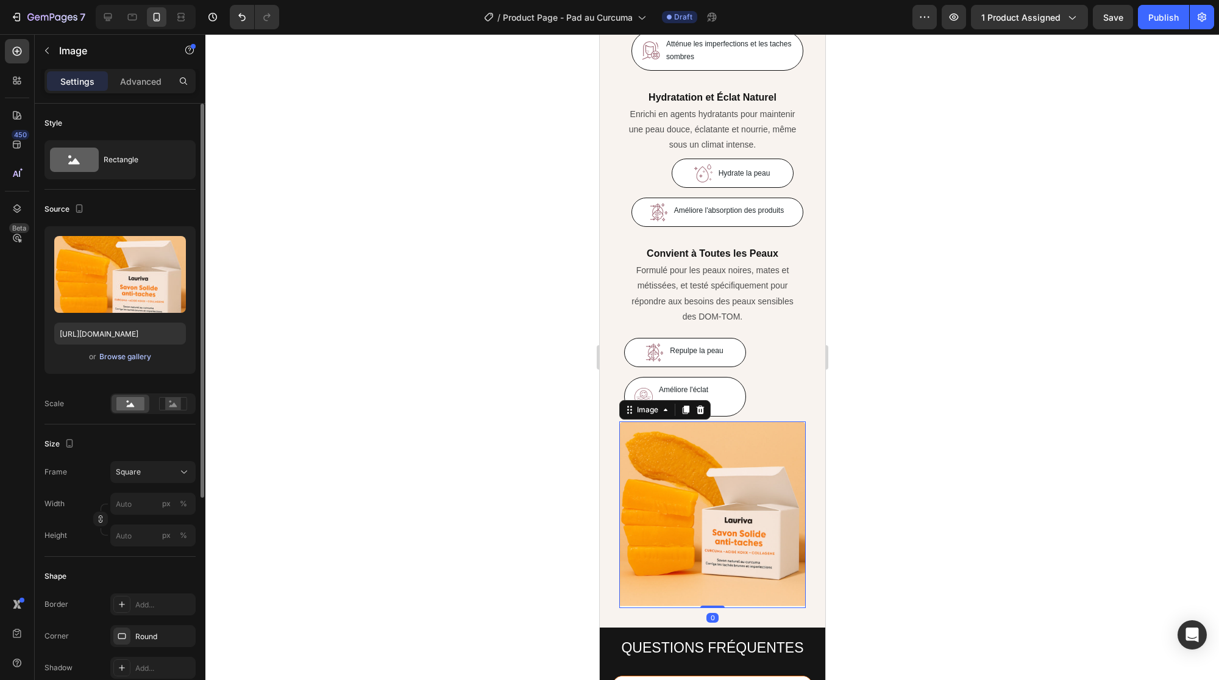
click at [114, 355] on div "Browse gallery" at bounding box center [125, 356] width 52 height 11
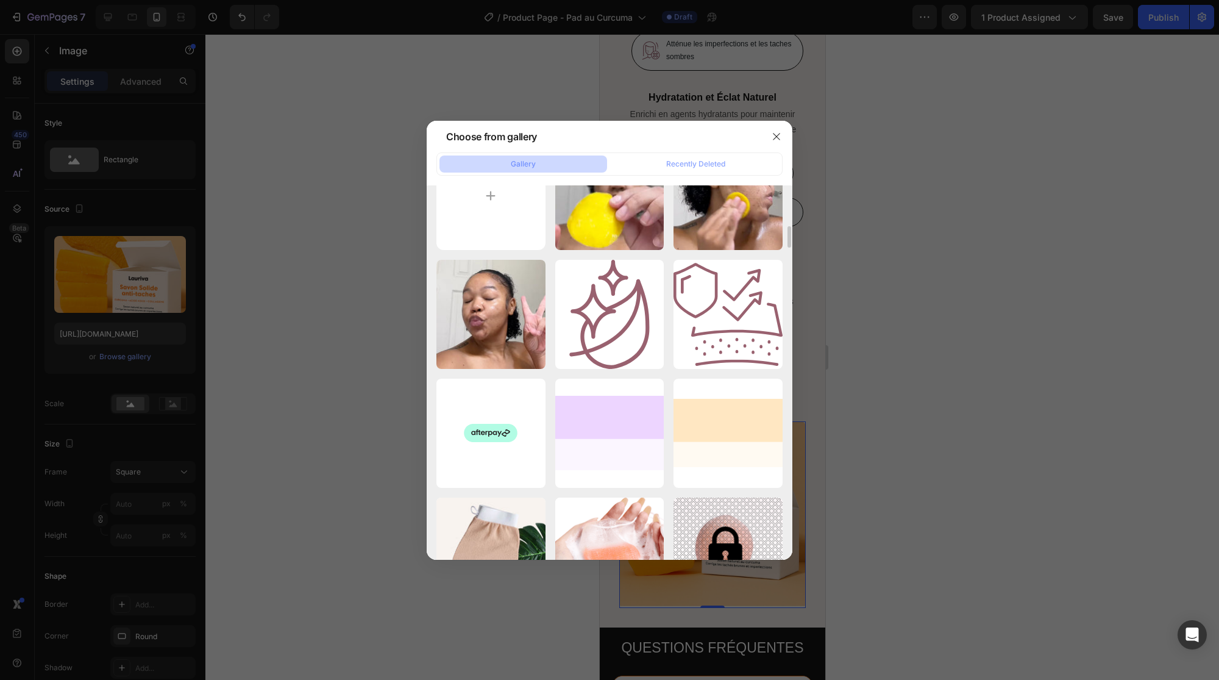
scroll to position [0, 0]
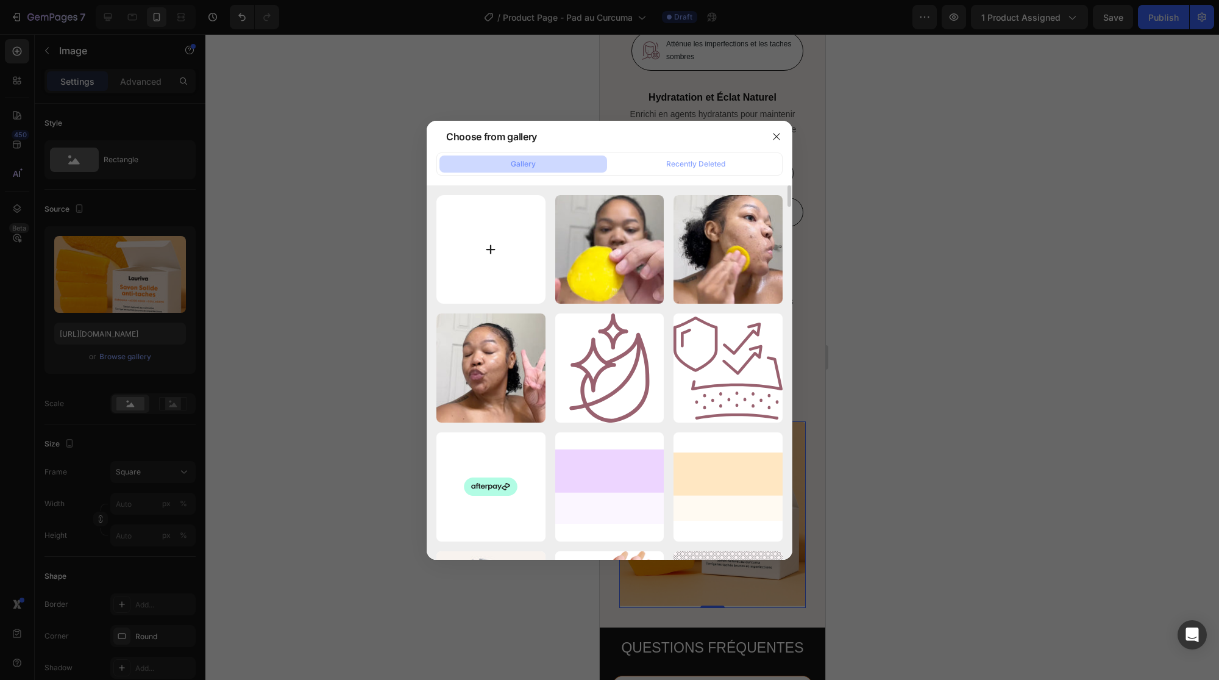
click at [484, 243] on input "file" at bounding box center [490, 249] width 109 height 109
type input "C:\fakepath\Photo Pads au curcuma & acide cojique (12).png"
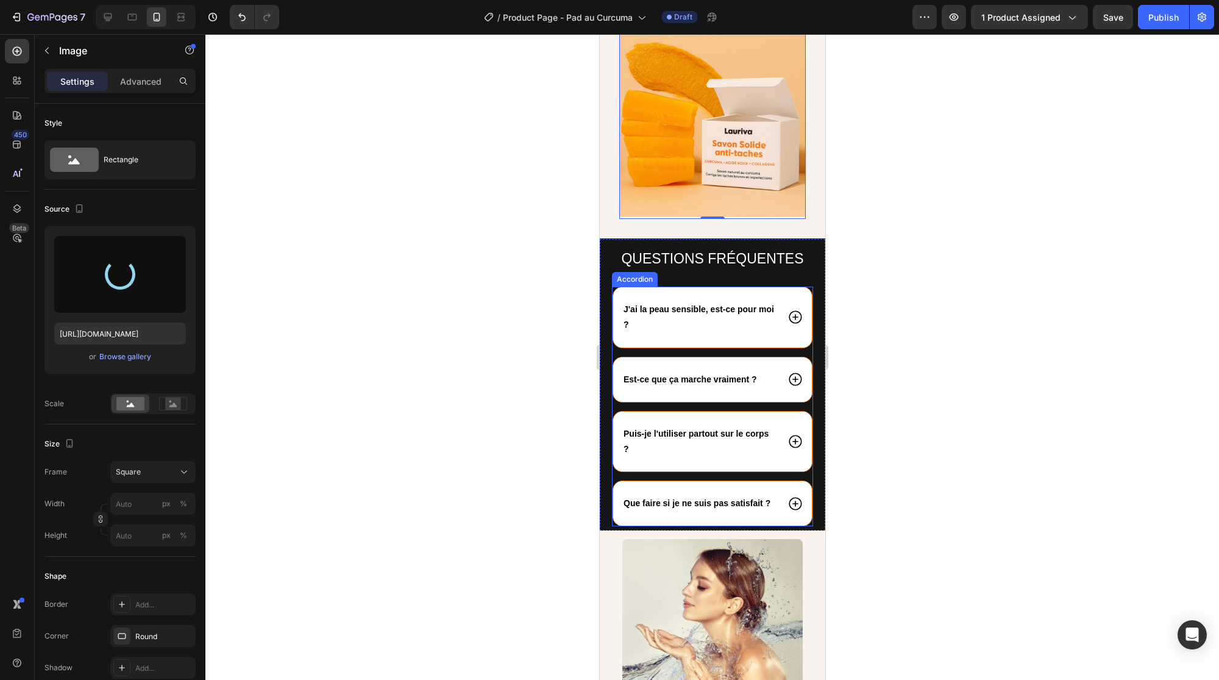
scroll to position [3757, 0]
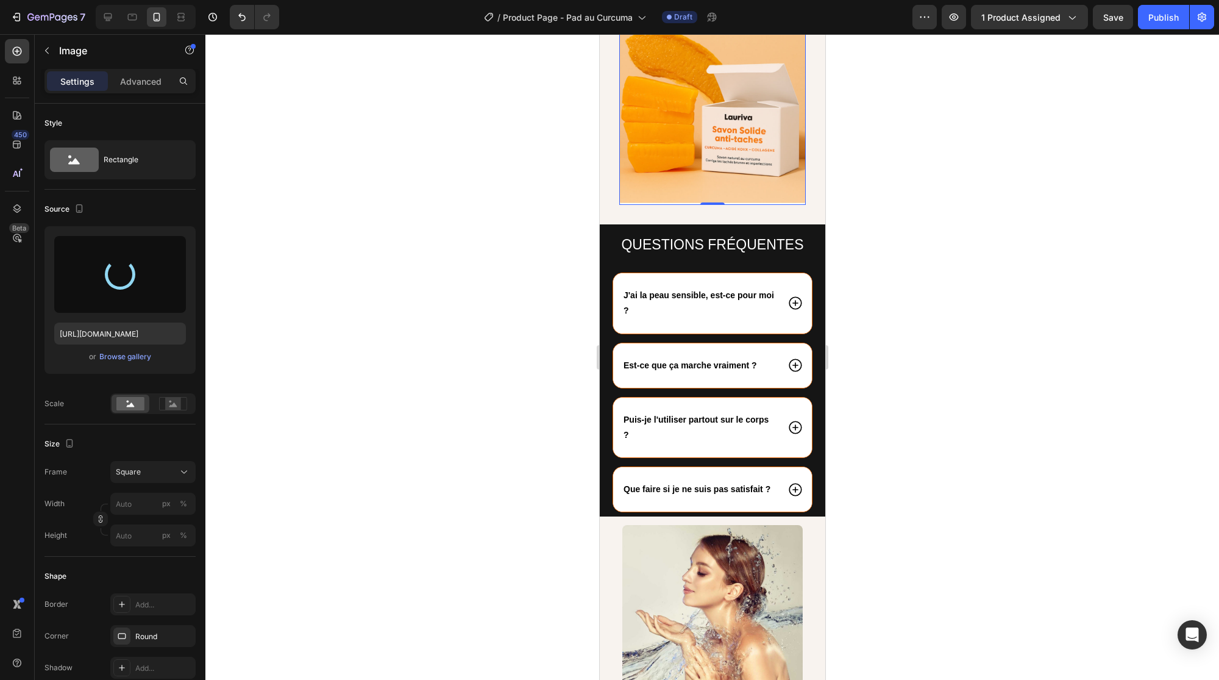
type input "[URL][DOMAIN_NAME]"
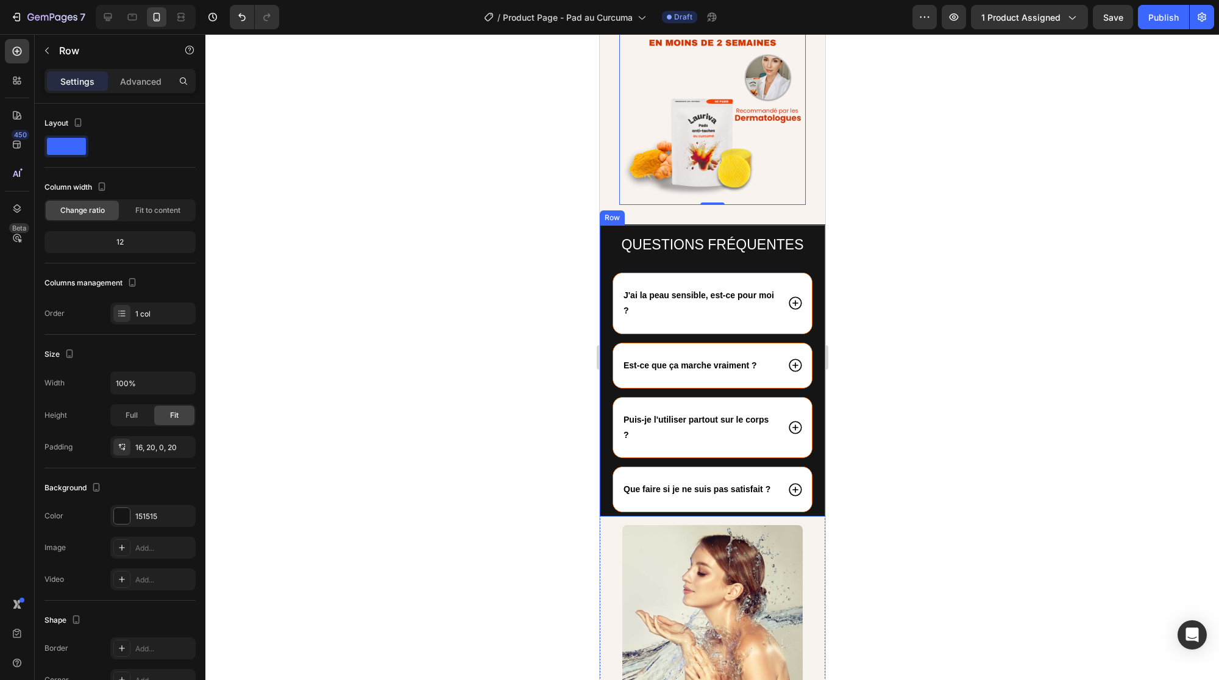
click at [614, 225] on div "Questions fréquentes Heading J'ai la peau sensible, est-ce pour moi ? Est-ce qu…" at bounding box center [712, 370] width 226 height 291
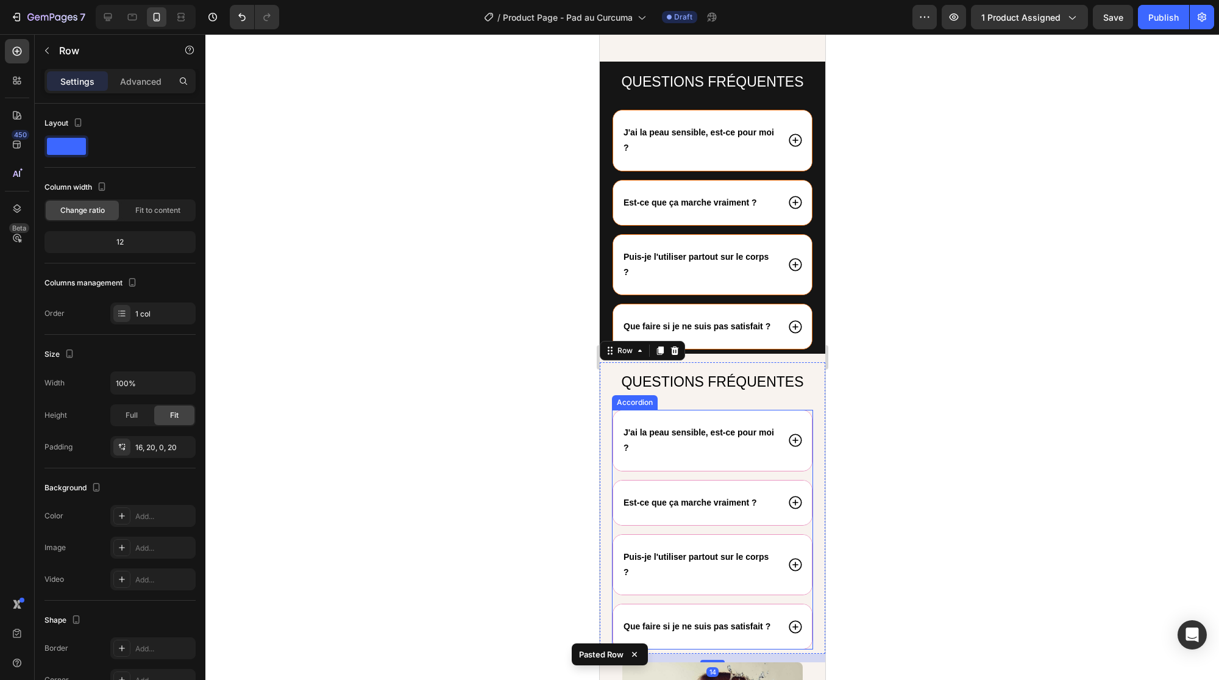
scroll to position [3849, 0]
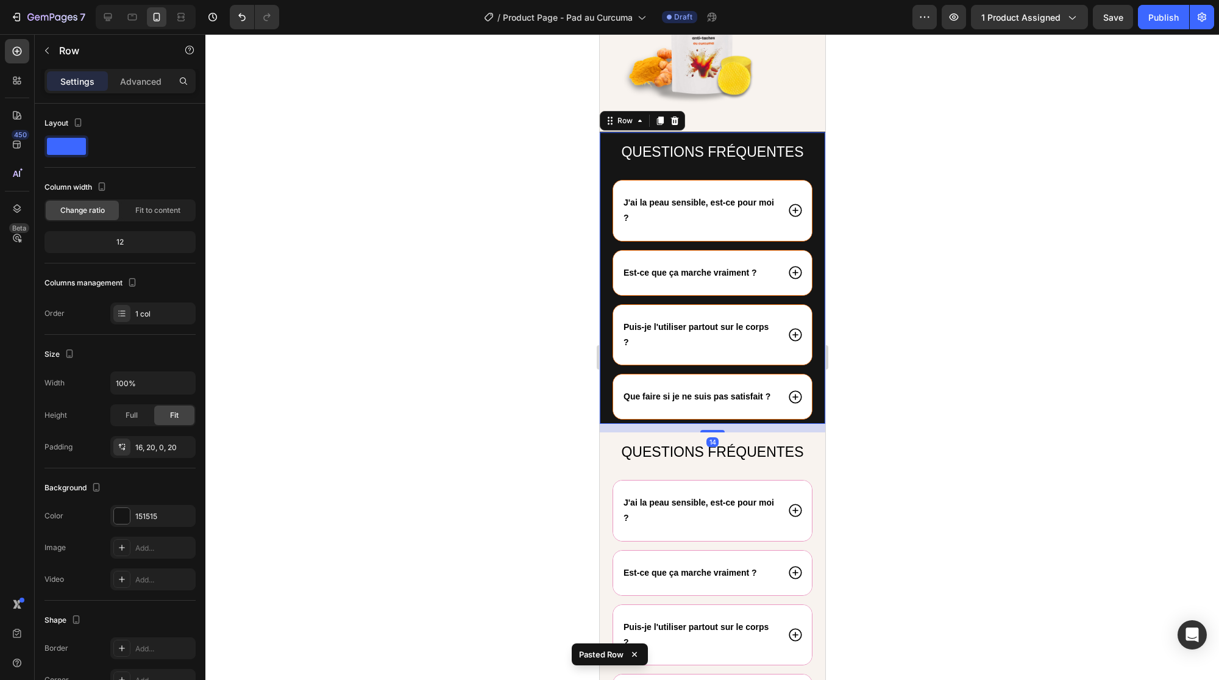
click at [781, 132] on div "Questions fréquentes Heading J'ai la peau sensible, est-ce pour moi ? Est-ce qu…" at bounding box center [712, 277] width 226 height 291
click at [671, 116] on icon at bounding box center [675, 120] width 8 height 9
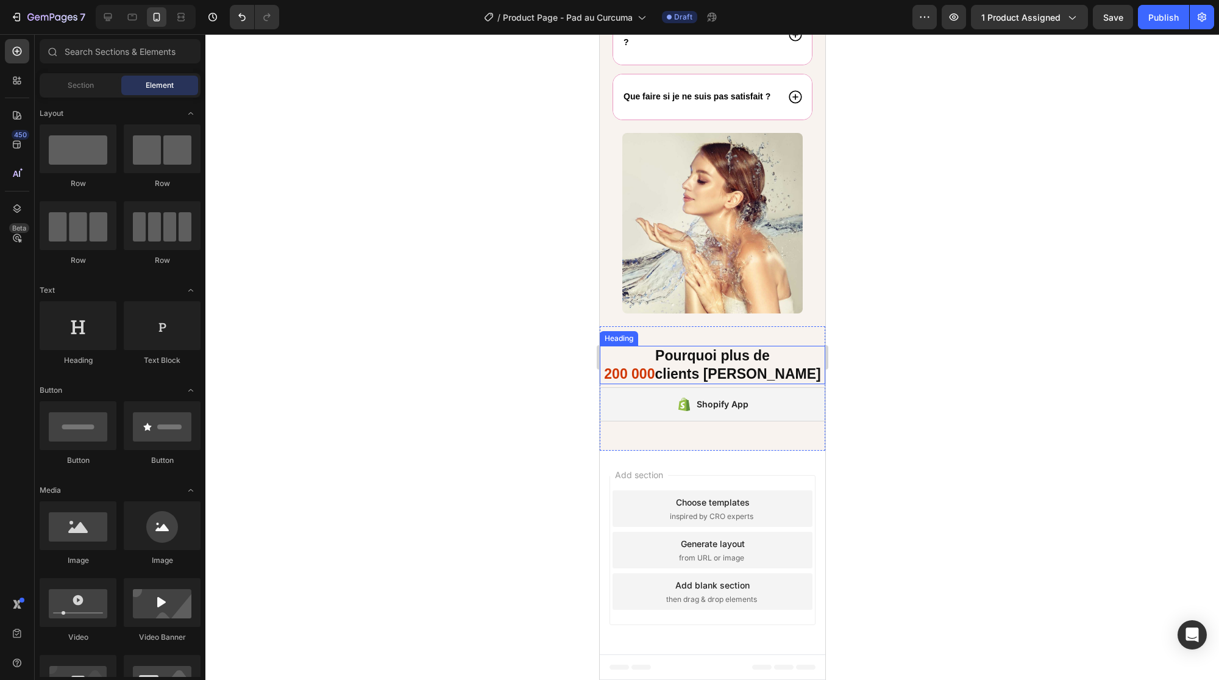
scroll to position [4125, 0]
click at [1151, 13] on div "Publish" at bounding box center [1163, 17] width 30 height 13
click at [1155, 21] on div "Publish" at bounding box center [1163, 17] width 30 height 13
click at [1151, 15] on div "Publish" at bounding box center [1163, 17] width 30 height 13
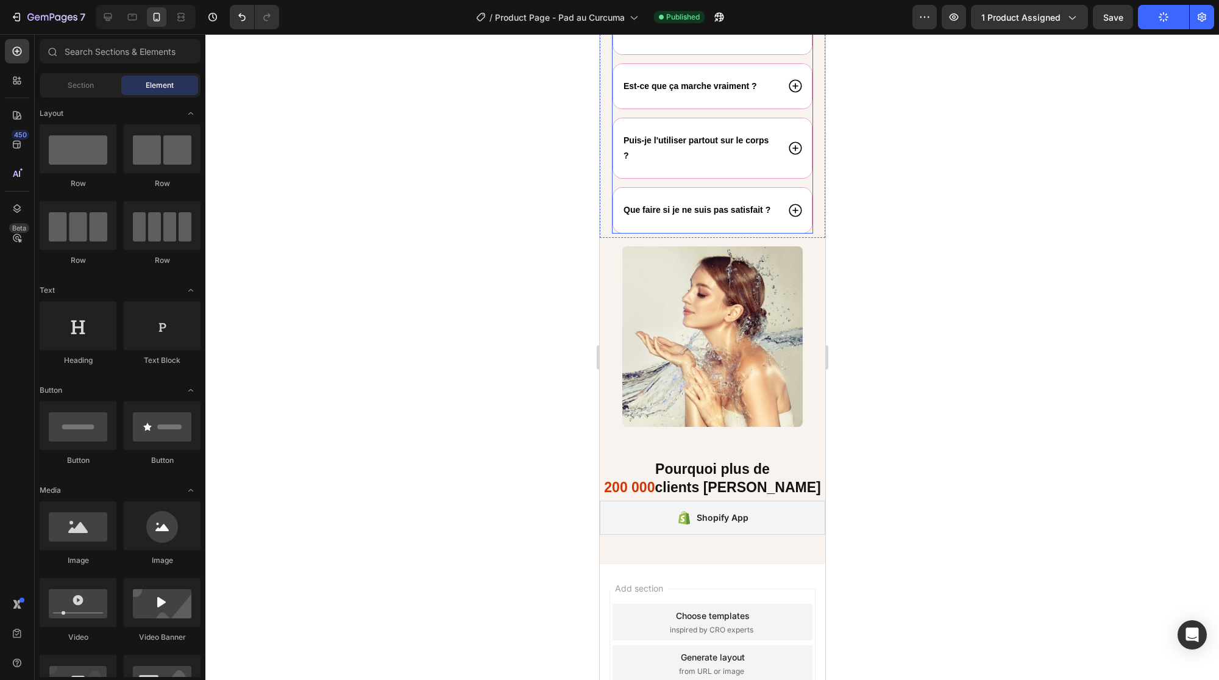
scroll to position [3997, 0]
